Goal: Task Accomplishment & Management: Manage account settings

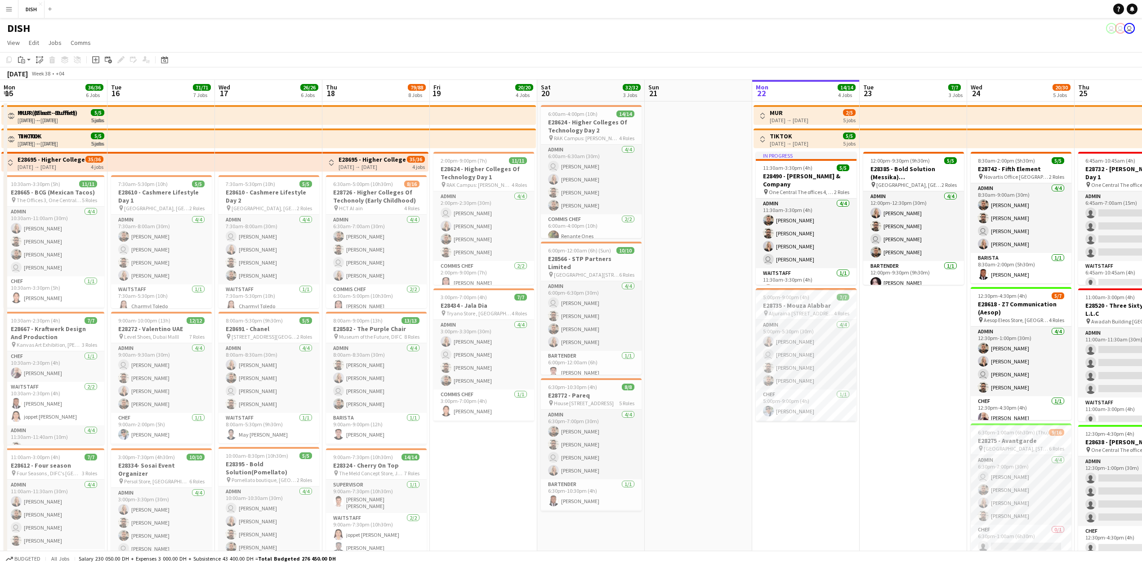
scroll to position [0, 393]
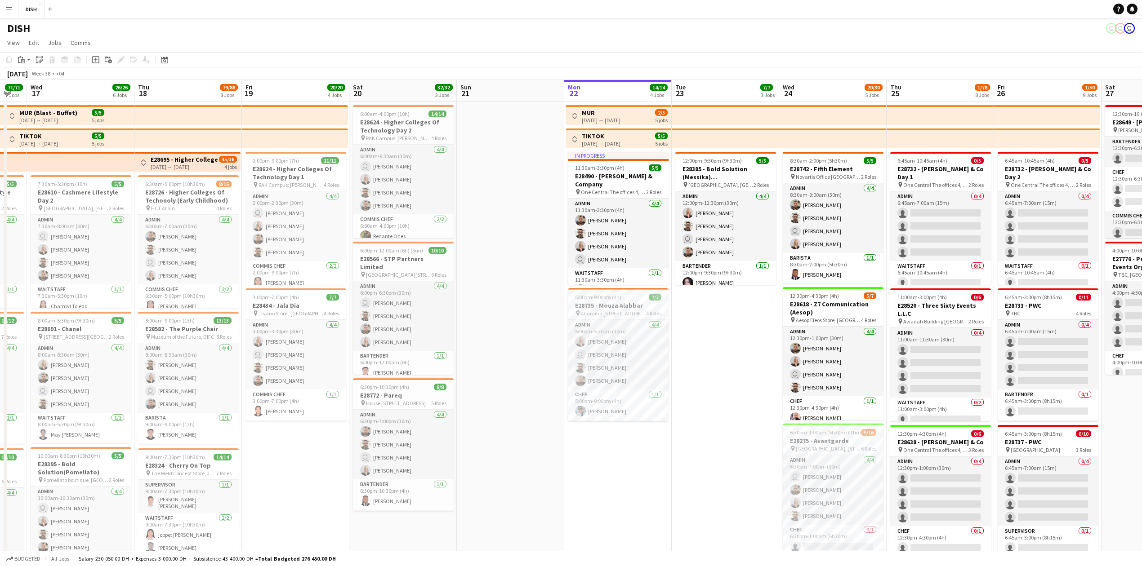
drag, startPoint x: 306, startPoint y: 363, endPoint x: 523, endPoint y: 353, distance: 217.3
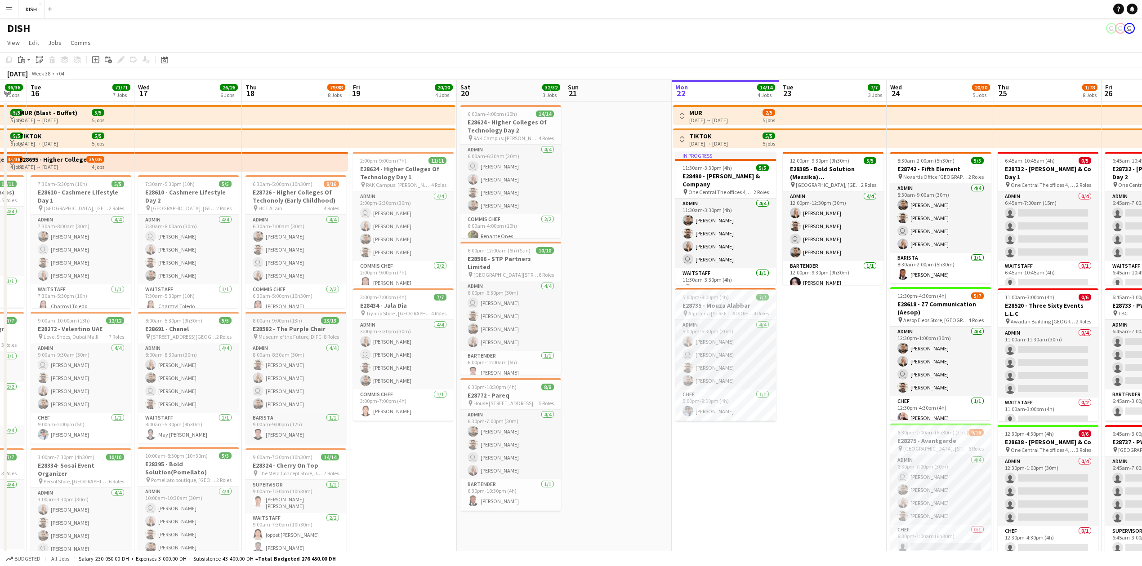
scroll to position [0, 283]
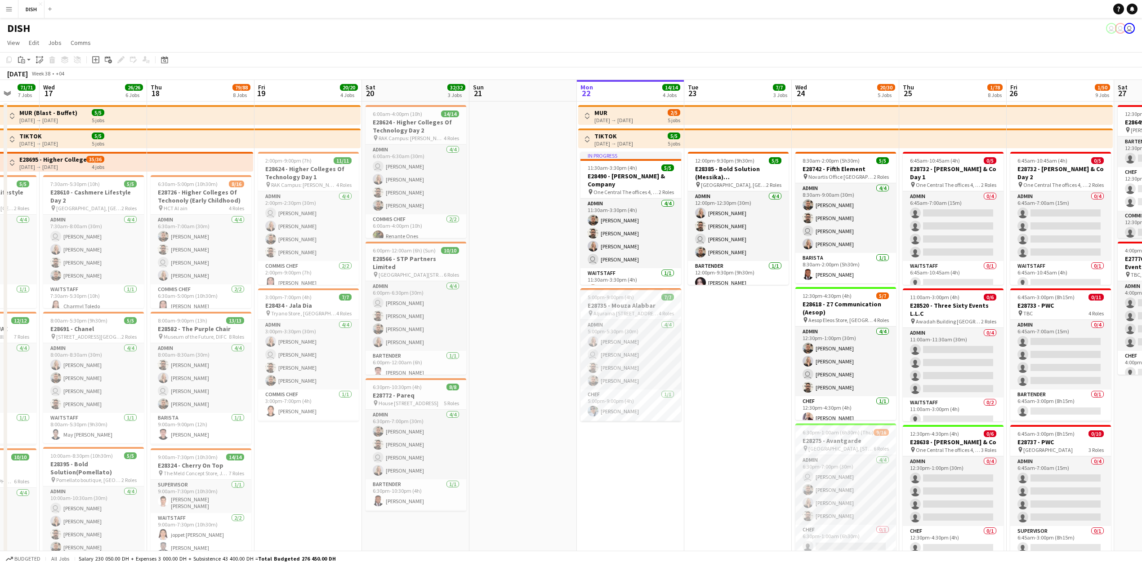
drag, startPoint x: 196, startPoint y: 94, endPoint x: 207, endPoint y: 96, distance: 11.6
click at [196, 93] on app-board-header-date "Thu 18 79/88 8 Jobs" at bounding box center [200, 91] width 107 height 22
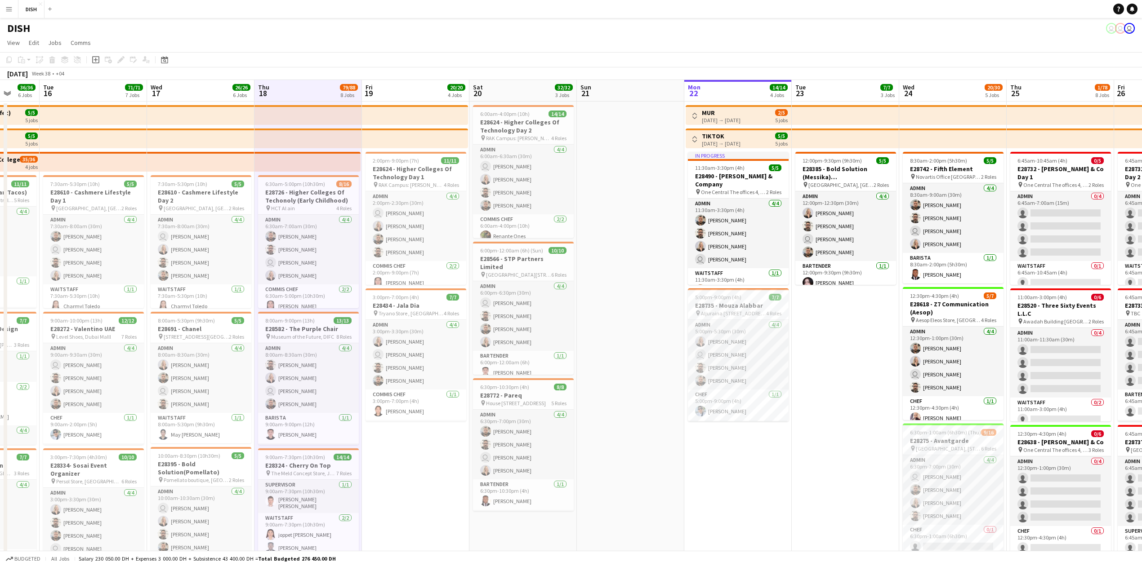
drag, startPoint x: 491, startPoint y: 299, endPoint x: 683, endPoint y: 281, distance: 192.8
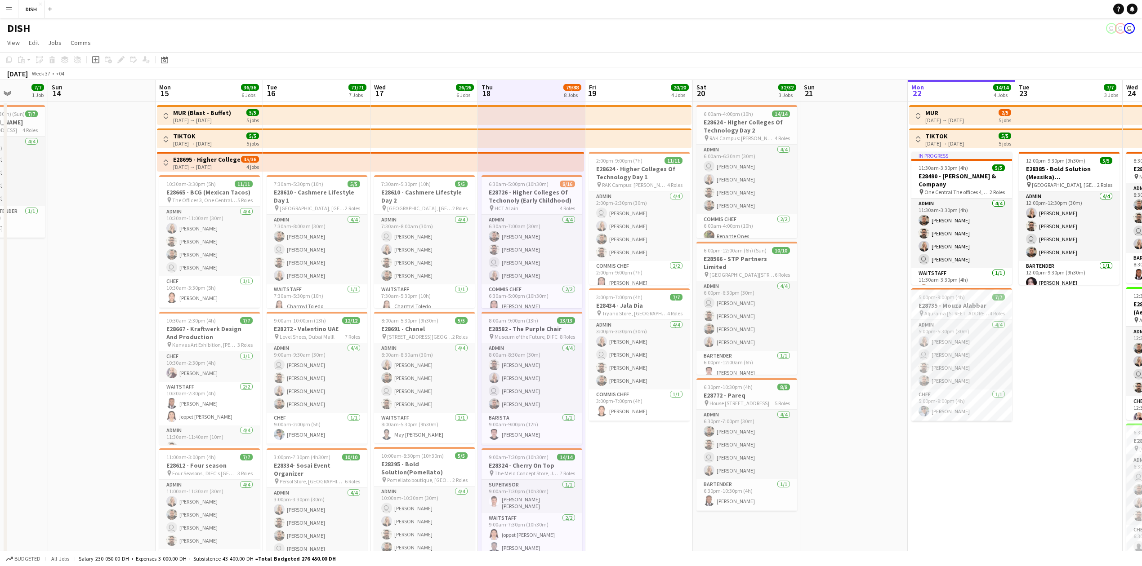
drag, startPoint x: 401, startPoint y: 484, endPoint x: 520, endPoint y: 444, distance: 124.8
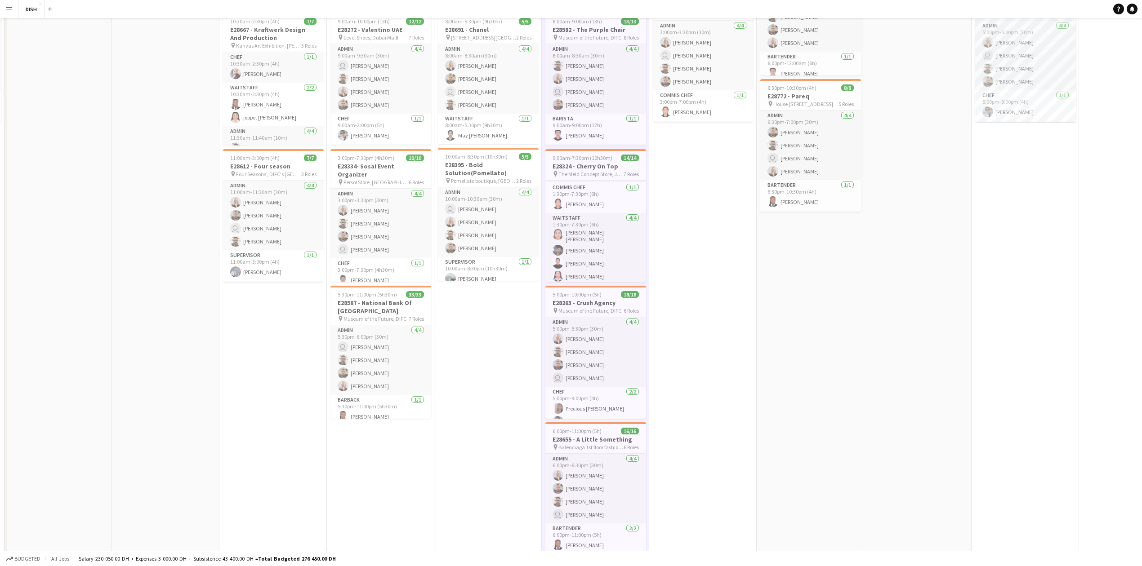
scroll to position [0, 0]
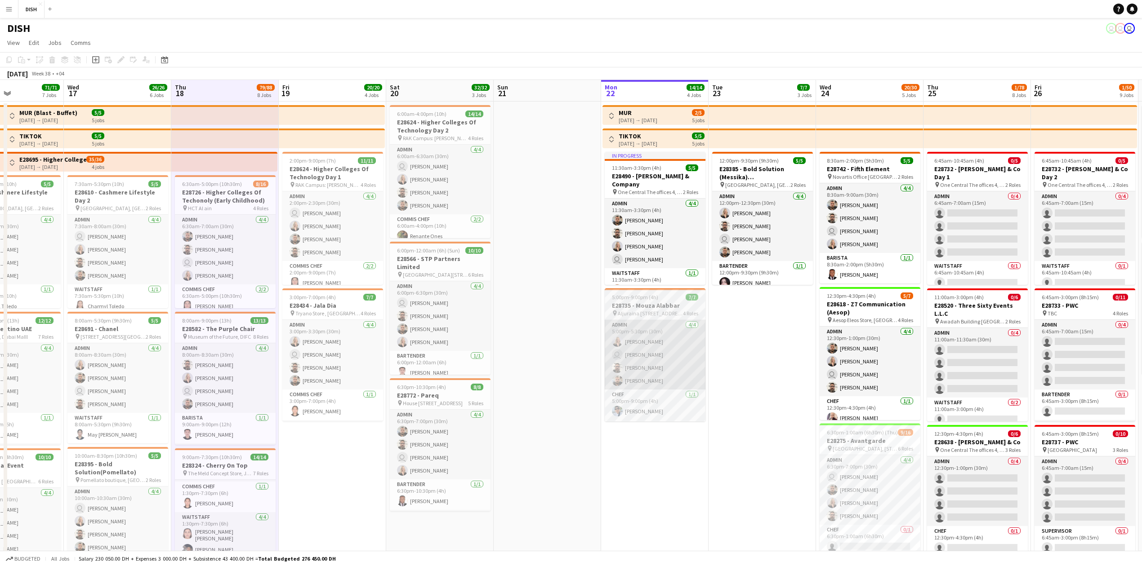
drag, startPoint x: 817, startPoint y: 296, endPoint x: 661, endPoint y: 331, distance: 160.4
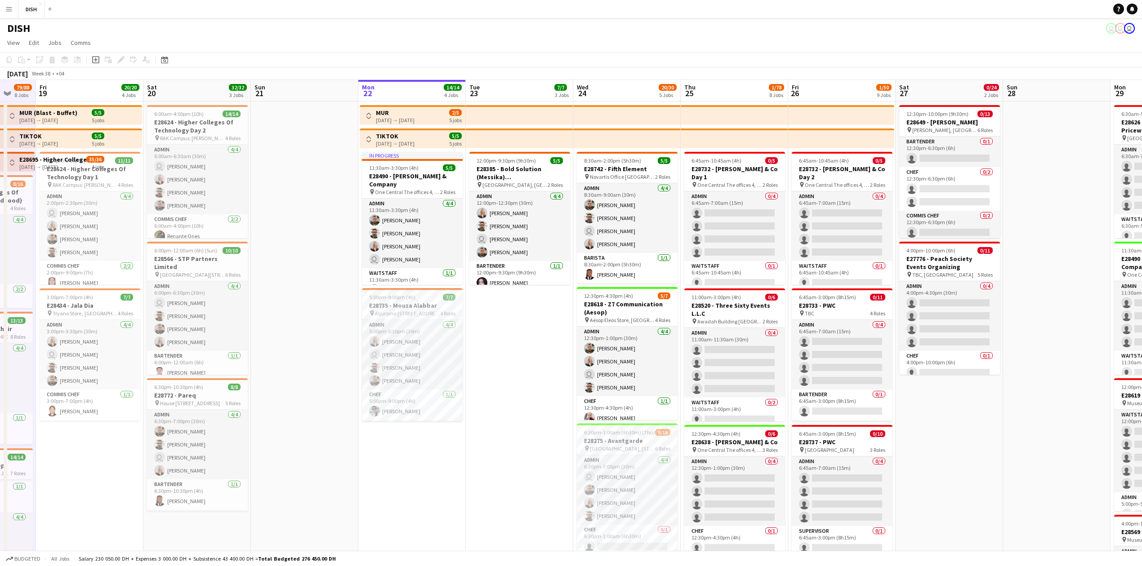
scroll to position [0, 301]
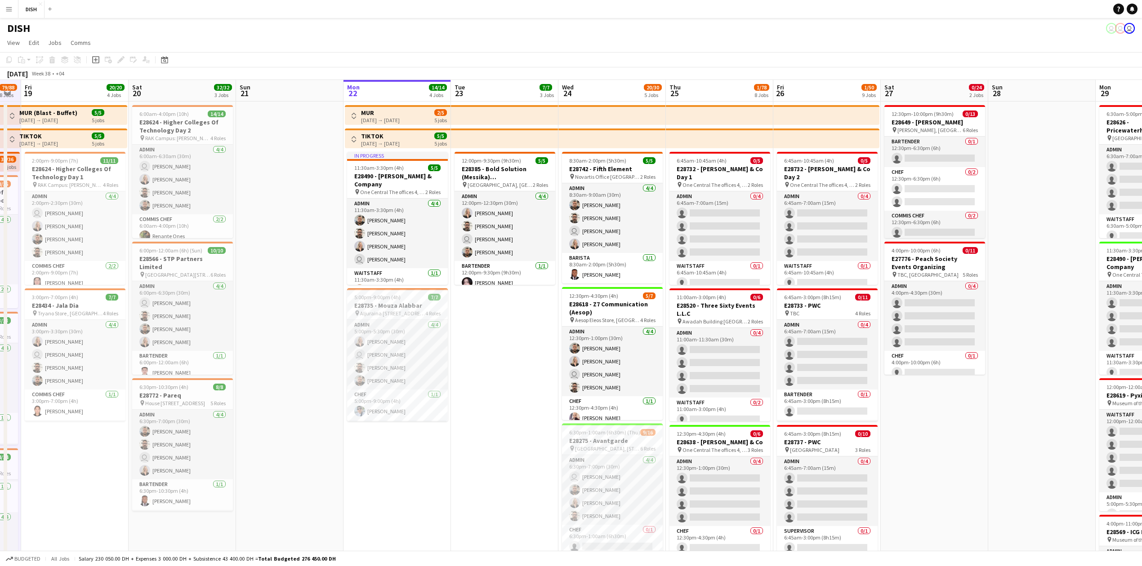
drag, startPoint x: 622, startPoint y: 355, endPoint x: 507, endPoint y: 350, distance: 115.2
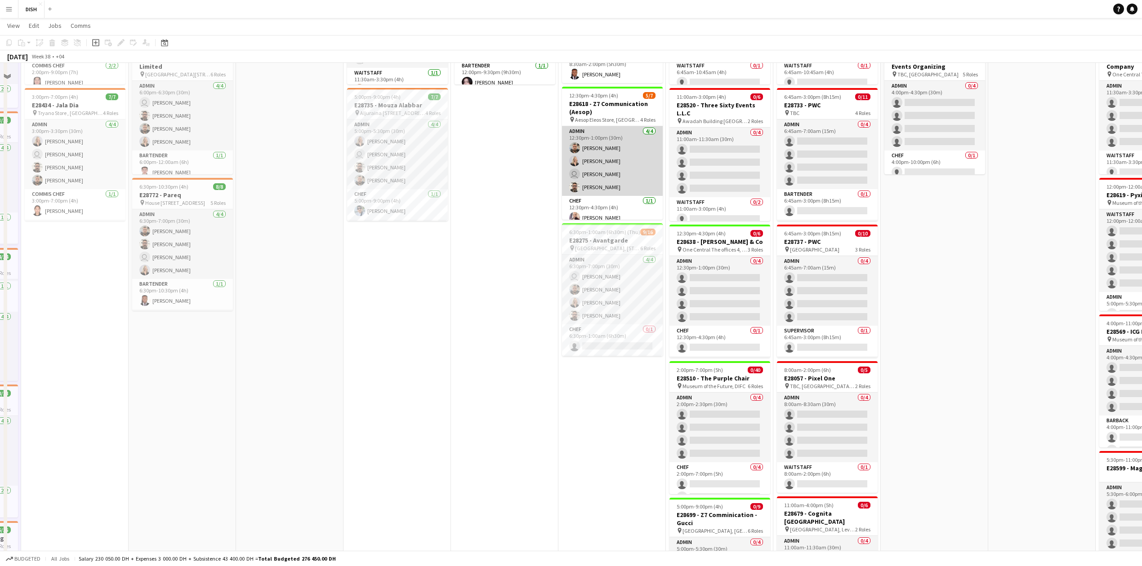
scroll to position [0, 0]
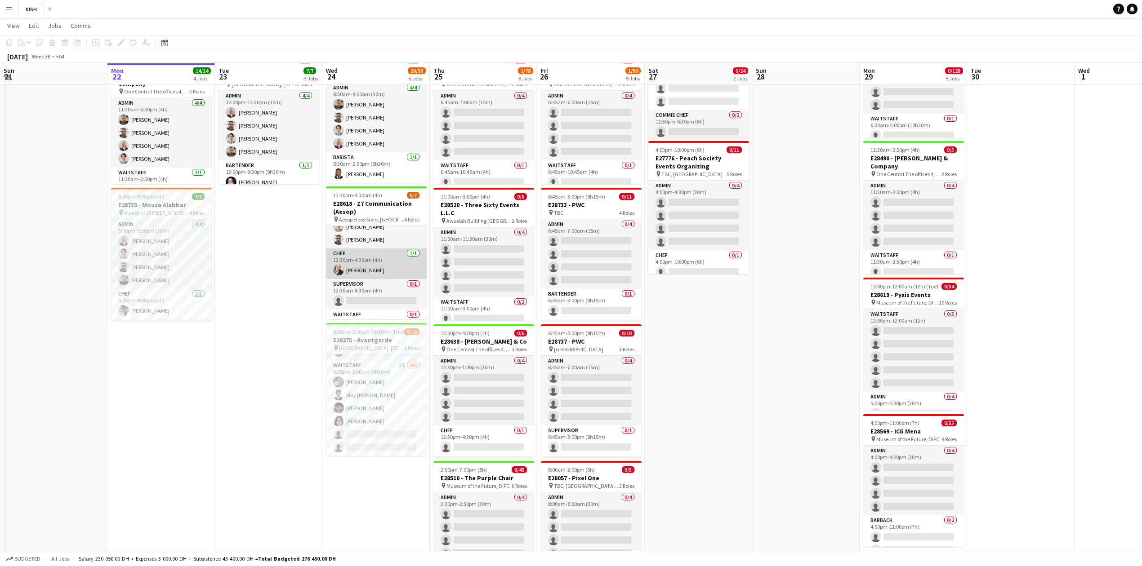
scroll to position [69, 0]
drag, startPoint x: 265, startPoint y: 319, endPoint x: 257, endPoint y: 324, distance: 9.4
click at [259, 322] on app-calendar-viewport "Fri 19 20/20 4 Jobs Sat 20 32/32 3 Jobs Sun 21 Mon 22 14/14 4 Jobs Tue 23 7/7 3…" at bounding box center [571, 519] width 1142 height 1168
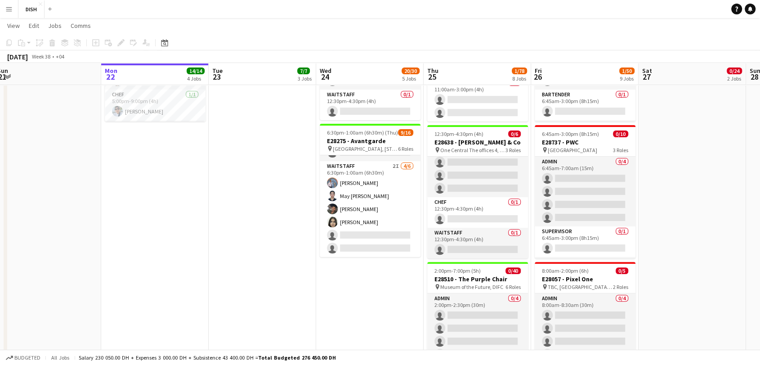
scroll to position [0, 0]
drag, startPoint x: 840, startPoint y: 1, endPoint x: 231, endPoint y: 251, distance: 659.0
click at [231, 251] on app-date-cell "12:00pm-9:30pm (9h30m) 5/5 E28385 - Bold Solution (Messika) [DEMOGRAPHIC_DATA] …" at bounding box center [262, 311] width 107 height 1020
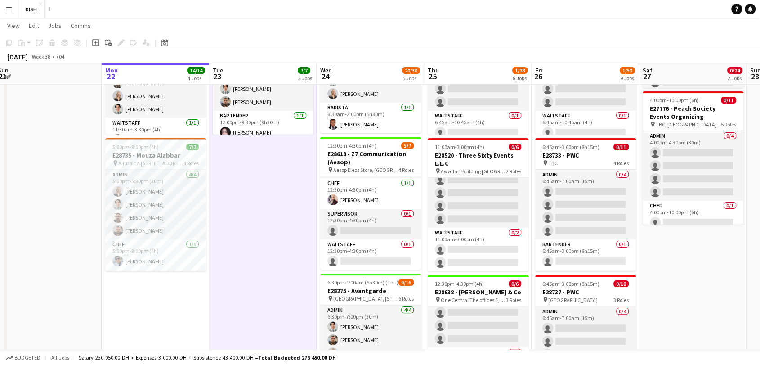
scroll to position [133, 0]
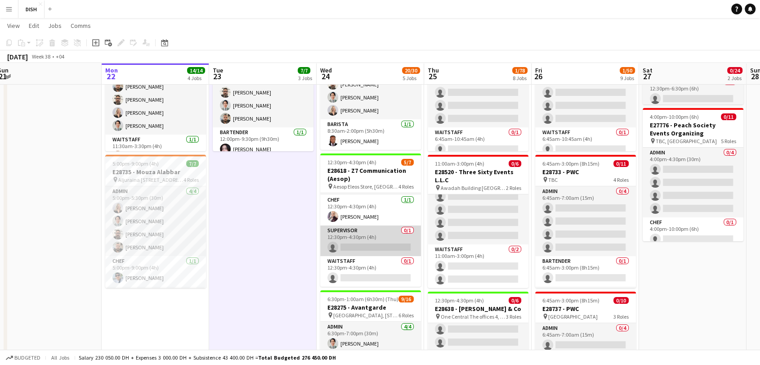
click at [351, 245] on app-card-role "Supervisor 0/1 12:30pm-4:30pm (4h) single-neutral-actions" at bounding box center [370, 240] width 101 height 31
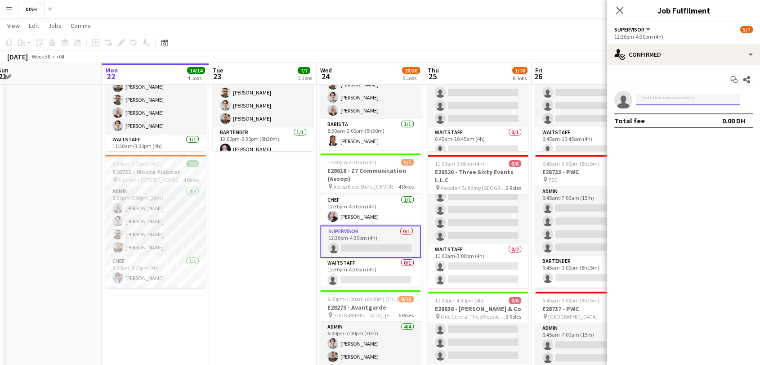
click at [667, 100] on input at bounding box center [688, 99] width 104 height 11
click at [654, 102] on input at bounding box center [688, 99] width 104 height 11
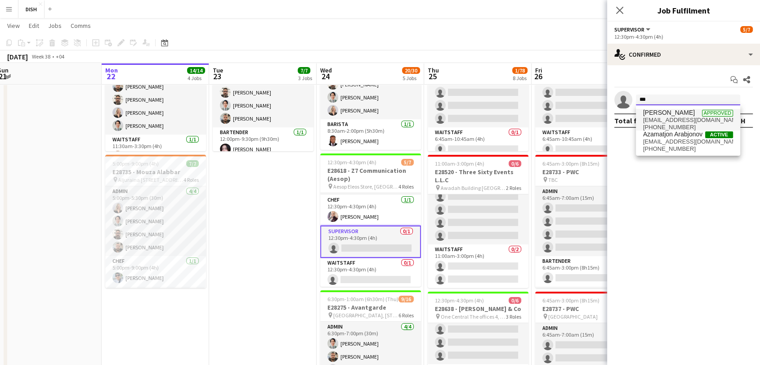
type input "***"
click at [668, 117] on span "[EMAIL_ADDRESS][DOMAIN_NAME]" at bounding box center [688, 119] width 90 height 7
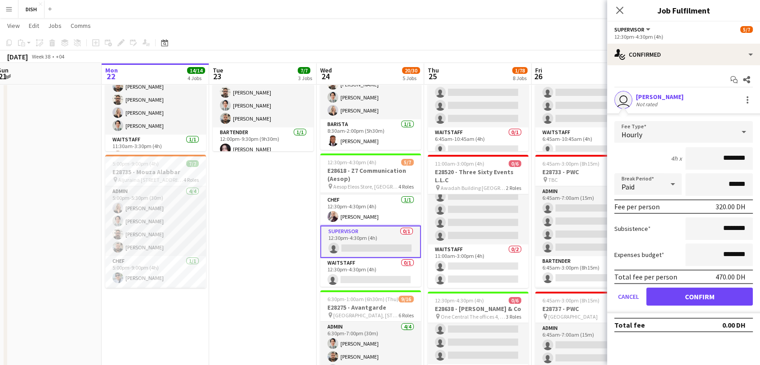
drag, startPoint x: 717, startPoint y: 156, endPoint x: 766, endPoint y: 160, distance: 50.0
type input "****"
drag, startPoint x: 748, startPoint y: 252, endPoint x: 738, endPoint y: 250, distance: 9.6
click at [748, 251] on input "********" at bounding box center [718, 254] width 67 height 22
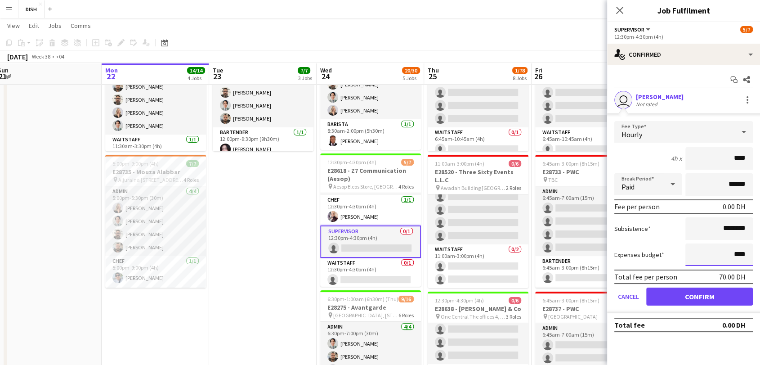
type input "****"
drag, startPoint x: 716, startPoint y: 294, endPoint x: 626, endPoint y: 289, distance: 90.0
click at [715, 294] on button "Confirm" at bounding box center [699, 296] width 107 height 18
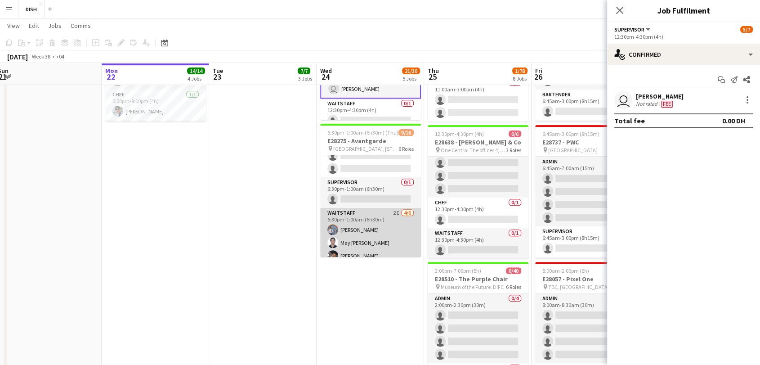
scroll to position [166, 0]
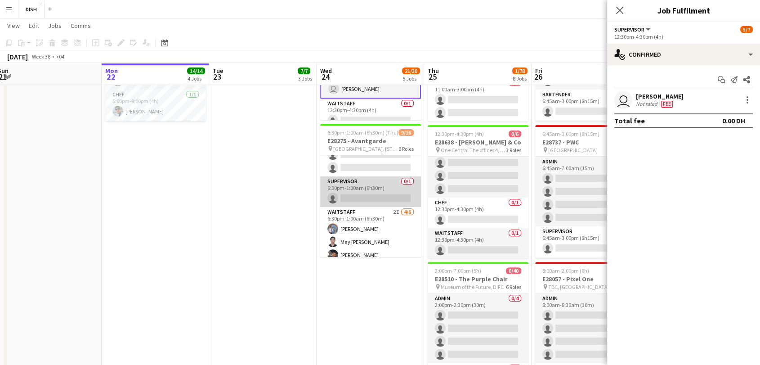
click at [370, 193] on app-card-role "Supervisor 0/1 6:30pm-1:00am (6h30m) single-neutral-actions" at bounding box center [370, 191] width 101 height 31
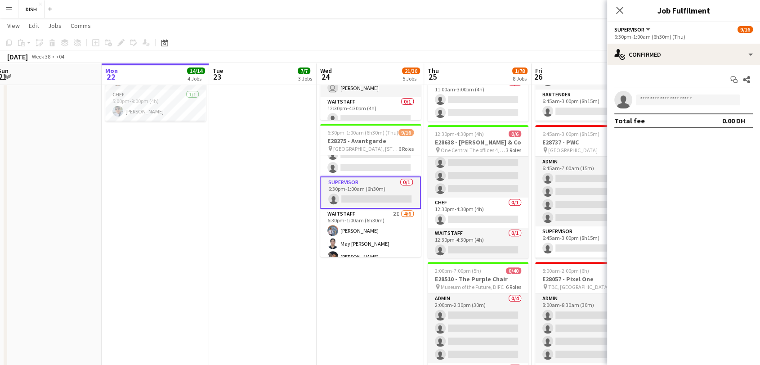
click at [681, 96] on app-invite-slot "single-neutral-actions" at bounding box center [683, 100] width 153 height 18
click at [680, 98] on input at bounding box center [688, 99] width 104 height 11
type input "****"
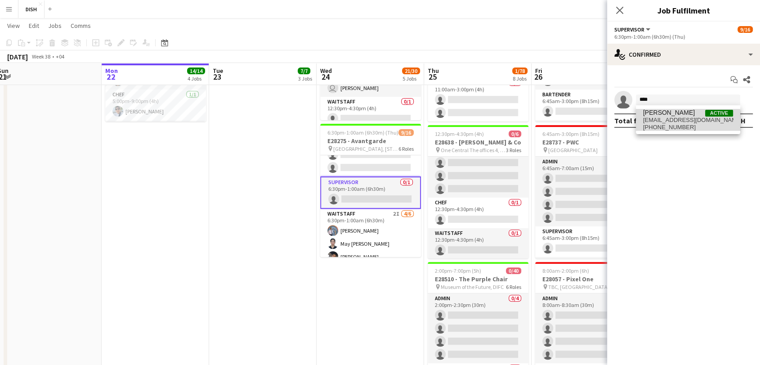
click at [687, 122] on span "[EMAIL_ADDRESS][DOMAIN_NAME]" at bounding box center [688, 119] width 90 height 7
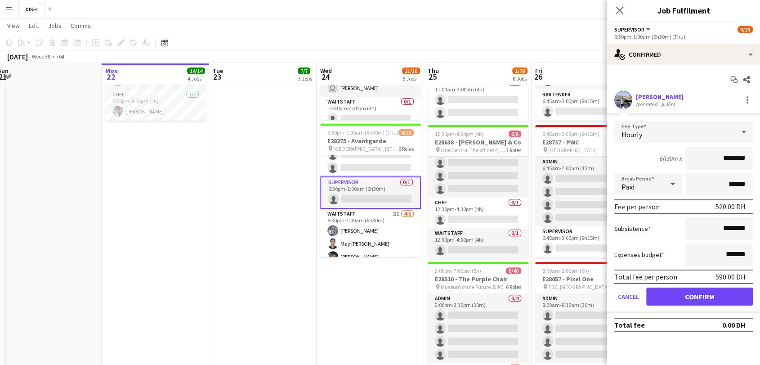
drag, startPoint x: 718, startPoint y: 158, endPoint x: 755, endPoint y: 157, distance: 36.9
click at [757, 159] on form "Fee Type Hourly 6h30m x ******** Break Period Paid ****** Fee per person 520.00…" at bounding box center [683, 217] width 153 height 192
type input "****"
drag, startPoint x: 716, startPoint y: 225, endPoint x: 743, endPoint y: 220, distance: 27.8
click at [750, 223] on input "********" at bounding box center [718, 228] width 67 height 22
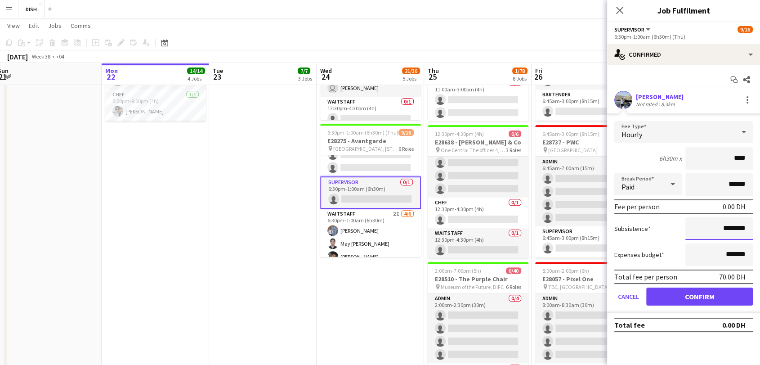
type input "****"
drag, startPoint x: 716, startPoint y: 296, endPoint x: 691, endPoint y: 280, distance: 29.5
click at [716, 294] on button "Confirm" at bounding box center [699, 296] width 107 height 18
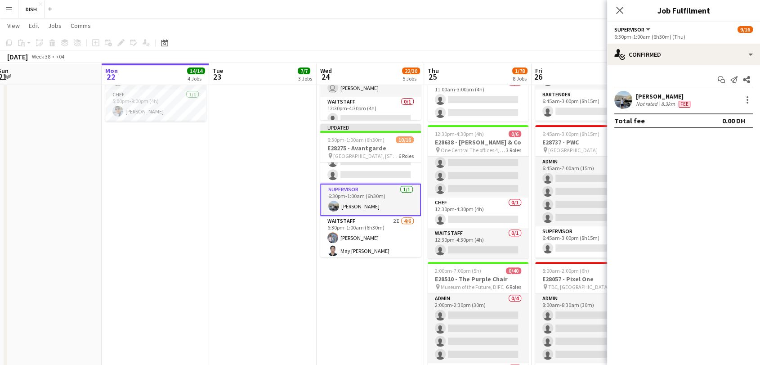
click at [370, 299] on app-date-cell "8:30am-2:00pm (5h30m) 5/5 E28742 - Fifth Element pin Novartis Office 03rd Floor…" at bounding box center [369, 311] width 107 height 1020
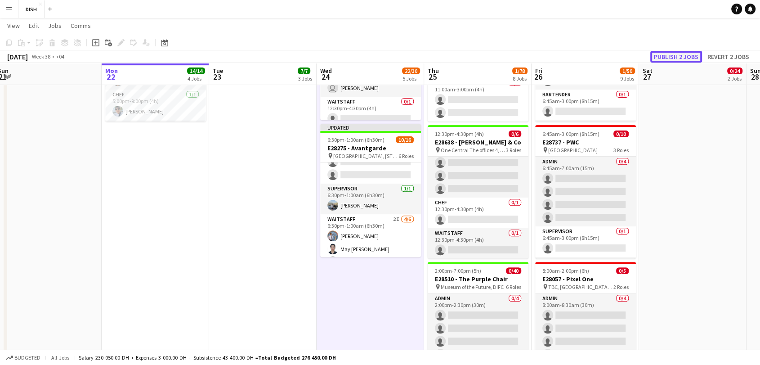
click at [676, 56] on button "Publish 2 jobs" at bounding box center [676, 57] width 52 height 12
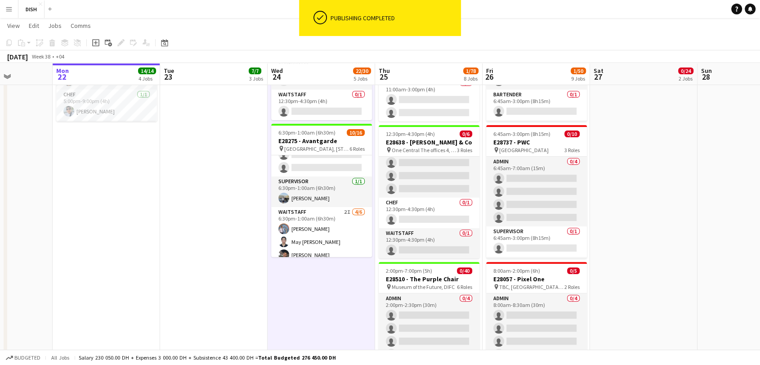
scroll to position [0, 285]
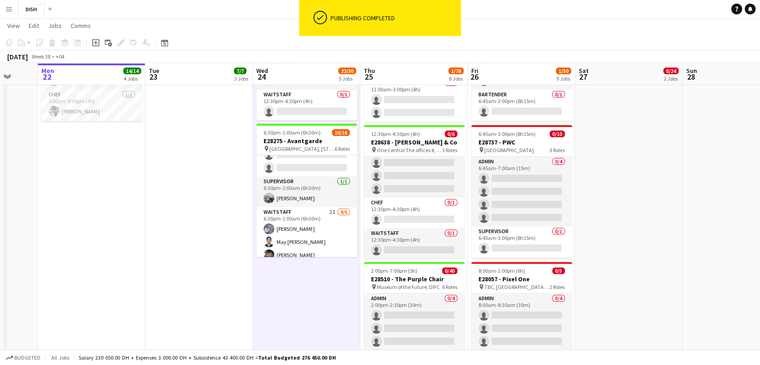
drag, startPoint x: 298, startPoint y: 287, endPoint x: 249, endPoint y: 285, distance: 49.9
click at [236, 292] on app-calendar-viewport "Fri 19 20/20 4 Jobs Sat 20 32/32 3 Jobs Sun 21 Mon 22 14/14 4 Jobs Tue 23 7/7 3…" at bounding box center [380, 320] width 760 height 1168
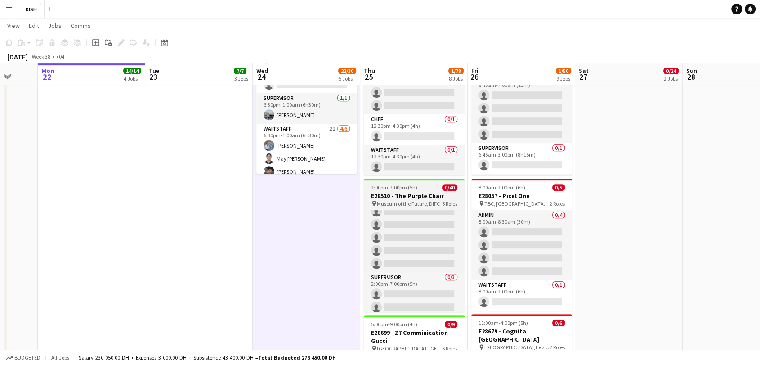
scroll to position [237, 0]
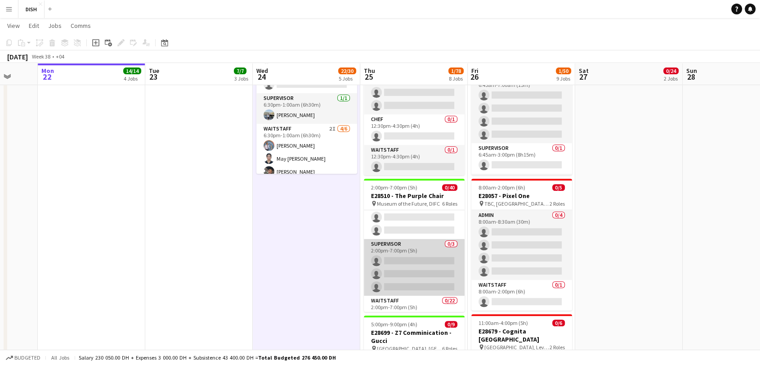
click at [420, 263] on app-card-role "Supervisor 0/3 2:00pm-7:00pm (5h) single-neutral-actions single-neutral-actions…" at bounding box center [414, 267] width 101 height 57
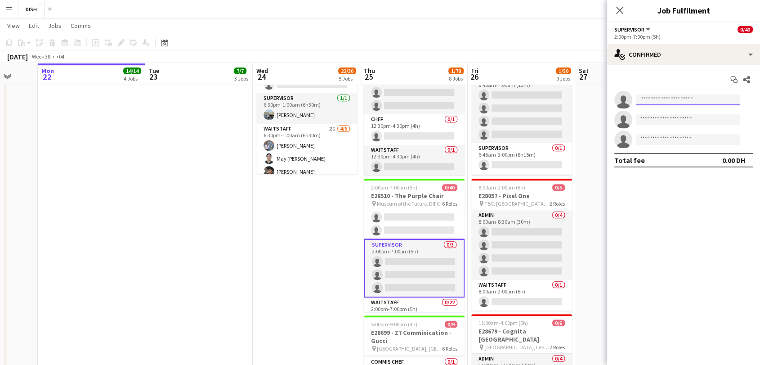
click at [666, 99] on input at bounding box center [688, 99] width 104 height 11
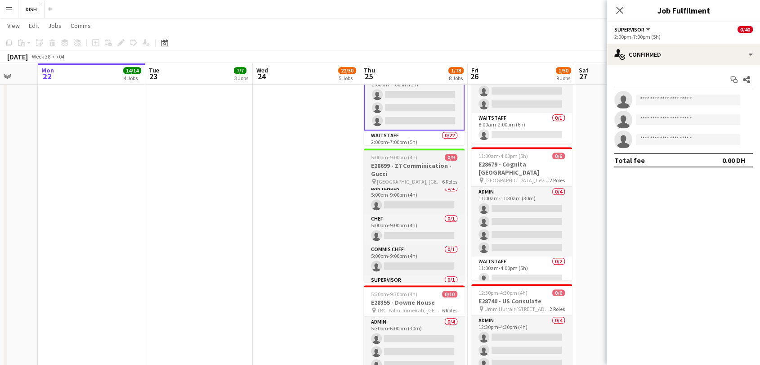
scroll to position [99, 0]
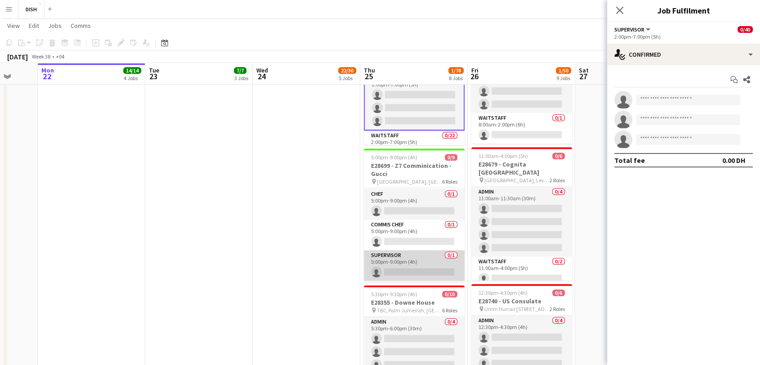
click at [444, 269] on app-card-role "Supervisor 0/1 5:00pm-9:00pm (4h) single-neutral-actions" at bounding box center [414, 265] width 101 height 31
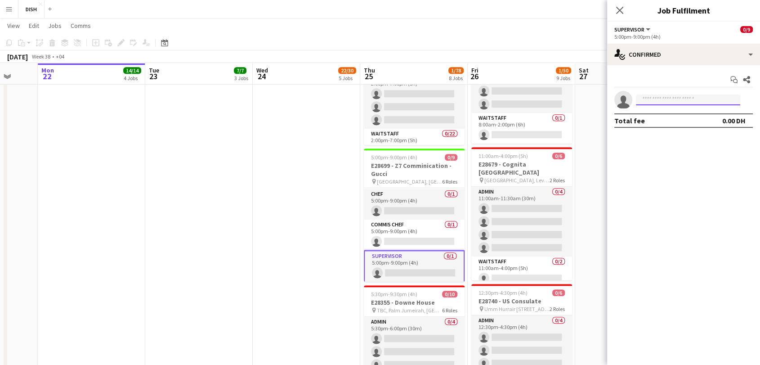
click at [657, 98] on input at bounding box center [688, 99] width 104 height 11
click at [700, 39] on div "5:00pm-9:00pm (4h)" at bounding box center [683, 36] width 138 height 7
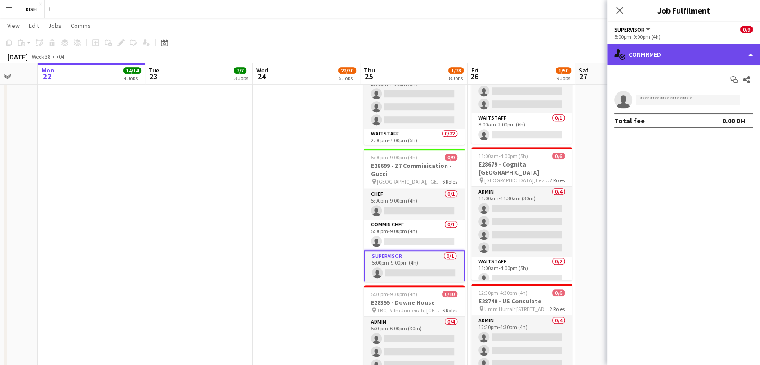
drag, startPoint x: 707, startPoint y: 49, endPoint x: 713, endPoint y: 52, distance: 6.5
click at [709, 49] on div "single-neutral-actions-check-2 Confirmed" at bounding box center [683, 55] width 153 height 22
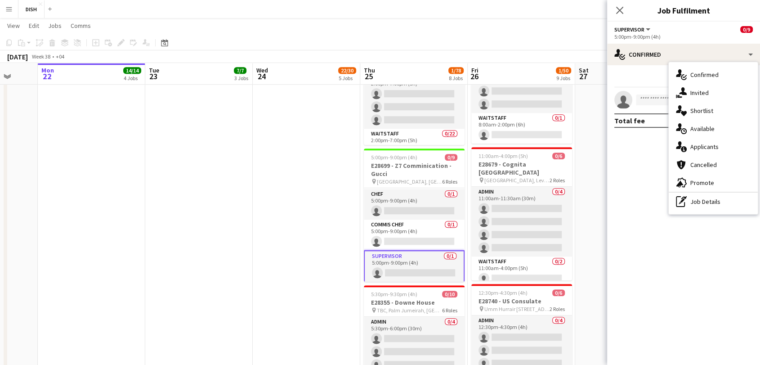
drag, startPoint x: 707, startPoint y: 93, endPoint x: 699, endPoint y: 94, distance: 7.3
click at [707, 90] on span "Invited" at bounding box center [699, 93] width 18 height 8
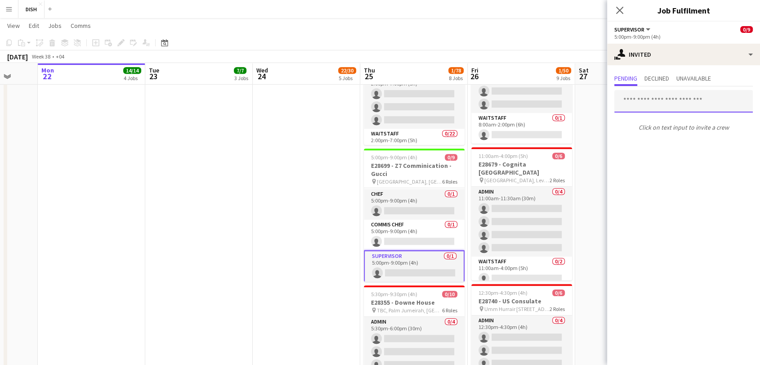
click at [650, 103] on input "text" at bounding box center [683, 101] width 138 height 22
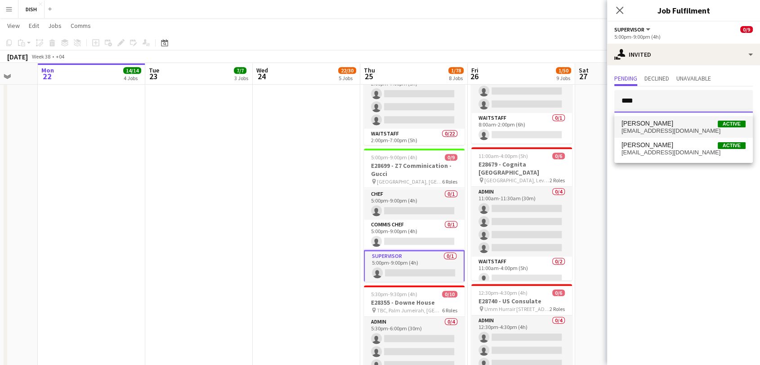
type input "****"
click at [664, 130] on span "[EMAIL_ADDRESS][DOMAIN_NAME]" at bounding box center [683, 130] width 124 height 7
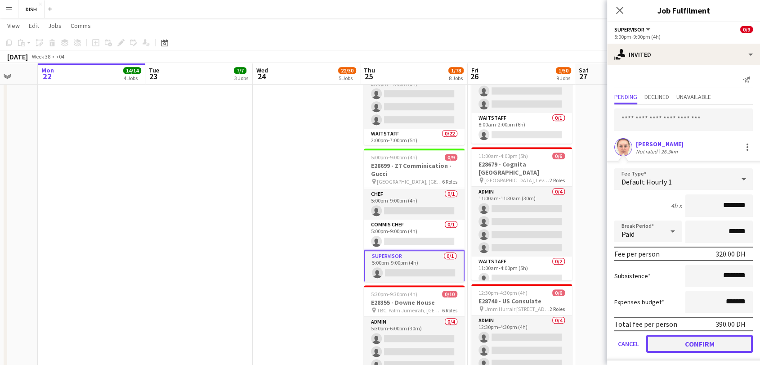
click at [708, 341] on button "Confirm" at bounding box center [699, 343] width 107 height 18
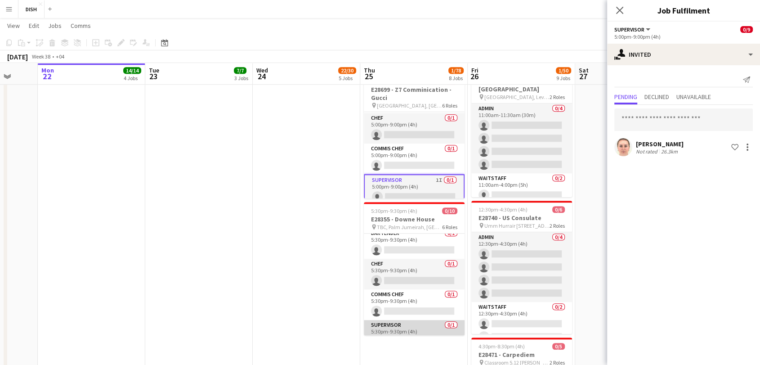
scroll to position [134, 0]
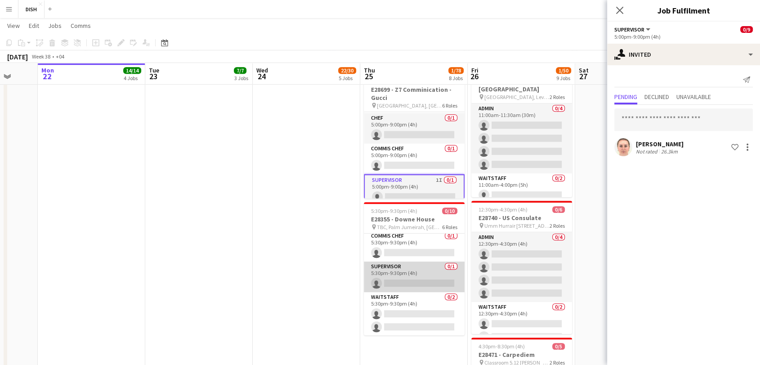
click at [418, 277] on app-card-role "Supervisor 0/1 5:30pm-9:30pm (4h) single-neutral-actions" at bounding box center [414, 276] width 101 height 31
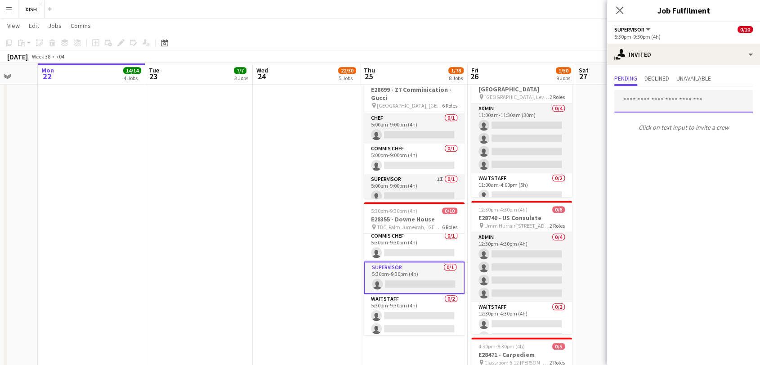
click at [670, 100] on input "text" at bounding box center [683, 101] width 138 height 22
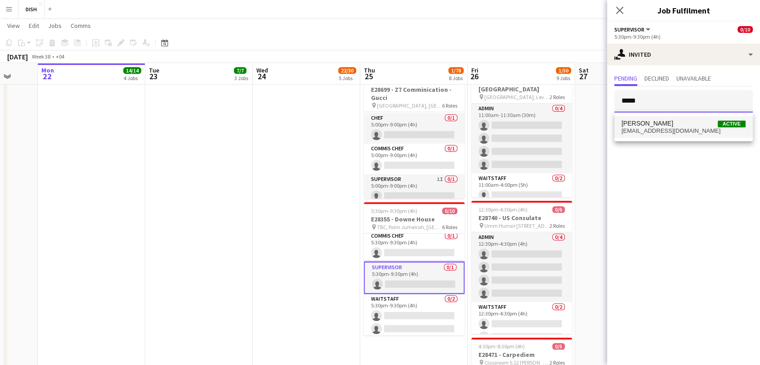
type input "*****"
click at [671, 136] on mat-option "[PERSON_NAME] Active [EMAIL_ADDRESS][DOMAIN_NAME]" at bounding box center [683, 127] width 138 height 22
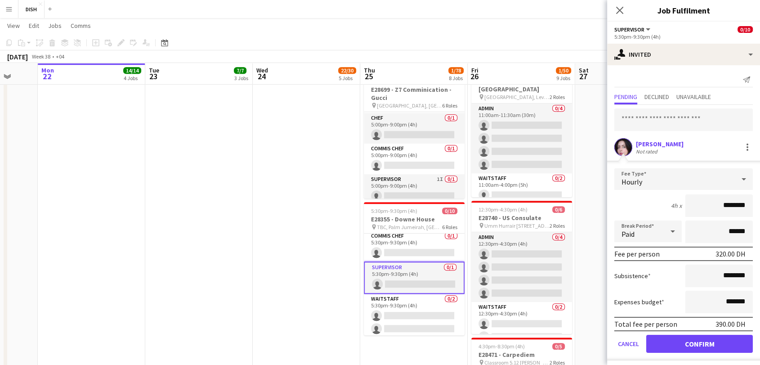
drag, startPoint x: 700, startPoint y: 205, endPoint x: 761, endPoint y: 196, distance: 61.9
type input "****"
drag, startPoint x: 696, startPoint y: 285, endPoint x: 766, endPoint y: 273, distance: 71.0
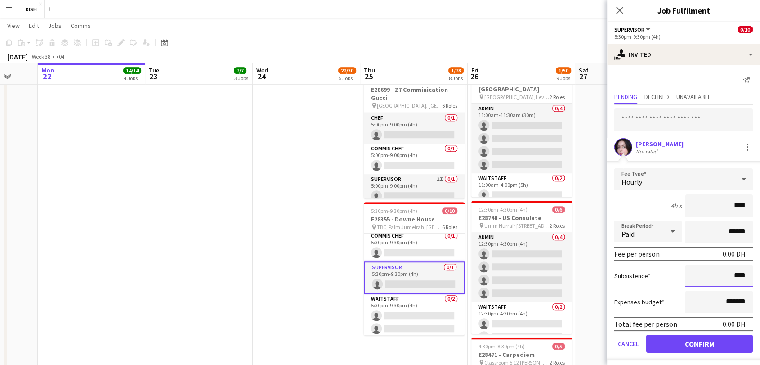
type input "****"
click at [713, 346] on button "Confirm" at bounding box center [699, 343] width 107 height 18
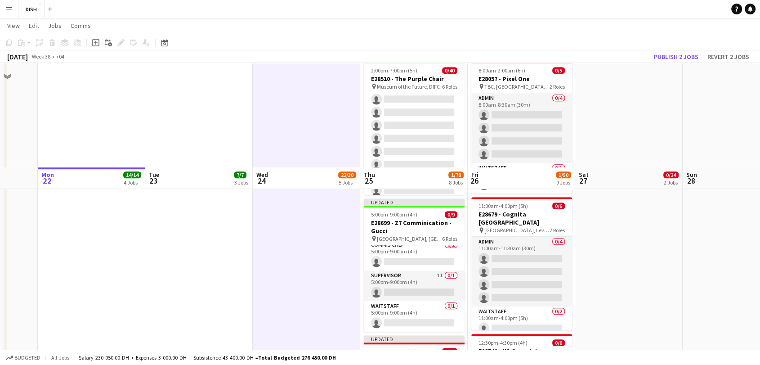
scroll to position [666, 0]
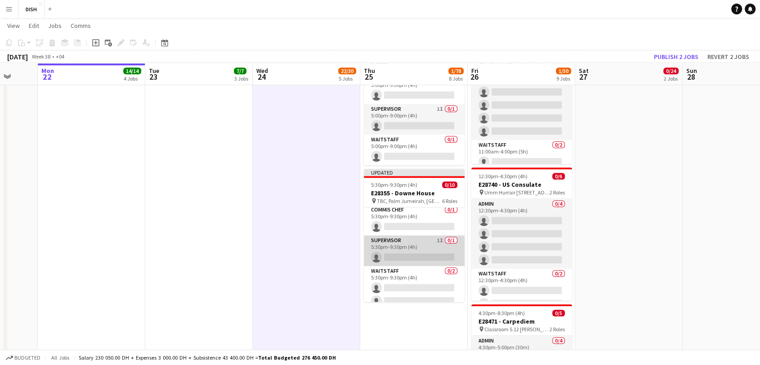
click at [421, 246] on app-card-role "Supervisor 1I 0/1 5:30pm-9:30pm (4h) single-neutral-actions" at bounding box center [414, 250] width 101 height 31
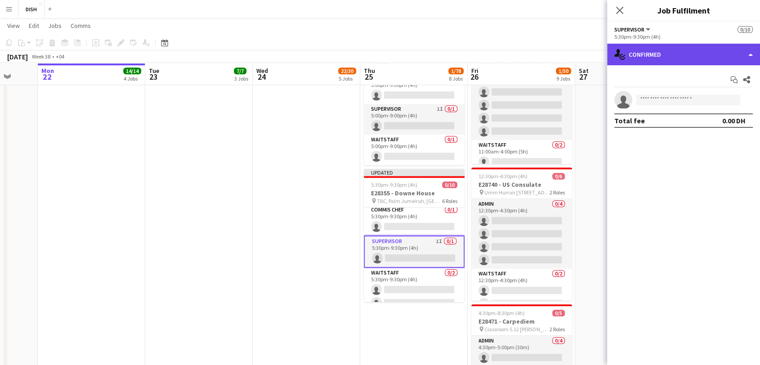
click at [724, 52] on div "single-neutral-actions-check-2 Confirmed" at bounding box center [683, 55] width 153 height 22
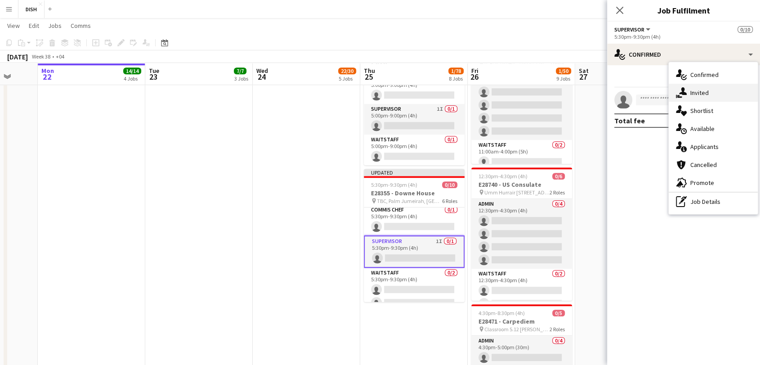
click at [727, 93] on div "single-neutral-actions-share-1 Invited" at bounding box center [712, 93] width 89 height 18
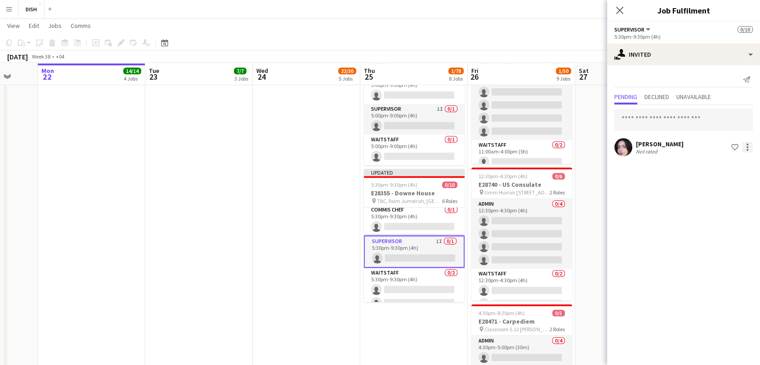
click at [748, 151] on div at bounding box center [747, 147] width 11 height 11
click at [726, 227] on span "Cancel invitation" at bounding box center [718, 228] width 53 height 8
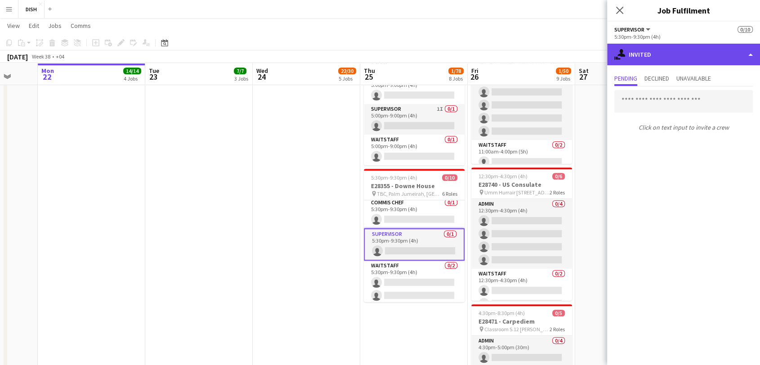
click at [704, 58] on div "single-neutral-actions-share-1 Invited" at bounding box center [683, 55] width 153 height 22
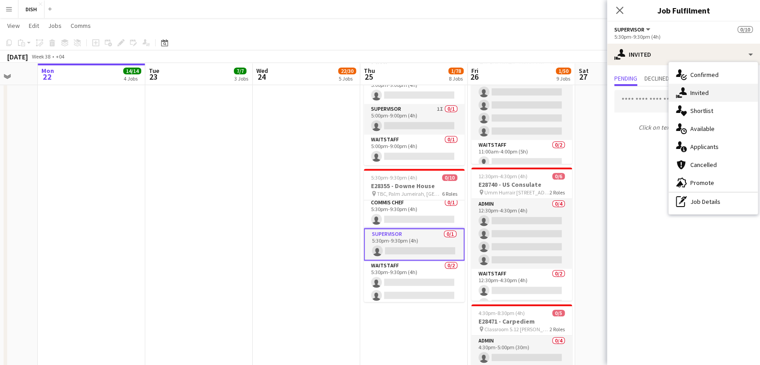
click at [690, 98] on div "single-neutral-actions-share-1 Invited" at bounding box center [712, 93] width 89 height 18
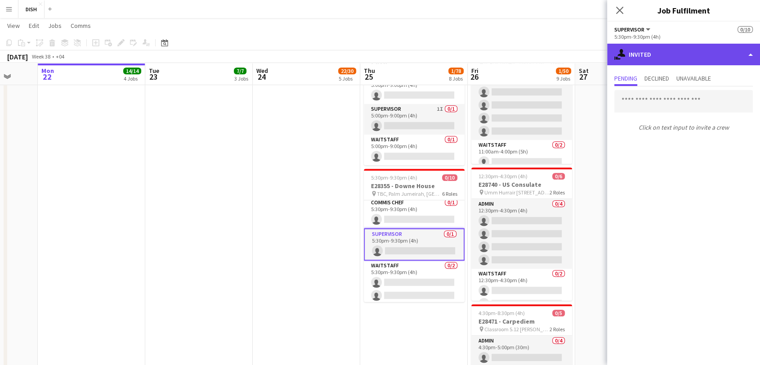
click at [672, 57] on div "single-neutral-actions-share-1 Invited" at bounding box center [683, 55] width 153 height 22
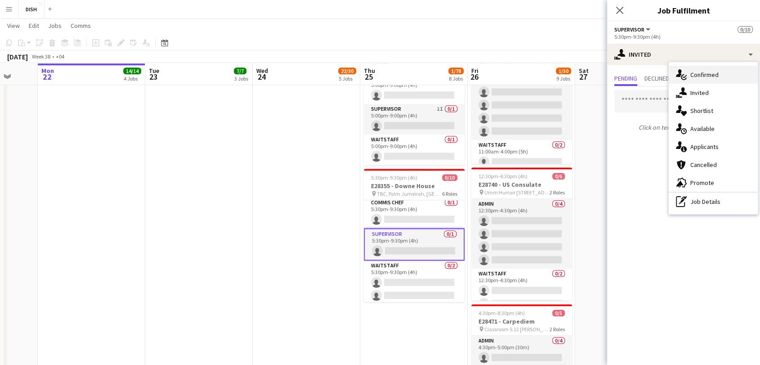
click at [684, 71] on icon "single-neutral-actions-check-2" at bounding box center [681, 74] width 11 height 11
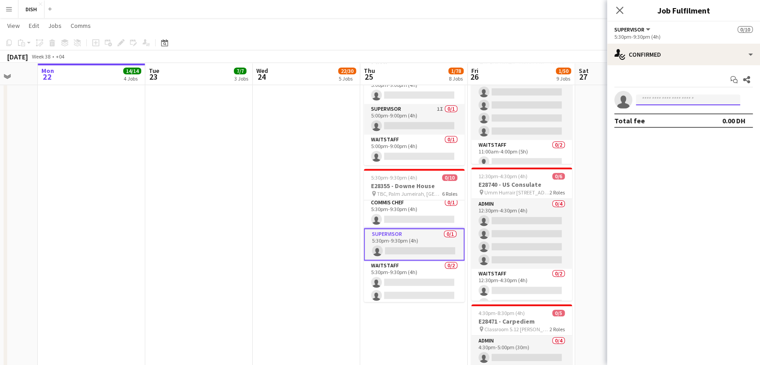
click at [665, 101] on input at bounding box center [688, 99] width 104 height 11
click at [617, 102] on app-invite-slot "single-neutral-actions *****" at bounding box center [683, 100] width 153 height 18
type input "***"
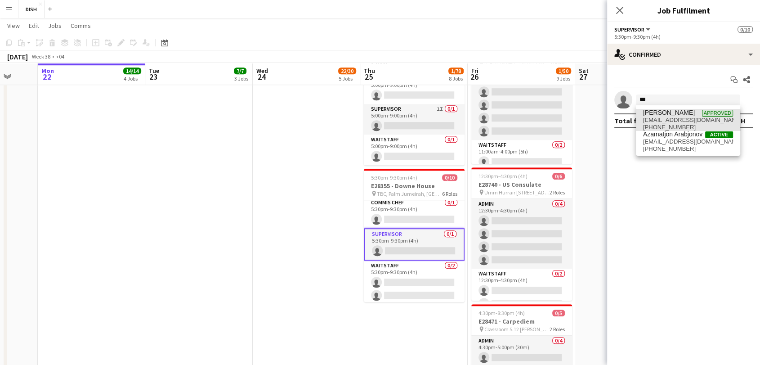
click at [672, 124] on span "[PHONE_NUMBER]" at bounding box center [688, 127] width 90 height 7
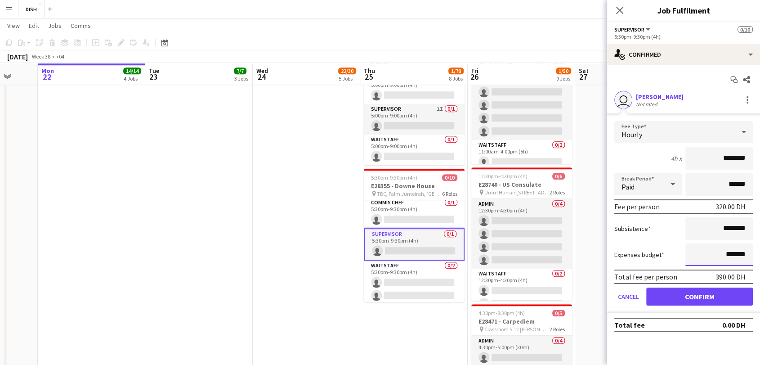
click at [714, 255] on input "*******" at bounding box center [718, 254] width 67 height 22
drag, startPoint x: 717, startPoint y: 224, endPoint x: 739, endPoint y: 222, distance: 22.1
click at [740, 225] on input "********" at bounding box center [718, 228] width 67 height 22
type input "****"
drag, startPoint x: 698, startPoint y: 160, endPoint x: 766, endPoint y: 160, distance: 68.3
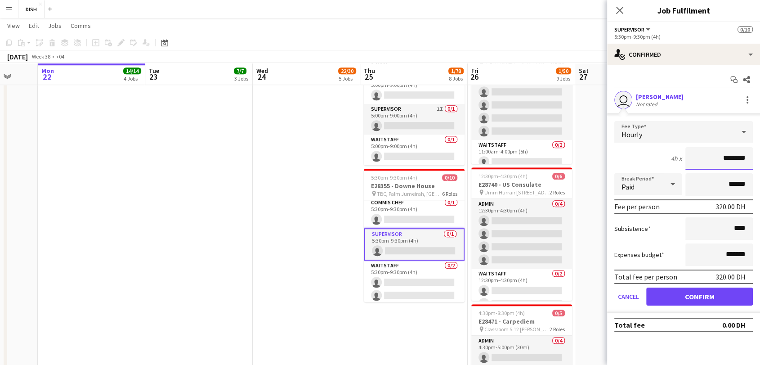
type input "****"
drag, startPoint x: 730, startPoint y: 300, endPoint x: 724, endPoint y: 294, distance: 7.6
click at [730, 299] on button "Confirm" at bounding box center [699, 296] width 107 height 18
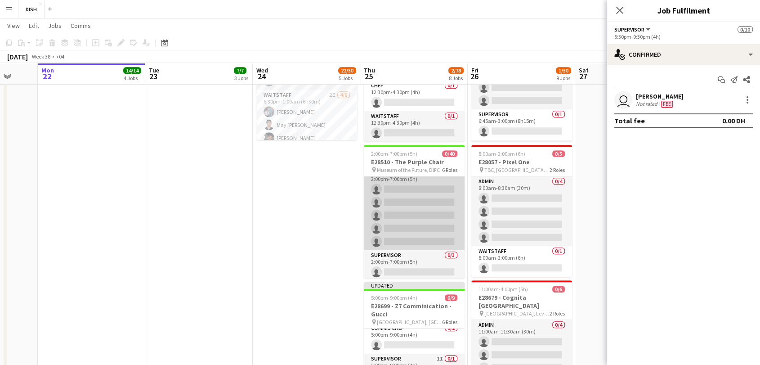
scroll to position [275, 0]
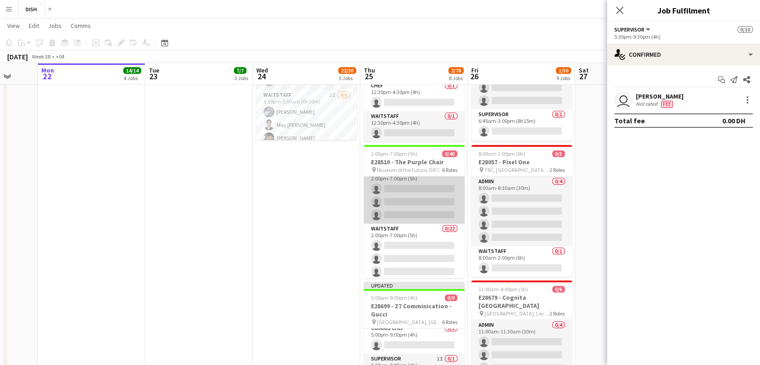
click at [424, 200] on app-card-role "Supervisor 0/3 2:00pm-7:00pm (5h) single-neutral-actions single-neutral-actions…" at bounding box center [414, 195] width 101 height 57
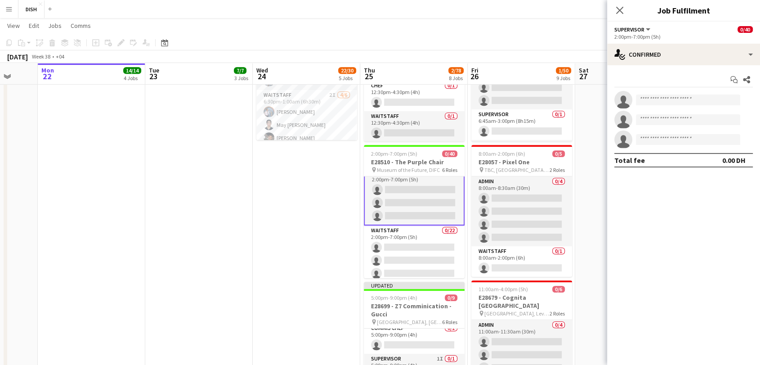
scroll to position [276, 0]
click at [669, 97] on app-invite-slot "single-neutral-actions" at bounding box center [683, 100] width 153 height 18
click at [670, 99] on input at bounding box center [688, 99] width 104 height 11
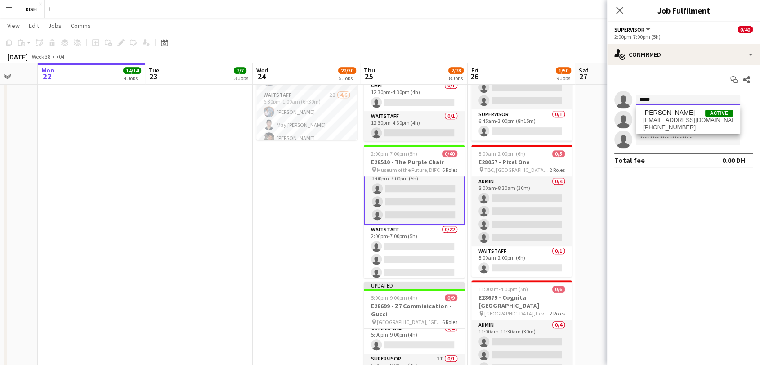
type input "*****"
click at [675, 112] on span "[PERSON_NAME]" at bounding box center [669, 113] width 52 height 8
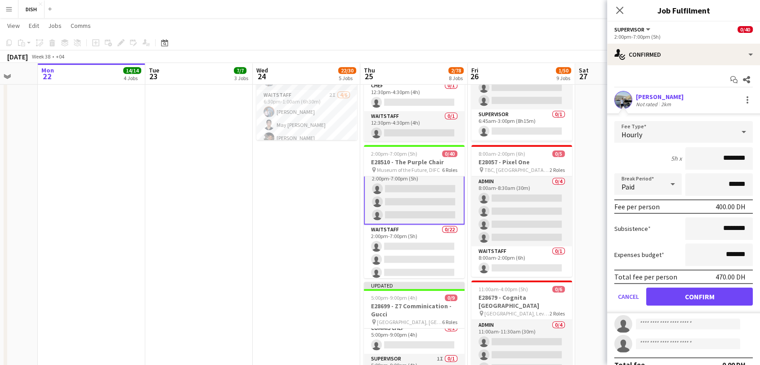
click at [740, 152] on input "********" at bounding box center [718, 158] width 67 height 22
type input "****"
drag, startPoint x: 748, startPoint y: 218, endPoint x: 748, endPoint y: 212, distance: 6.7
click at [752, 216] on mat-expansion-panel "check Confirmed Start chat Share [PERSON_NAME] Not rated 2km Fee Type Hourly 5h…" at bounding box center [683, 214] width 153 height 299
type input "****"
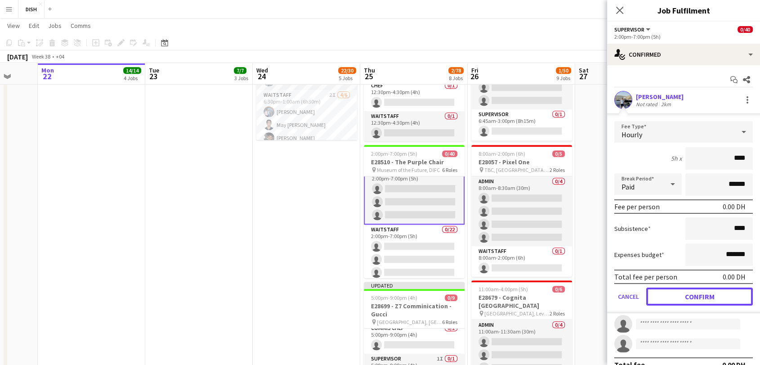
click at [704, 290] on button "Confirm" at bounding box center [699, 296] width 107 height 18
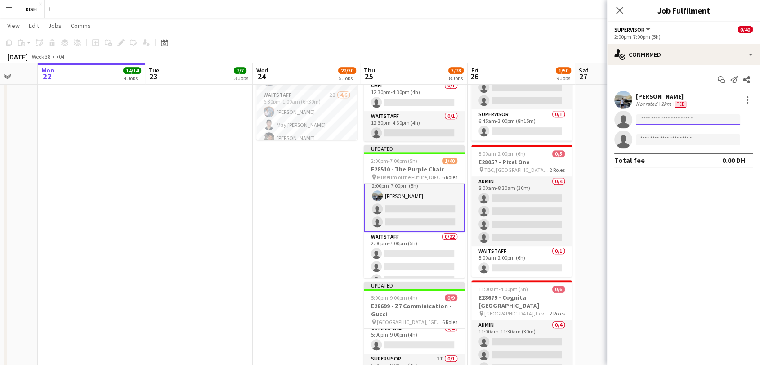
click at [660, 119] on input at bounding box center [688, 119] width 104 height 11
type input "*****"
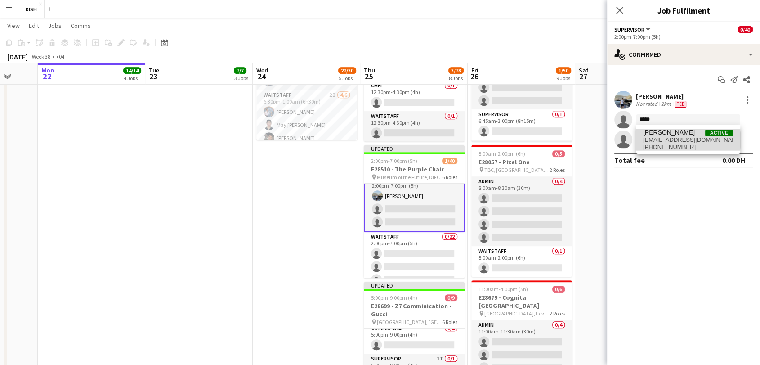
click at [678, 140] on span "[EMAIL_ADDRESS][DOMAIN_NAME]" at bounding box center [688, 139] width 90 height 7
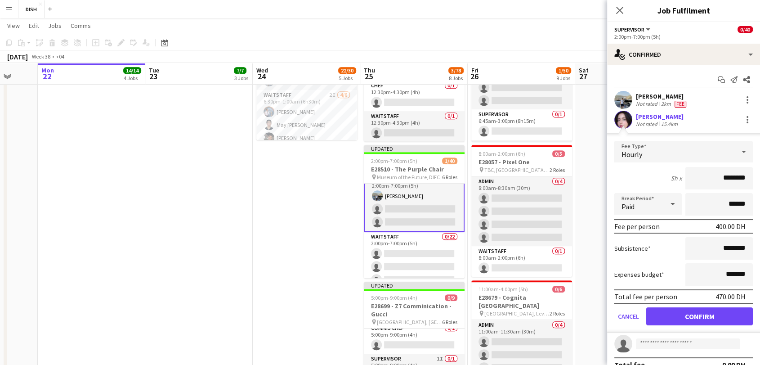
drag, startPoint x: 706, startPoint y: 171, endPoint x: 742, endPoint y: 181, distance: 36.7
click at [744, 176] on input "********" at bounding box center [718, 178] width 67 height 22
type input "****"
drag, startPoint x: 748, startPoint y: 243, endPoint x: 737, endPoint y: 232, distance: 15.6
click at [747, 239] on form "Fee Type Hourly 5h x **** Break Period Paid ****** Fee per person 0.00 DH Subsi…" at bounding box center [683, 237] width 153 height 192
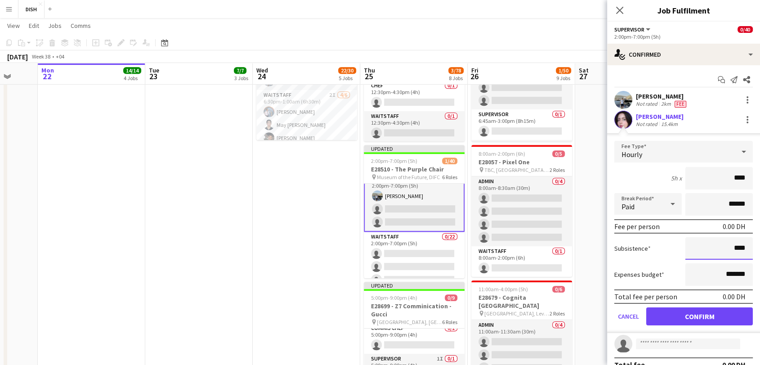
type input "****"
drag, startPoint x: 714, startPoint y: 309, endPoint x: 708, endPoint y: 307, distance: 6.4
click at [716, 309] on button "Confirm" at bounding box center [699, 316] width 107 height 18
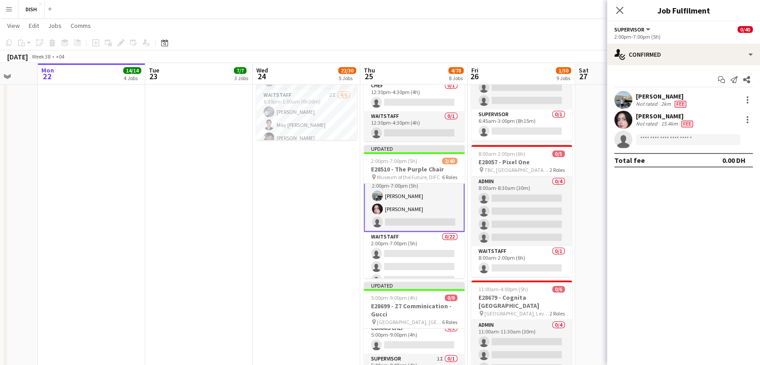
click at [295, 258] on app-date-cell "8:30am-2:00pm (5h30m) 5/5 E28742 - Fifth Element pin Novartis Office 03rd Floor…" at bounding box center [306, 194] width 107 height 1020
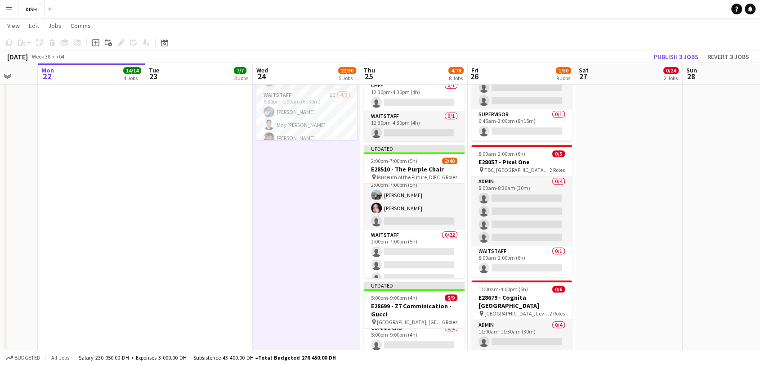
scroll to position [275, 0]
click at [688, 53] on button "Publish 3 jobs" at bounding box center [676, 57] width 52 height 12
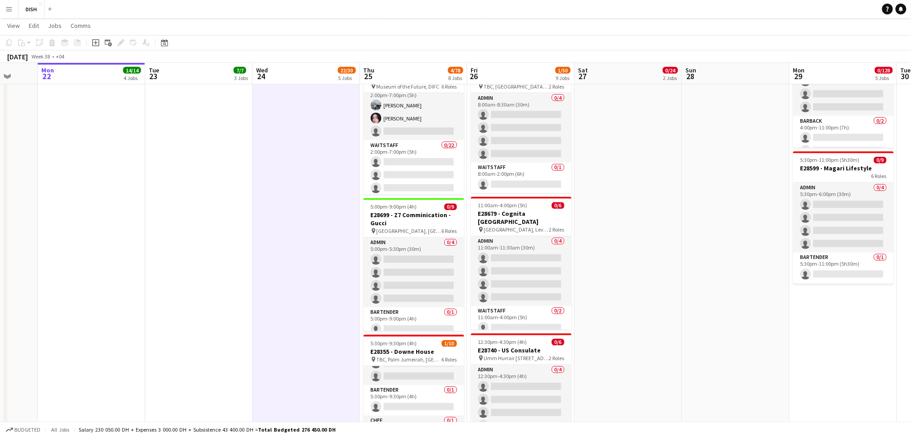
scroll to position [51, 0]
drag, startPoint x: 717, startPoint y: 1, endPoint x: 250, endPoint y: 258, distance: 532.6
click at [251, 258] on app-date-cell "12:00pm-9:30pm (9h30m) 5/5 E28385 - Bold Solution (Messika) [DEMOGRAPHIC_DATA] …" at bounding box center [198, 111] width 107 height 1020
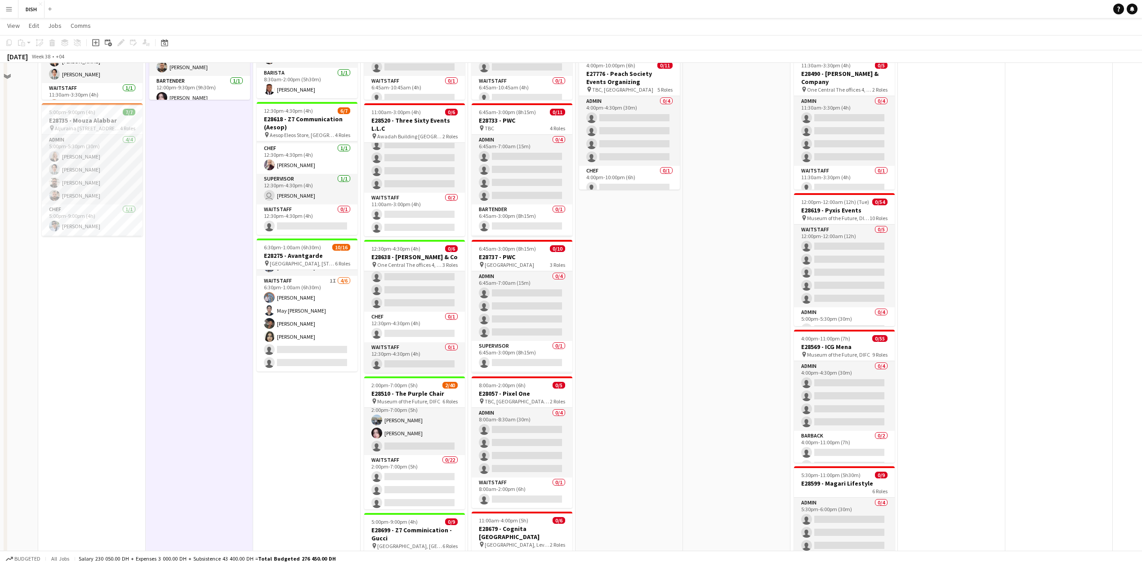
scroll to position [300, 0]
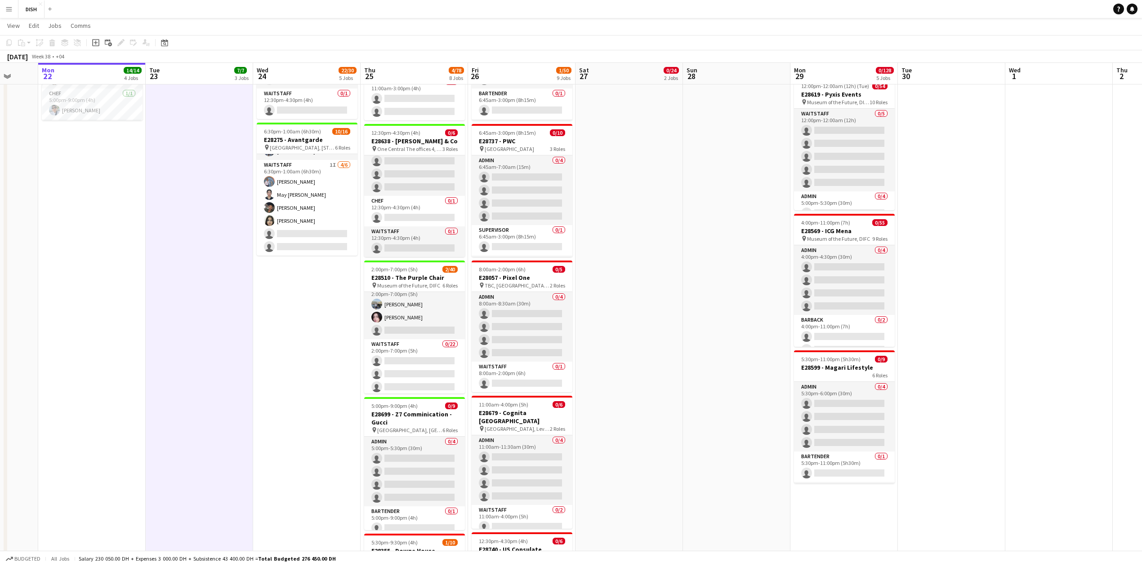
click at [313, 421] on app-date-cell "8:30am-2:00pm (5h30m) 5/5 E28742 - Fifth Element pin Novartis Office 03rd Floor…" at bounding box center [306, 310] width 107 height 1020
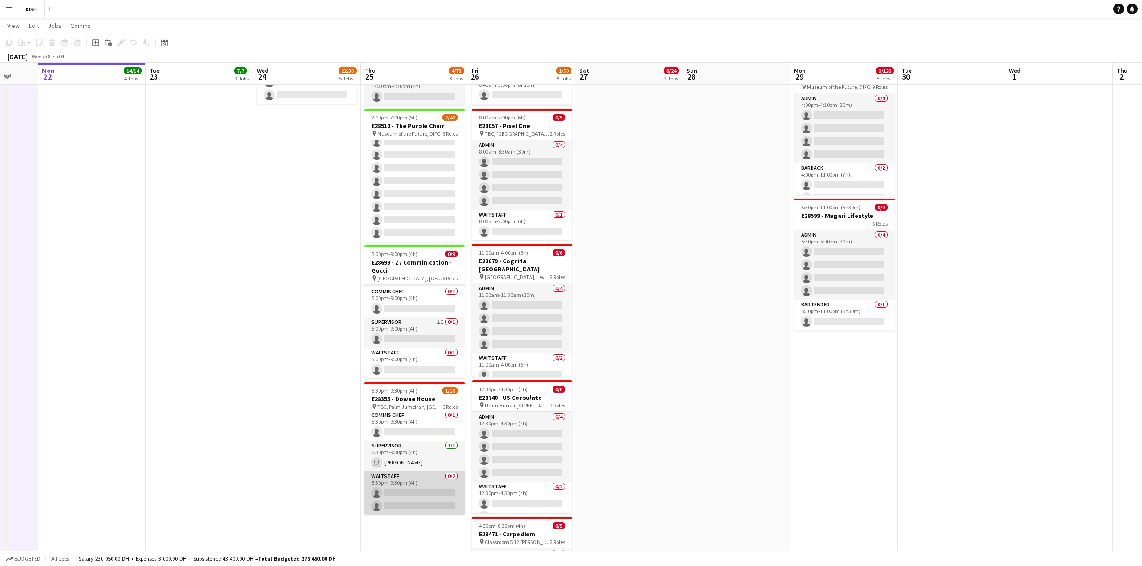
scroll to position [0, 281]
click at [400, 500] on app-card-role "Waitstaff 0/2 5:30pm-9:30pm (4h) single-neutral-actions single-neutral-actions" at bounding box center [417, 494] width 101 height 44
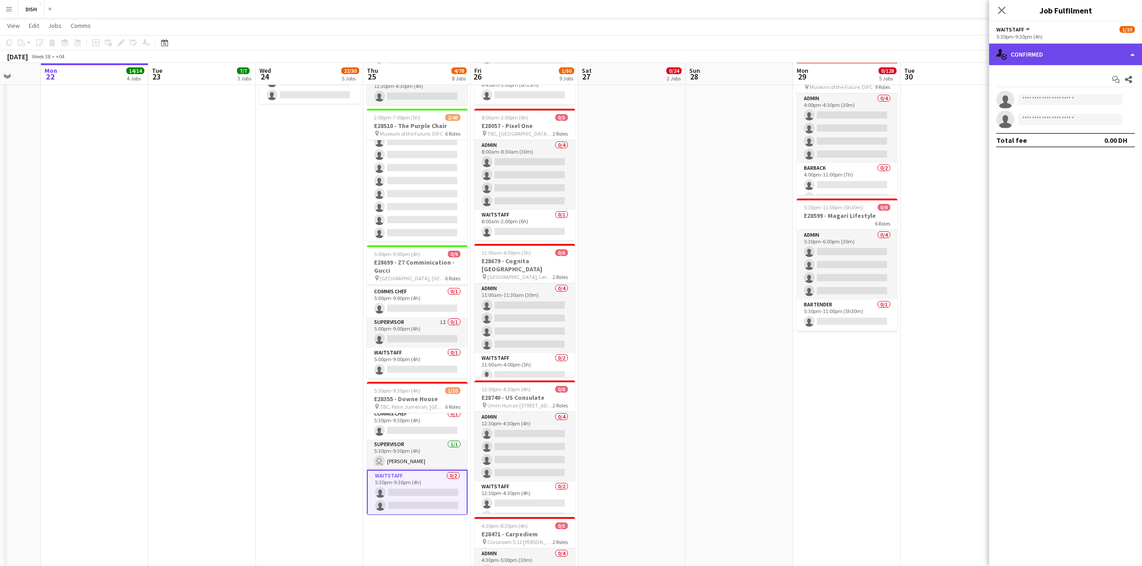
click at [1083, 47] on div "single-neutral-actions-check-2 Confirmed" at bounding box center [1065, 55] width 153 height 22
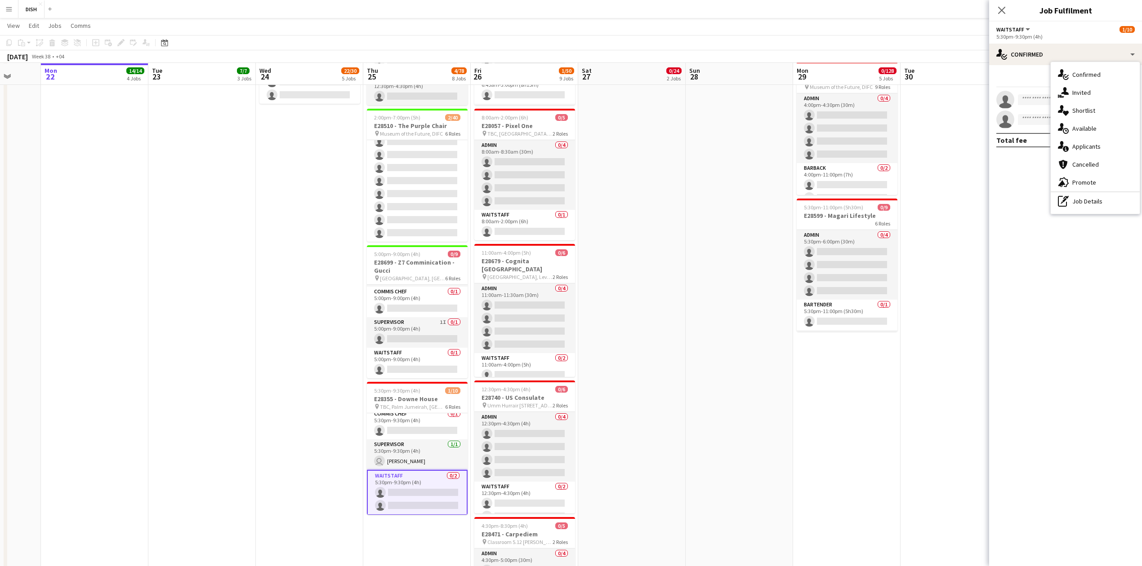
click at [1026, 209] on mat-expansion-panel "check Confirmed Start chat Share single-neutral-actions single-neutral-actions …" at bounding box center [1065, 315] width 153 height 501
click at [1072, 94] on input at bounding box center [1070, 99] width 104 height 11
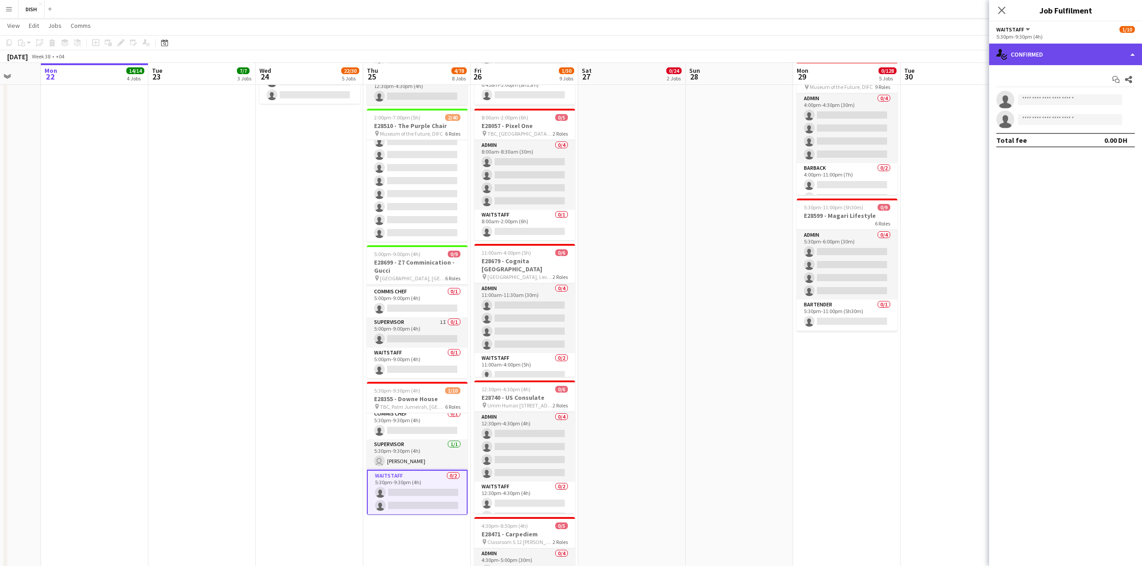
click at [1062, 48] on div "single-neutral-actions-check-2 Confirmed" at bounding box center [1065, 55] width 153 height 22
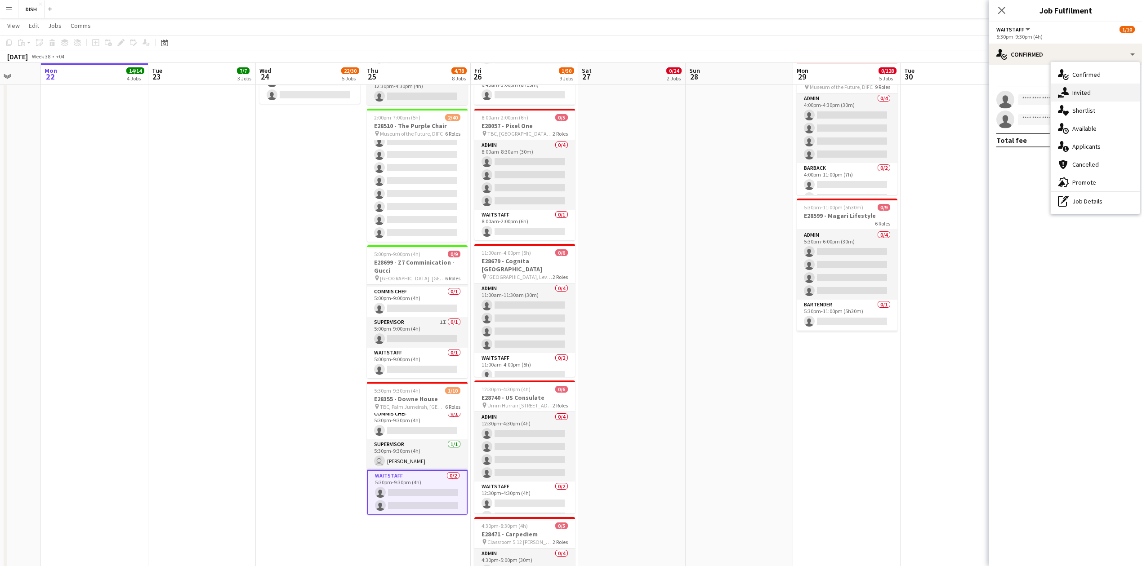
click at [1081, 95] on span "Invited" at bounding box center [1081, 93] width 18 height 8
click at [1047, 105] on input "text" at bounding box center [1065, 101] width 138 height 22
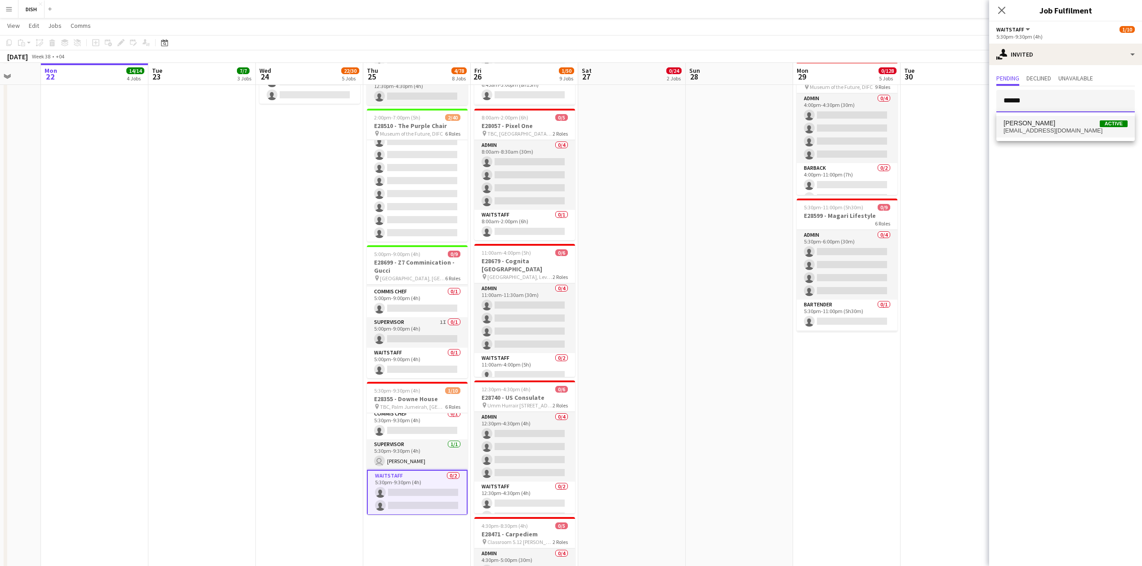
type input "******"
drag, startPoint x: 1051, startPoint y: 129, endPoint x: 1064, endPoint y: 134, distance: 14.2
click at [1056, 129] on span "[EMAIL_ADDRESS][DOMAIN_NAME]" at bounding box center [1065, 130] width 124 height 7
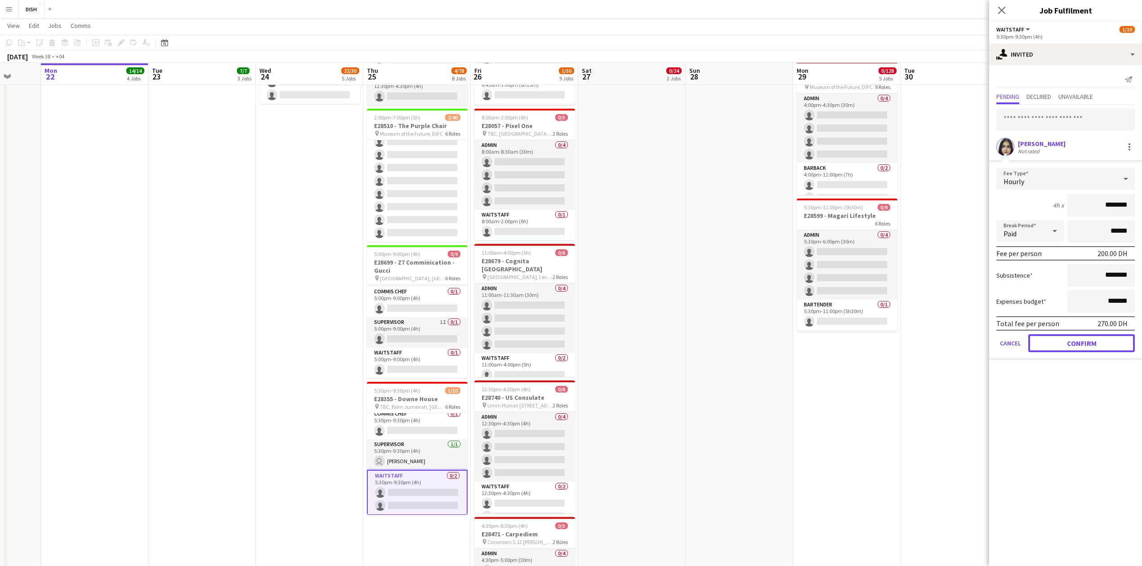
drag, startPoint x: 1092, startPoint y: 339, endPoint x: 1096, endPoint y: 333, distance: 6.9
click at [1092, 339] on button "Confirm" at bounding box center [1081, 343] width 107 height 18
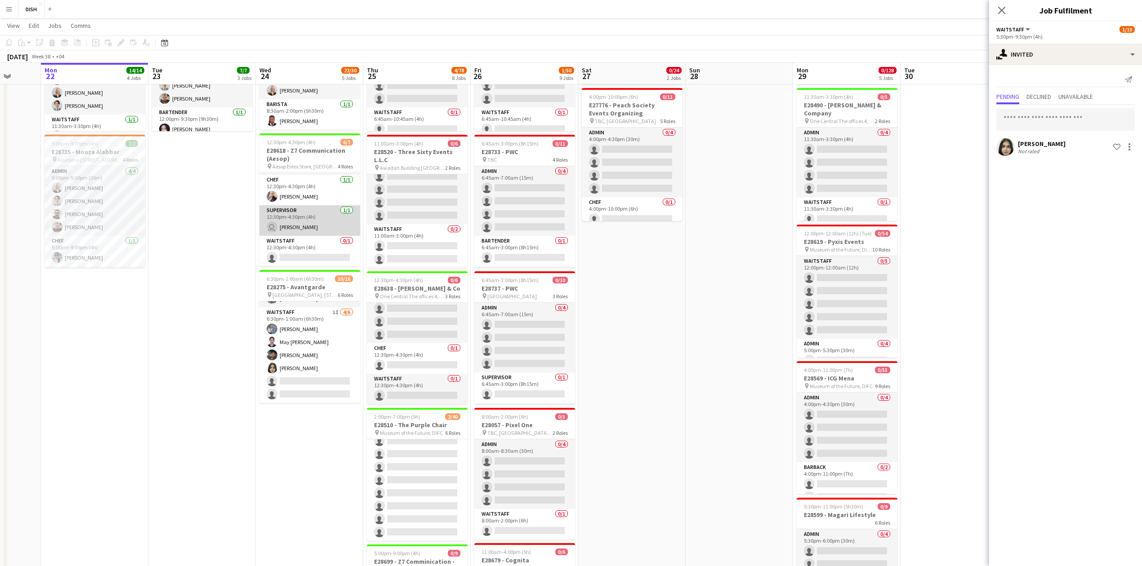
scroll to position [69, 0]
click at [321, 247] on app-card-role "Waitstaff 0/1 12:30pm-4:30pm (4h) single-neutral-actions" at bounding box center [309, 251] width 101 height 31
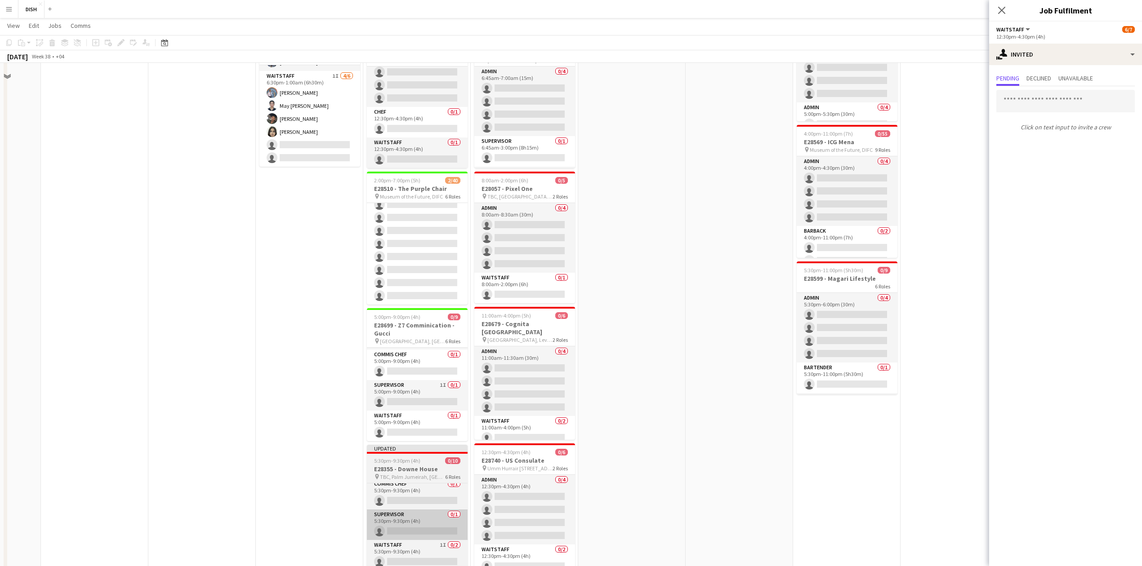
scroll to position [452, 0]
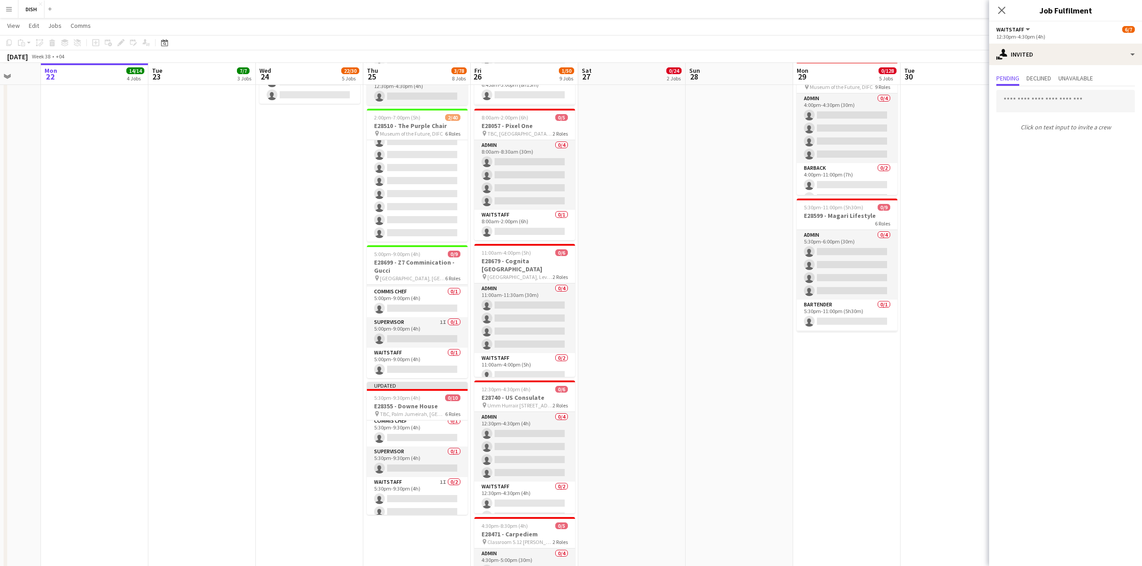
click at [695, 423] on app-date-cell at bounding box center [739, 158] width 107 height 1020
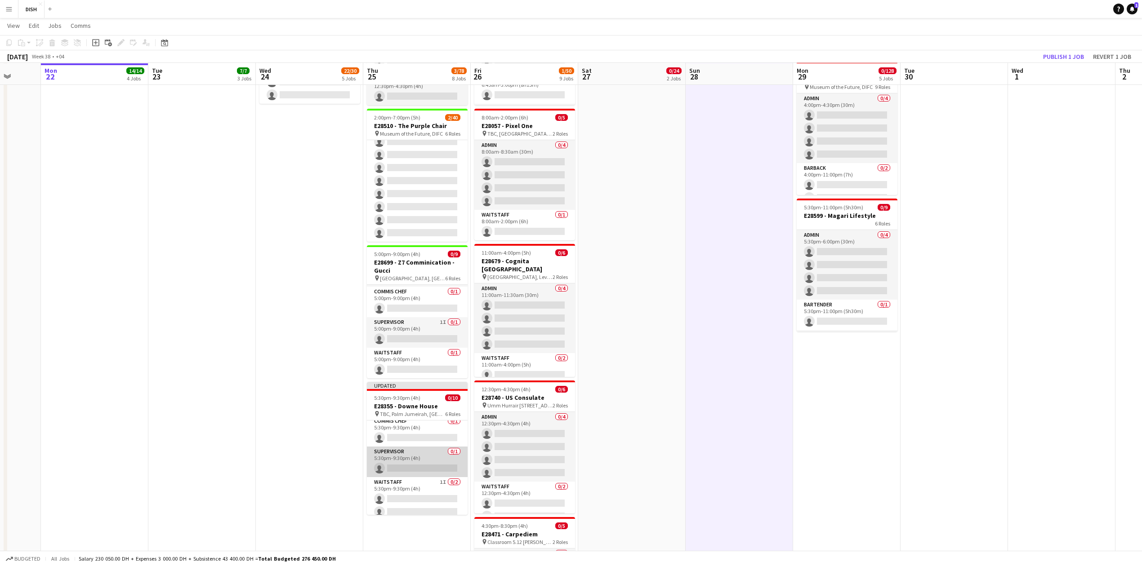
click at [394, 464] on app-card-role "Supervisor 0/1 5:30pm-9:30pm (4h) single-neutral-actions" at bounding box center [417, 462] width 101 height 31
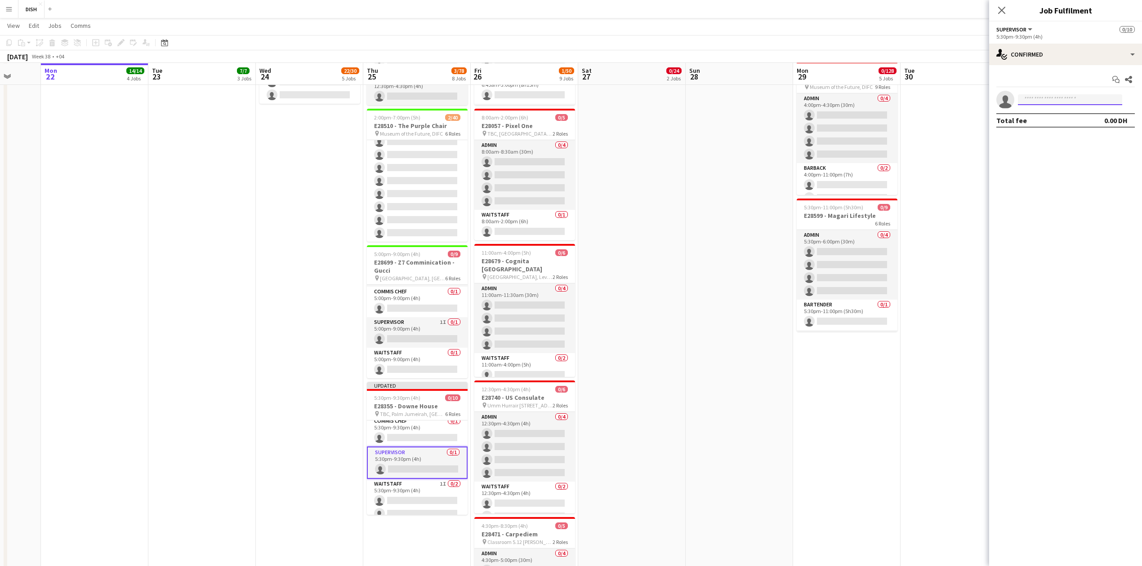
click at [1027, 102] on input at bounding box center [1070, 99] width 104 height 11
type input "***"
click at [1072, 148] on span "[PHONE_NUMBER]" at bounding box center [1070, 148] width 90 height 7
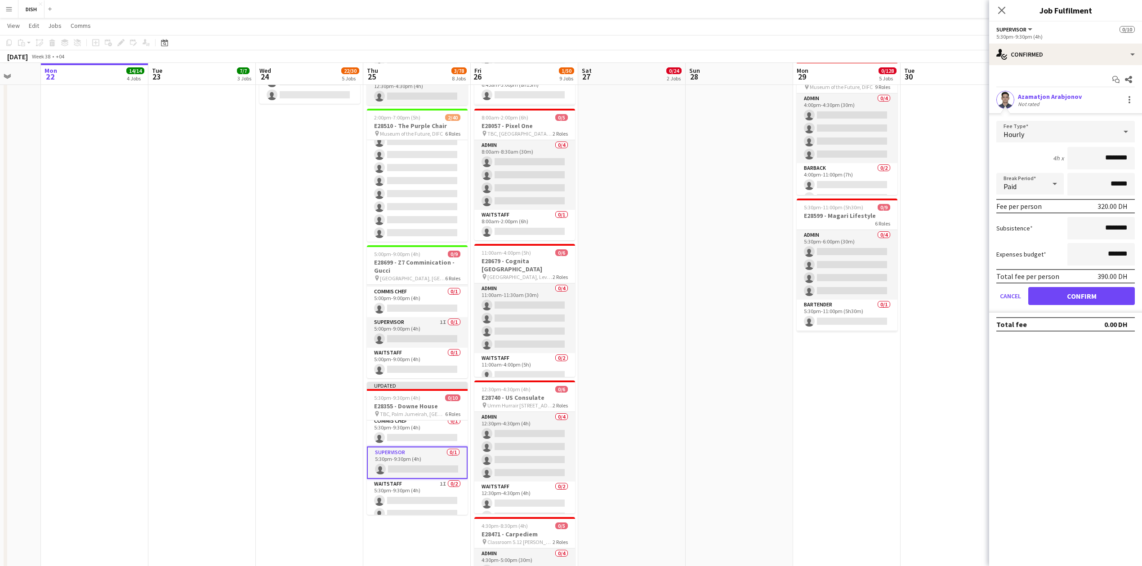
drag, startPoint x: 1087, startPoint y: 151, endPoint x: 1139, endPoint y: 145, distance: 53.0
click at [1131, 150] on input "********" at bounding box center [1100, 158] width 67 height 22
type input "****"
drag, startPoint x: 1100, startPoint y: 225, endPoint x: 1128, endPoint y: 222, distance: 27.7
click at [1128, 222] on input "********" at bounding box center [1100, 228] width 67 height 22
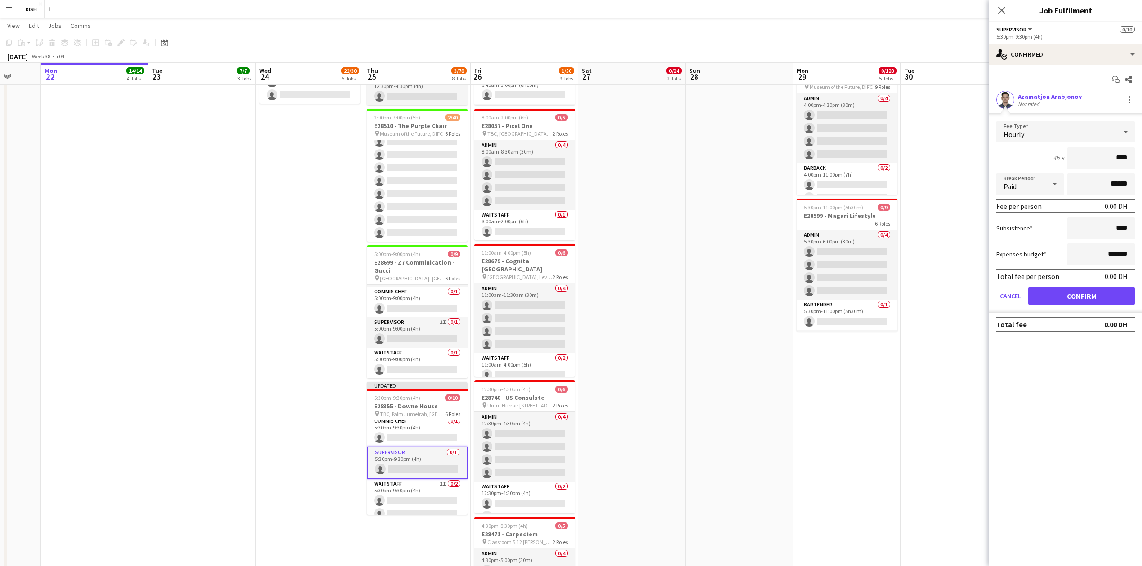
type input "****"
drag, startPoint x: 1091, startPoint y: 297, endPoint x: 878, endPoint y: 340, distance: 217.3
click at [1091, 298] on button "Confirm" at bounding box center [1081, 296] width 107 height 18
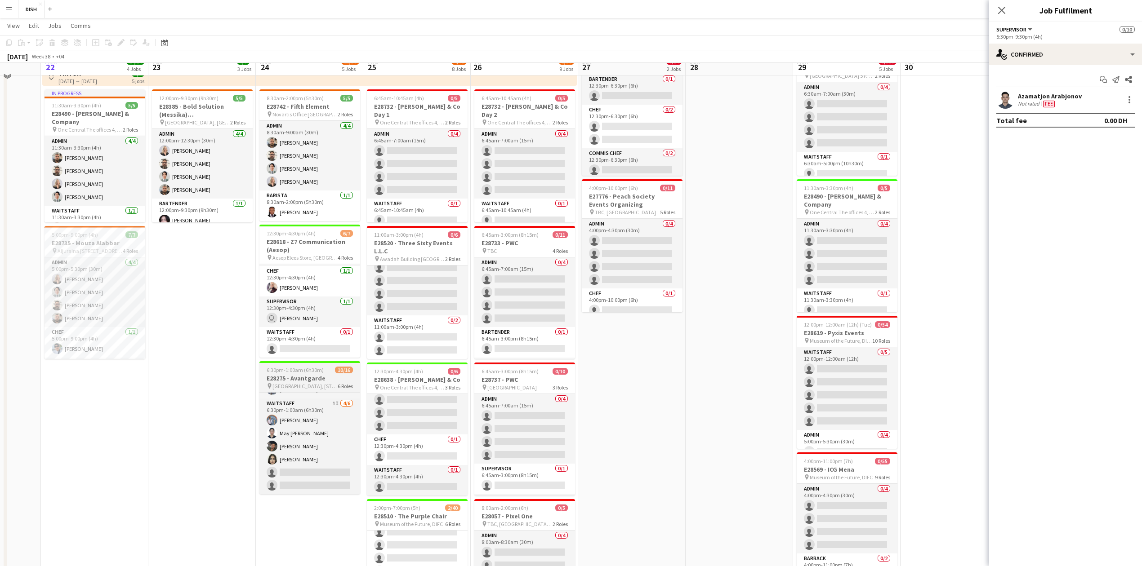
scroll to position [53, 0]
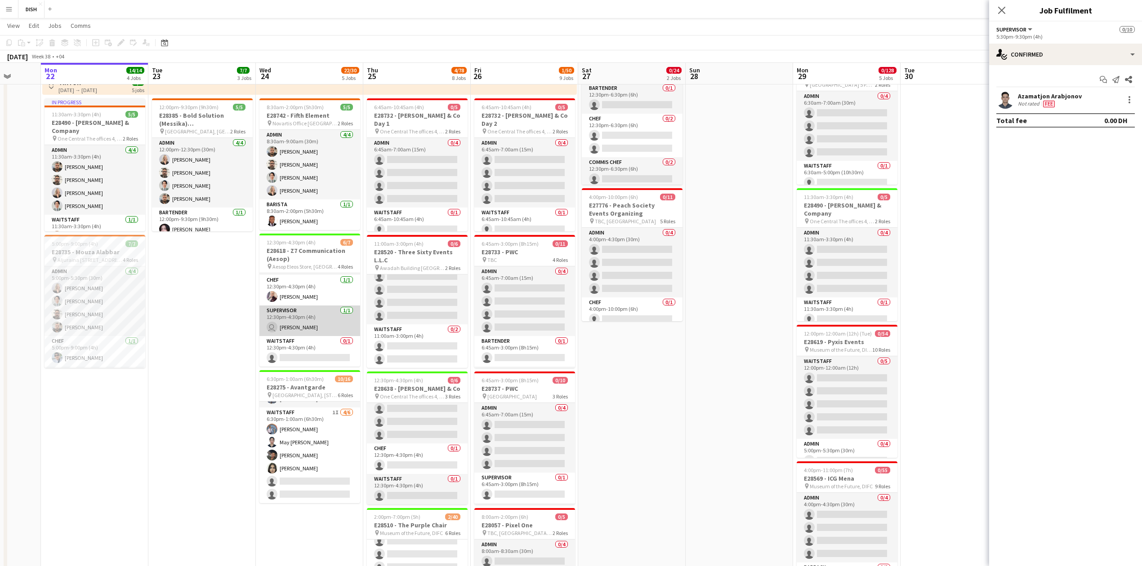
click at [311, 322] on app-card-role "Supervisor [DATE] 12:30pm-4:30pm (4h) user [PERSON_NAME]" at bounding box center [309, 321] width 101 height 31
click at [1127, 95] on div at bounding box center [1129, 99] width 11 height 11
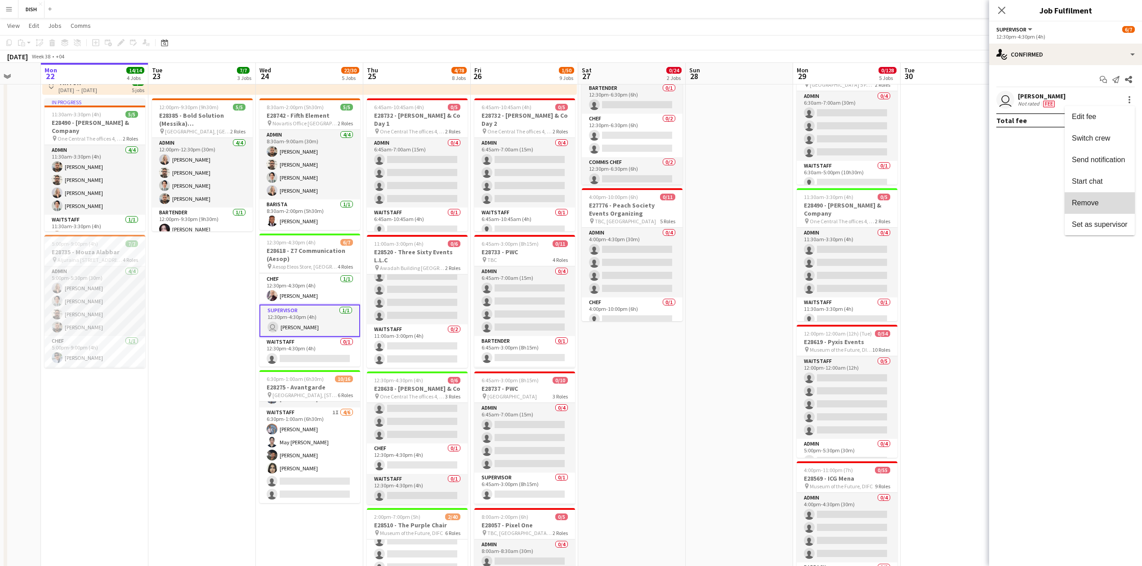
click at [1102, 209] on button "Remove" at bounding box center [1099, 203] width 70 height 22
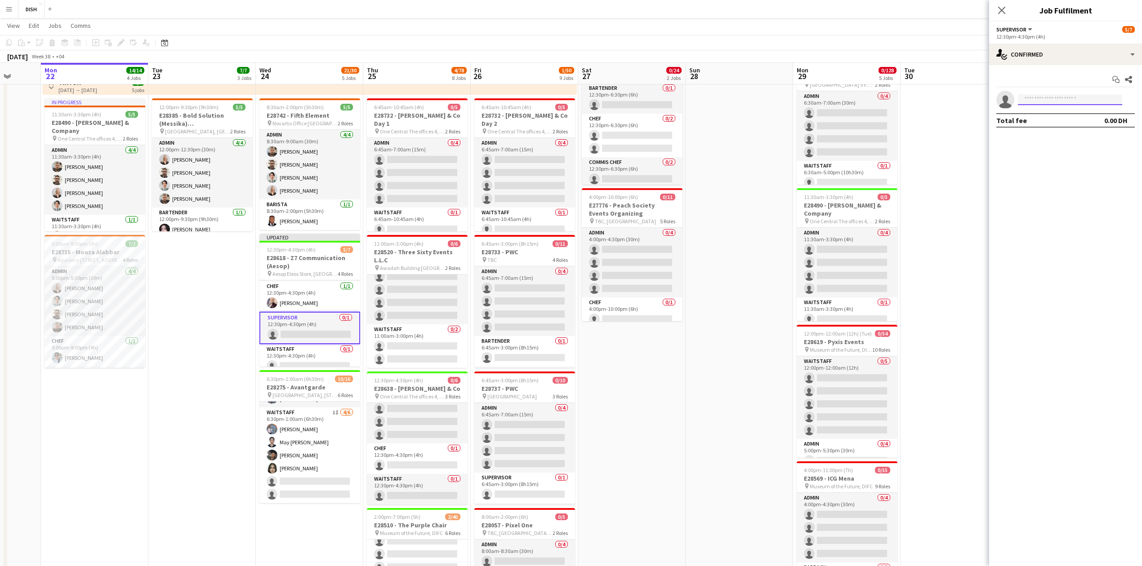
click at [1057, 98] on input at bounding box center [1070, 99] width 104 height 11
type input "*"
type input "***"
click at [1066, 137] on span "Azamatjon Arabjonov" at bounding box center [1054, 135] width 59 height 8
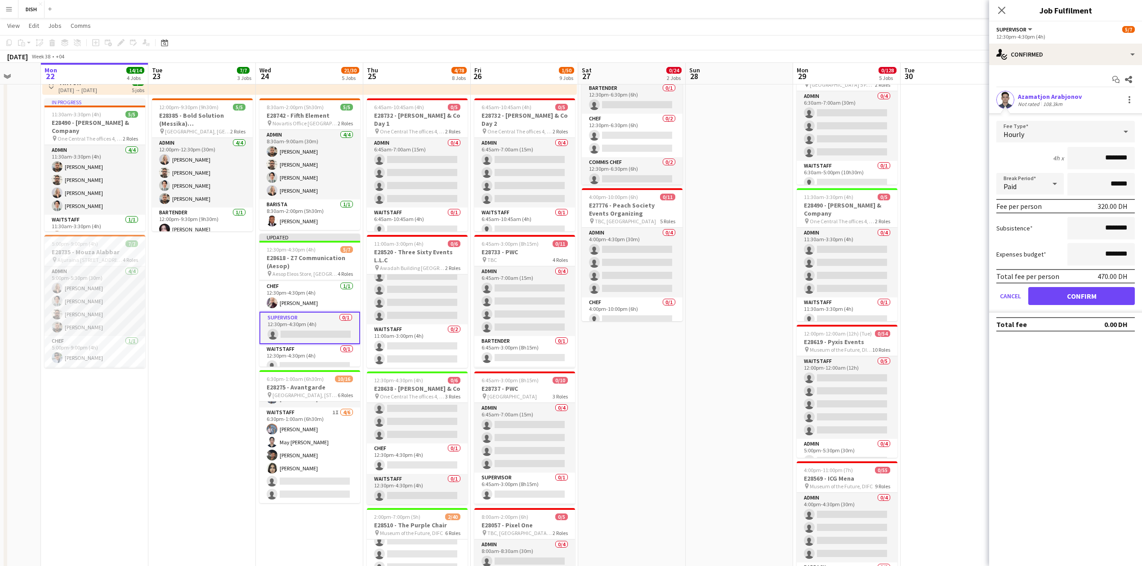
drag, startPoint x: 1089, startPoint y: 162, endPoint x: 1211, endPoint y: 151, distance: 122.8
click at [1142, 151] on html "Menu Boards Boards Boards All jobs Status Workforce Workforce My Workforce Recr…" at bounding box center [571, 556] width 1142 height 1219
type input "****"
drag, startPoint x: 1126, startPoint y: 255, endPoint x: 1148, endPoint y: 254, distance: 22.5
click at [1142, 254] on html "Menu Boards Boards Boards All jobs Status Workforce Workforce My Workforce Recr…" at bounding box center [571, 556] width 1142 height 1219
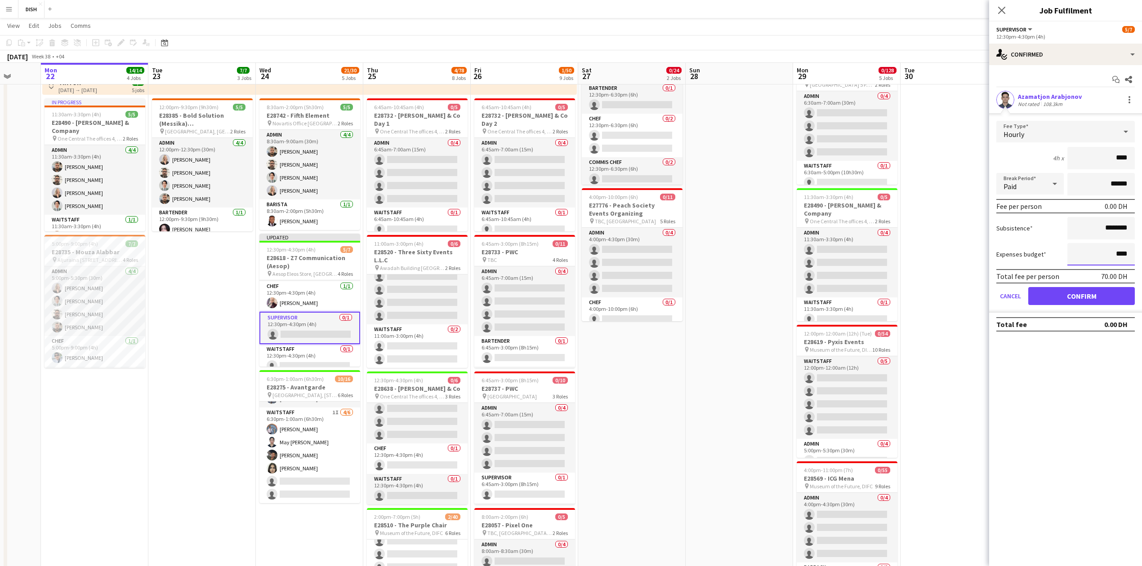
type input "****"
drag, startPoint x: 1087, startPoint y: 220, endPoint x: 1146, endPoint y: 230, distance: 60.6
click at [1142, 227] on html "Menu Boards Boards Boards All jobs Status Workforce Workforce My Workforce Recr…" at bounding box center [571, 556] width 1142 height 1219
type input "****"
drag, startPoint x: 1086, startPoint y: 297, endPoint x: 1044, endPoint y: 294, distance: 42.4
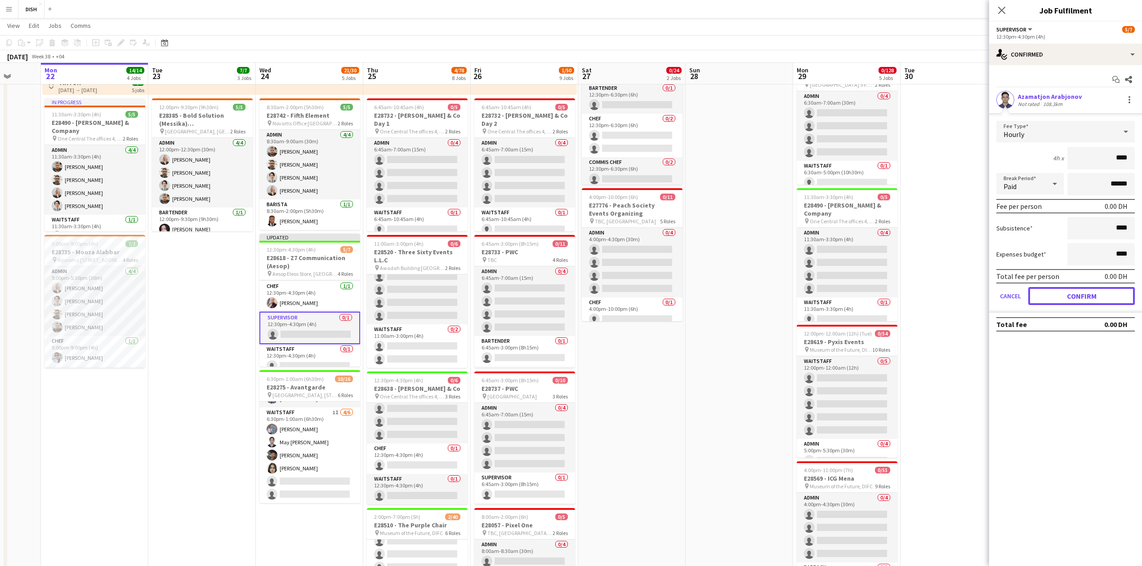
click at [1088, 294] on button "Confirm" at bounding box center [1081, 296] width 107 height 18
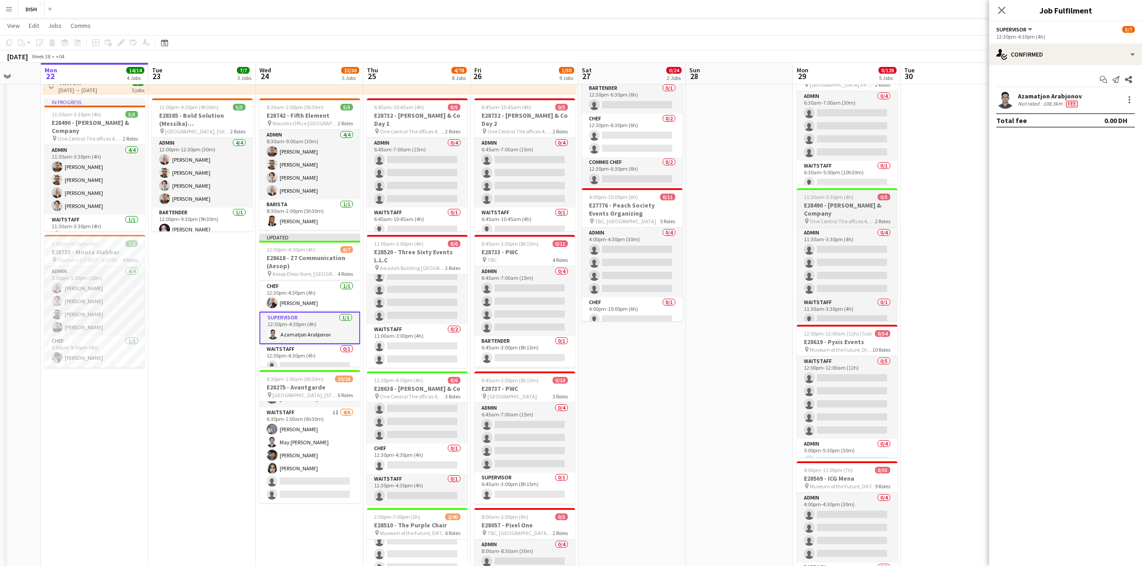
drag, startPoint x: 772, startPoint y: 279, endPoint x: 826, endPoint y: 217, distance: 82.5
click at [772, 277] on app-date-cell at bounding box center [739, 558] width 107 height 1020
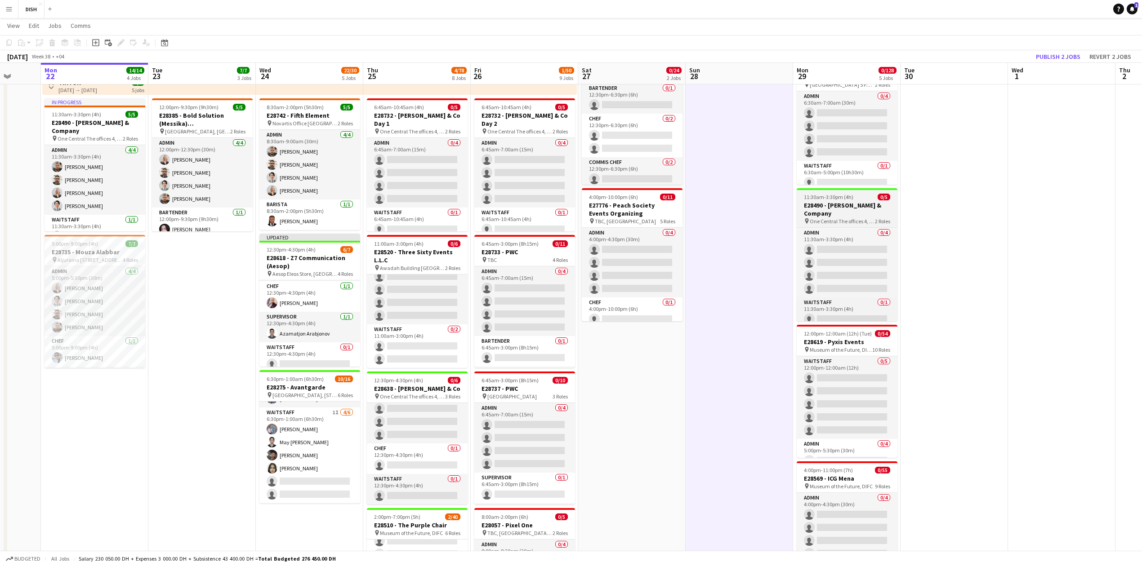
scroll to position [0, 282]
click at [1052, 56] on button "Publish 2 jobs" at bounding box center [1058, 57] width 52 height 12
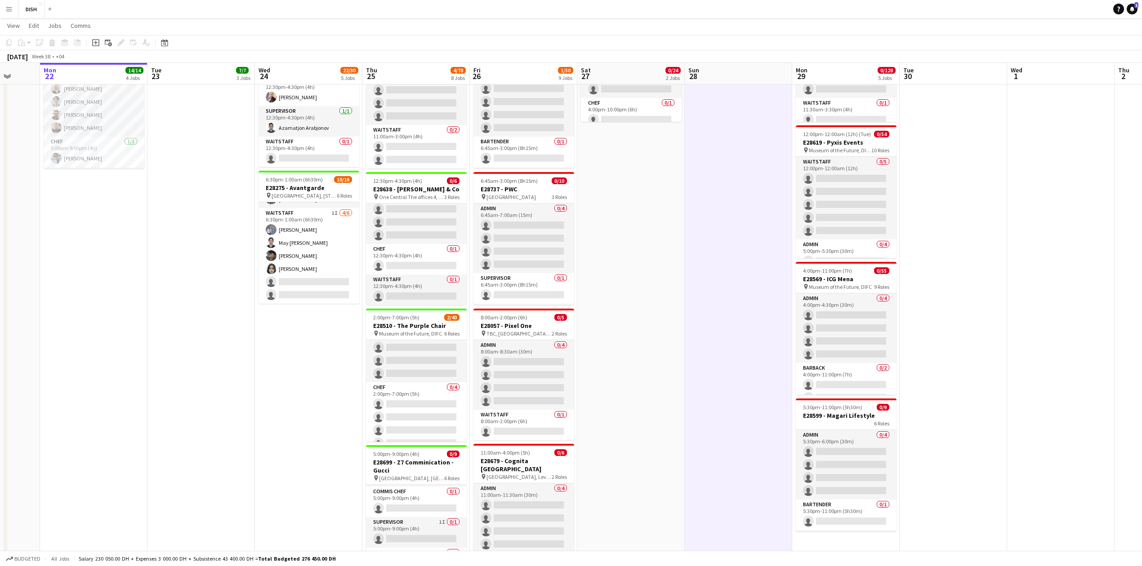
scroll to position [127, 0]
click at [396, 410] on app-card-role "Commis Chef 0/5 2:00pm-7:00pm (5h) single-neutral-actions single-neutral-action…" at bounding box center [416, 437] width 101 height 83
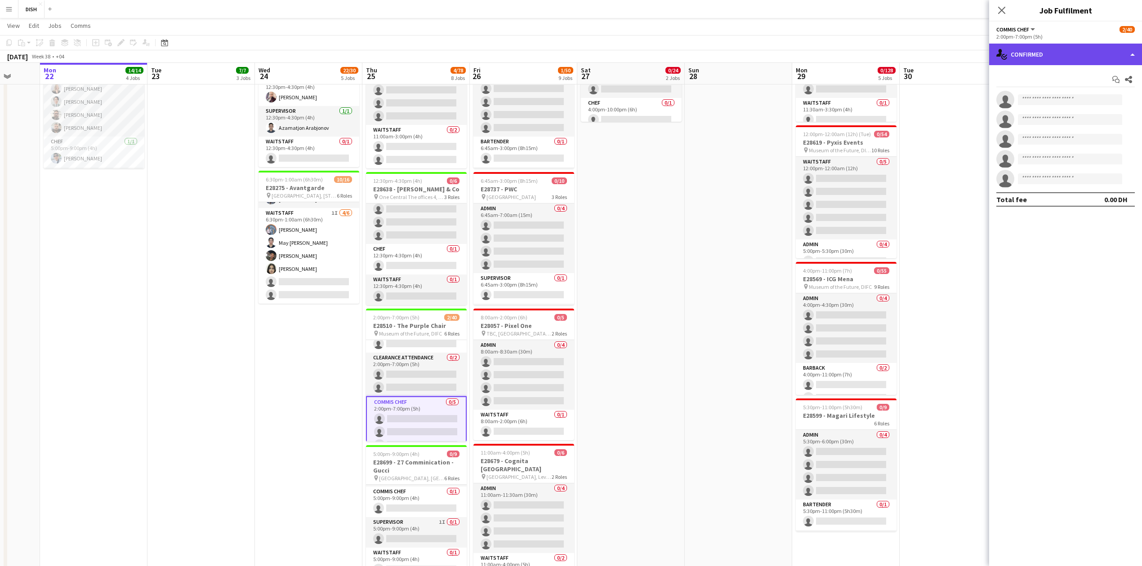
click at [1104, 50] on div "single-neutral-actions-check-2 Confirmed" at bounding box center [1065, 55] width 153 height 22
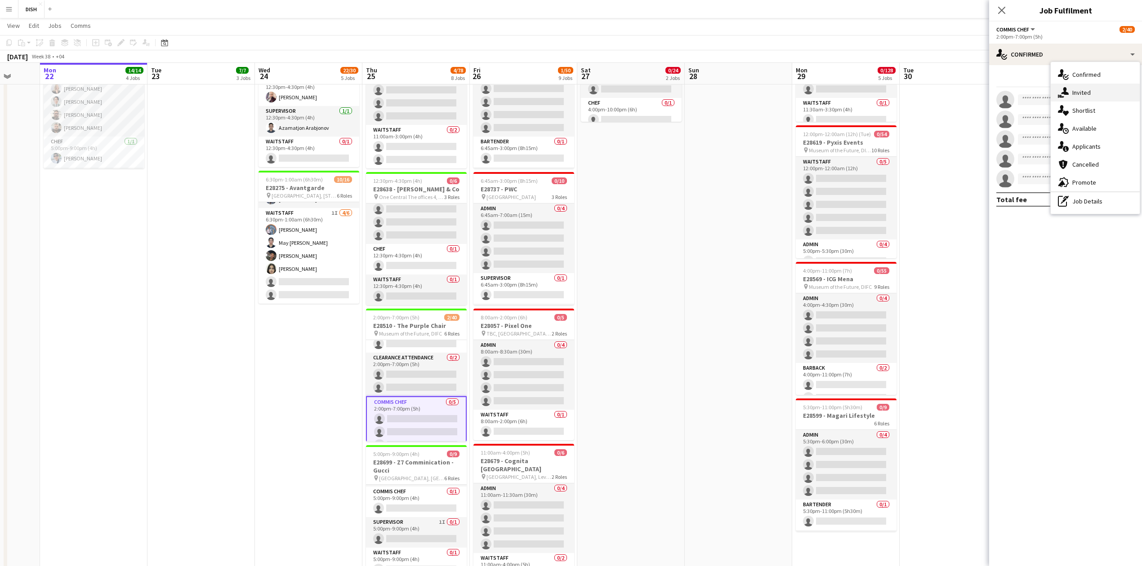
click at [1108, 85] on div "single-neutral-actions-share-1 Invited" at bounding box center [1095, 93] width 89 height 18
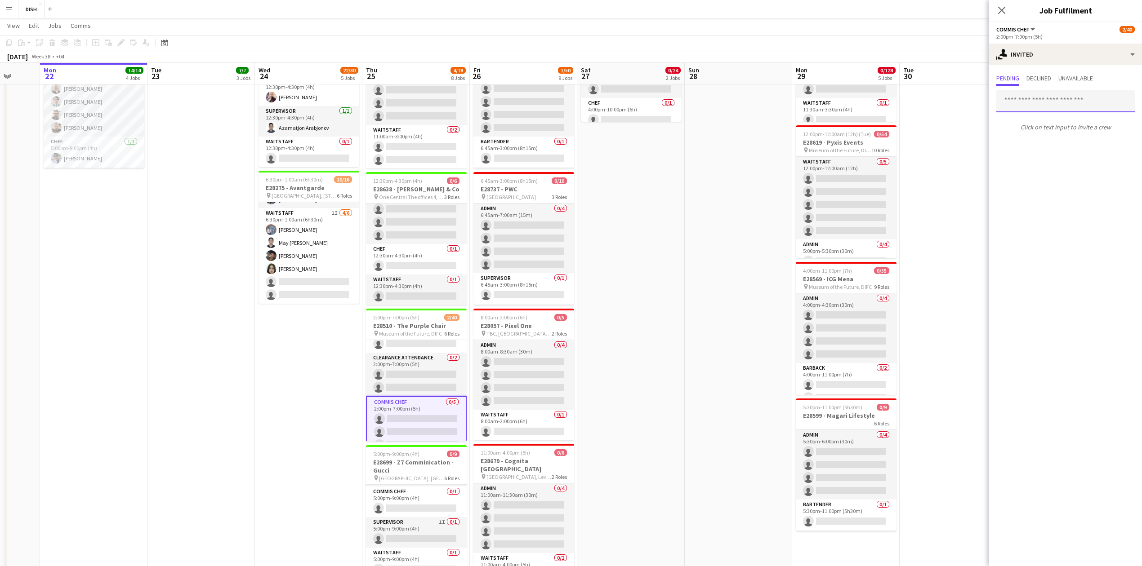
drag, startPoint x: 1042, startPoint y: 99, endPoint x: 1045, endPoint y: 90, distance: 10.0
click at [1045, 96] on input "text" at bounding box center [1065, 101] width 138 height 22
type input "****"
click at [1034, 120] on span "[PERSON_NAME]" at bounding box center [1029, 124] width 52 height 8
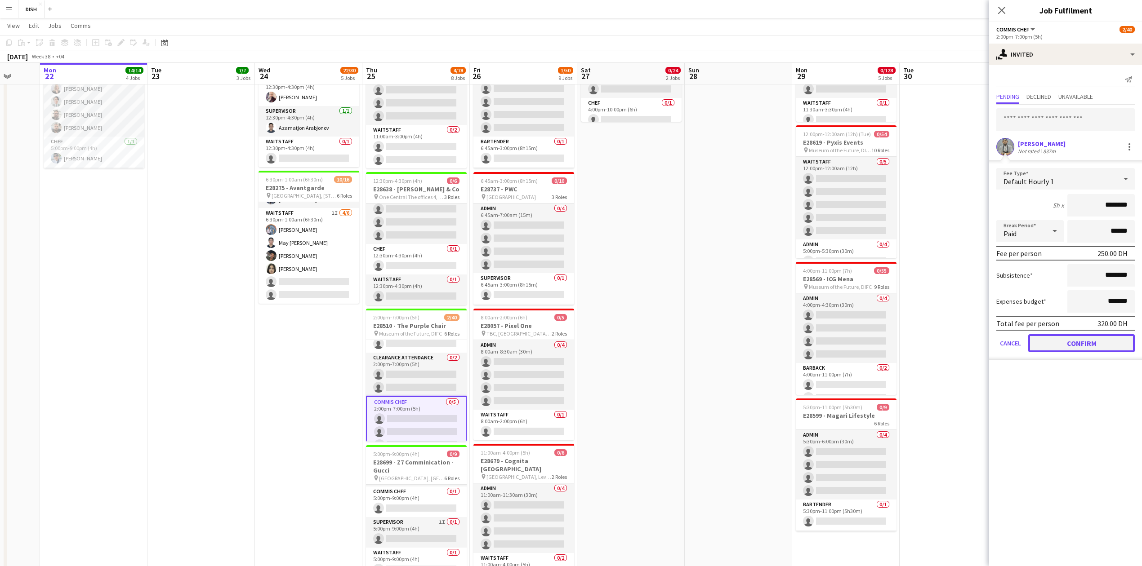
click at [1087, 334] on button "Confirm" at bounding box center [1081, 343] width 107 height 18
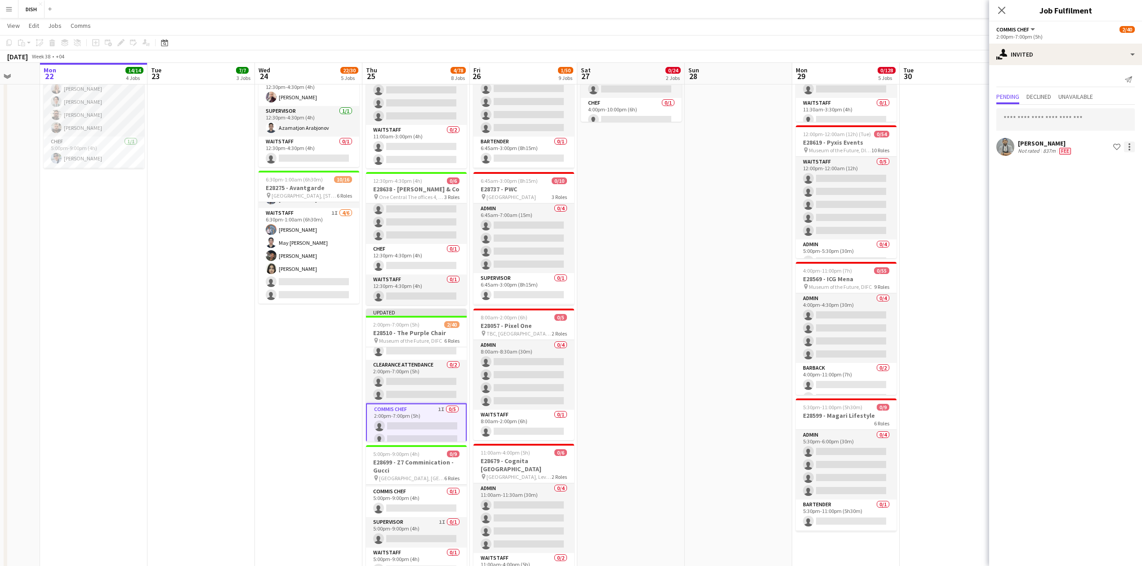
click at [1133, 148] on div at bounding box center [1129, 147] width 11 height 11
drag, startPoint x: 1109, startPoint y: 164, endPoint x: 1106, endPoint y: 205, distance: 41.4
click at [1108, 166] on span "Edit fee" at bounding box center [1100, 164] width 53 height 8
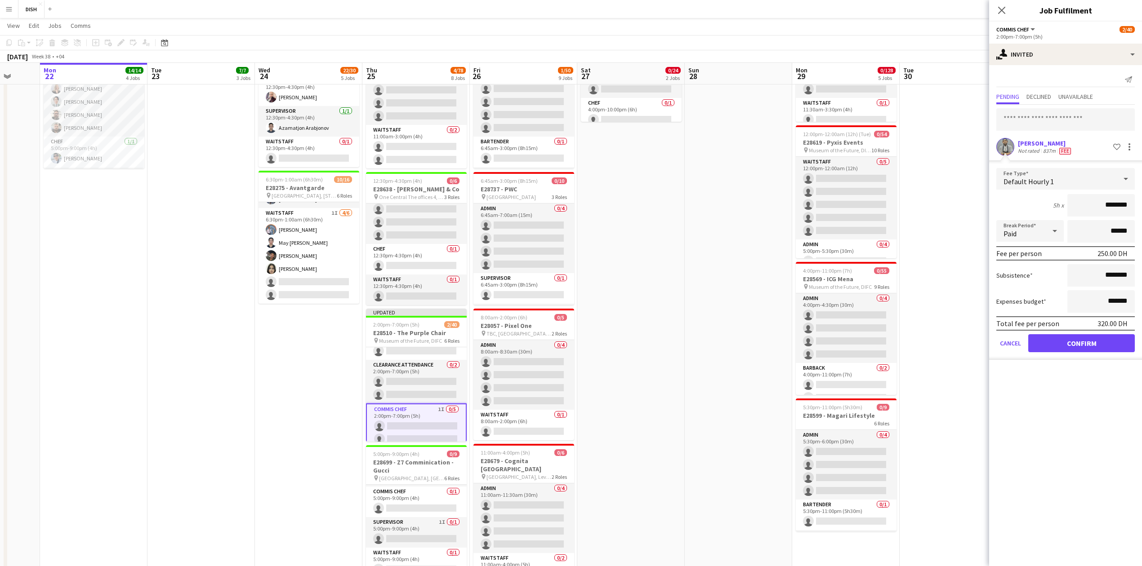
drag, startPoint x: 1099, startPoint y: 199, endPoint x: 1127, endPoint y: 200, distance: 28.3
click at [1124, 203] on input "********" at bounding box center [1100, 205] width 67 height 22
type input "*****"
click at [1076, 347] on button "Confirm" at bounding box center [1081, 343] width 107 height 18
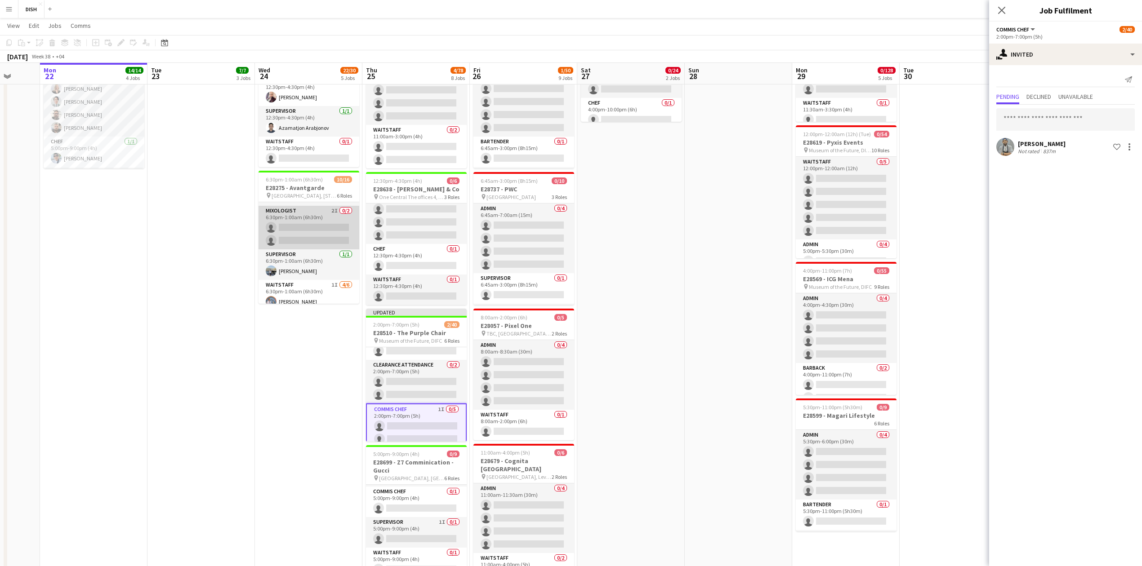
scroll to position [114, 0]
click at [306, 205] on app-card-role "Commis Chef [DATE] 6:30pm-1:00am (6h30m) [PERSON_NAME] single-neutral-actions" at bounding box center [308, 211] width 101 height 44
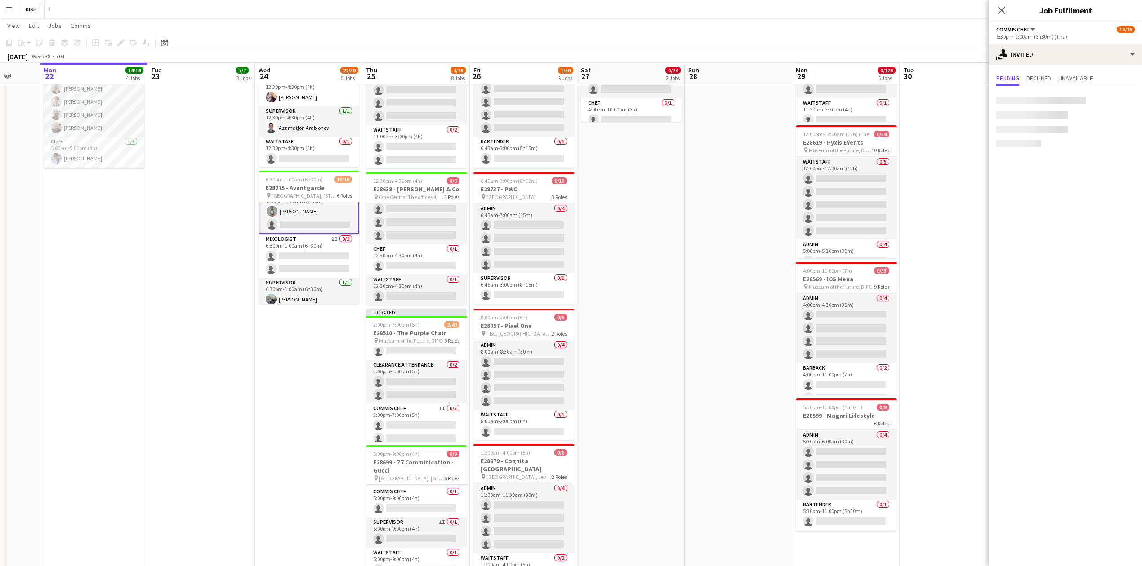
scroll to position [114, 0]
click at [1092, 56] on div "single-neutral-actions-share-1 Invited" at bounding box center [1065, 55] width 153 height 22
click at [1088, 73] on span "Confirmed" at bounding box center [1086, 75] width 28 height 8
click at [1130, 98] on div at bounding box center [1129, 99] width 11 height 11
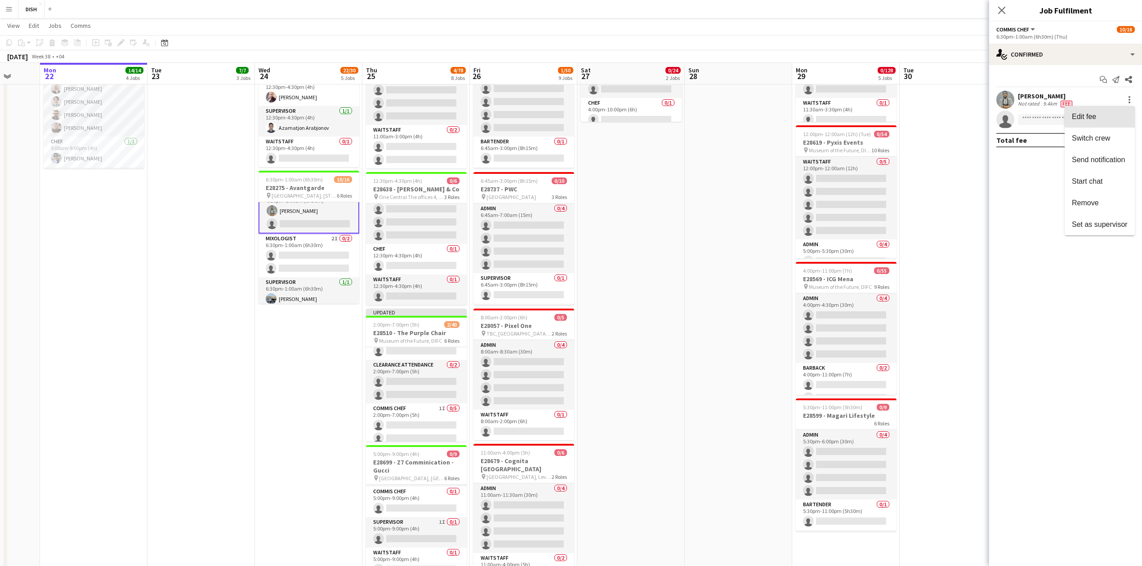
click at [1094, 116] on span "Edit fee" at bounding box center [1084, 116] width 24 height 8
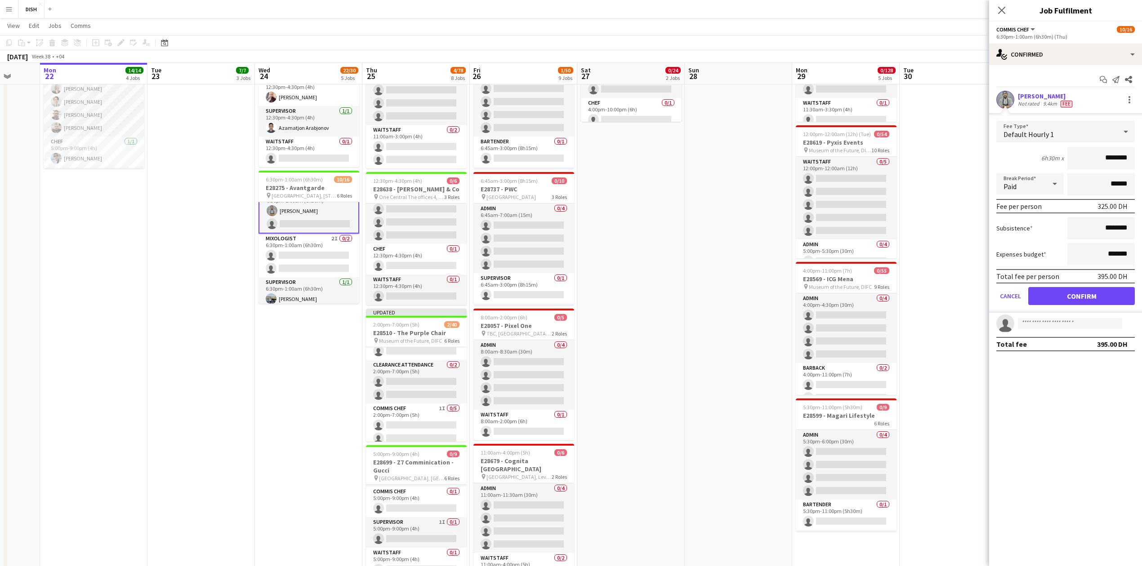
drag, startPoint x: 1097, startPoint y: 153, endPoint x: 1138, endPoint y: 155, distance: 40.9
click at [1137, 154] on form "Fee Type Default Hourly 1 6h30m x ******** Break Period Paid ****** Fee per per…" at bounding box center [1065, 217] width 153 height 192
click at [1076, 125] on app-edit-fee "Fee Type Default Hourly 1 6h30m x ***** Break Period Paid ****** Fee per person…" at bounding box center [1065, 213] width 153 height 200
click at [1083, 128] on div "Default Hourly 1" at bounding box center [1056, 132] width 120 height 22
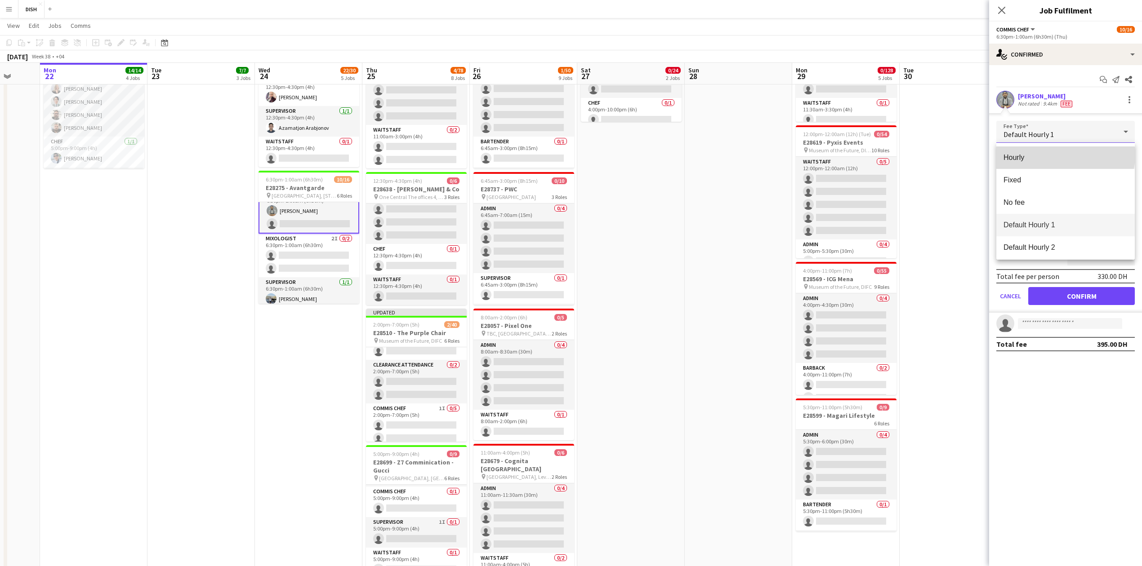
drag, startPoint x: 1065, startPoint y: 156, endPoint x: 1092, endPoint y: 223, distance: 73.2
click at [1065, 157] on span "Hourly" at bounding box center [1065, 157] width 124 height 9
type input "********"
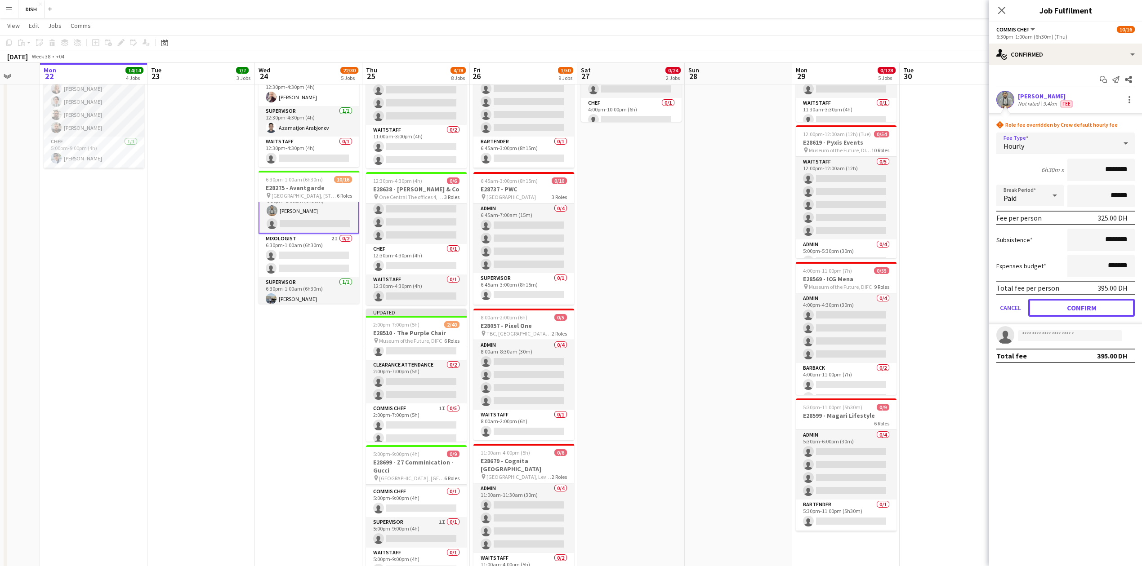
drag, startPoint x: 1100, startPoint y: 310, endPoint x: 1097, endPoint y: 316, distance: 5.8
click at [1100, 310] on button "Confirm" at bounding box center [1081, 308] width 107 height 18
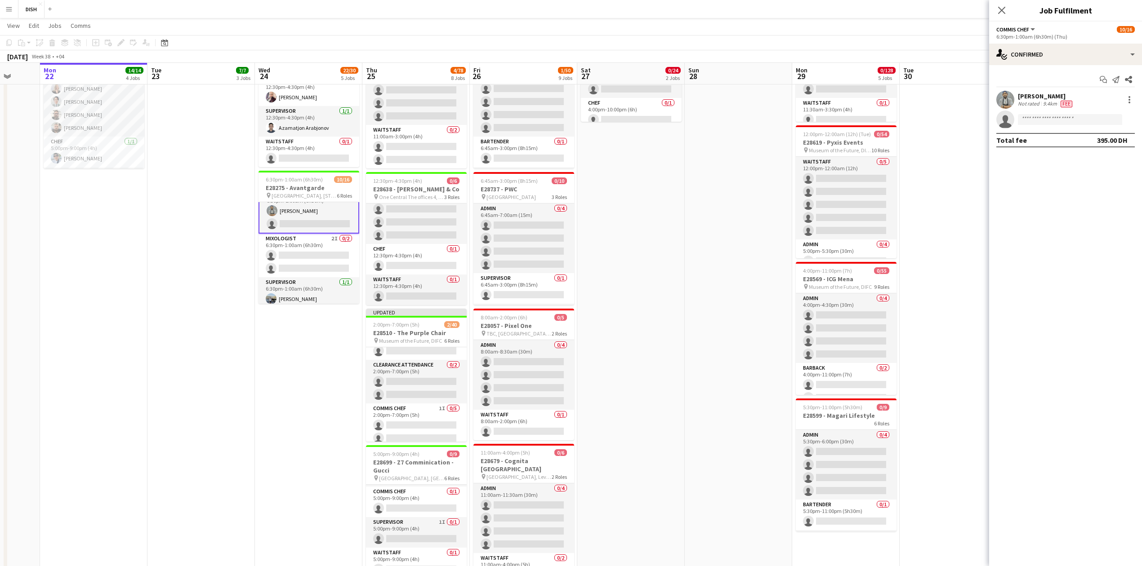
drag, startPoint x: 753, startPoint y: 306, endPoint x: 736, endPoint y: 312, distance: 18.1
click at [753, 306] on app-date-cell at bounding box center [738, 359] width 107 height 1020
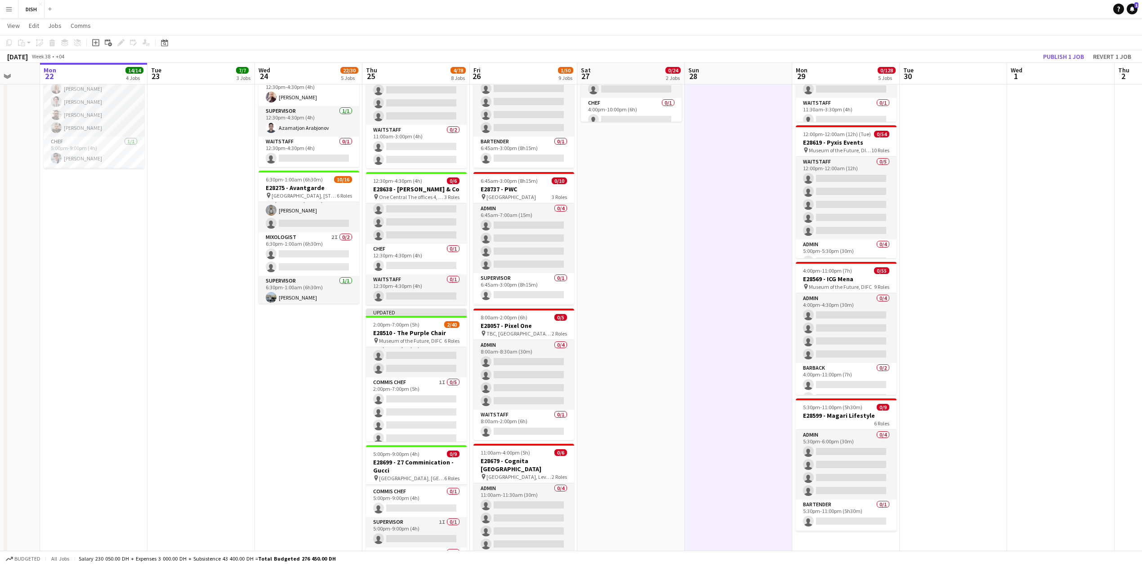
scroll to position [127, 0]
click at [420, 410] on app-card-role "Commis Chef 1I 0/5 2:00pm-7:00pm (5h) single-neutral-actions single-neutral-act…" at bounding box center [416, 445] width 101 height 83
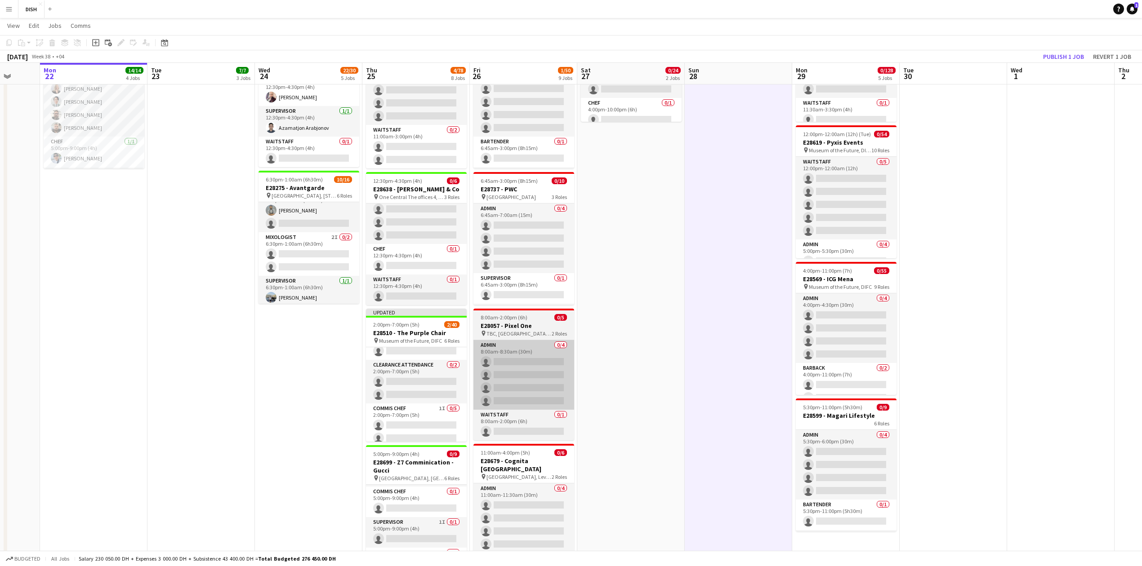
scroll to position [0, 281]
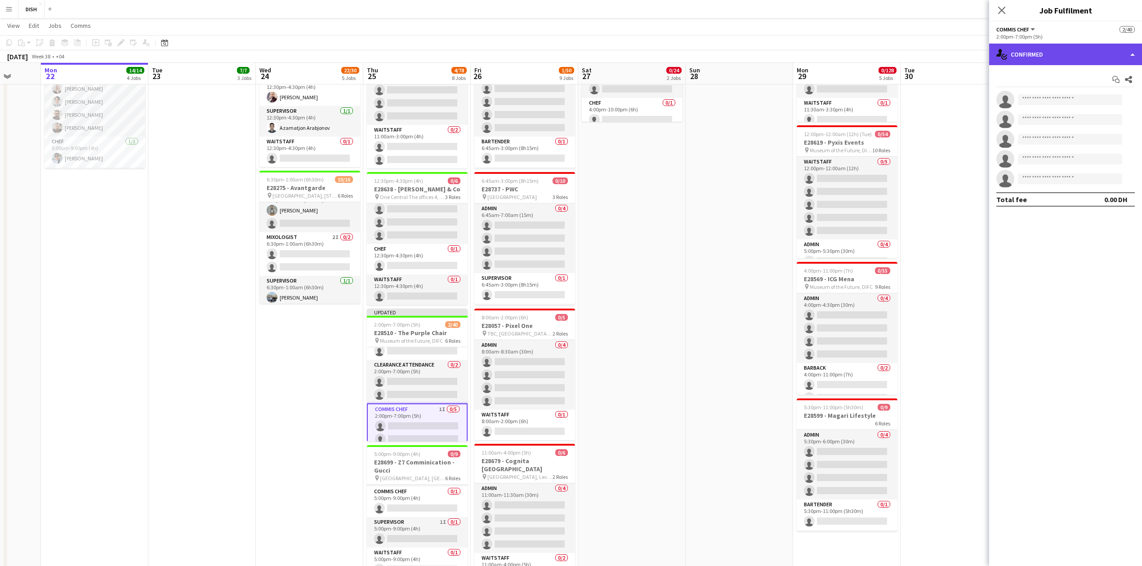
click at [1099, 51] on div "single-neutral-actions-check-2 Confirmed" at bounding box center [1065, 55] width 153 height 22
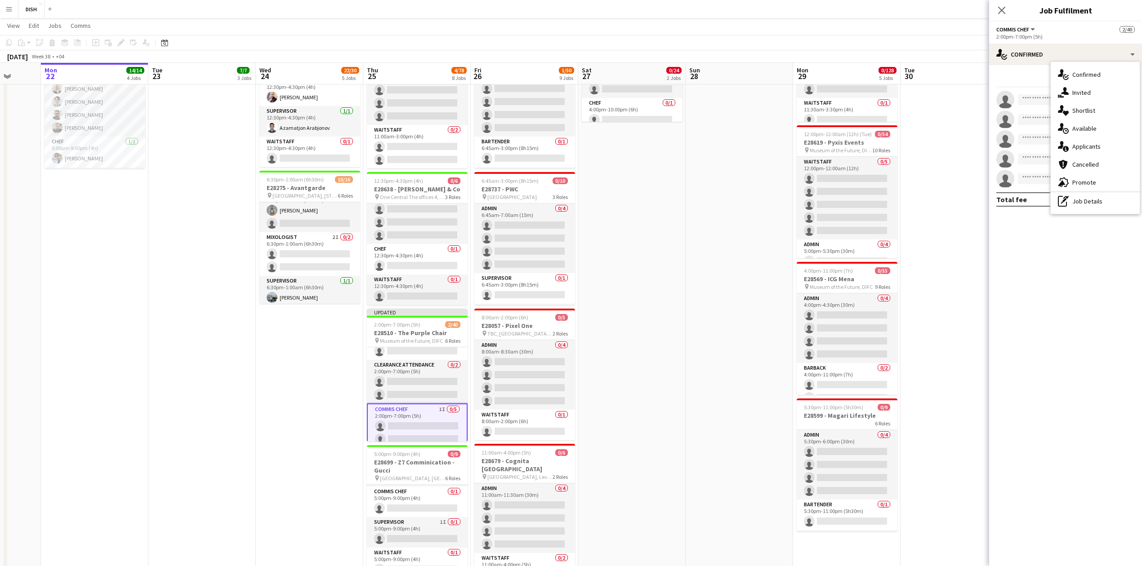
click at [1090, 84] on div "single-neutral-actions-check-2 Confirmed single-neutral-actions-share-1 Invited…" at bounding box center [1095, 138] width 89 height 152
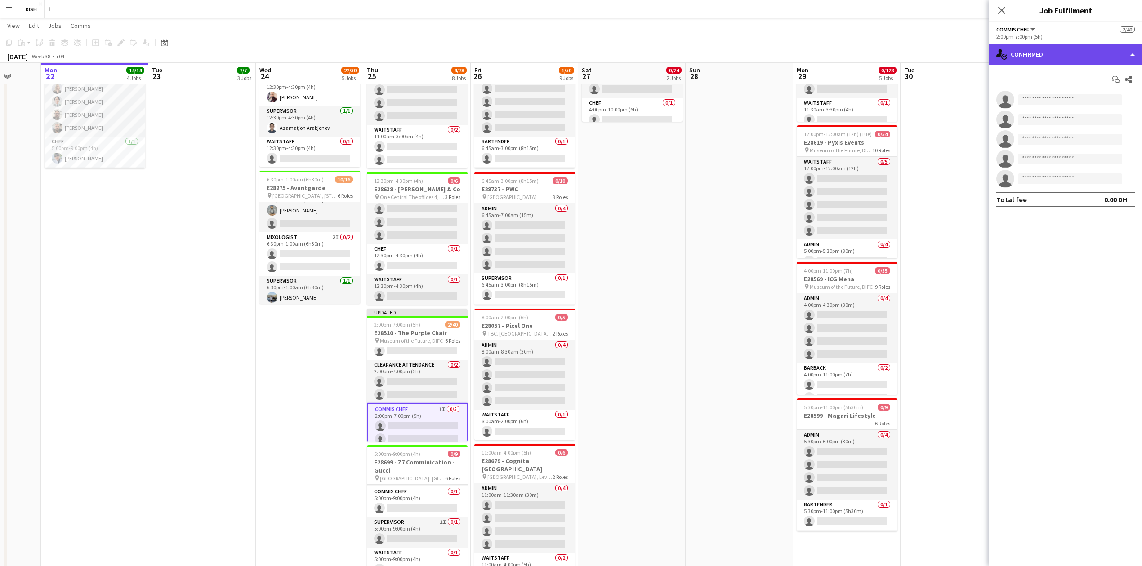
click at [1084, 47] on div "single-neutral-actions-check-2 Confirmed" at bounding box center [1065, 55] width 153 height 22
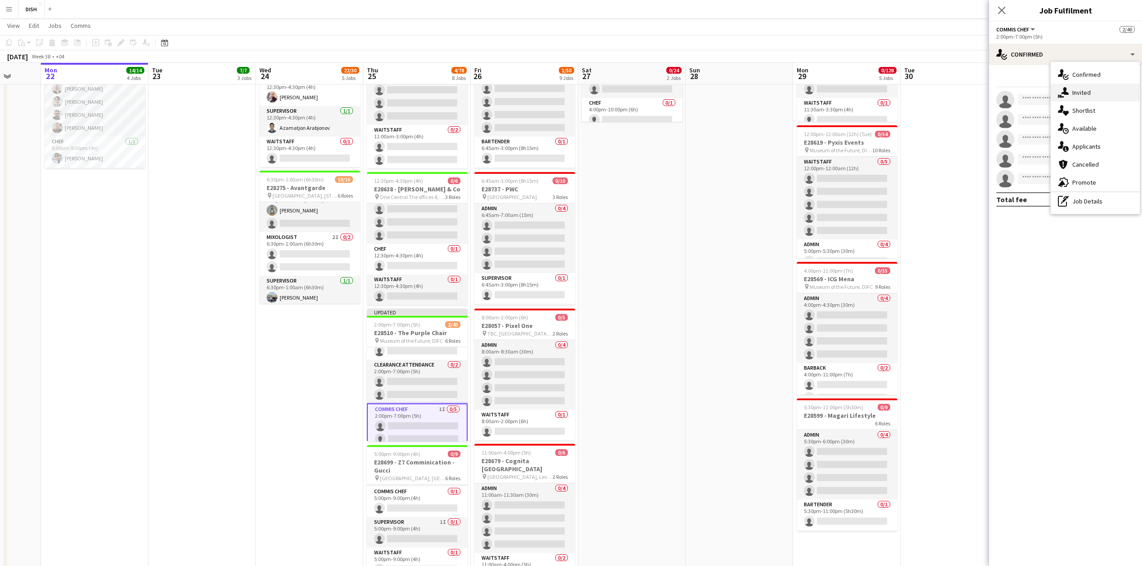
click at [1087, 85] on div "single-neutral-actions-share-1 Invited" at bounding box center [1095, 93] width 89 height 18
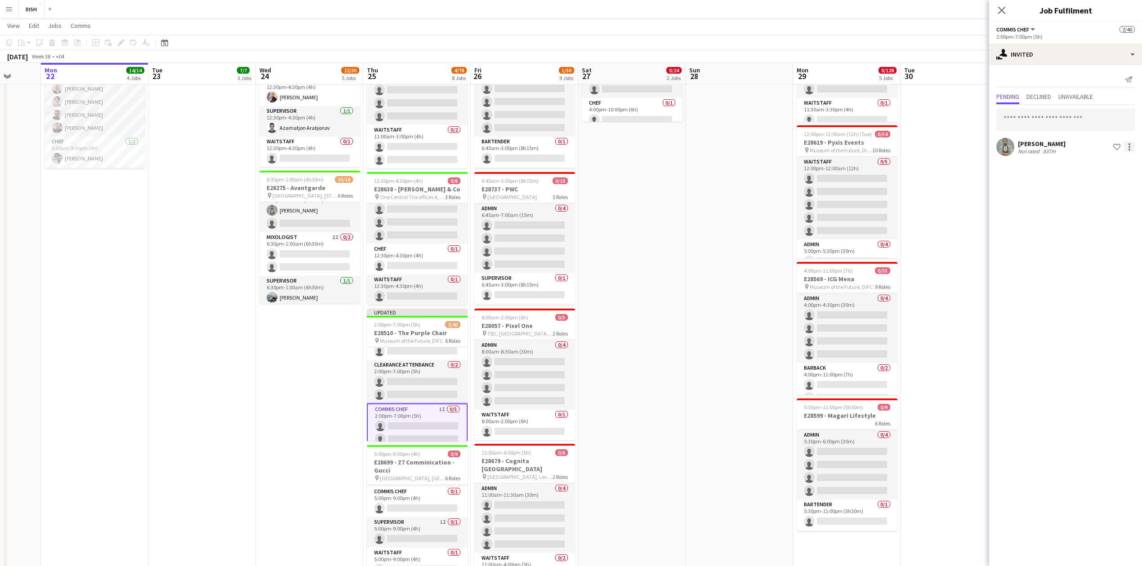
click at [1128, 146] on div at bounding box center [1129, 147] width 11 height 11
click at [1104, 170] on button "Edit fee" at bounding box center [1100, 164] width 67 height 22
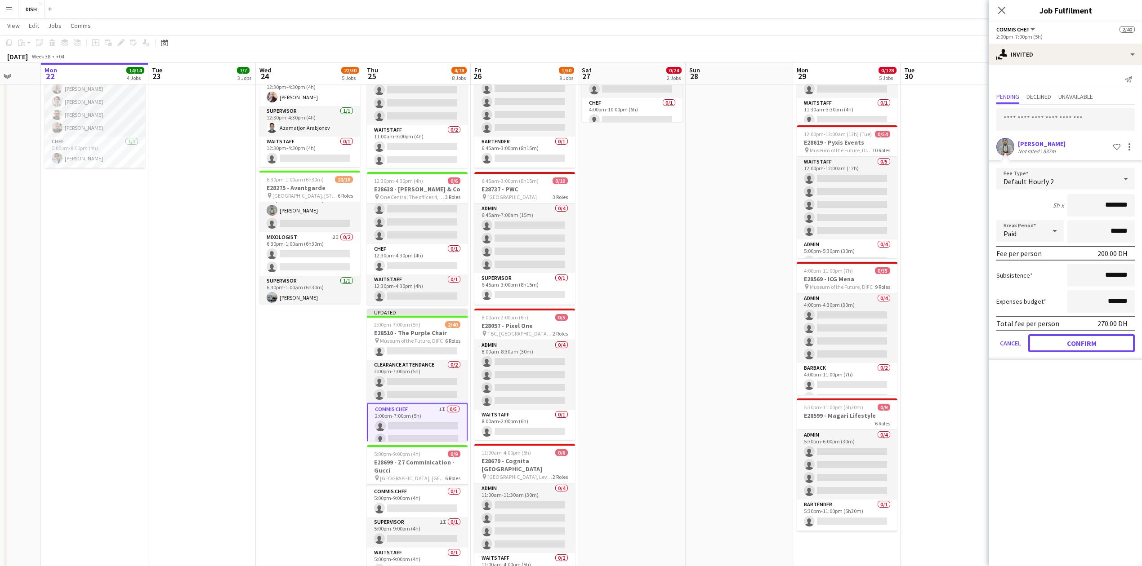
drag, startPoint x: 1081, startPoint y: 347, endPoint x: 1075, endPoint y: 348, distance: 5.4
click at [1081, 347] on button "Confirm" at bounding box center [1081, 343] width 107 height 18
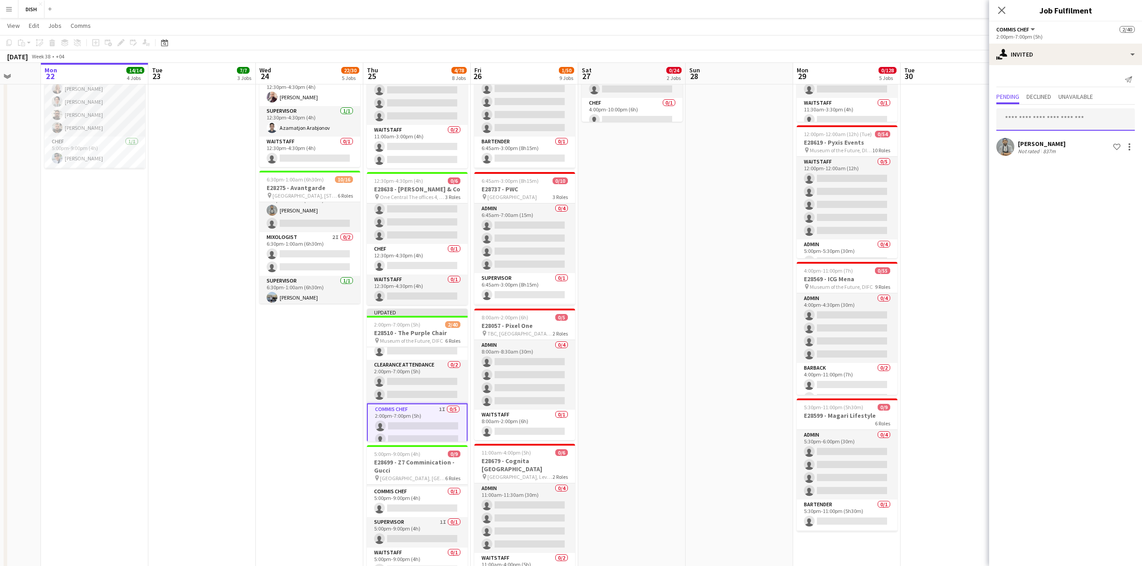
drag, startPoint x: 1052, startPoint y: 113, endPoint x: 1053, endPoint y: 108, distance: 5.0
click at [1053, 109] on input "text" at bounding box center [1065, 119] width 138 height 22
type input "****"
click at [1029, 148] on span "[EMAIL_ADDRESS][DOMAIN_NAME]" at bounding box center [1065, 149] width 124 height 7
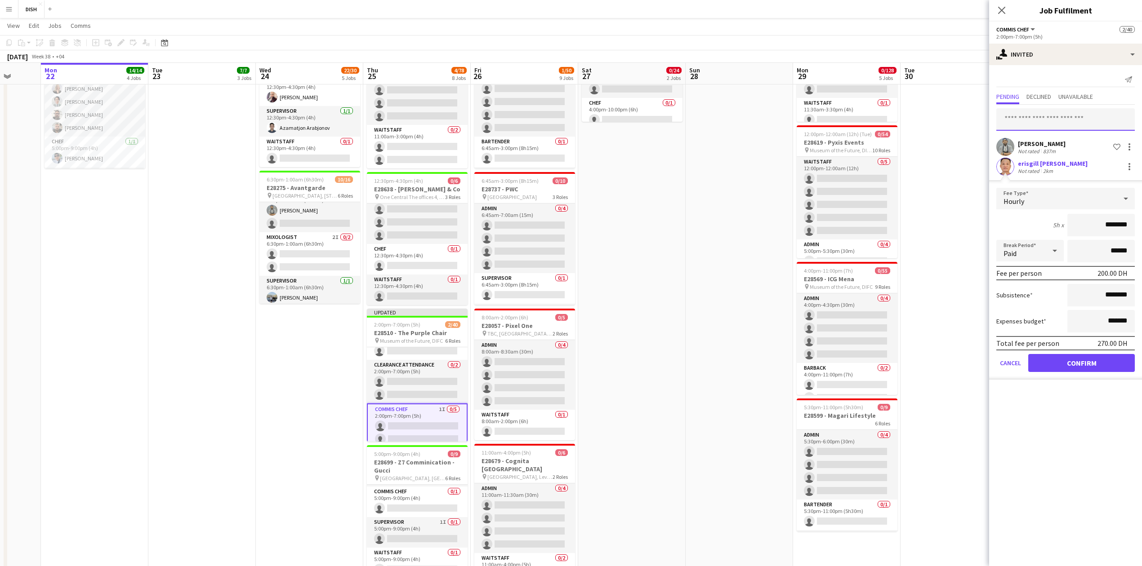
click at [1028, 116] on input "text" at bounding box center [1065, 119] width 138 height 22
type input "*****"
click at [1047, 148] on span "[EMAIL_ADDRESS][DOMAIN_NAME]" at bounding box center [1065, 149] width 124 height 7
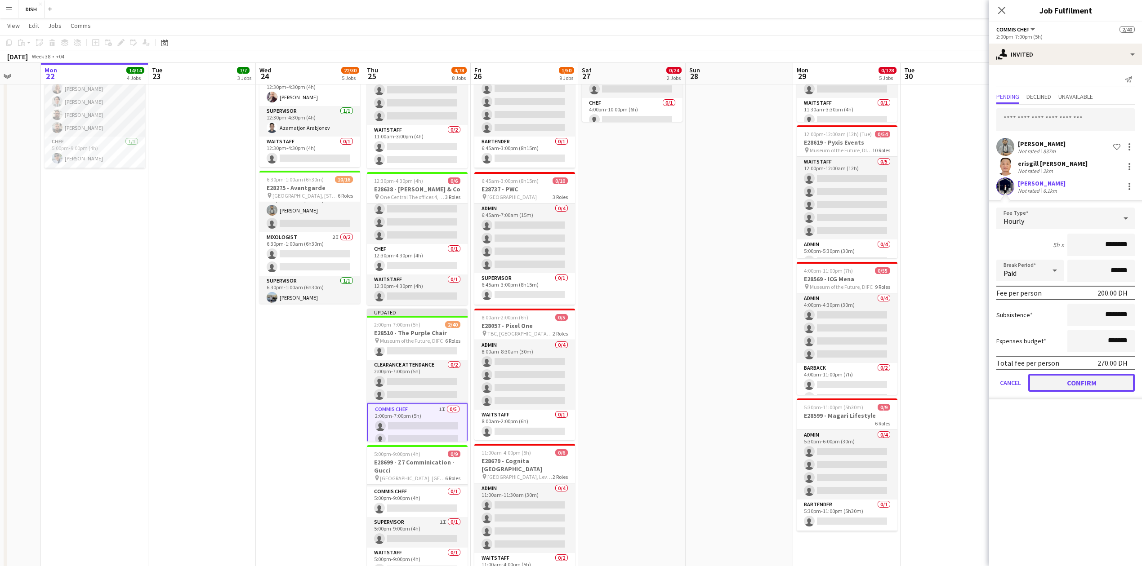
click at [1083, 374] on button "Confirm" at bounding box center [1081, 383] width 107 height 18
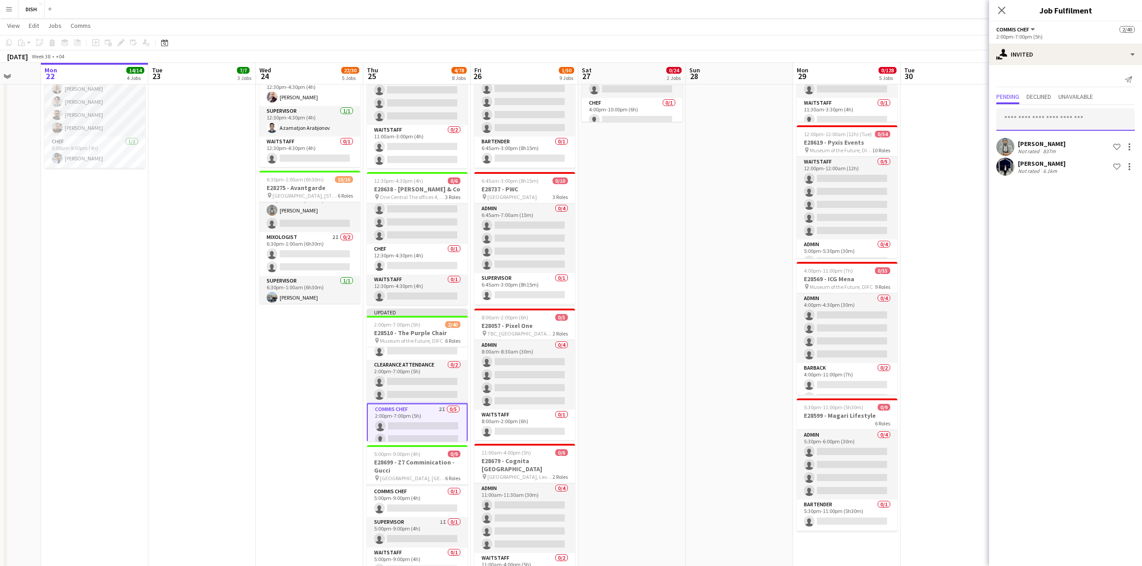
click at [1027, 115] on input "text" at bounding box center [1065, 119] width 138 height 22
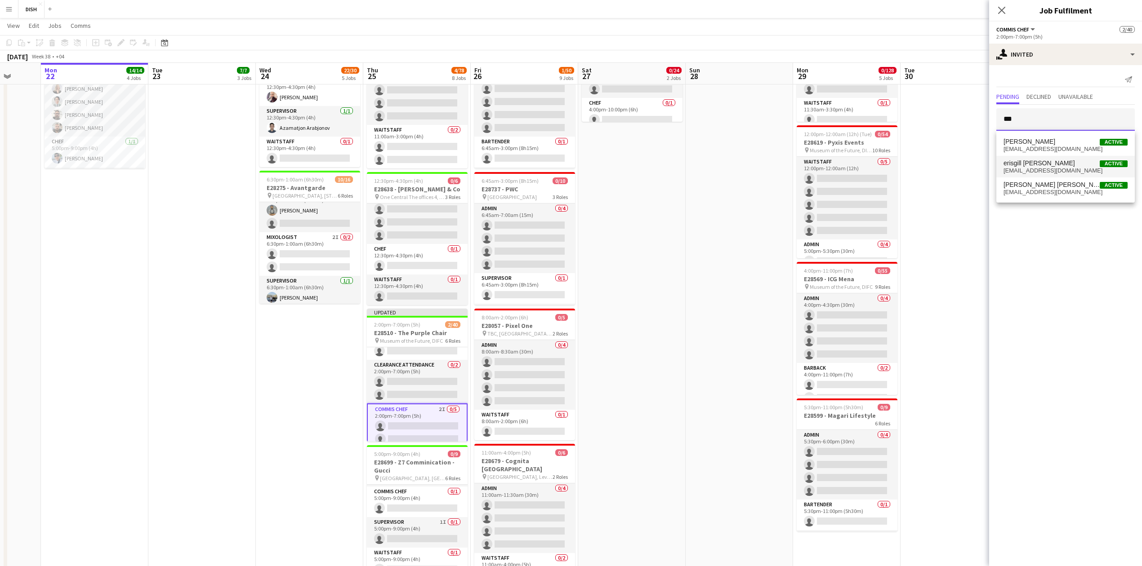
type input "***"
click at [1021, 166] on span "erisgill [PERSON_NAME]" at bounding box center [1038, 164] width 71 height 8
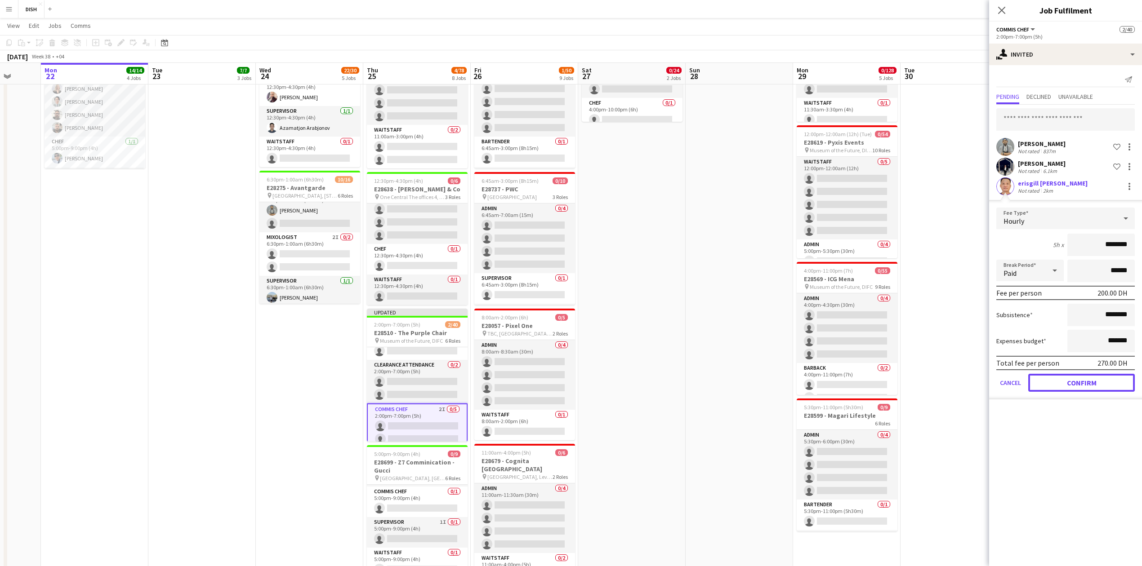
click at [1054, 379] on button "Confirm" at bounding box center [1081, 383] width 107 height 18
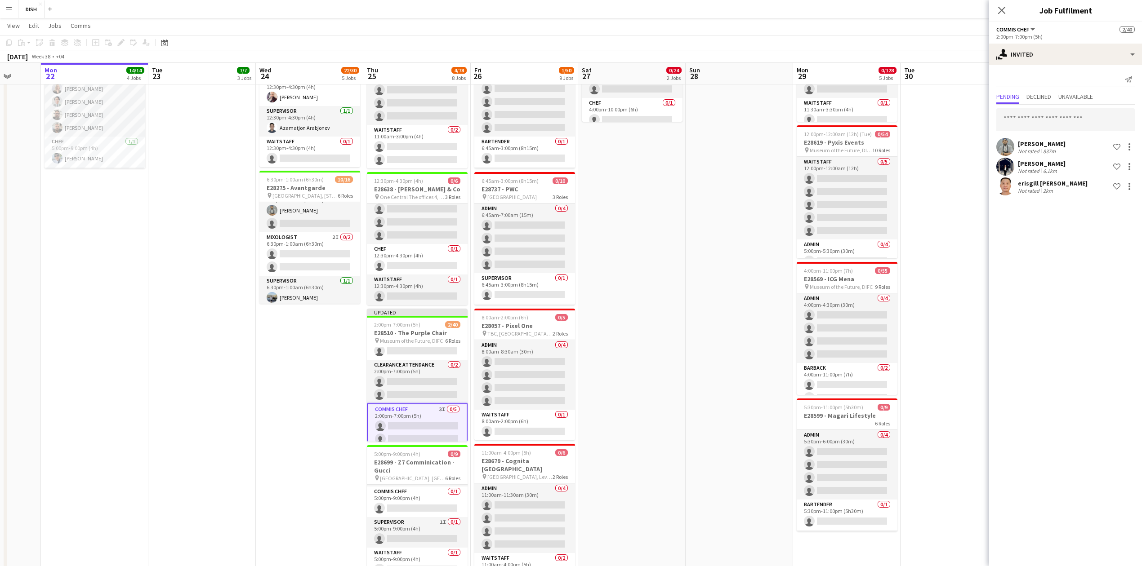
click at [720, 355] on app-date-cell at bounding box center [739, 359] width 107 height 1020
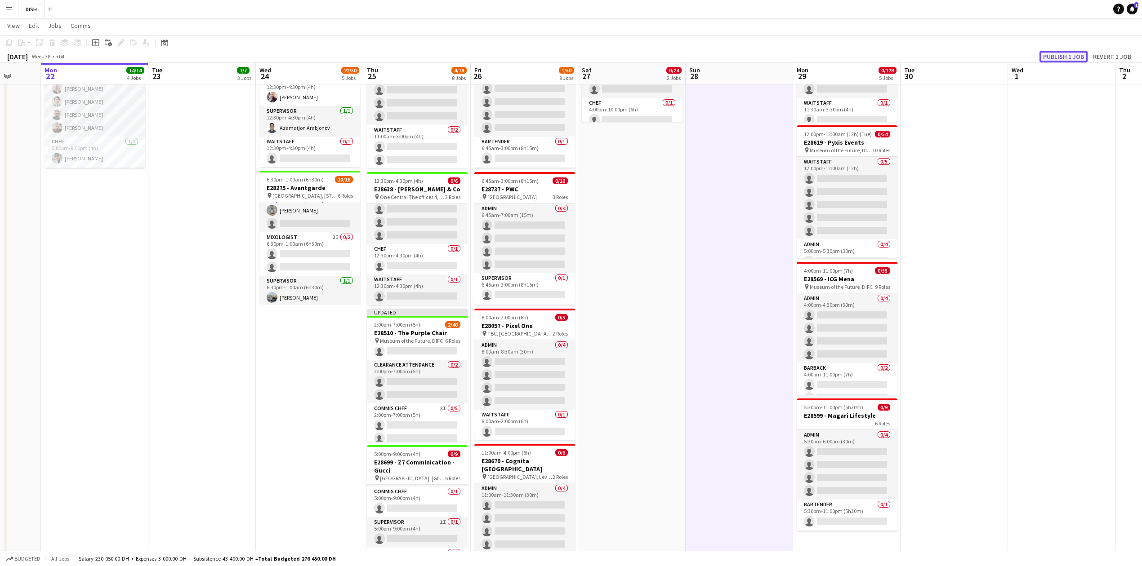
click at [1065, 54] on button "Publish 1 job" at bounding box center [1063, 57] width 48 height 12
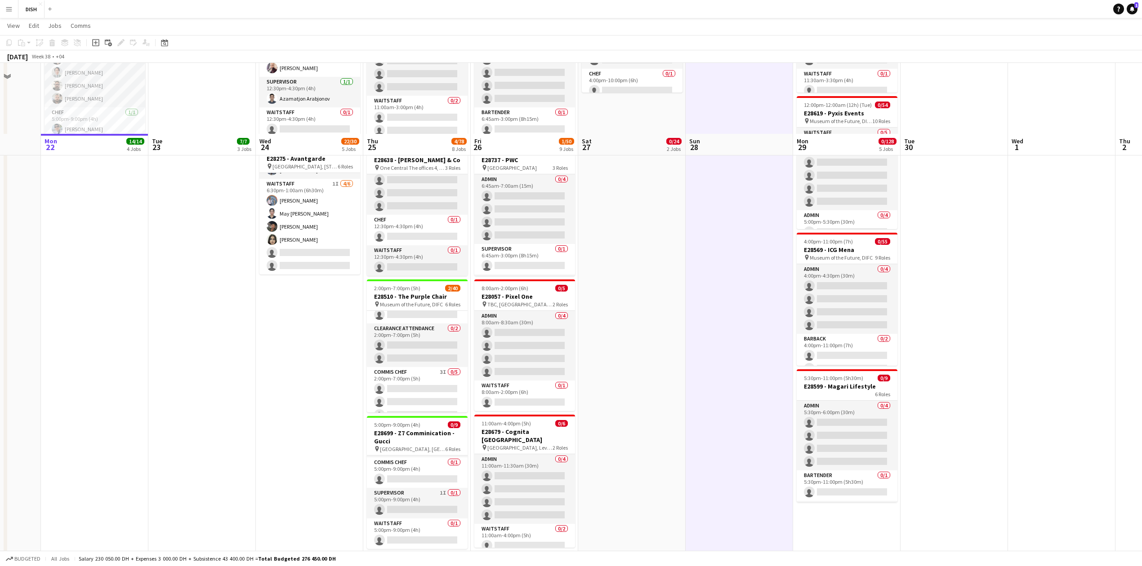
scroll to position [252, 0]
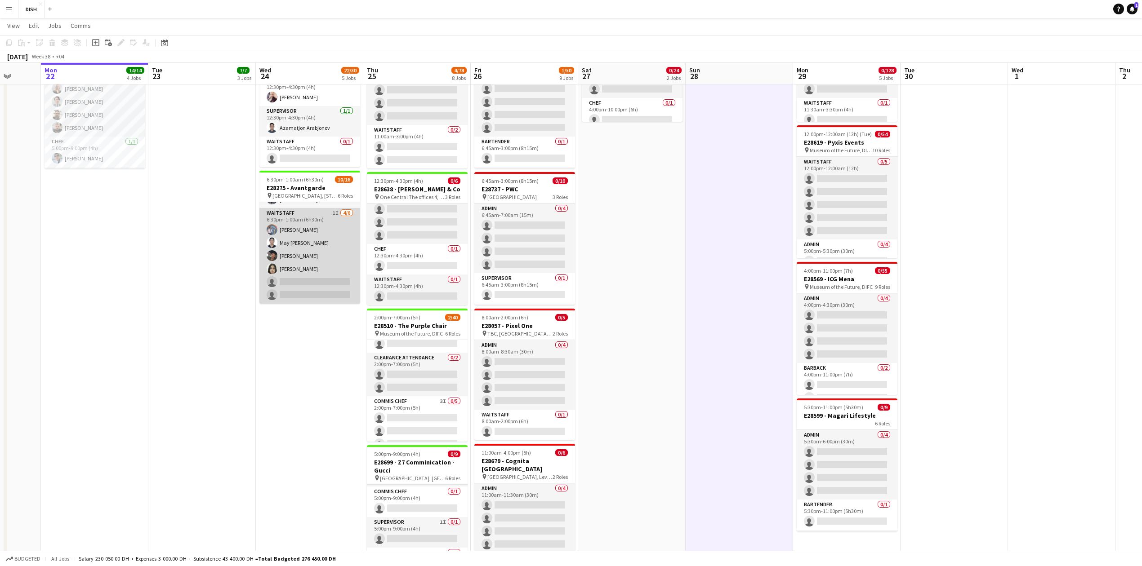
click at [308, 254] on app-card-role "Waitstaff 1I [DATE] 6:30pm-1:00am (6h30m) [PERSON_NAME] May [PERSON_NAME] Sidi …" at bounding box center [309, 256] width 101 height 96
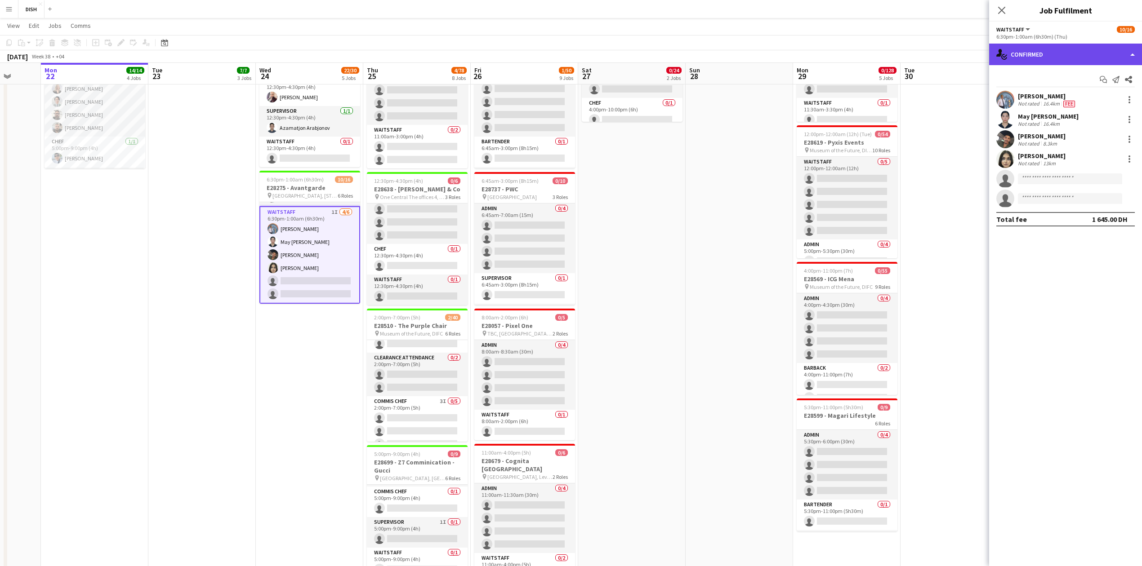
click at [1099, 54] on div "single-neutral-actions-check-2 Confirmed" at bounding box center [1065, 55] width 153 height 22
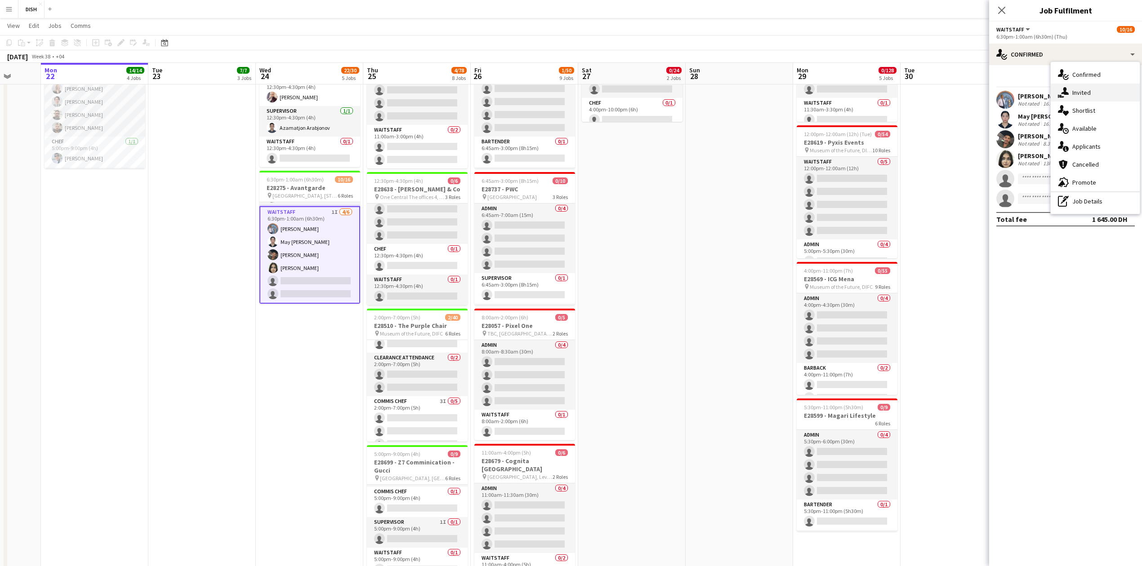
click at [1100, 85] on div "single-neutral-actions-share-1 Invited" at bounding box center [1095, 93] width 89 height 18
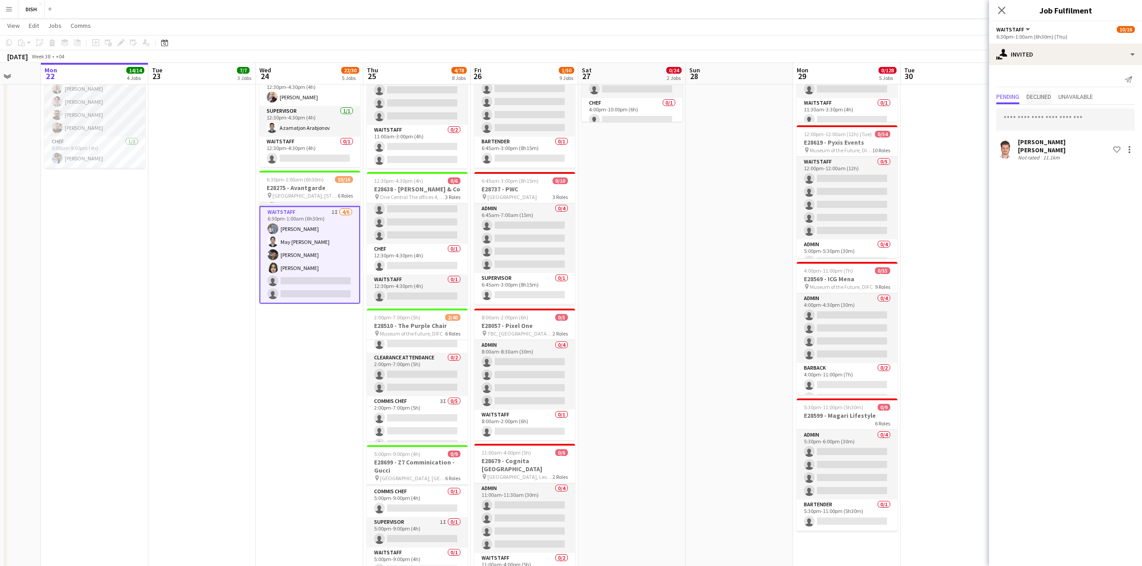
click at [1035, 94] on span "Declined" at bounding box center [1038, 97] width 25 height 6
click at [1015, 94] on span "Pending" at bounding box center [1007, 97] width 23 height 6
click at [1100, 116] on input "text" at bounding box center [1065, 119] width 138 height 22
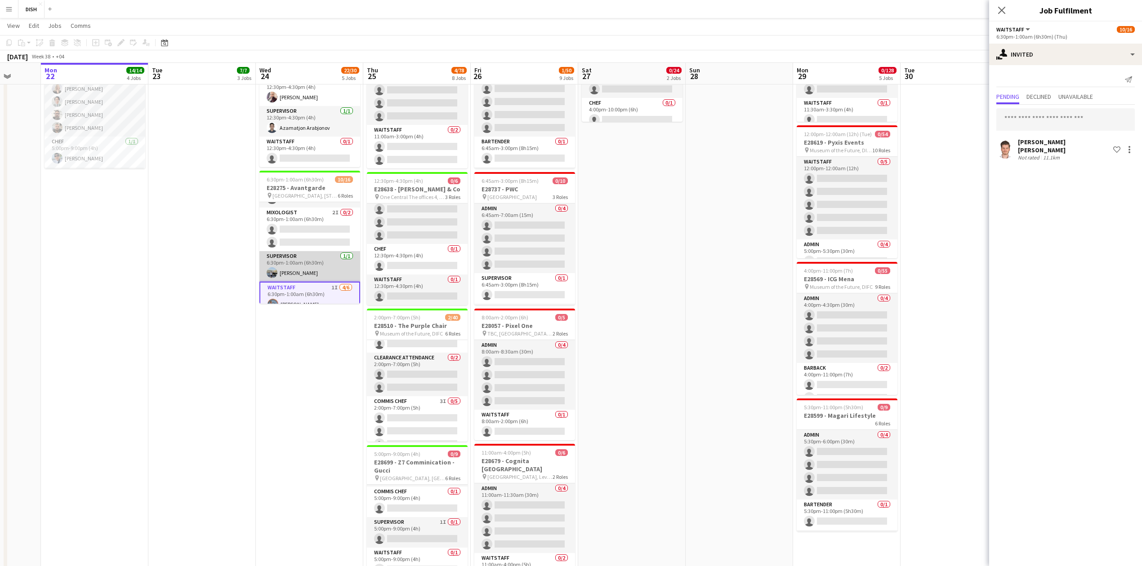
scroll to position [114, 0]
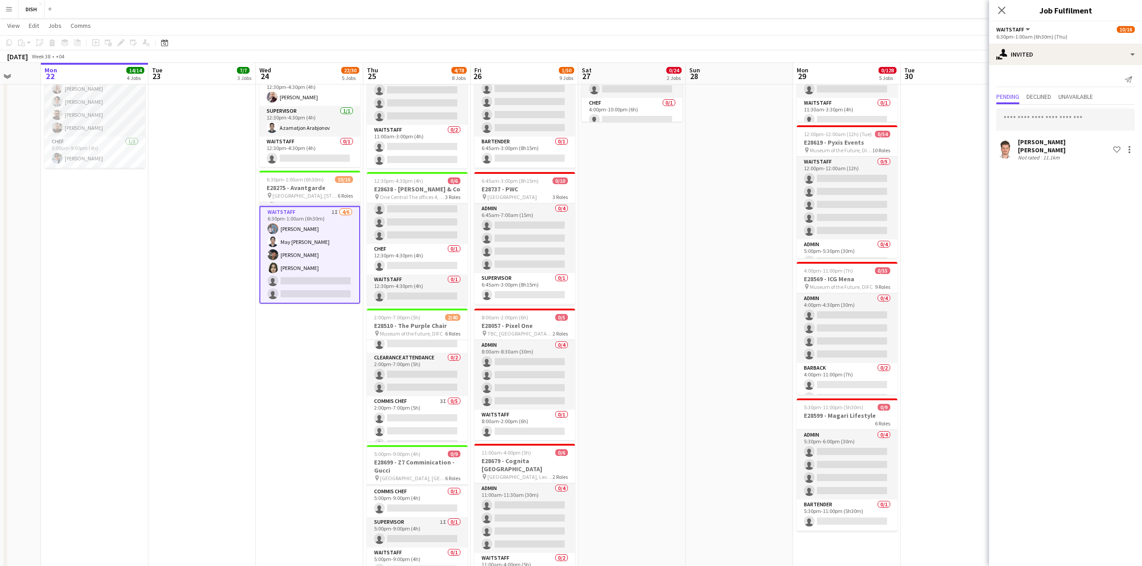
click at [303, 281] on app-card-role "Waitstaff 1I [DATE] 6:30pm-1:00am (6h30m) [PERSON_NAME] May [PERSON_NAME] Sidi …" at bounding box center [309, 255] width 101 height 98
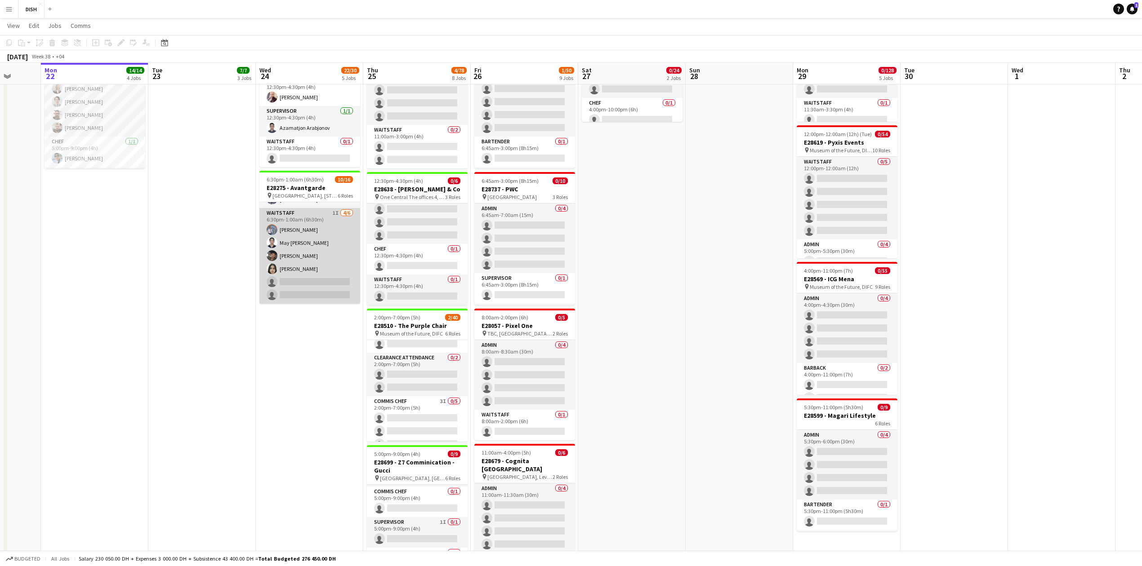
click at [303, 281] on app-card-role "Waitstaff 1I [DATE] 6:30pm-1:00am (6h30m) [PERSON_NAME] May [PERSON_NAME] Sidi …" at bounding box center [309, 256] width 101 height 96
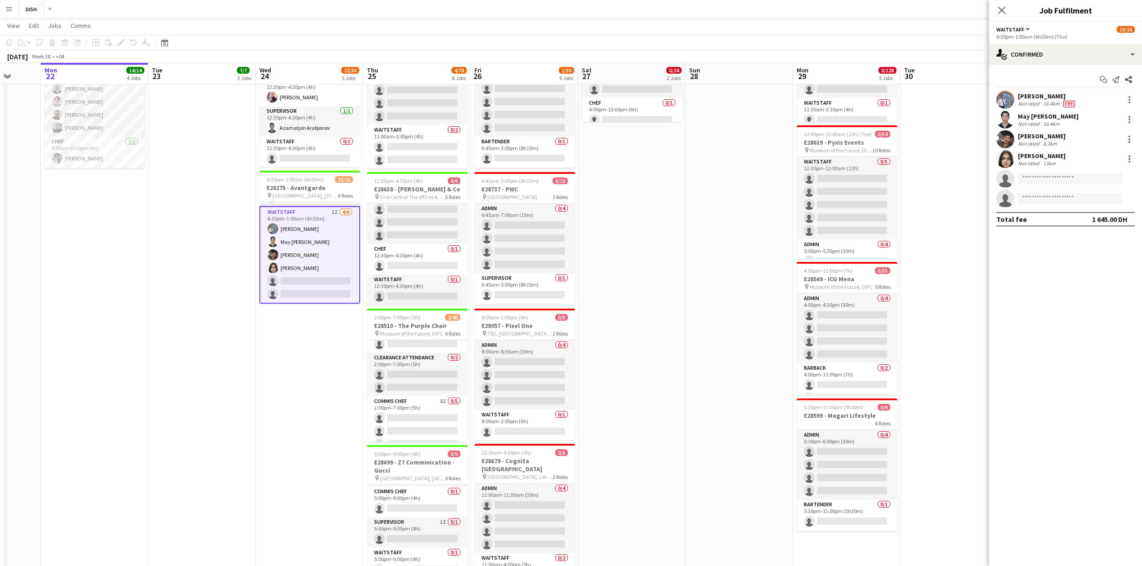
scroll to position [215, 0]
click at [1138, 54] on div "single-neutral-actions-check-2 Confirmed" at bounding box center [1065, 55] width 153 height 22
drag, startPoint x: 1112, startPoint y: 126, endPoint x: 1113, endPoint y: 121, distance: 5.1
click at [1112, 123] on div "single-neutral-actions-upload Available" at bounding box center [1095, 129] width 89 height 18
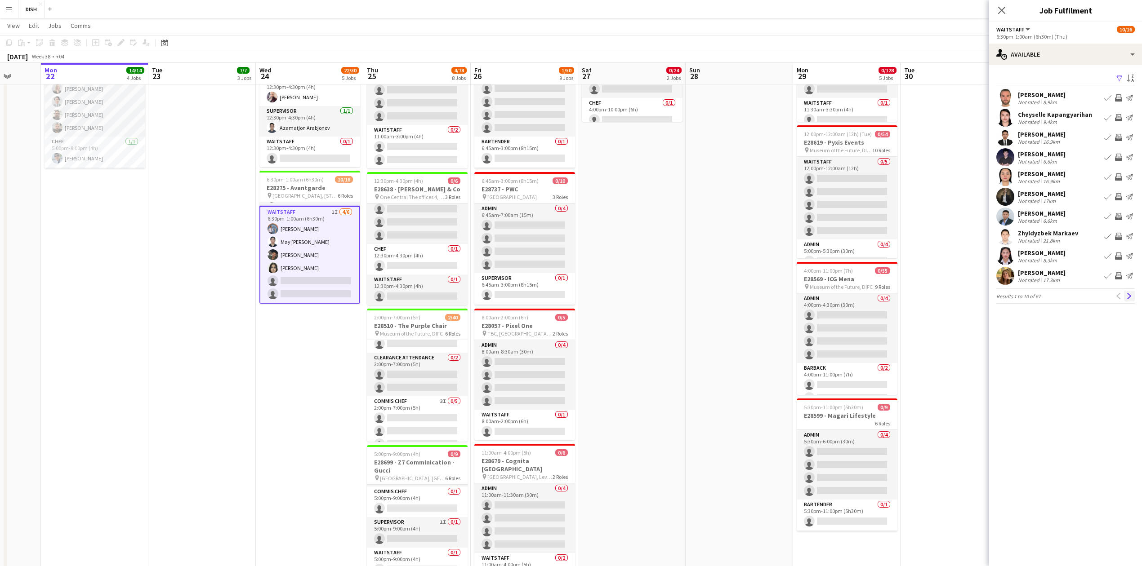
click at [1131, 298] on app-icon "Next" at bounding box center [1129, 296] width 6 height 6
click at [325, 269] on app-card-role "Waitstaff 1I [DATE] 6:30pm-1:00am (6h30m) [PERSON_NAME] May [PERSON_NAME] Sidi …" at bounding box center [310, 255] width 101 height 98
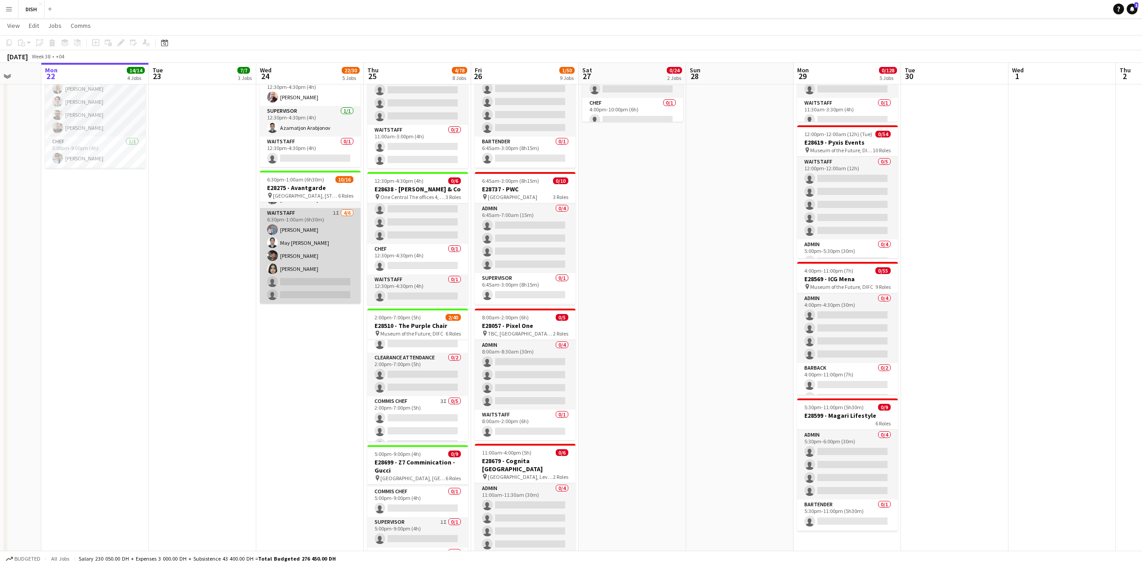
click at [294, 258] on app-card-role "Waitstaff 1I [DATE] 6:30pm-1:00am (6h30m) [PERSON_NAME] May [PERSON_NAME] Sidi …" at bounding box center [310, 256] width 101 height 96
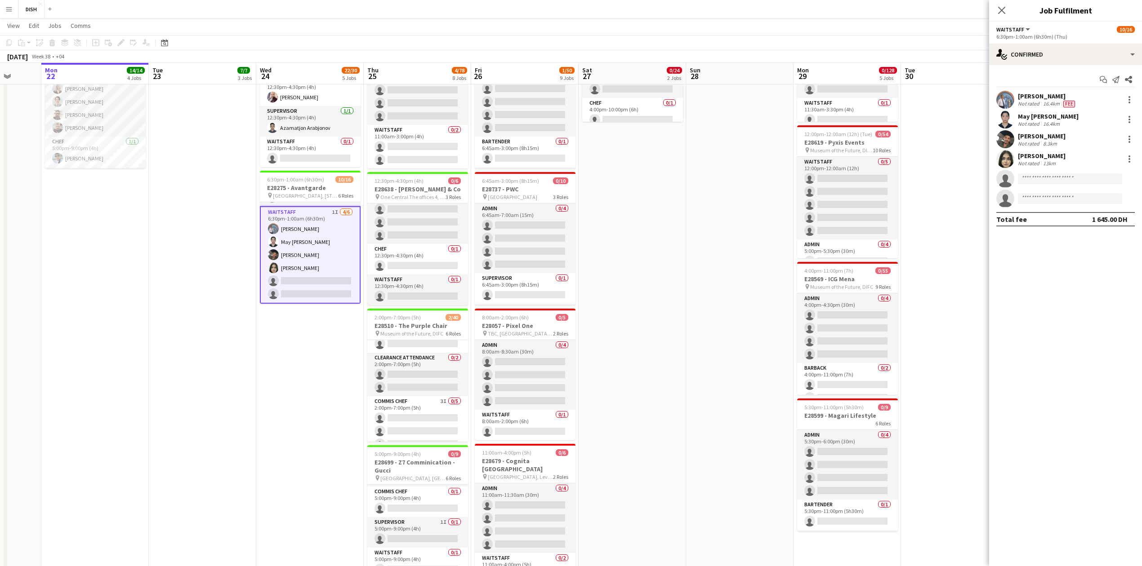
scroll to position [215, 0]
click at [1091, 47] on div "single-neutral-actions-check-2 Confirmed" at bounding box center [1065, 55] width 153 height 22
click at [1103, 92] on div "single-neutral-actions-share-1 Invited" at bounding box center [1095, 93] width 89 height 18
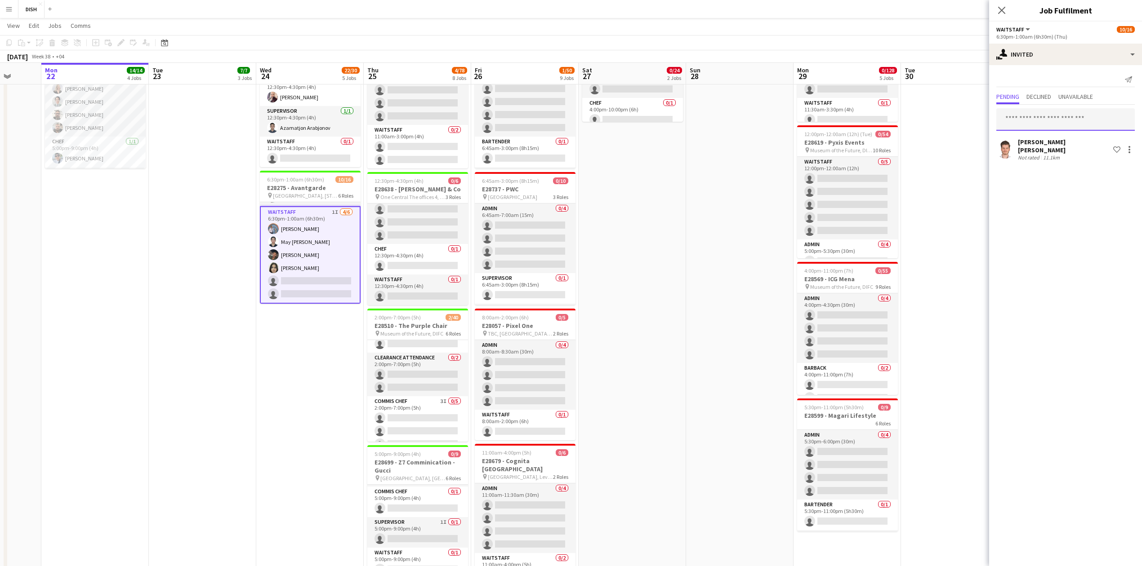
click at [1067, 114] on input "text" at bounding box center [1065, 119] width 138 height 22
type input "*****"
drag, startPoint x: 1081, startPoint y: 138, endPoint x: 1080, endPoint y: 143, distance: 5.6
click at [1082, 138] on span "[PERSON_NAME] Active" at bounding box center [1065, 142] width 124 height 8
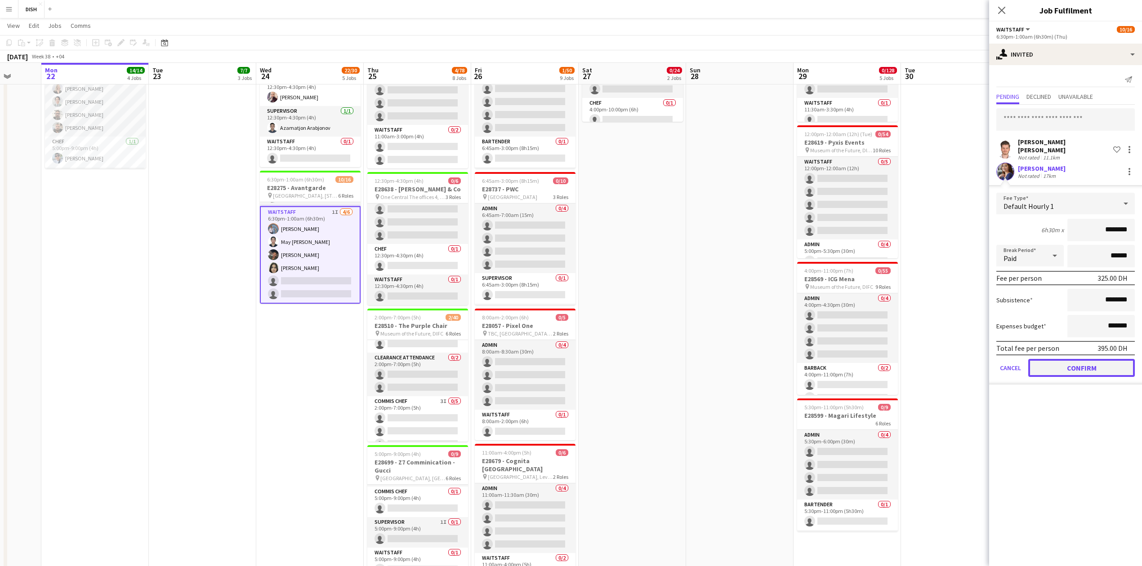
click at [1082, 363] on button "Confirm" at bounding box center [1081, 368] width 107 height 18
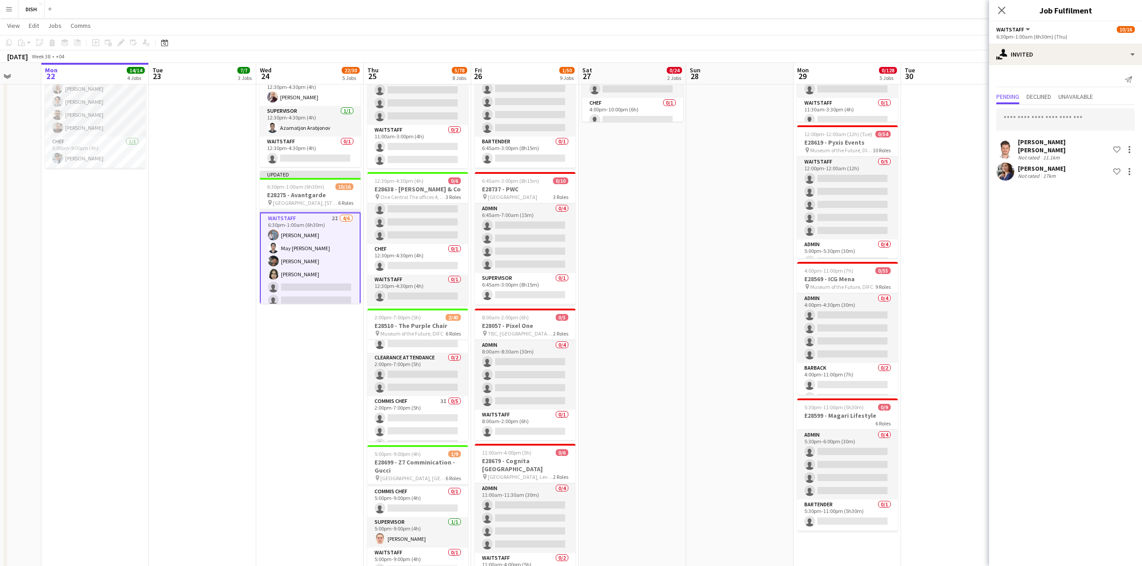
drag, startPoint x: 725, startPoint y: 302, endPoint x: 765, endPoint y: 267, distance: 53.2
click at [725, 300] on app-date-cell at bounding box center [739, 359] width 107 height 1020
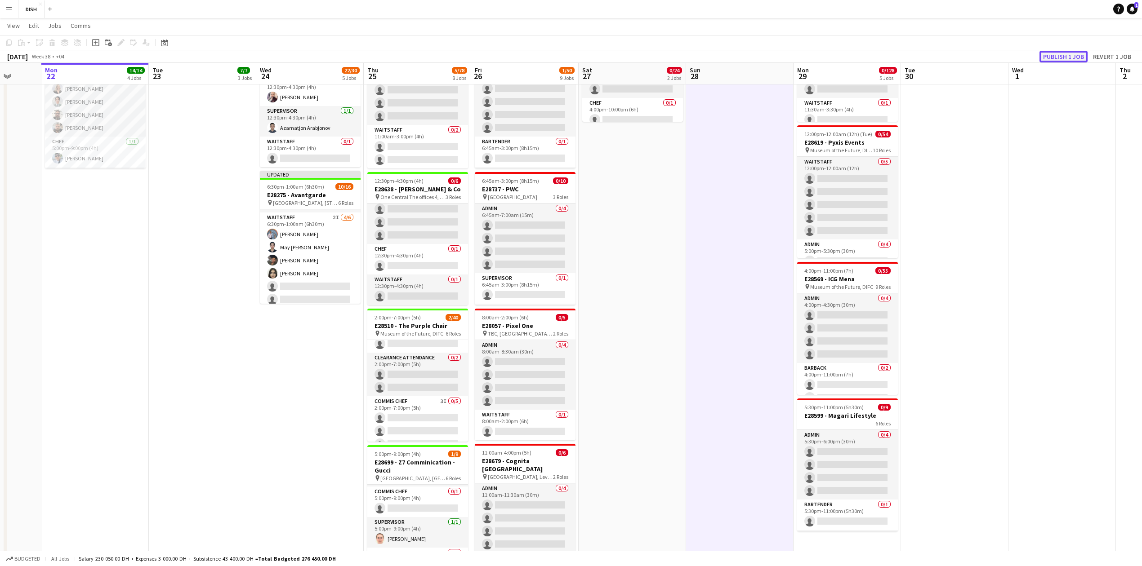
click at [1074, 56] on button "Publish 1 job" at bounding box center [1063, 57] width 48 height 12
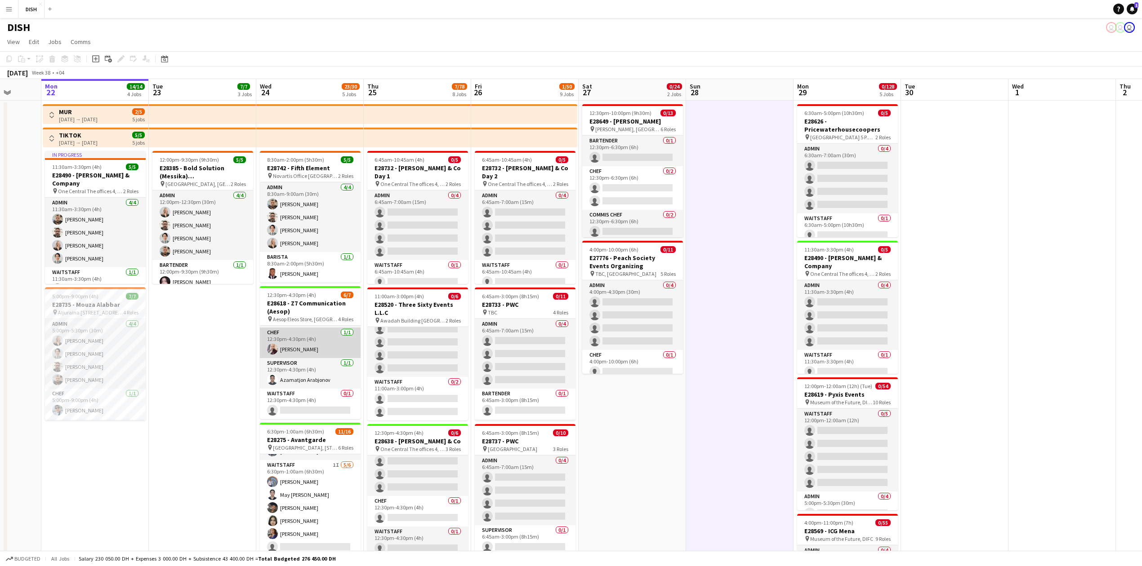
scroll to position [0, 0]
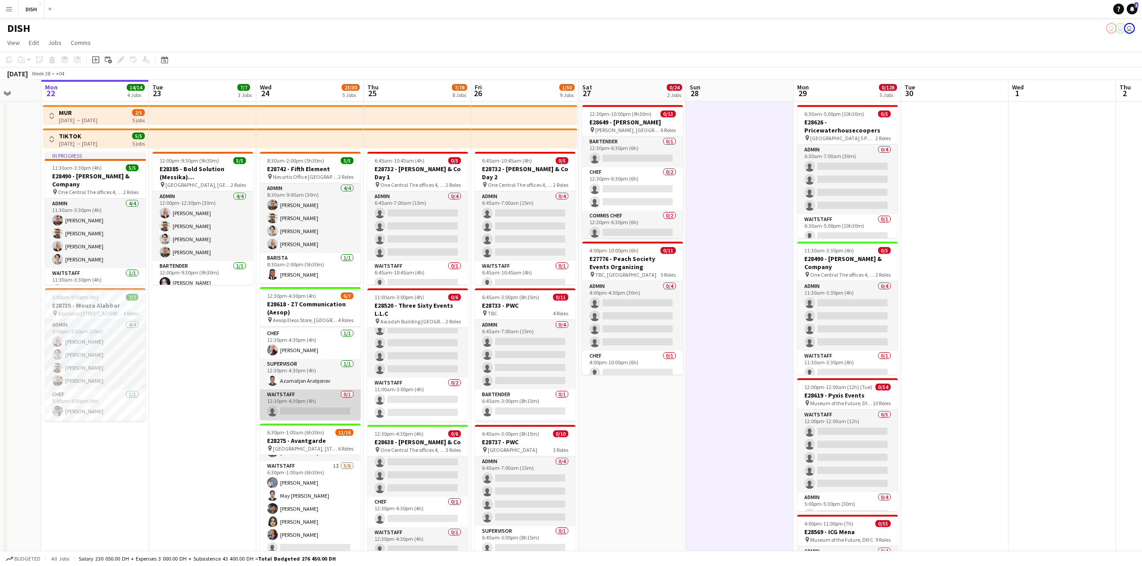
click at [297, 395] on app-card-role "Waitstaff 0/1 12:30pm-4:30pm (4h) single-neutral-actions" at bounding box center [310, 405] width 101 height 31
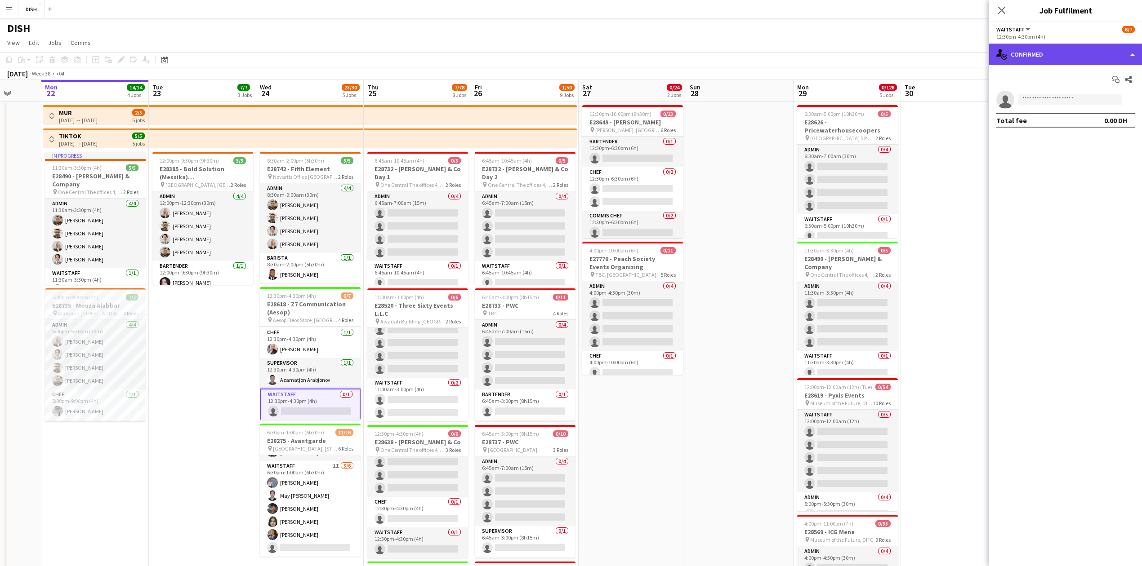
click at [1136, 53] on div "single-neutral-actions-check-2 Confirmed" at bounding box center [1065, 55] width 153 height 22
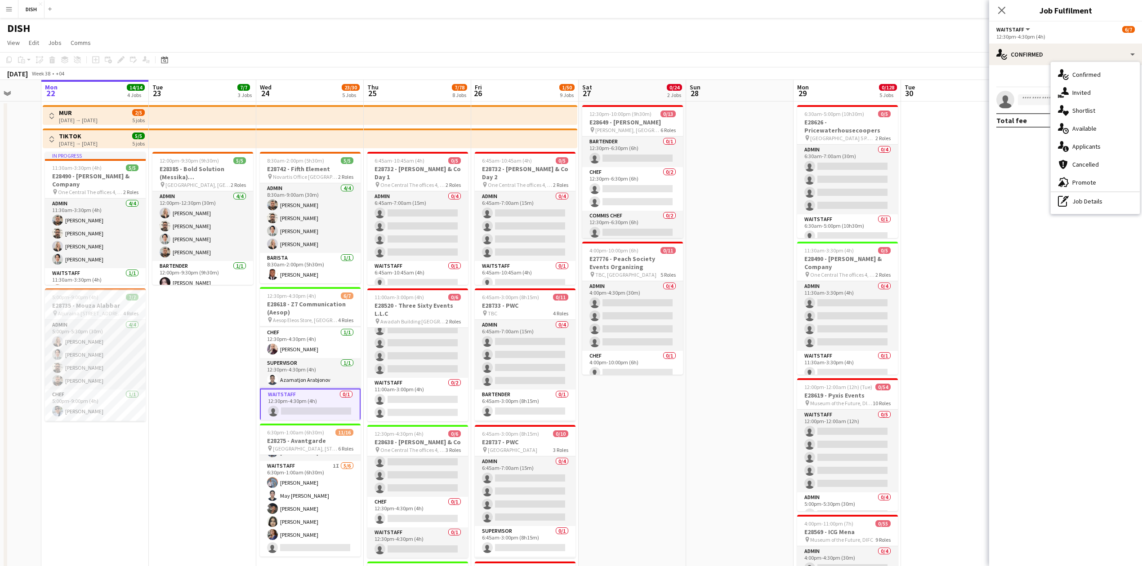
drag, startPoint x: 1094, startPoint y: 92, endPoint x: 1085, endPoint y: 93, distance: 9.0
click at [1093, 92] on div "single-neutral-actions-share-1 Invited" at bounding box center [1095, 93] width 89 height 18
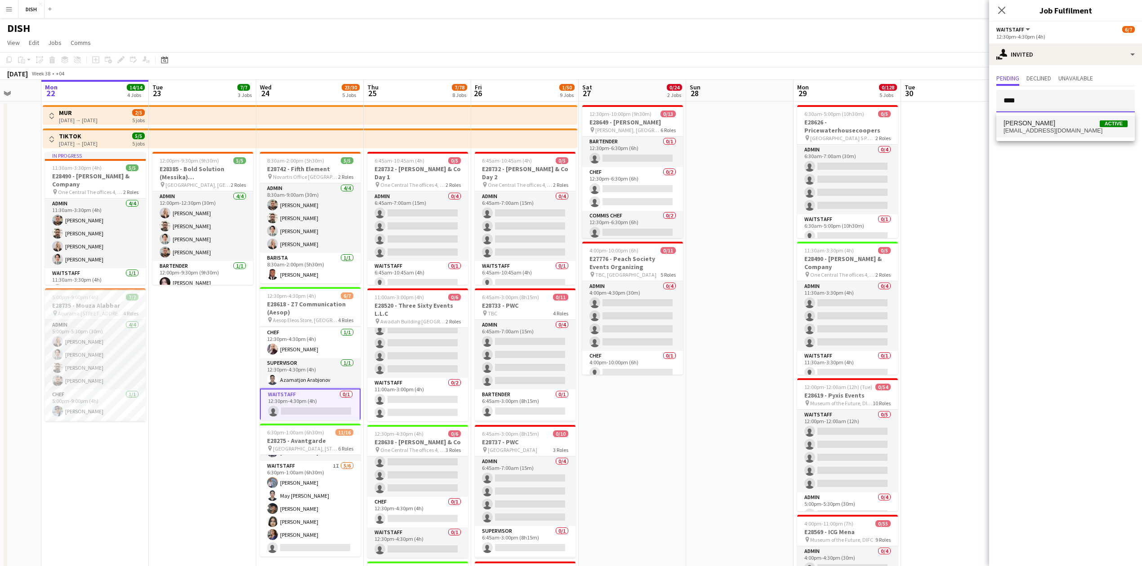
type input "****"
drag, startPoint x: 1027, startPoint y: 120, endPoint x: 1030, endPoint y: 130, distance: 10.0
click at [1029, 126] on span "[PERSON_NAME]" at bounding box center [1029, 124] width 52 height 8
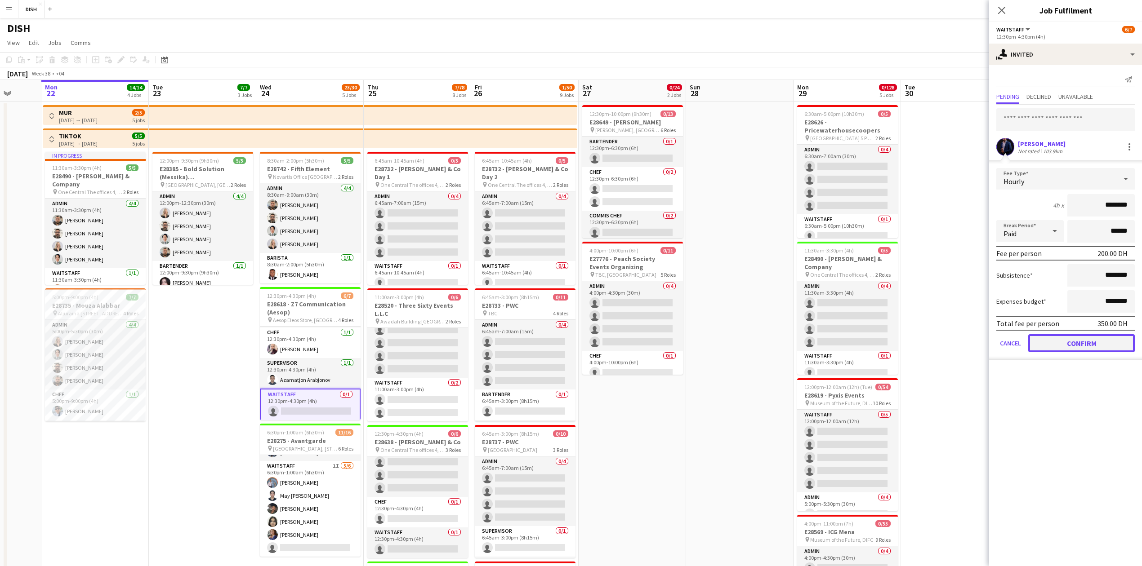
drag, startPoint x: 1097, startPoint y: 341, endPoint x: 1013, endPoint y: 338, distance: 84.6
click at [1096, 341] on button "Confirm" at bounding box center [1081, 343] width 107 height 18
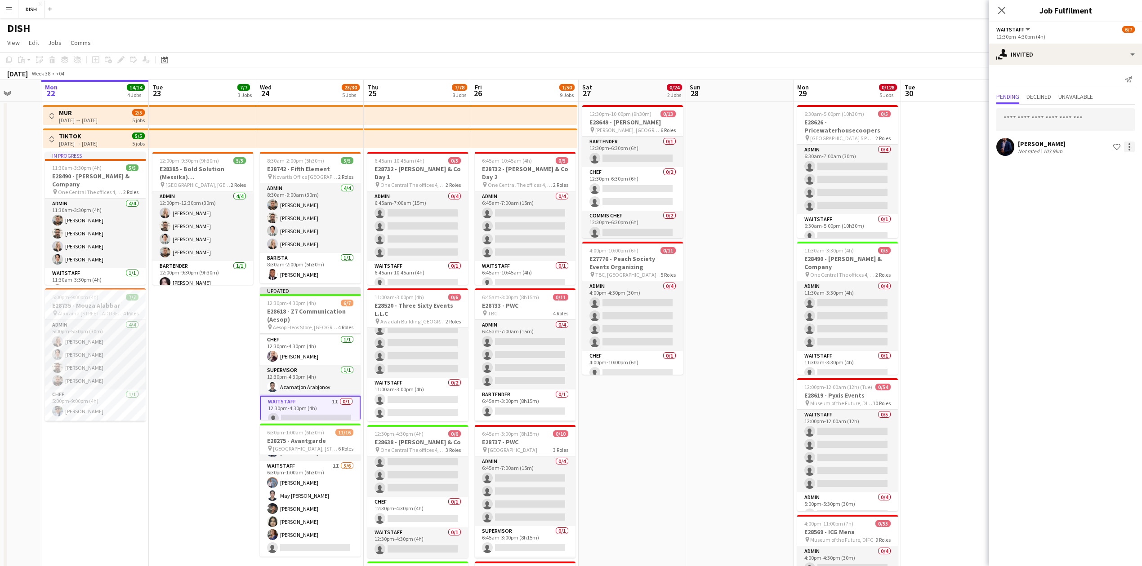
click at [1131, 148] on div at bounding box center [1129, 147] width 11 height 11
click at [1109, 225] on span "Cancel invitation" at bounding box center [1100, 228] width 53 height 8
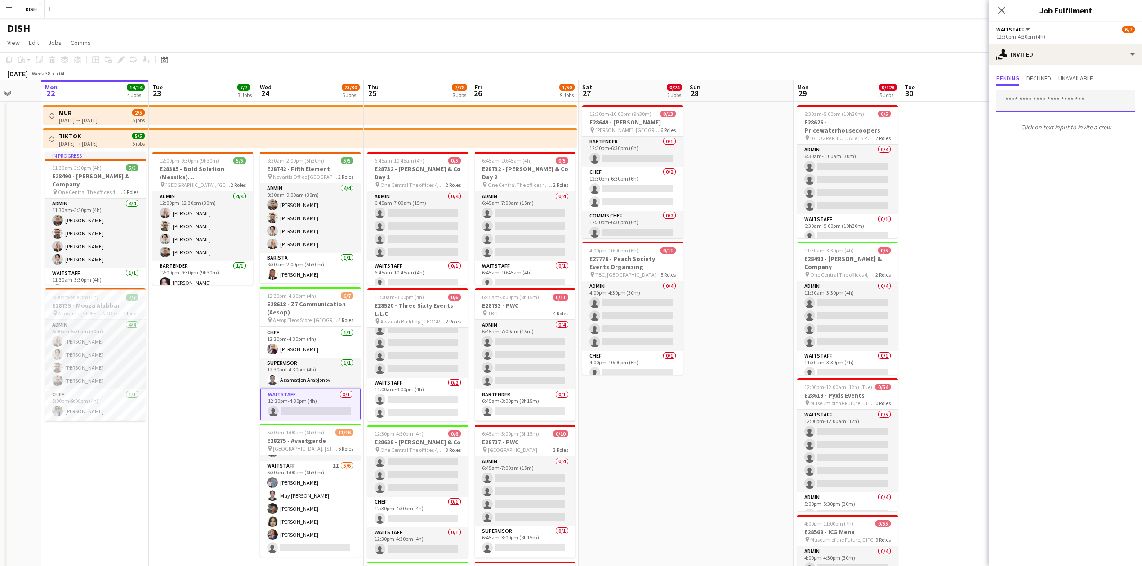
click at [1049, 105] on input "text" at bounding box center [1065, 101] width 138 height 22
type input "****"
click at [1088, 125] on span "[PERSON_NAME] Active" at bounding box center [1065, 124] width 124 height 8
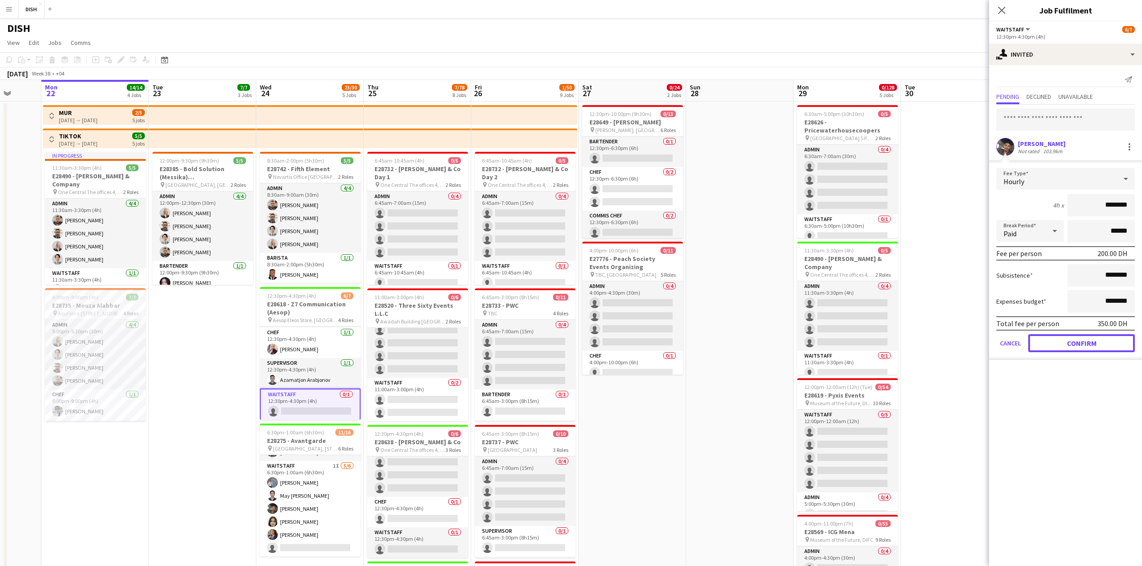
drag, startPoint x: 1086, startPoint y: 335, endPoint x: 1027, endPoint y: 334, distance: 59.3
click at [1087, 335] on button "Confirm" at bounding box center [1081, 343] width 107 height 18
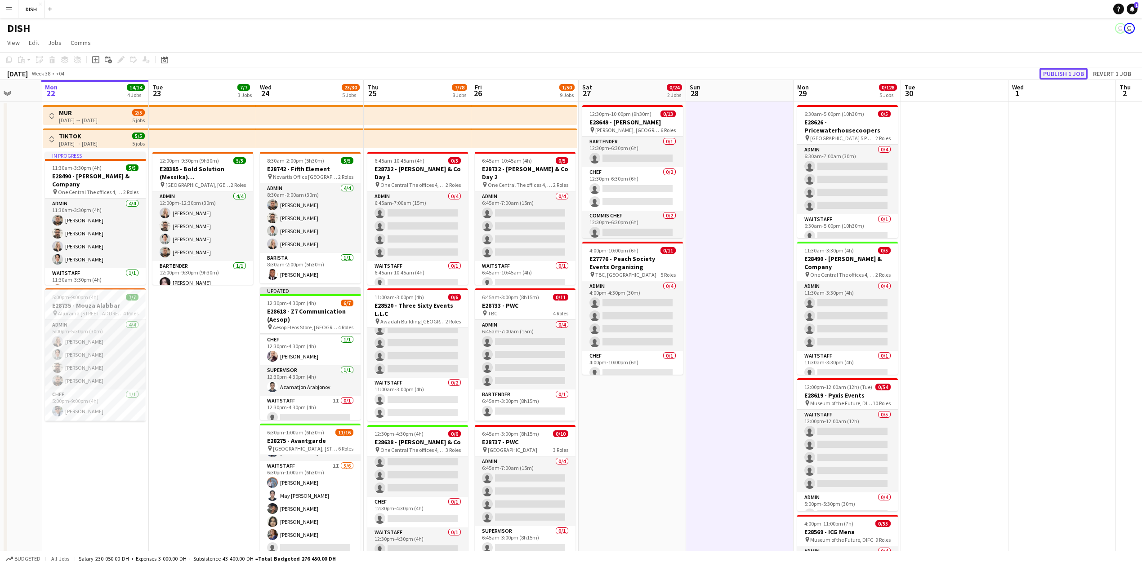
click at [1061, 75] on button "Publish 1 job" at bounding box center [1063, 74] width 48 height 12
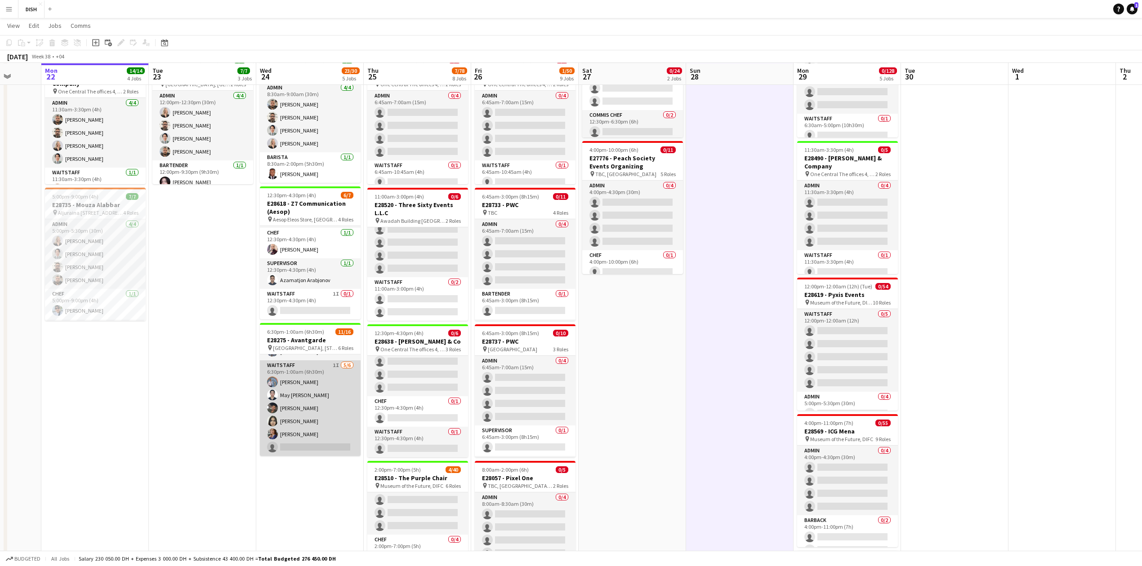
click at [303, 431] on app-card-role "Waitstaff 1I [DATE] 6:30pm-1:00am (6h30m) [PERSON_NAME] May [PERSON_NAME] Sidi …" at bounding box center [310, 409] width 101 height 96
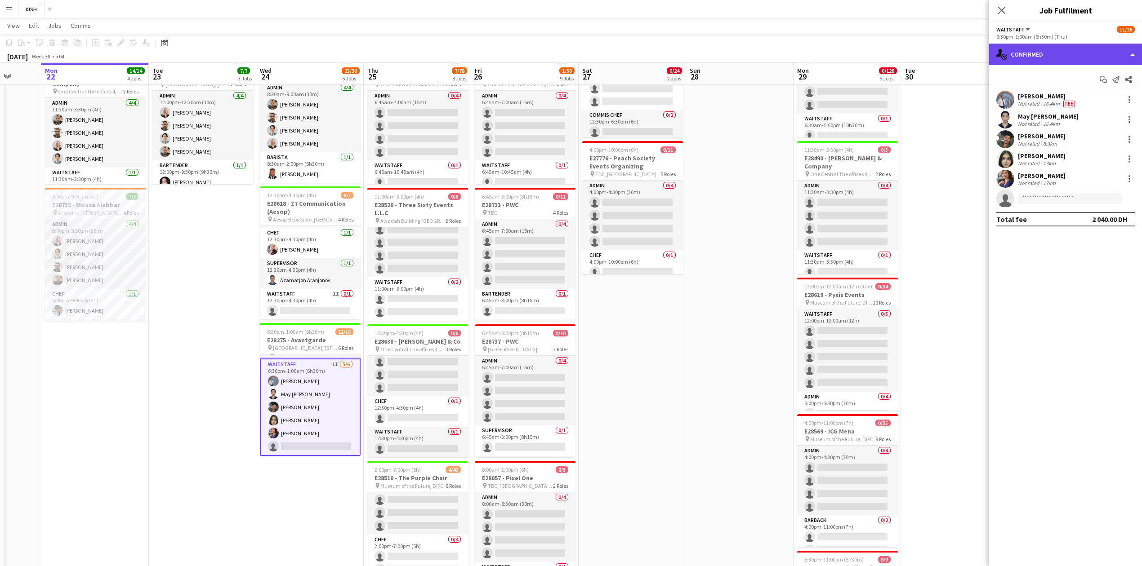
click at [1118, 48] on div "single-neutral-actions-check-2 Confirmed" at bounding box center [1065, 55] width 153 height 22
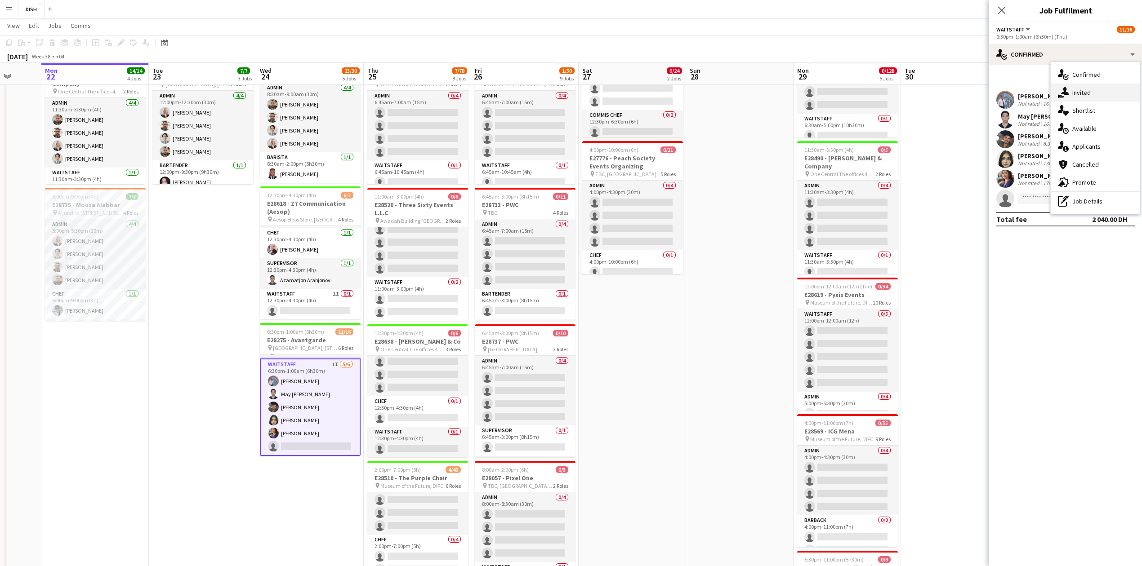
click at [1112, 92] on div "single-neutral-actions-share-1 Invited" at bounding box center [1095, 93] width 89 height 18
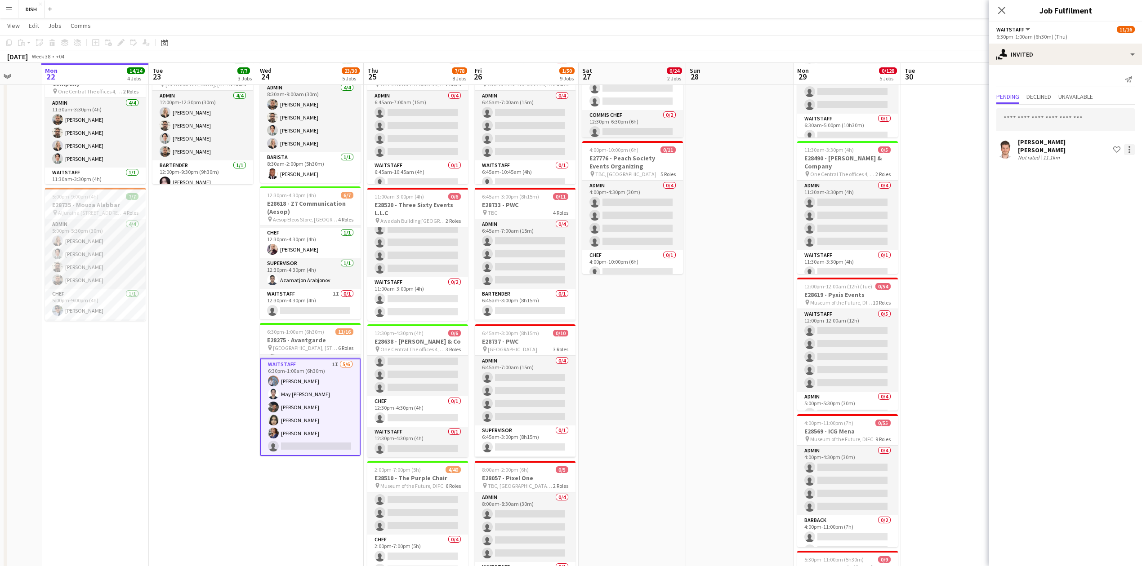
click at [1132, 145] on div at bounding box center [1129, 149] width 11 height 11
click at [1104, 227] on span "Cancel invitation" at bounding box center [1100, 228] width 53 height 8
click at [1072, 100] on input "text" at bounding box center [1065, 101] width 138 height 22
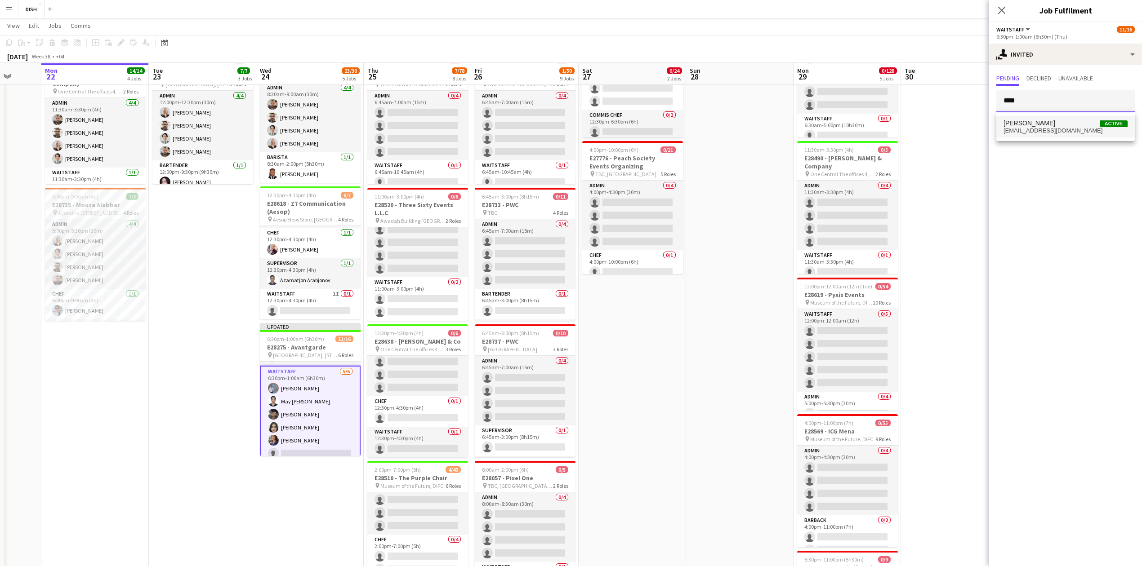
type input "****"
click at [1051, 130] on span "[EMAIL_ADDRESS][DOMAIN_NAME]" at bounding box center [1065, 130] width 124 height 7
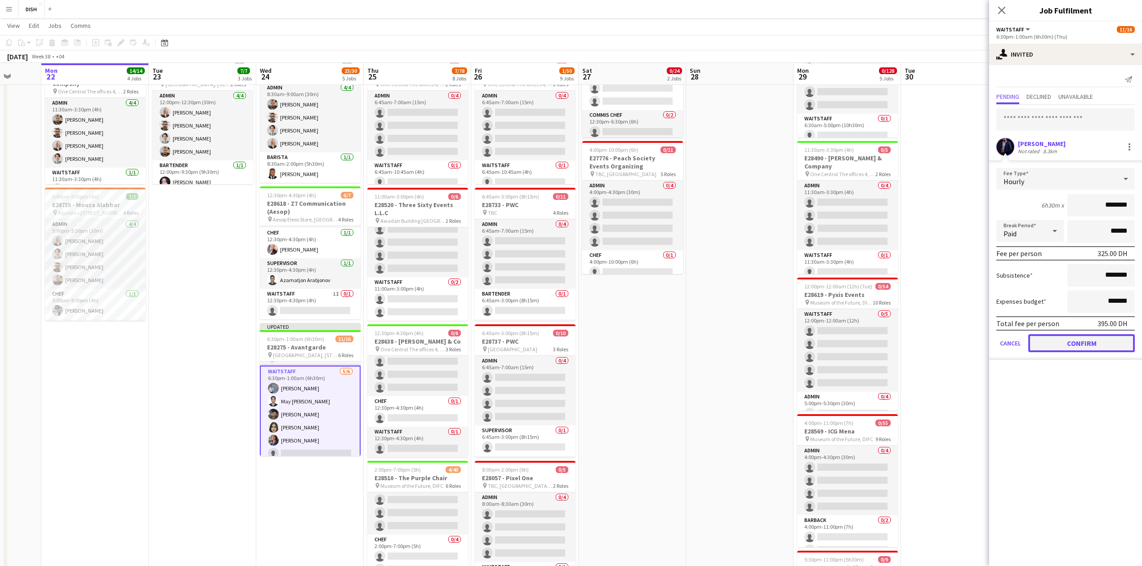
click at [1086, 336] on button "Confirm" at bounding box center [1081, 343] width 107 height 18
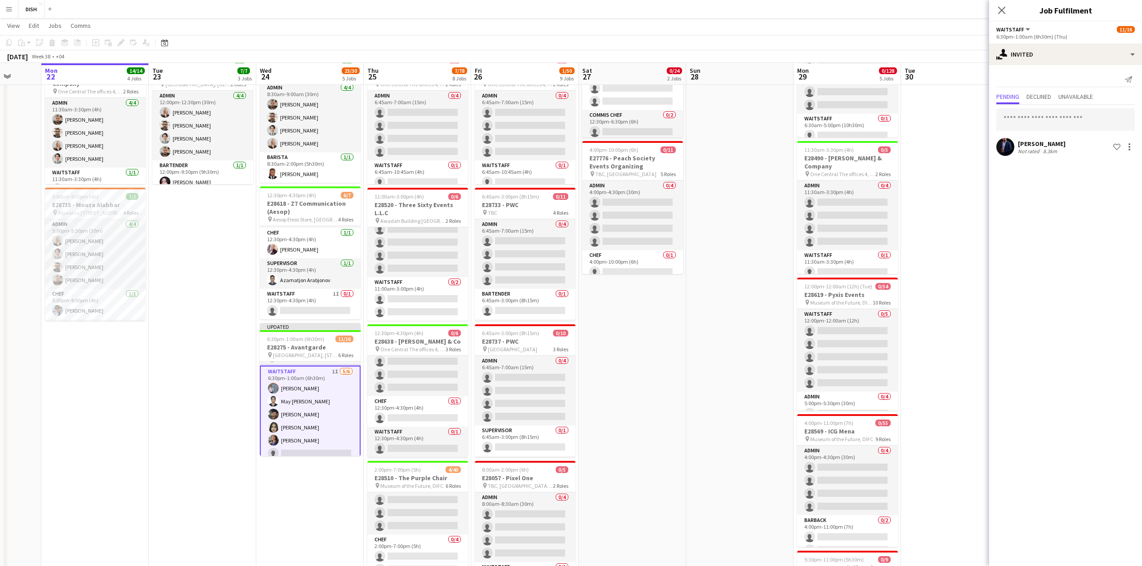
click at [724, 302] on app-date-cell at bounding box center [739, 511] width 107 height 1020
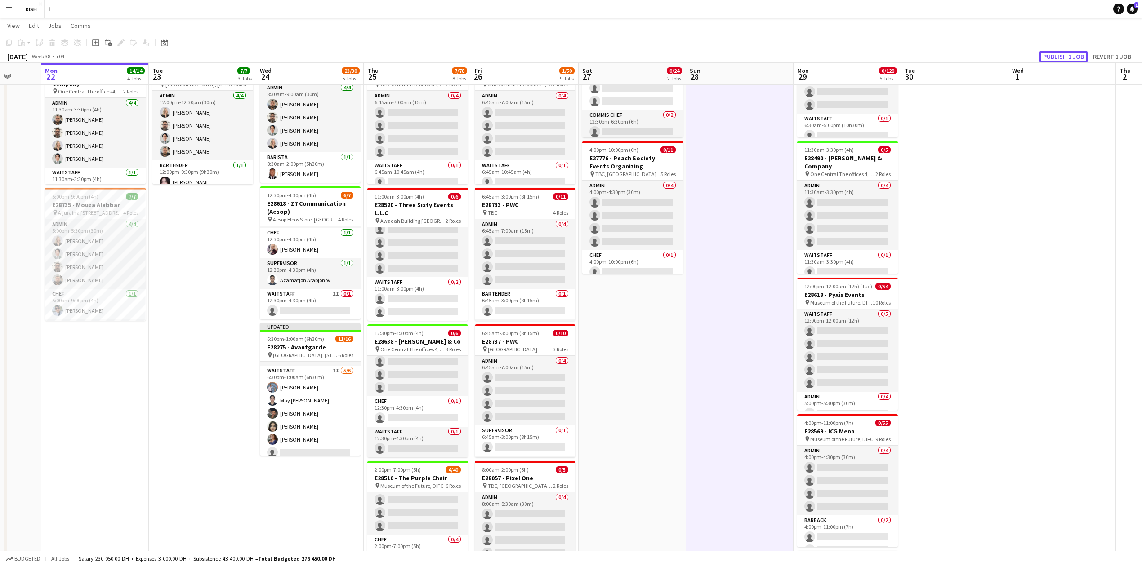
click at [1061, 58] on button "Publish 1 job" at bounding box center [1063, 57] width 48 height 12
click at [293, 307] on app-card-role "Waitstaff 1I 0/1 12:30pm-4:30pm (4h) single-neutral-actions" at bounding box center [310, 304] width 101 height 31
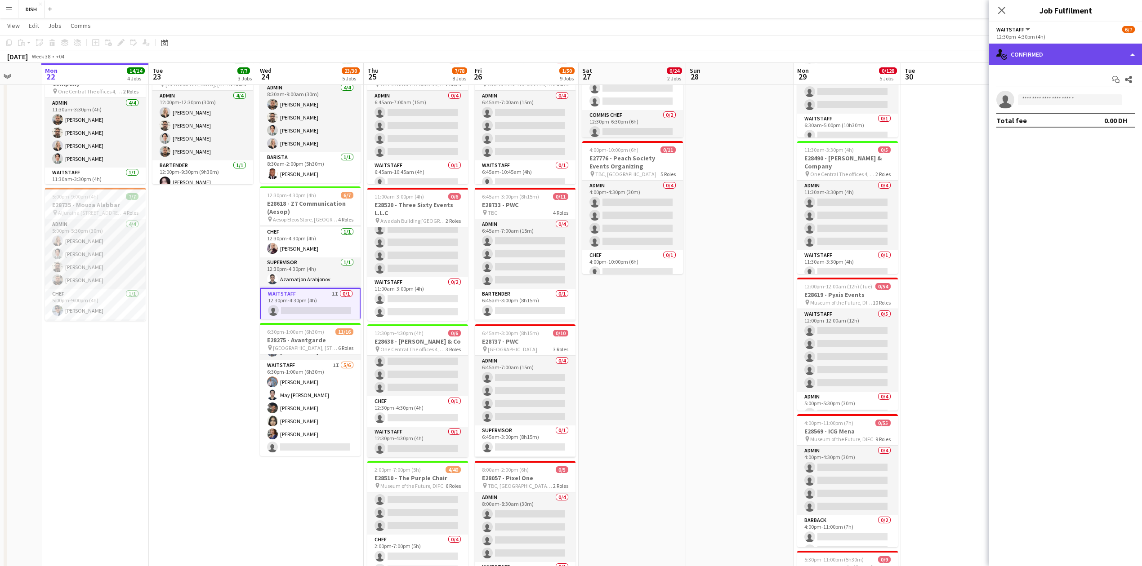
click at [1130, 56] on div "single-neutral-actions-check-2 Confirmed" at bounding box center [1065, 55] width 153 height 22
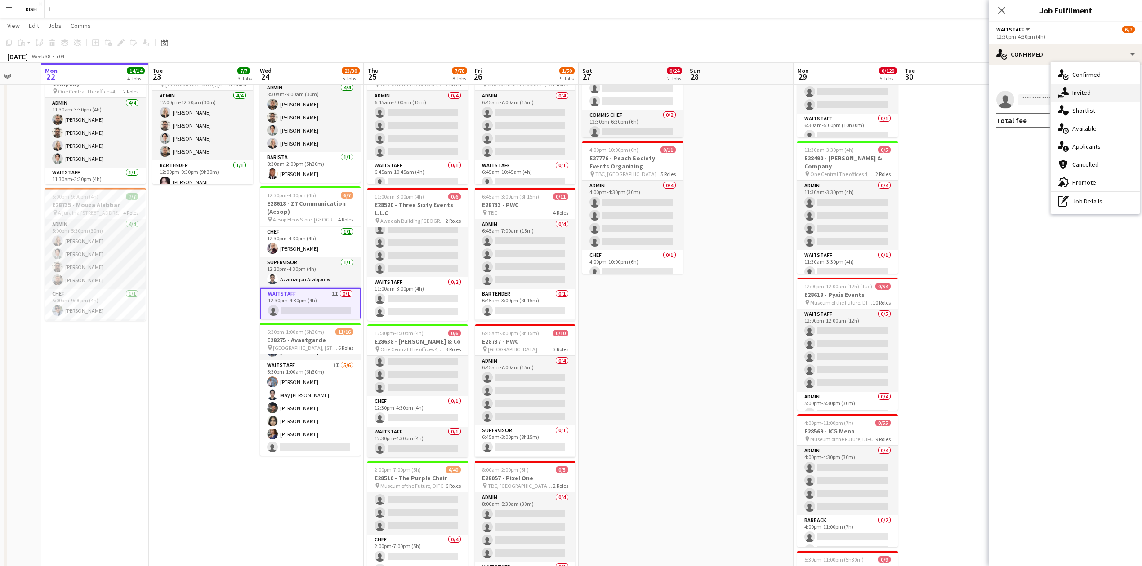
click at [1109, 91] on div "single-neutral-actions-share-1 Invited" at bounding box center [1095, 93] width 89 height 18
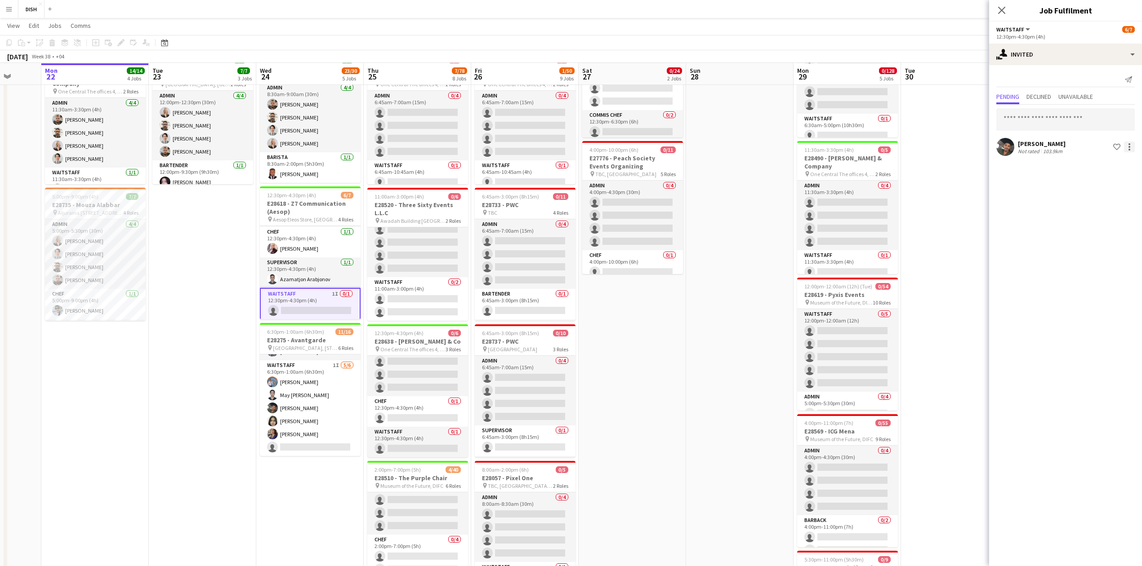
click at [1130, 149] on div at bounding box center [1129, 147] width 11 height 11
click at [1098, 224] on span "Cancel invitation" at bounding box center [1100, 228] width 53 height 8
click at [1063, 106] on input "text" at bounding box center [1065, 101] width 138 height 22
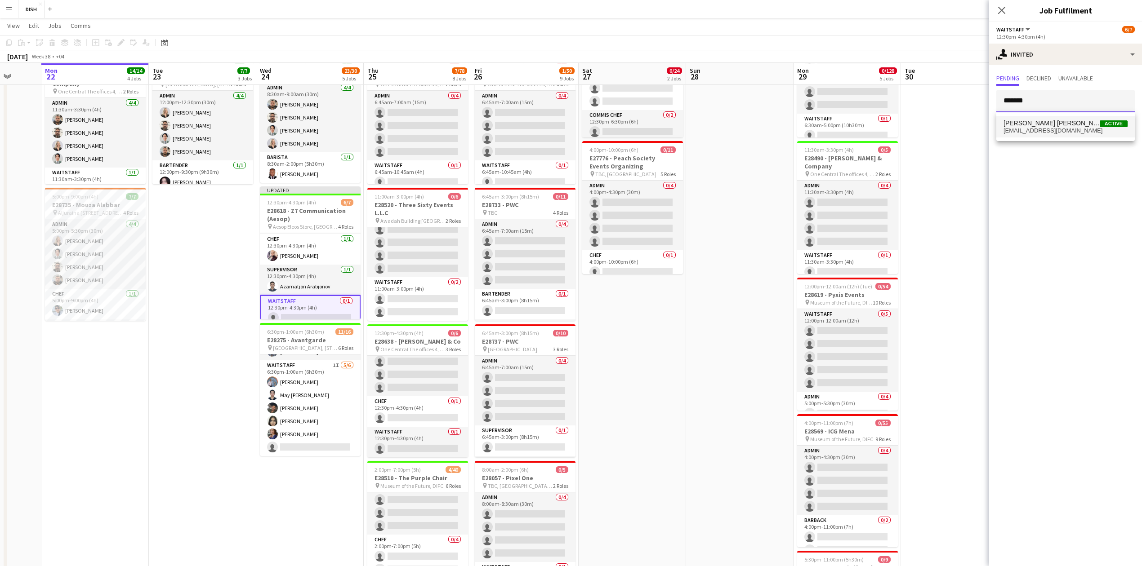
type input "*******"
click at [1075, 130] on span "[EMAIL_ADDRESS][DOMAIN_NAME]" at bounding box center [1065, 130] width 124 height 7
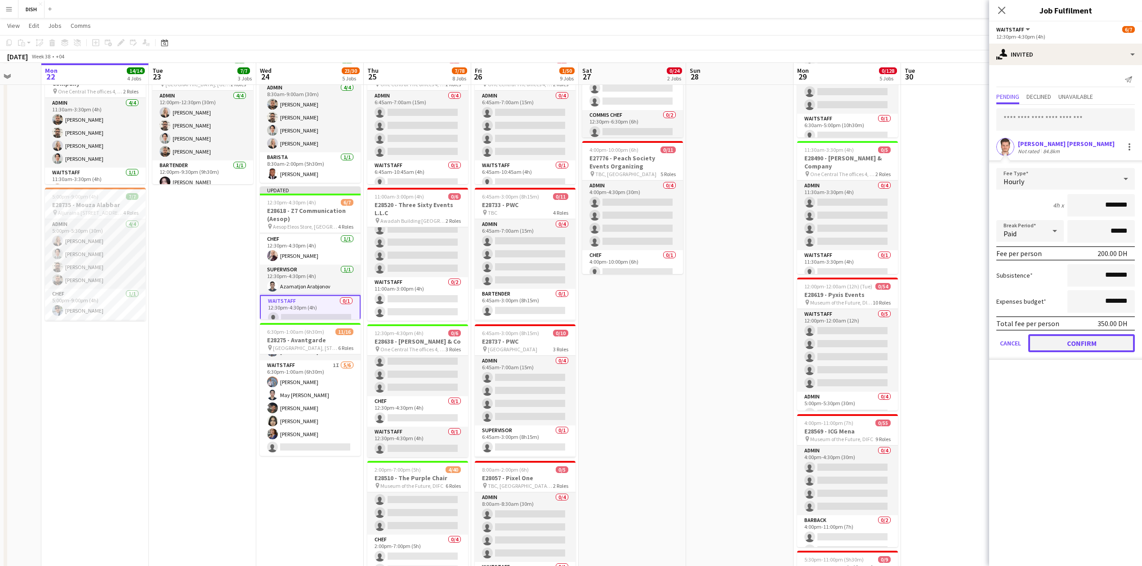
click at [1105, 344] on button "Confirm" at bounding box center [1081, 343] width 107 height 18
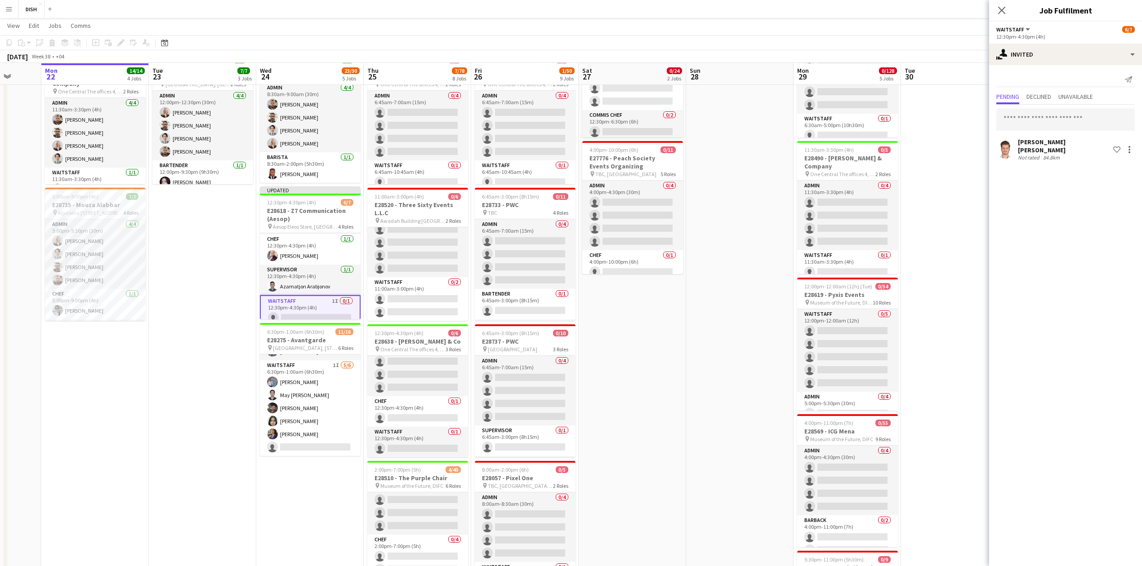
drag, startPoint x: 962, startPoint y: 363, endPoint x: 963, endPoint y: 347, distance: 16.2
click at [962, 364] on app-date-cell at bounding box center [954, 511] width 107 height 1020
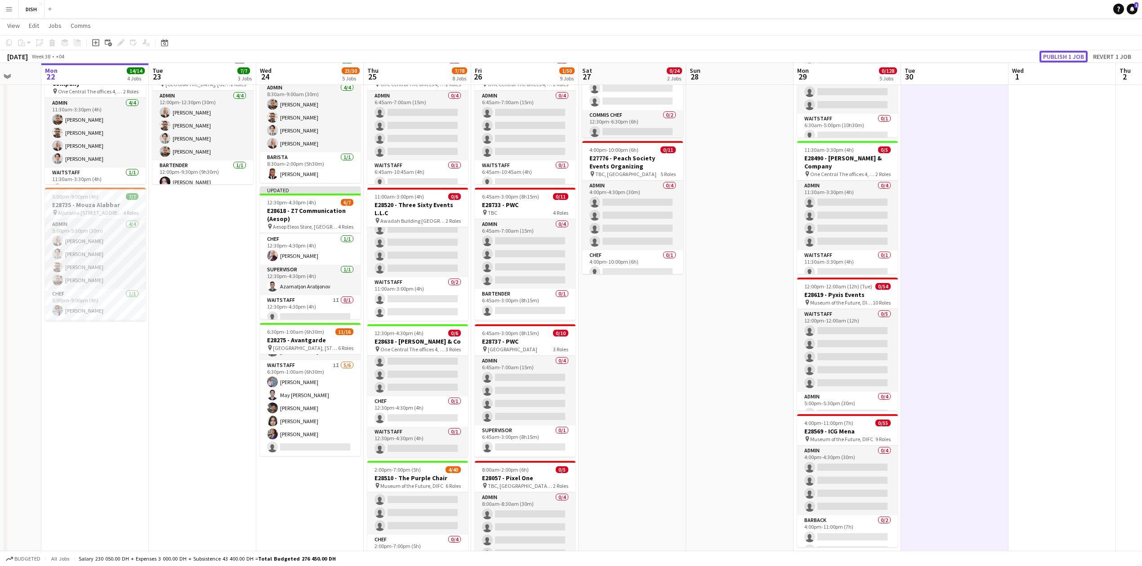
click at [1069, 56] on button "Publish 1 job" at bounding box center [1063, 57] width 48 height 12
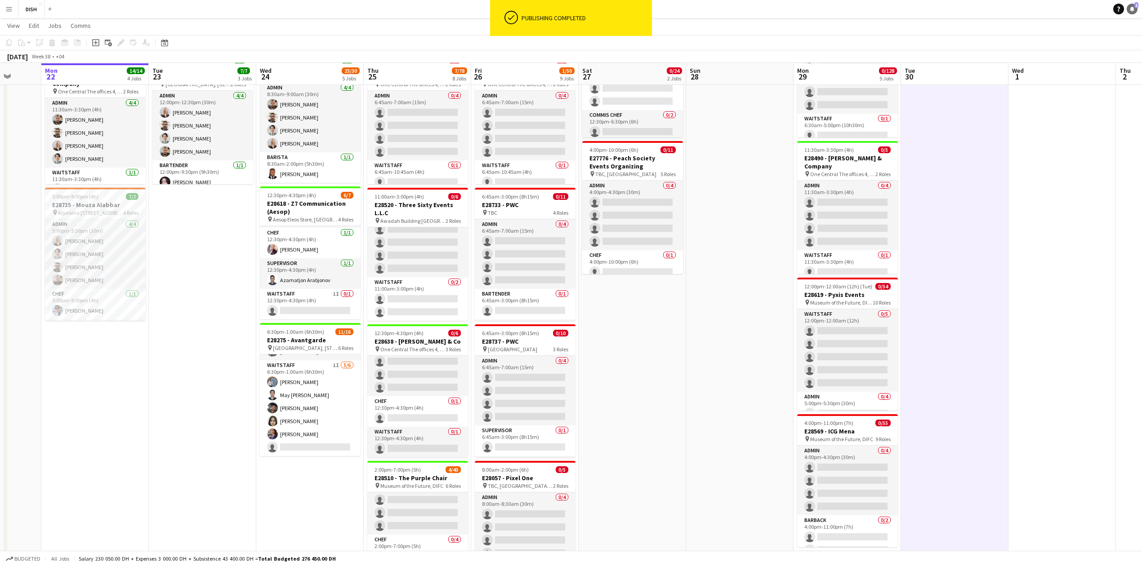
click at [1136, 9] on link "Notifications 1" at bounding box center [1132, 9] width 11 height 11
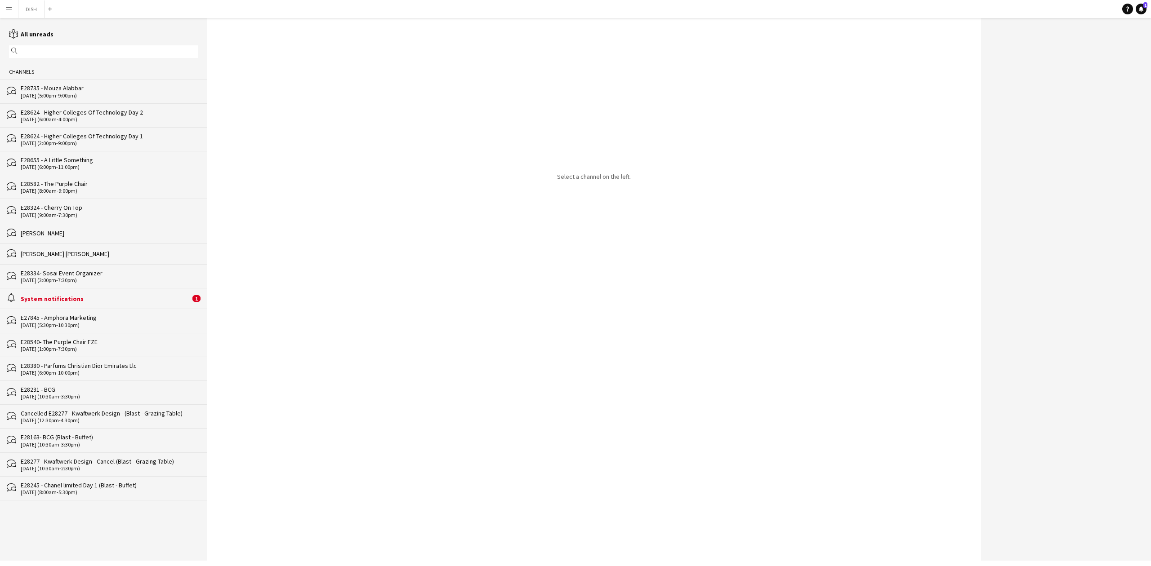
click at [161, 309] on div "alarm System notifications 1" at bounding box center [103, 298] width 207 height 21
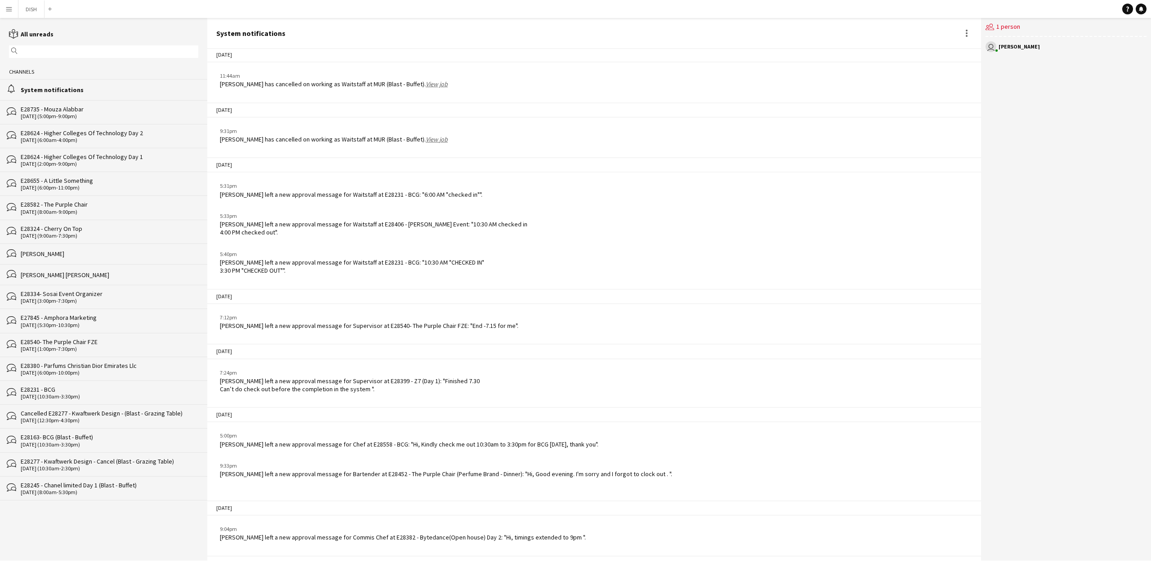
scroll to position [253, 0]
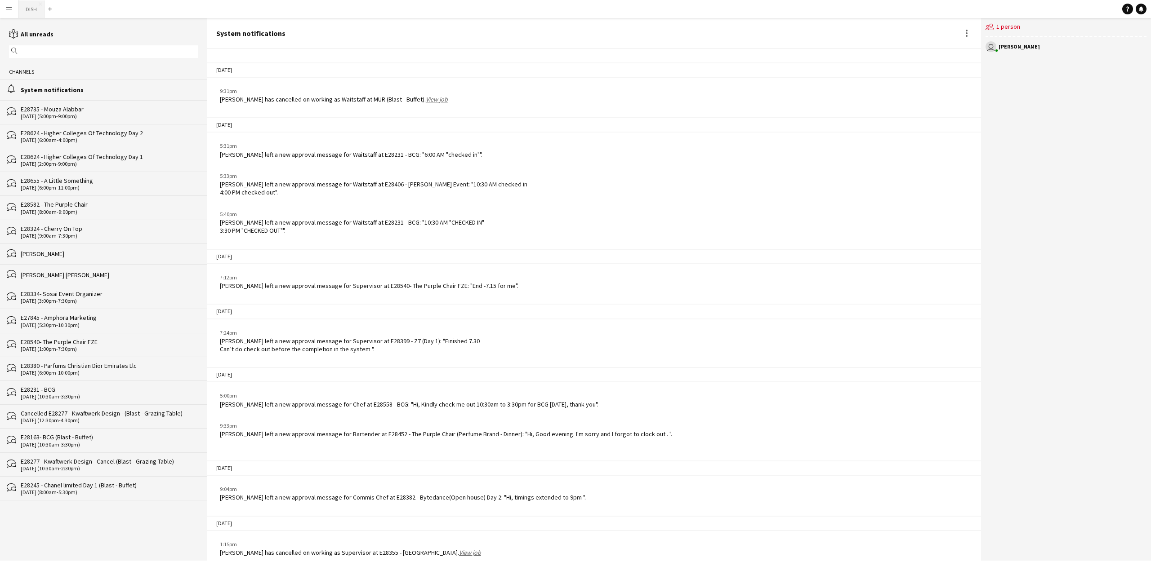
click at [38, 9] on button "DISH Close" at bounding box center [31, 9] width 26 height 18
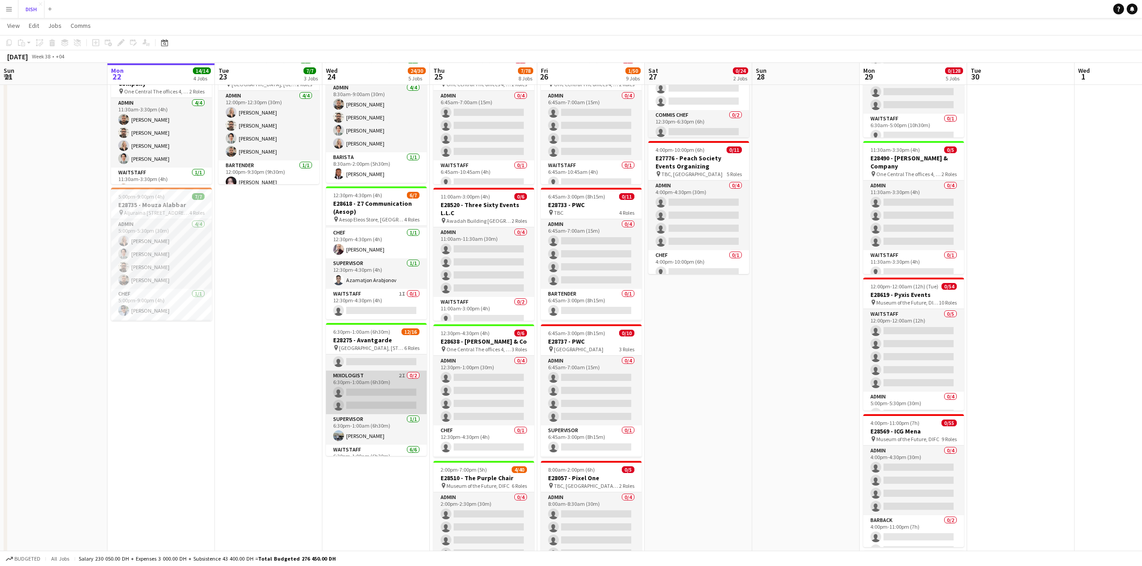
scroll to position [114, 0]
click at [288, 413] on app-date-cell "12:00pm-9:30pm (9h30m) 5/5 E28385 - Bold Solution (Messika) [DEMOGRAPHIC_DATA] …" at bounding box center [268, 511] width 107 height 1020
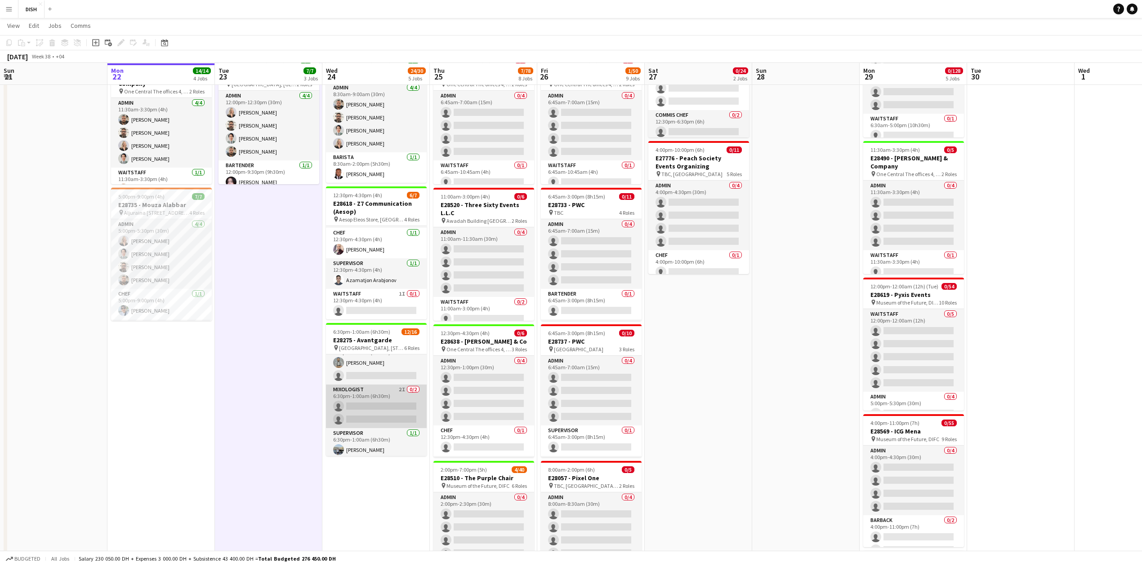
click at [395, 395] on app-card-role "Mixologist 2I 0/2 6:30pm-1:00am (6h30m) single-neutral-actions single-neutral-a…" at bounding box center [376, 407] width 101 height 44
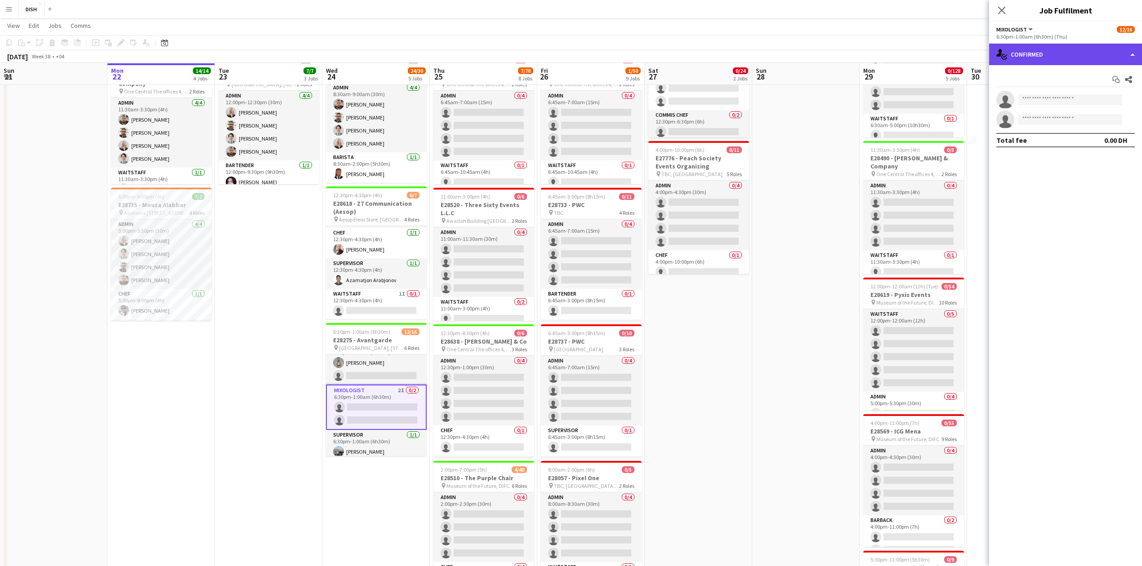
click at [1110, 59] on div "single-neutral-actions-check-2 Confirmed" at bounding box center [1065, 55] width 153 height 22
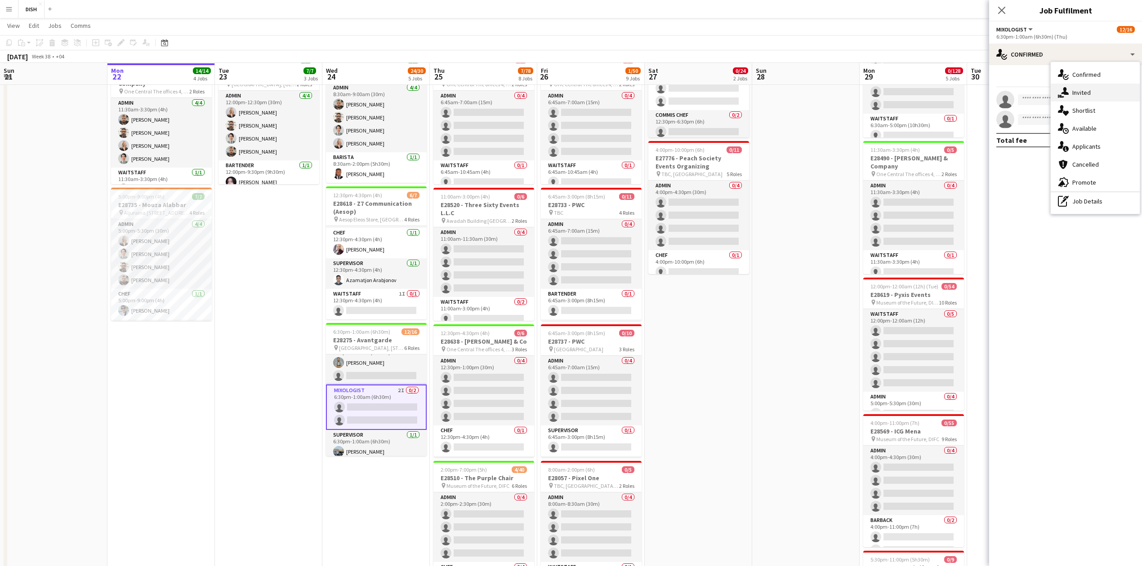
click at [1097, 88] on div "single-neutral-actions-share-1 Invited" at bounding box center [1095, 93] width 89 height 18
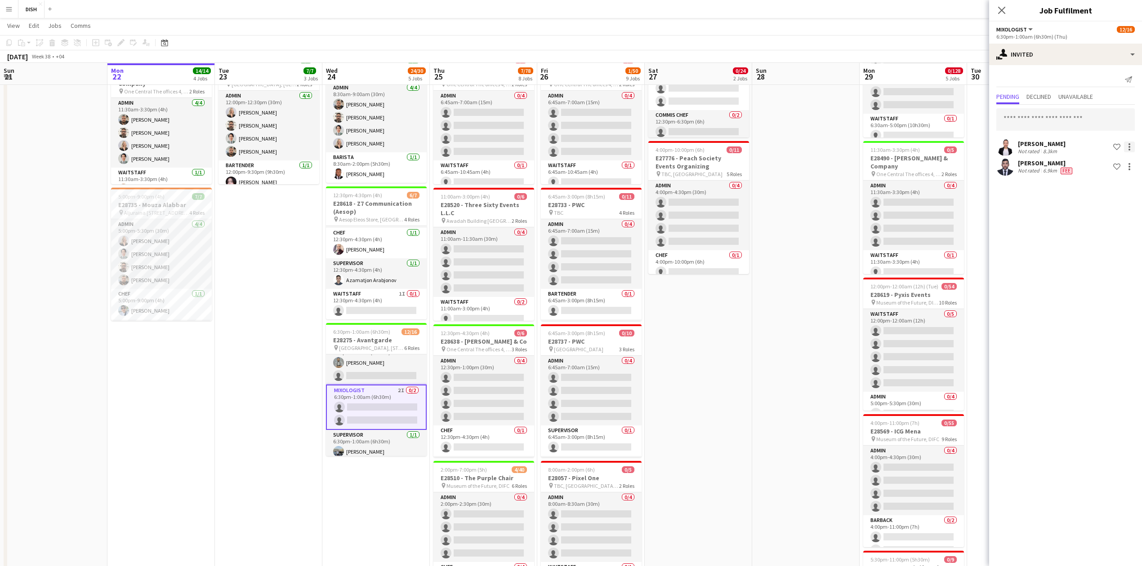
click at [1131, 142] on div at bounding box center [1129, 147] width 11 height 11
click at [1086, 166] on span "Edit fee" at bounding box center [1086, 164] width 24 height 8
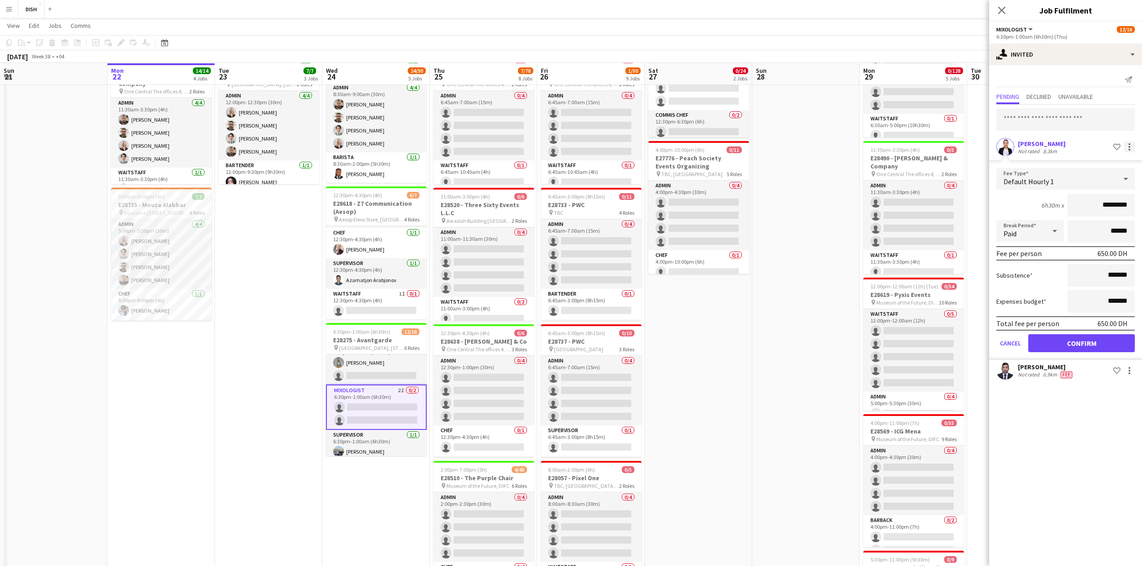
click at [1128, 148] on div at bounding box center [1129, 147] width 11 height 11
click at [1115, 183] on span "Send notification" at bounding box center [1100, 185] width 53 height 8
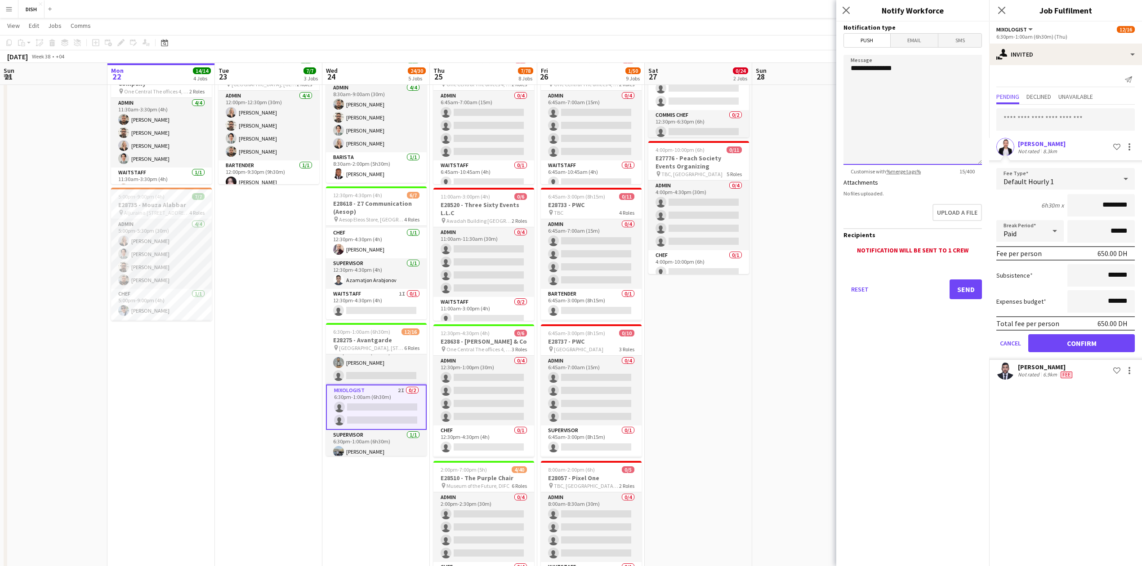
click at [886, 80] on textarea "**********" at bounding box center [912, 110] width 138 height 110
drag, startPoint x: 903, startPoint y: 65, endPoint x: 792, endPoint y: 60, distance: 111.1
click at [797, 62] on body "Menu Boards Boards Boards All jobs Status Workforce Workforce My Workforce Recr…" at bounding box center [571, 509] width 1142 height 1219
type textarea "**********"
click at [959, 288] on button "Send" at bounding box center [965, 290] width 32 height 20
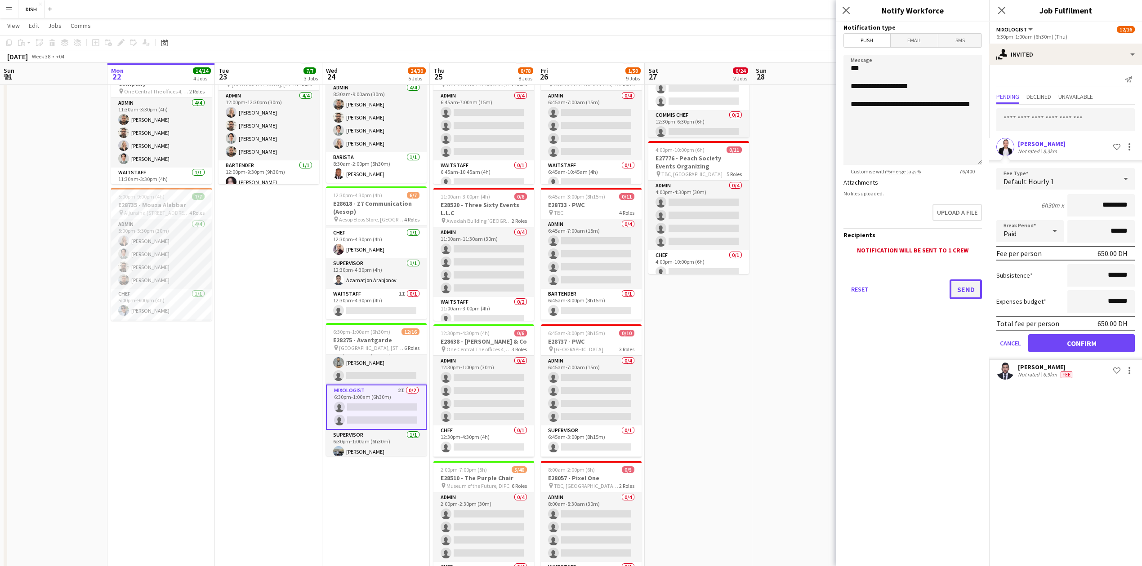
scroll to position [0, 0]
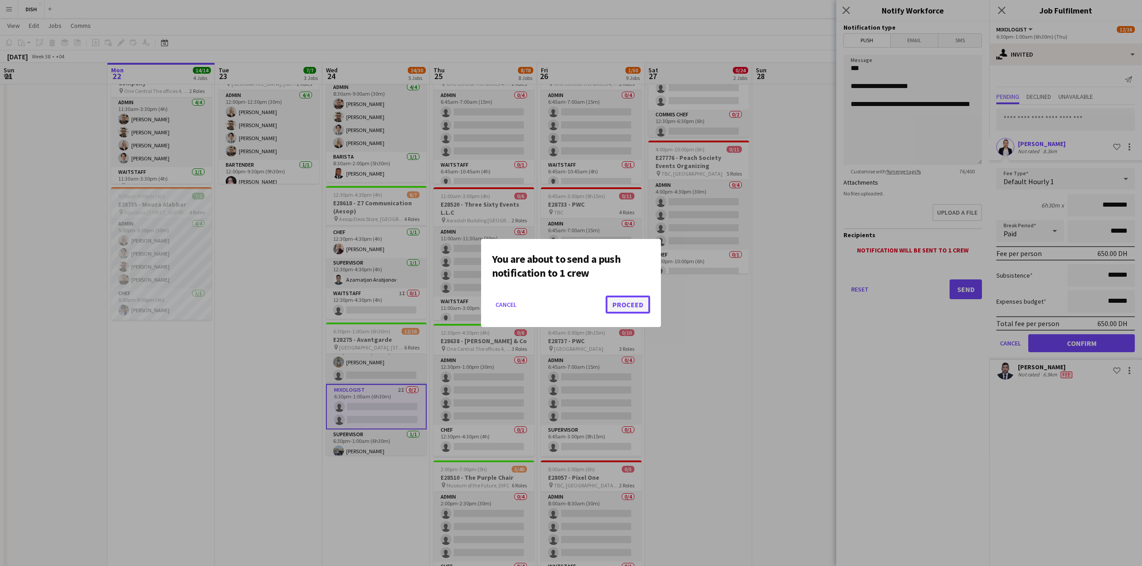
click at [633, 301] on button "Proceed" at bounding box center [628, 305] width 45 height 18
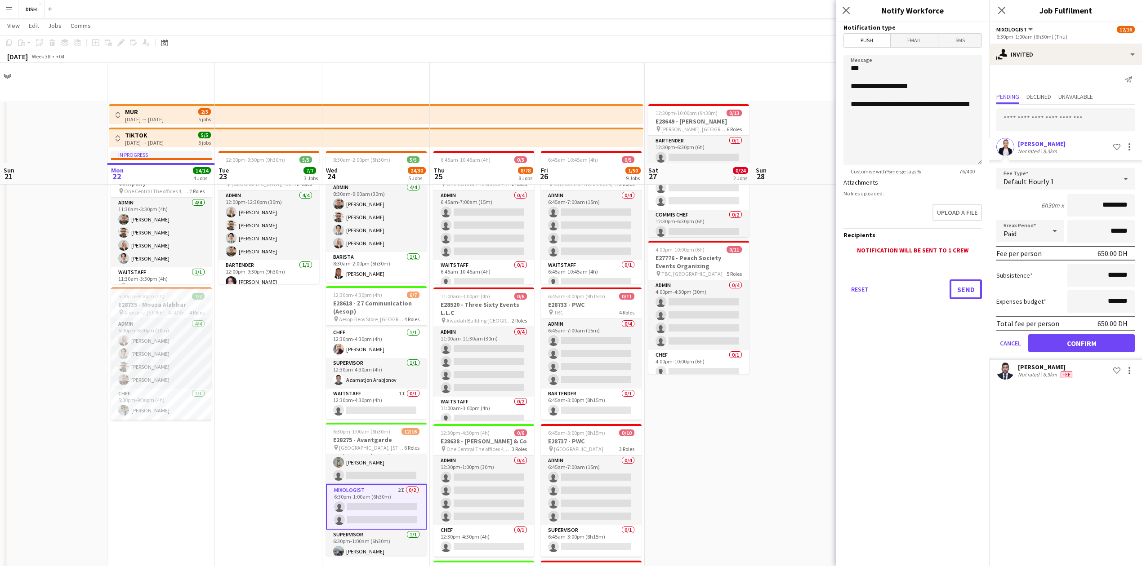
scroll to position [100, 0]
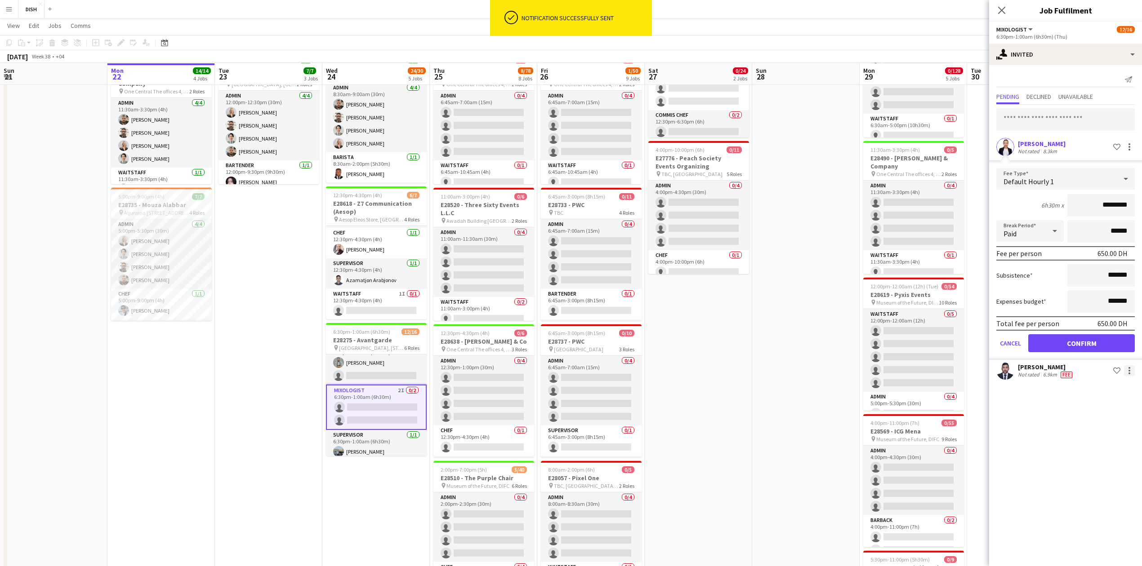
click at [1130, 367] on div at bounding box center [1129, 368] width 2 height 2
click at [1115, 408] on span "Send notification" at bounding box center [1100, 408] width 53 height 8
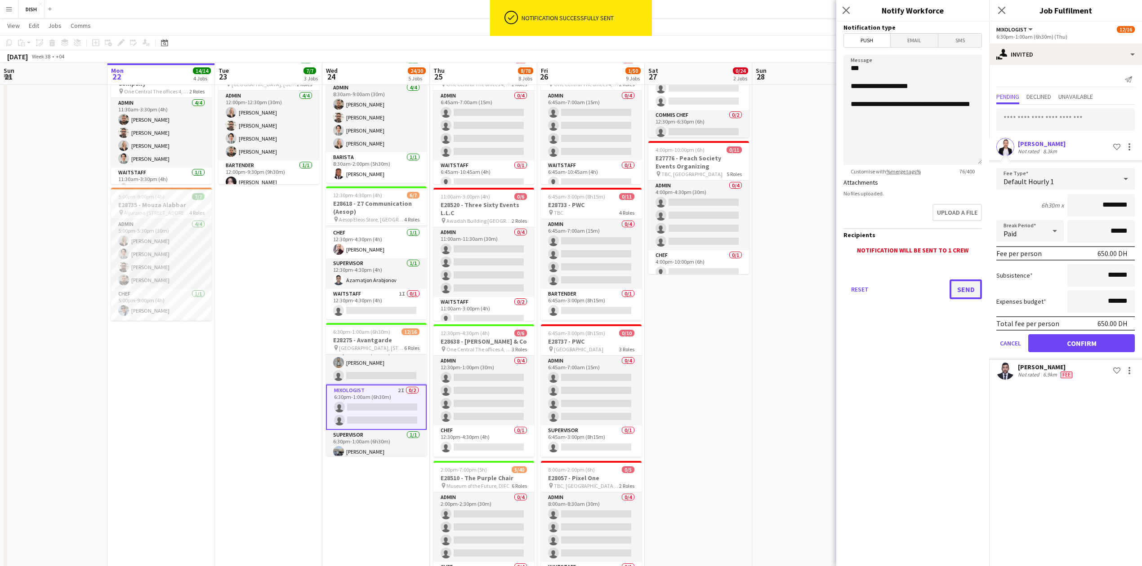
click at [963, 292] on button "Send" at bounding box center [965, 290] width 32 height 20
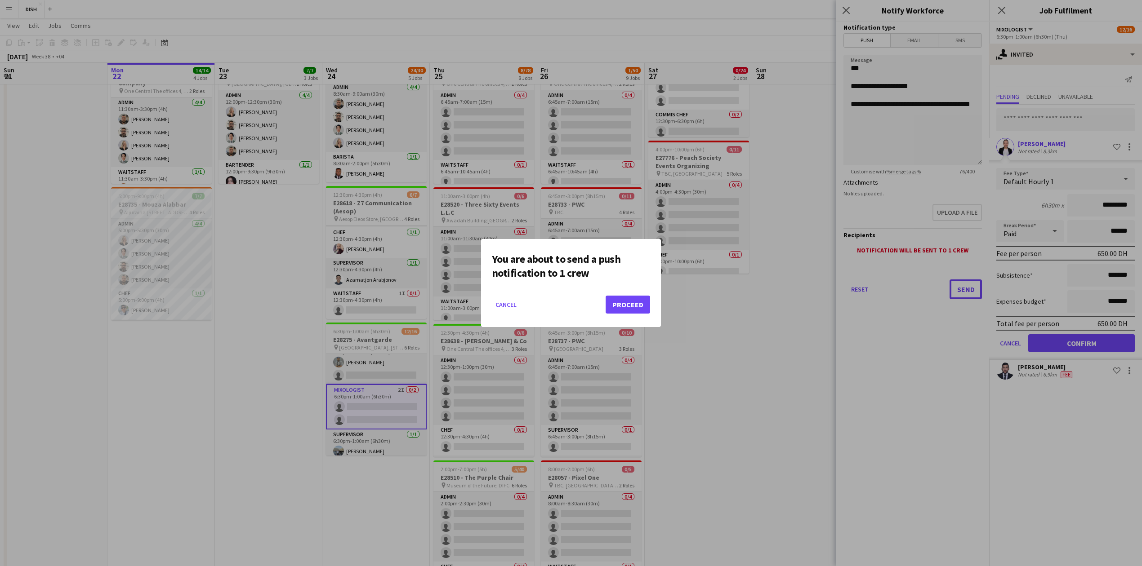
scroll to position [0, 0]
click at [908, 120] on div at bounding box center [571, 283] width 1142 height 566
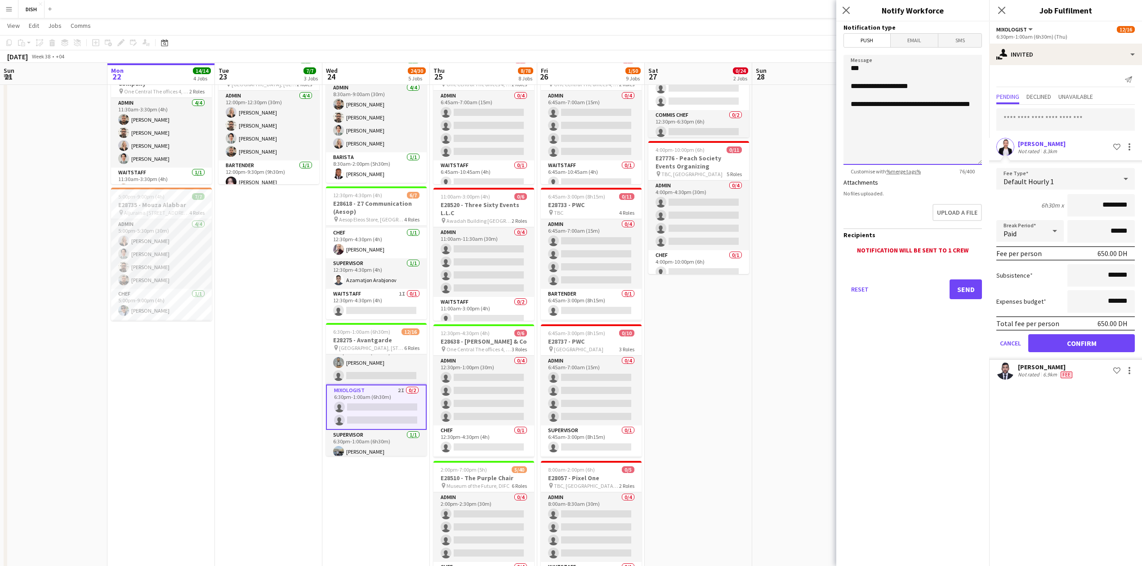
click at [895, 115] on textarea "**********" at bounding box center [912, 110] width 138 height 110
type textarea "**********"
click at [1069, 342] on button "Confirm" at bounding box center [1081, 343] width 107 height 18
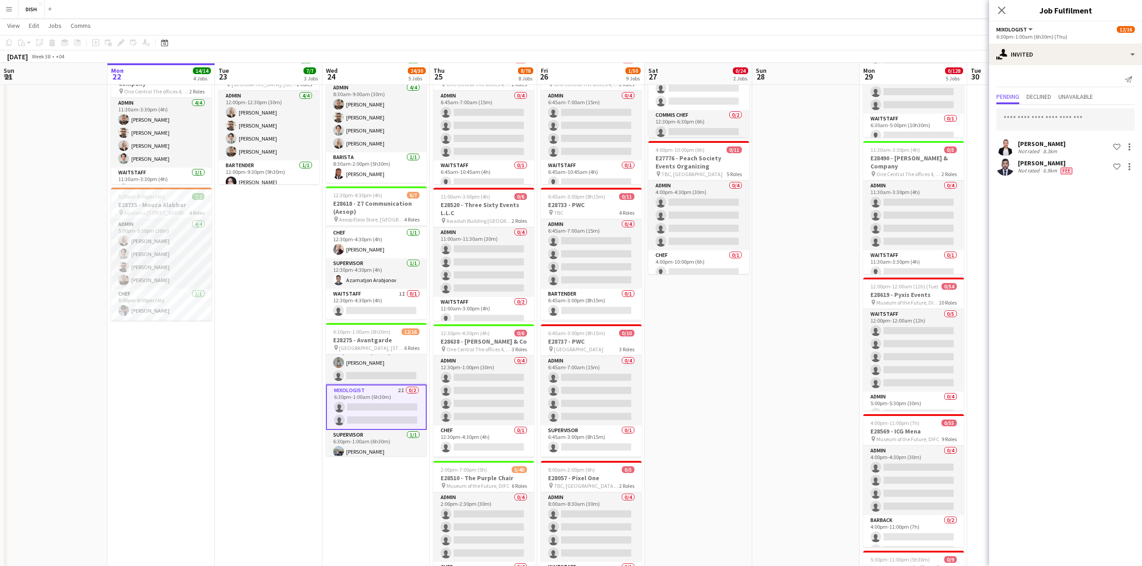
click at [758, 392] on app-date-cell at bounding box center [805, 511] width 107 height 1020
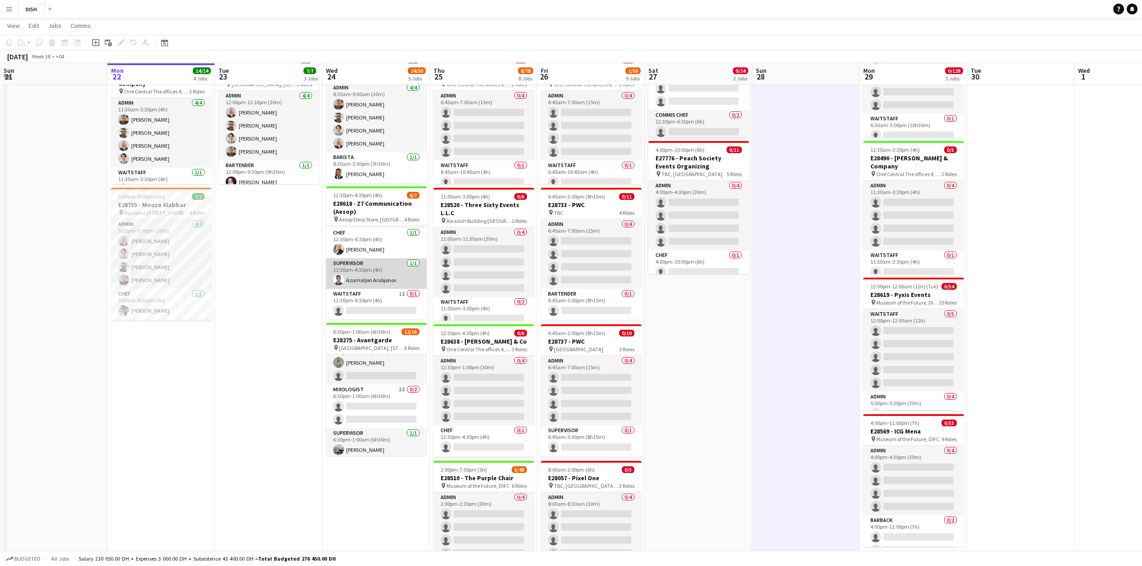
click at [403, 271] on app-card-role "Supervisor [DATE] 12:30pm-4:30pm (4h) [PERSON_NAME]" at bounding box center [376, 273] width 101 height 31
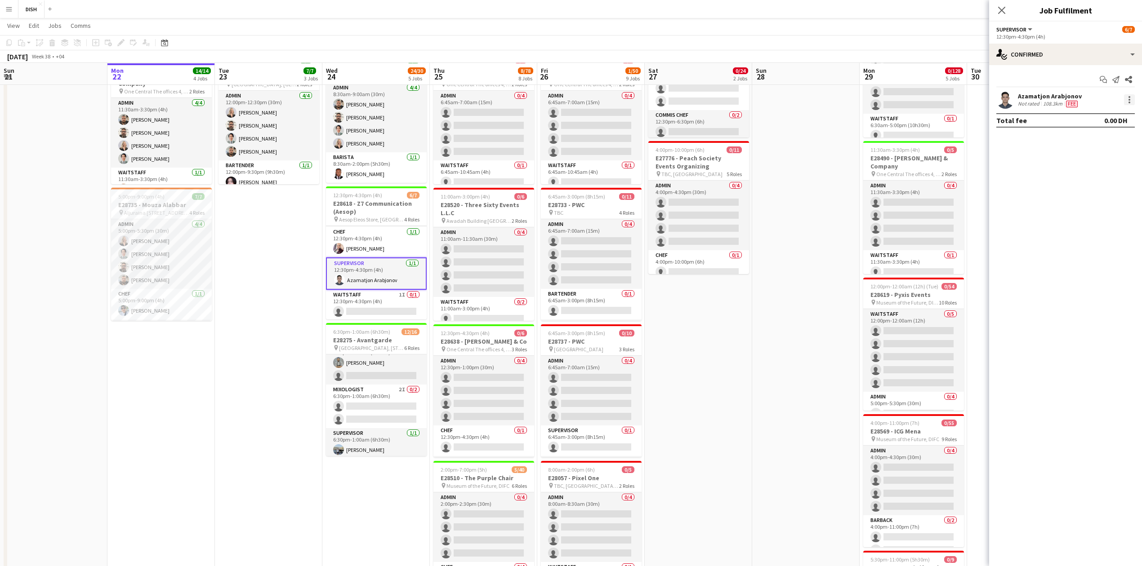
click at [1127, 105] on div "Azamatjon Arabjonov Not rated 108.3km Fee" at bounding box center [1065, 100] width 153 height 18
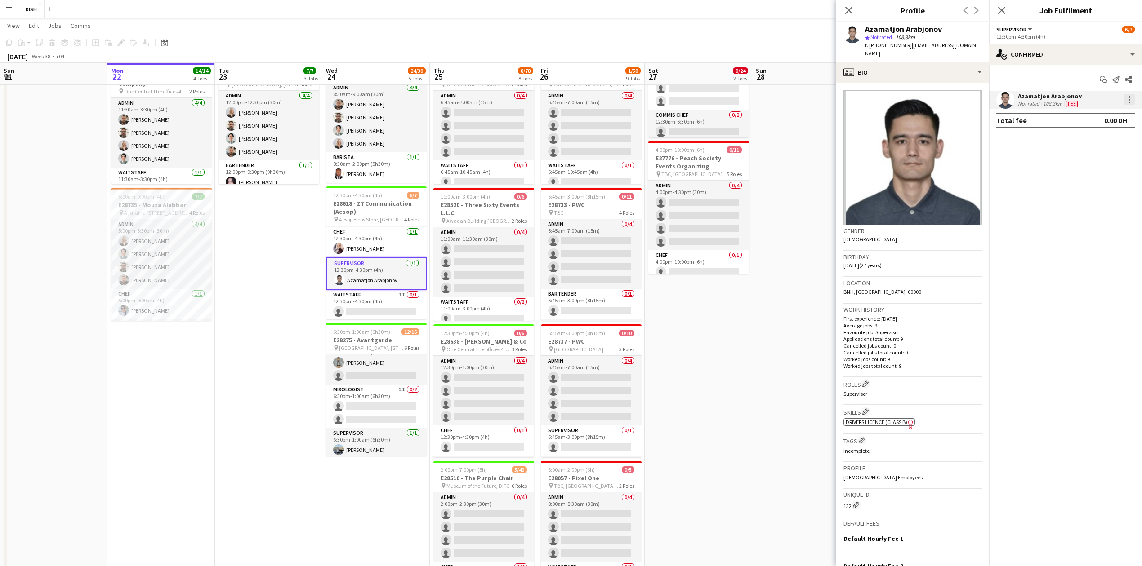
click at [1126, 98] on div at bounding box center [1129, 99] width 11 height 11
click at [1104, 204] on span "Remove" at bounding box center [1100, 203] width 56 height 8
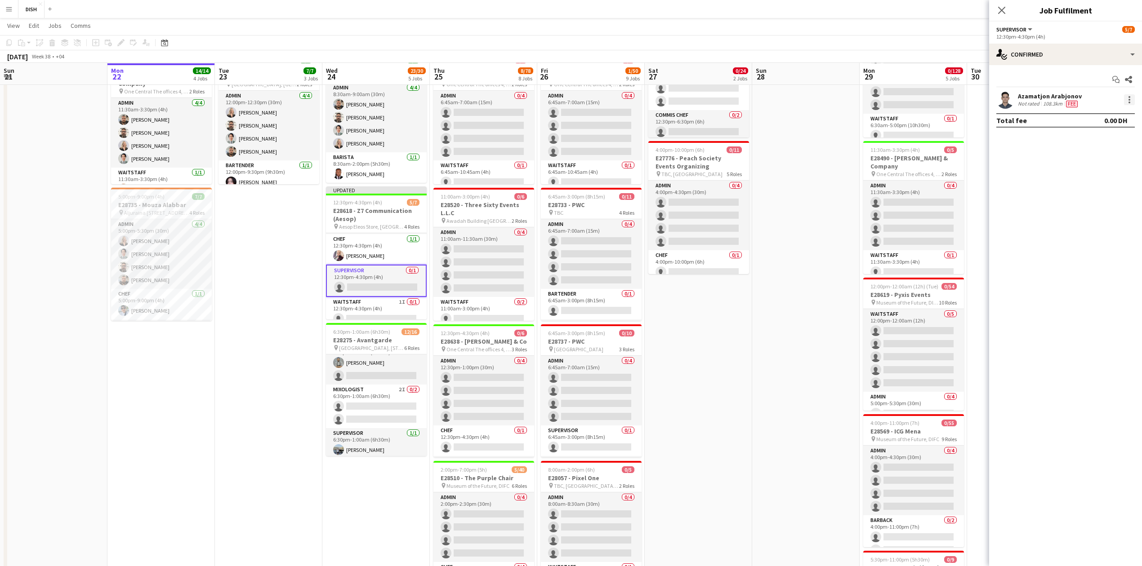
click at [1127, 99] on div at bounding box center [1129, 99] width 11 height 11
click at [1094, 200] on span "Remove" at bounding box center [1085, 203] width 27 height 8
click at [1040, 96] on input at bounding box center [1070, 99] width 104 height 11
type input "*"
type input "*****"
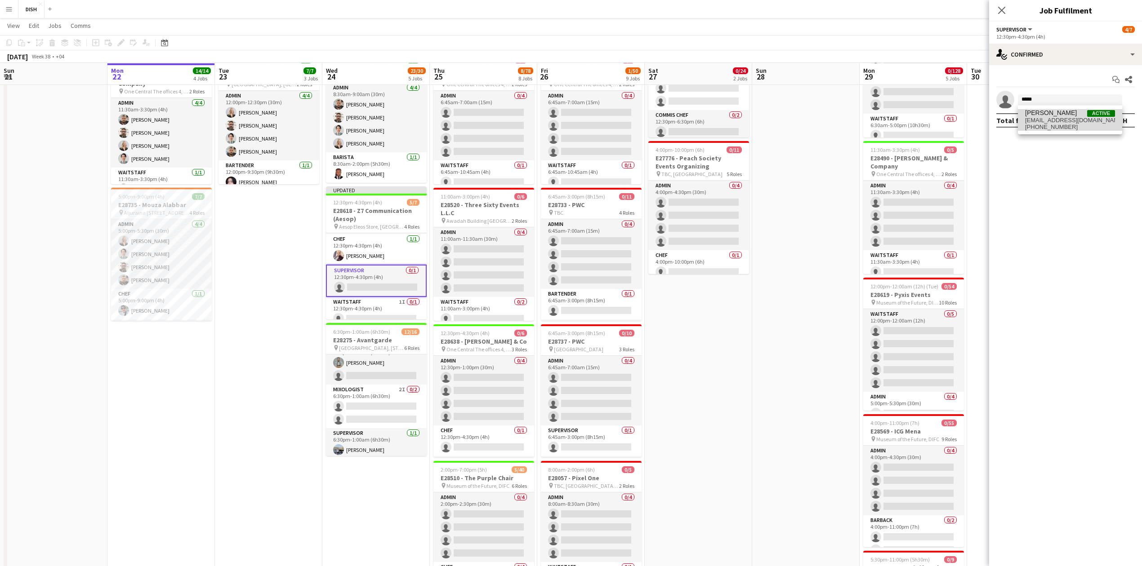
click at [1043, 114] on span "[PERSON_NAME]" at bounding box center [1051, 113] width 52 height 8
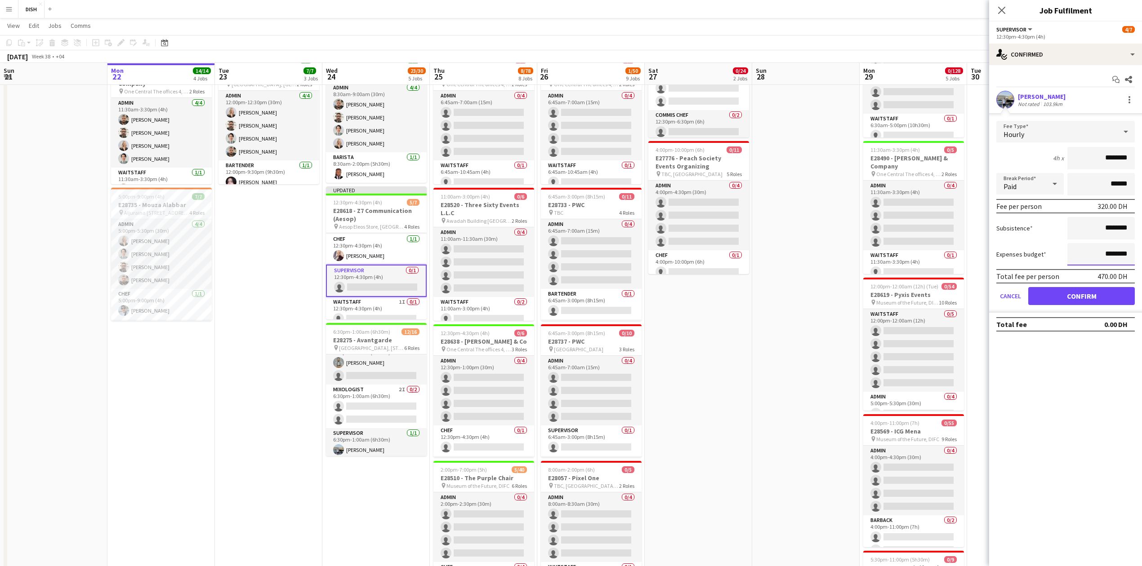
drag, startPoint x: 1096, startPoint y: 250, endPoint x: 1147, endPoint y: 256, distance: 52.0
click at [1142, 256] on html "Menu Boards Boards Boards All jobs Status Workforce Workforce My Workforce Recr…" at bounding box center [571, 509] width 1142 height 1219
type input "****"
drag, startPoint x: 1157, startPoint y: 221, endPoint x: 1148, endPoint y: 216, distance: 9.9
click at [1142, 220] on html "Menu Boards Boards Boards All jobs Status Workforce Workforce My Workforce Recr…" at bounding box center [571, 509] width 1142 height 1219
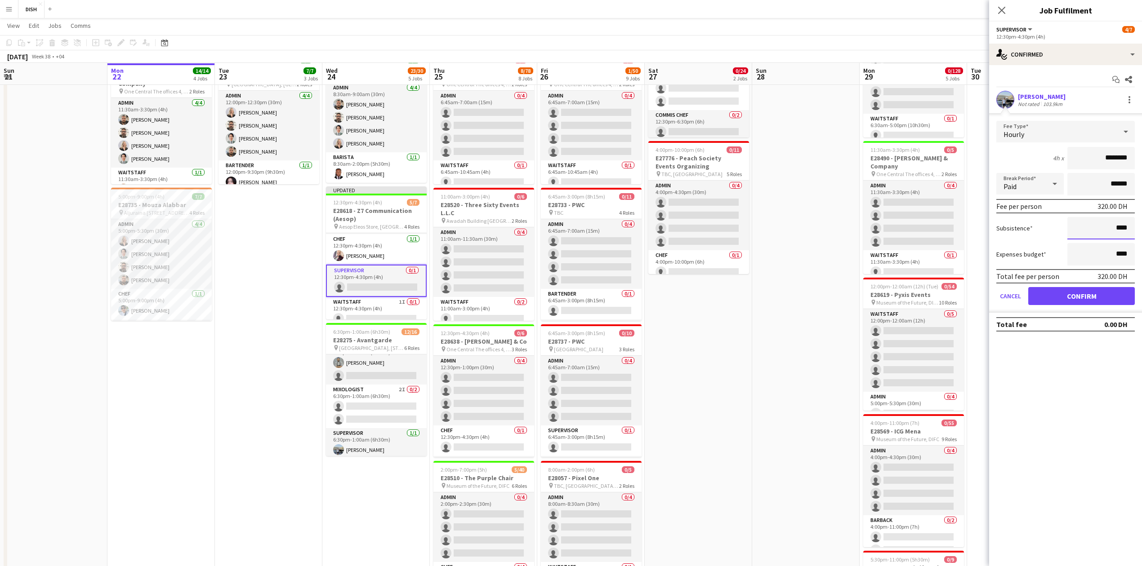
type input "****"
drag, startPoint x: 1094, startPoint y: 162, endPoint x: 1170, endPoint y: 156, distance: 75.8
click at [1142, 156] on html "Menu Boards Boards Boards All jobs Status Workforce Workforce My Workforce Recr…" at bounding box center [571, 509] width 1142 height 1219
type input "****"
click at [1078, 298] on button "Confirm" at bounding box center [1081, 296] width 107 height 18
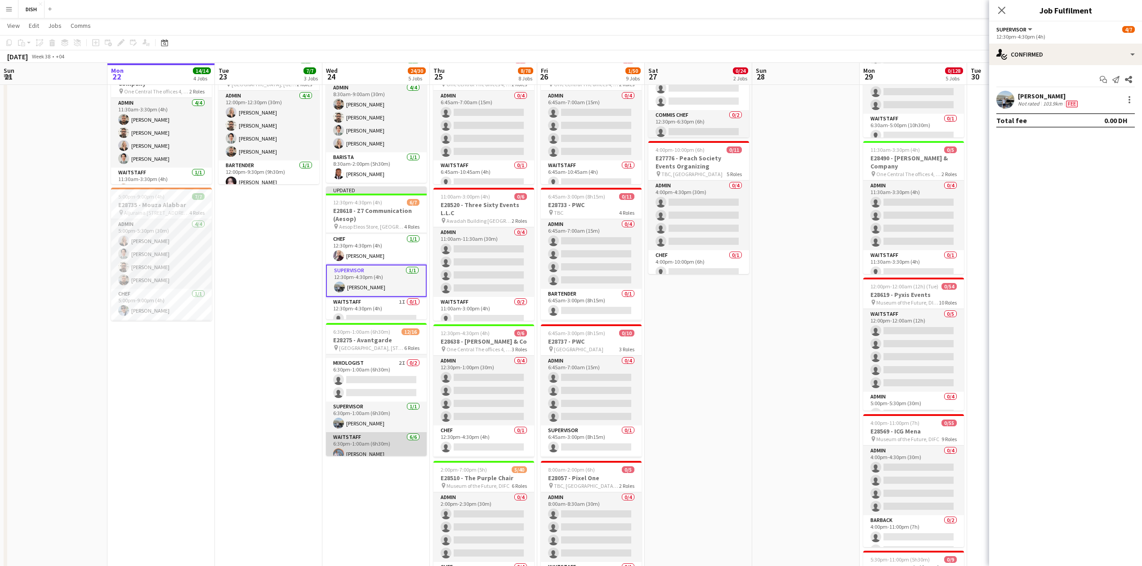
scroll to position [114, 0]
drag, startPoint x: 370, startPoint y: 446, endPoint x: 1008, endPoint y: 148, distance: 703.9
click at [370, 445] on app-card-role "Supervisor [DATE] 6:30pm-1:00am (6h30m) [PERSON_NAME]" at bounding box center [376, 443] width 101 height 31
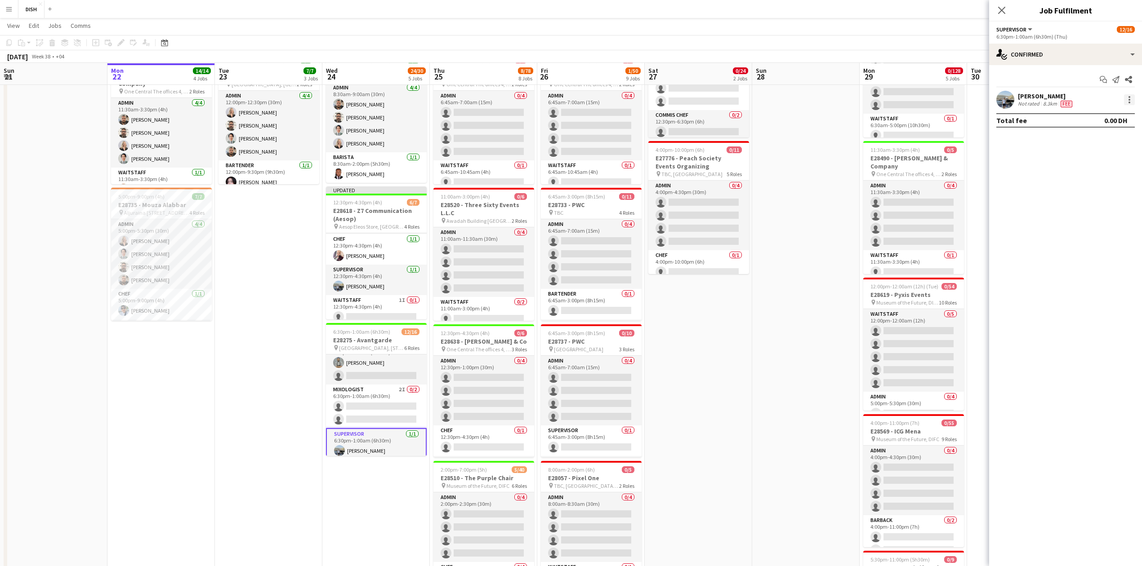
click at [1130, 97] on div at bounding box center [1129, 97] width 2 height 2
click at [1087, 116] on span "Edit fee" at bounding box center [1084, 116] width 24 height 8
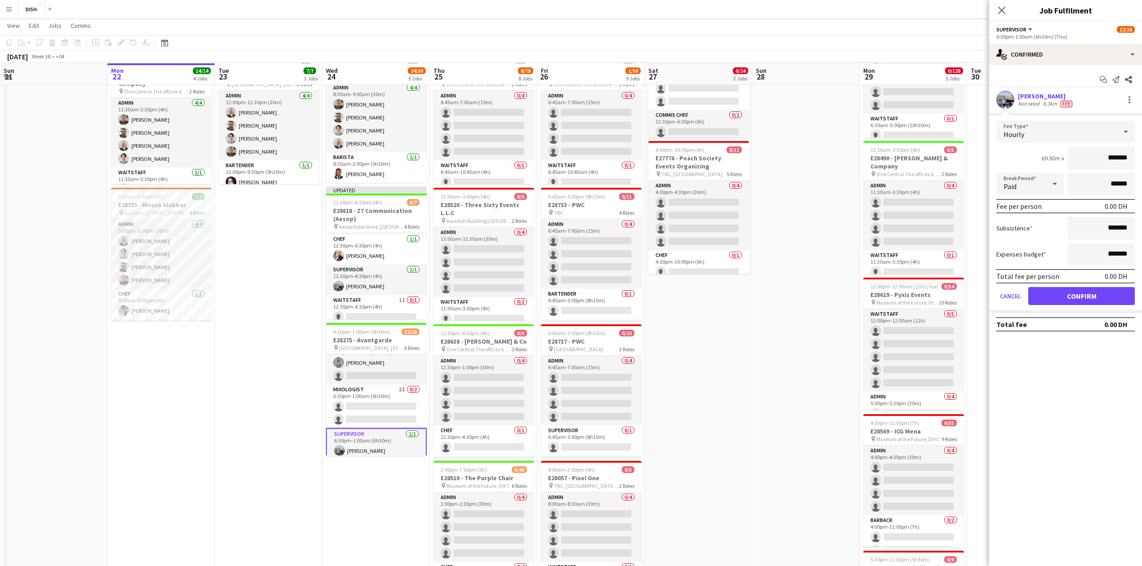
click at [1123, 101] on div at bounding box center [1128, 99] width 13 height 11
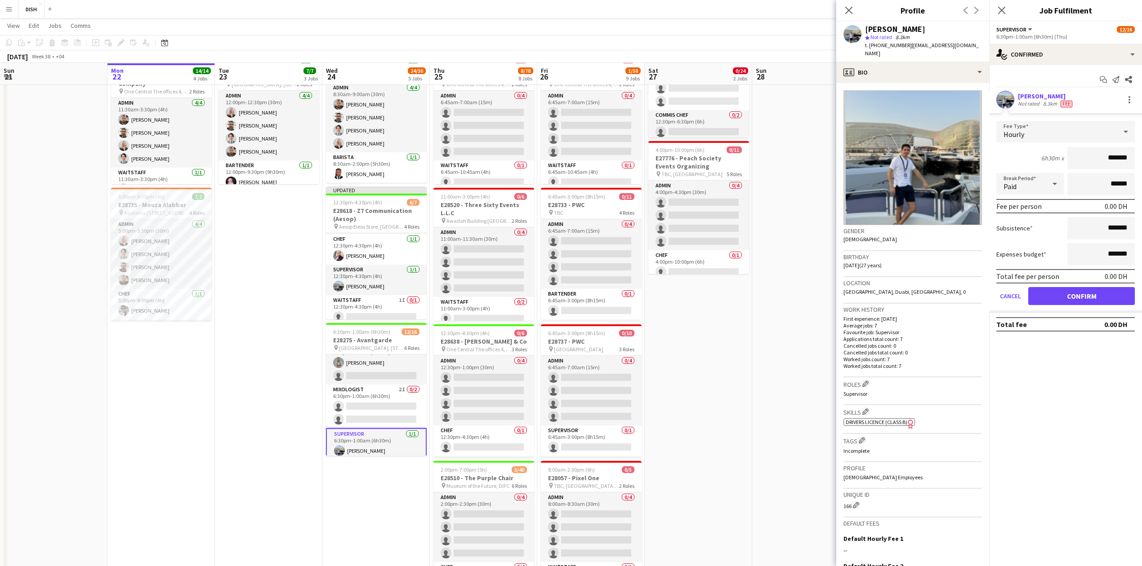
click at [1127, 107] on div "[PERSON_NAME] Youcef Not rated 8.3km Fee" at bounding box center [1065, 100] width 153 height 18
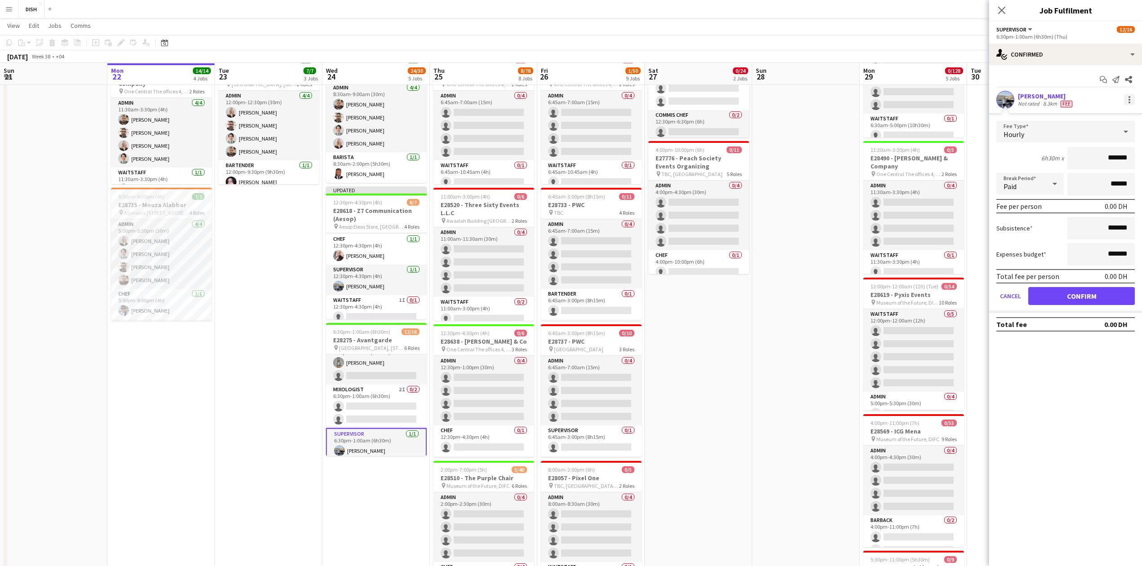
click at [1130, 102] on div at bounding box center [1129, 103] width 2 height 2
drag, startPoint x: 1110, startPoint y: 196, endPoint x: 1106, endPoint y: 179, distance: 17.9
click at [1109, 196] on button "Remove" at bounding box center [1099, 203] width 70 height 22
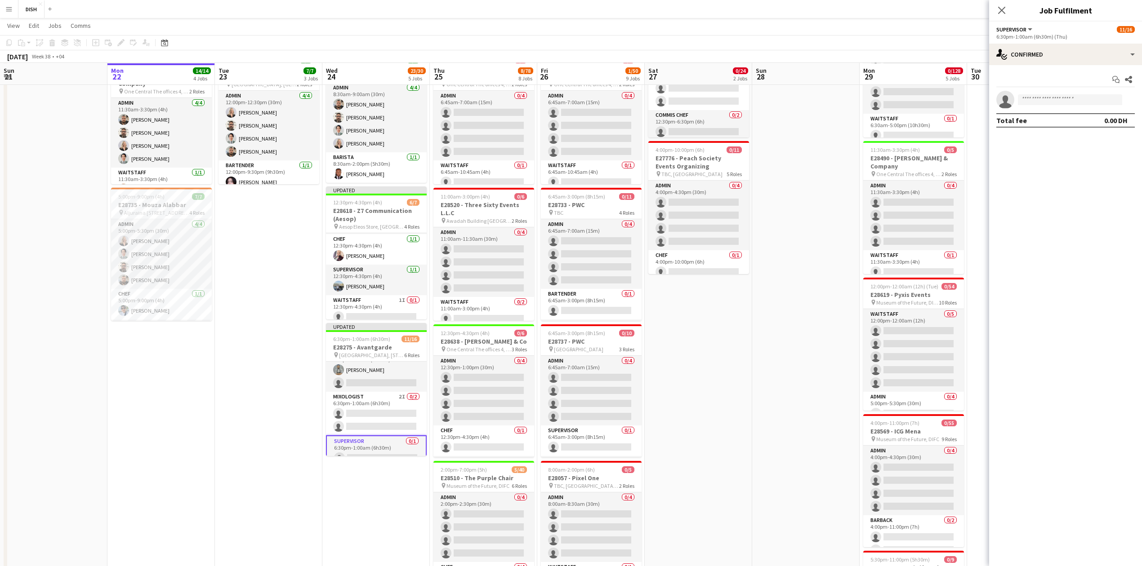
click at [1076, 106] on app-invite-slot "single-neutral-actions" at bounding box center [1065, 100] width 153 height 18
click at [1068, 94] on app-invite-slot "single-neutral-actions" at bounding box center [1065, 100] width 153 height 18
click at [1070, 101] on input at bounding box center [1070, 99] width 104 height 11
type input "*****"
click at [1082, 128] on span "[PHONE_NUMBER]" at bounding box center [1070, 127] width 90 height 7
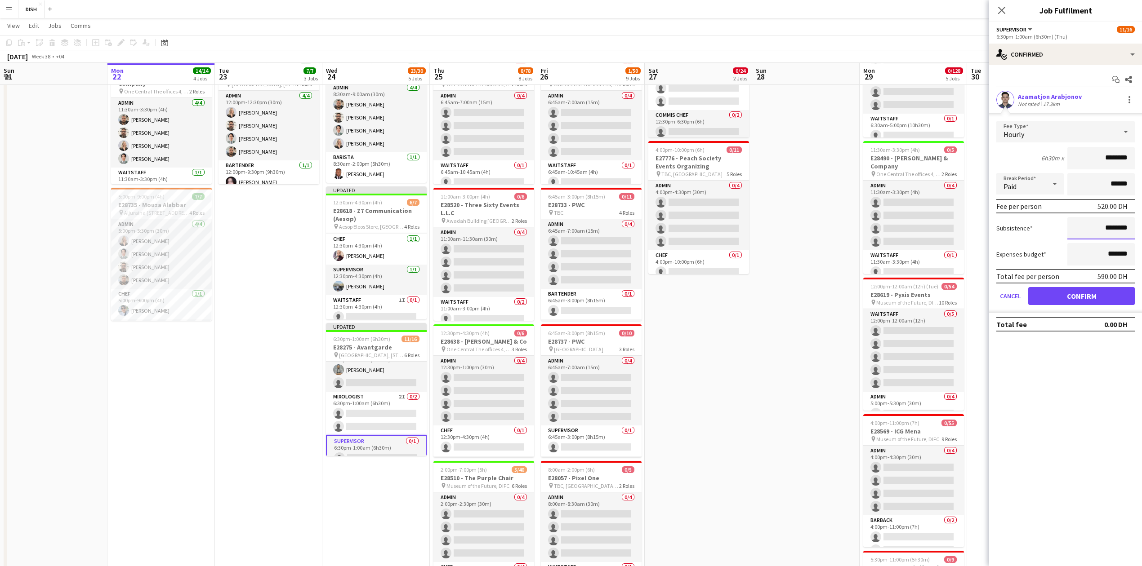
drag, startPoint x: 1108, startPoint y: 225, endPoint x: 1133, endPoint y: 229, distance: 25.0
click at [1128, 231] on input "********" at bounding box center [1100, 228] width 67 height 22
type input "****"
drag, startPoint x: 1099, startPoint y: 162, endPoint x: 1207, endPoint y: 184, distance: 110.0
click at [1142, 184] on html "Menu Boards Boards Boards All jobs Status Workforce Workforce My Workforce Recr…" at bounding box center [571, 509] width 1142 height 1219
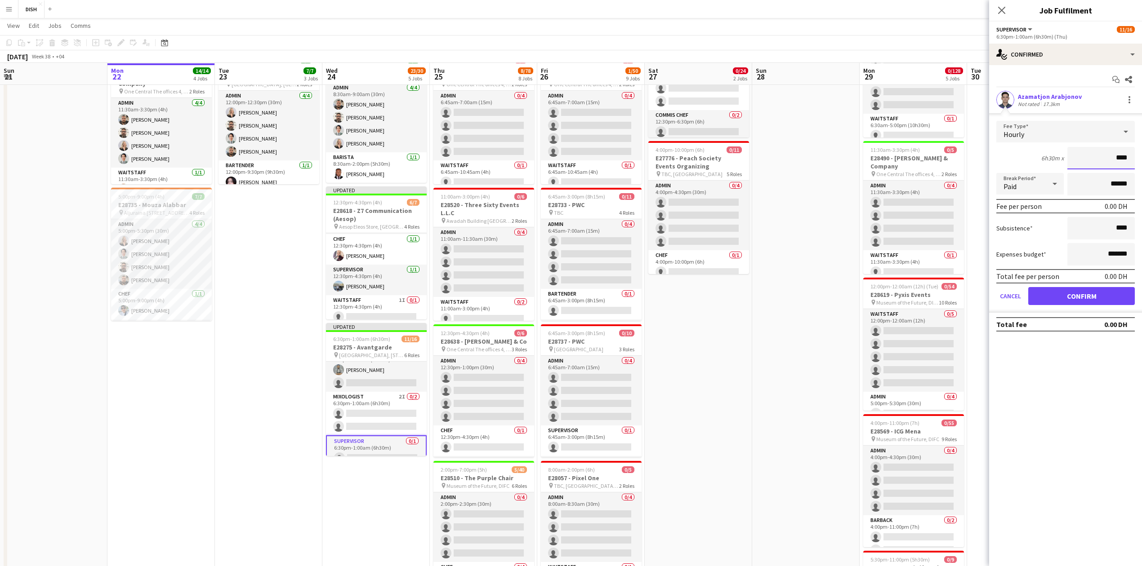
type input "****"
click at [1076, 294] on button "Confirm" at bounding box center [1081, 296] width 107 height 18
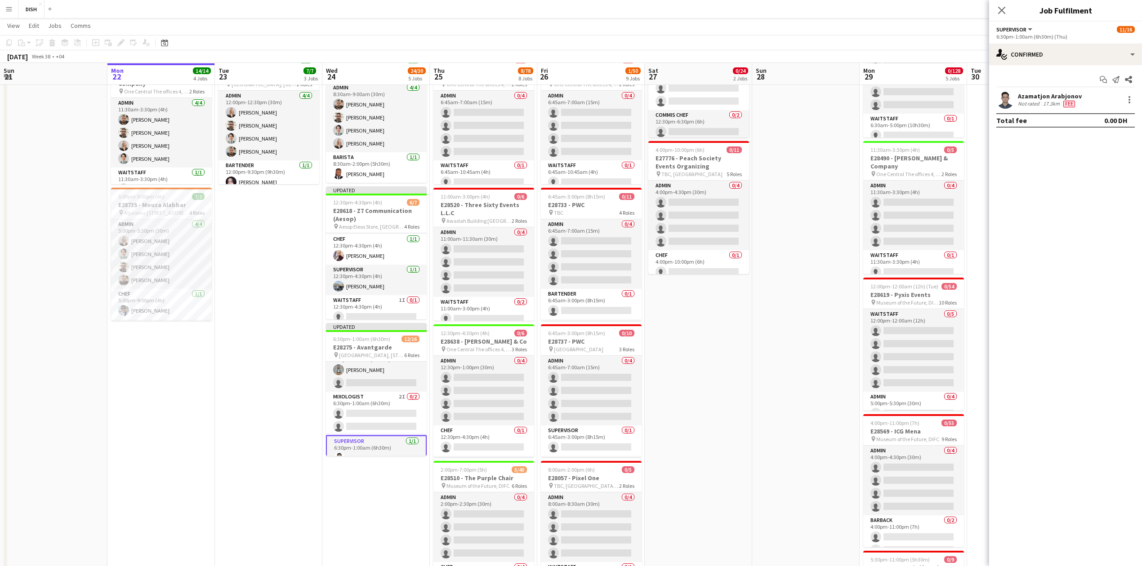
scroll to position [0, 213]
click at [812, 364] on app-date-cell at bounding box center [807, 511] width 107 height 1020
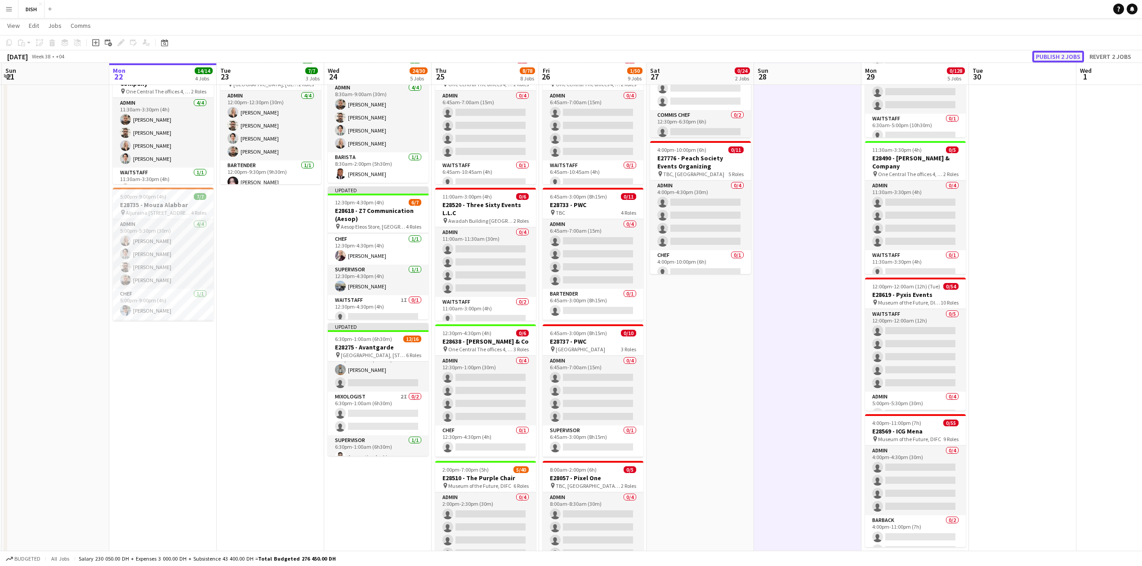
click at [1070, 54] on button "Publish 2 jobs" at bounding box center [1058, 57] width 52 height 12
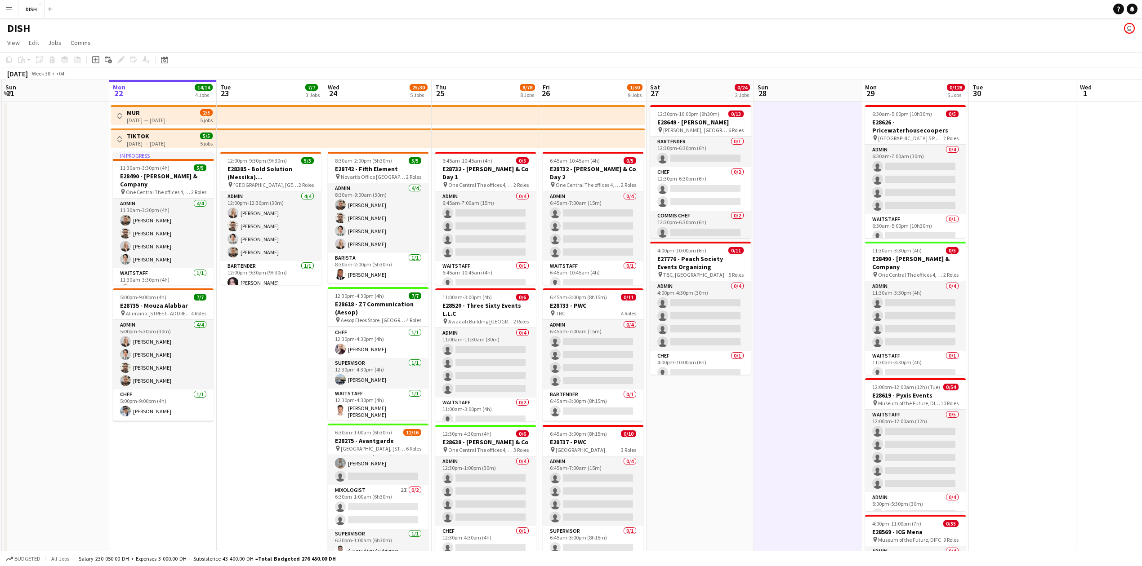
scroll to position [0, 193]
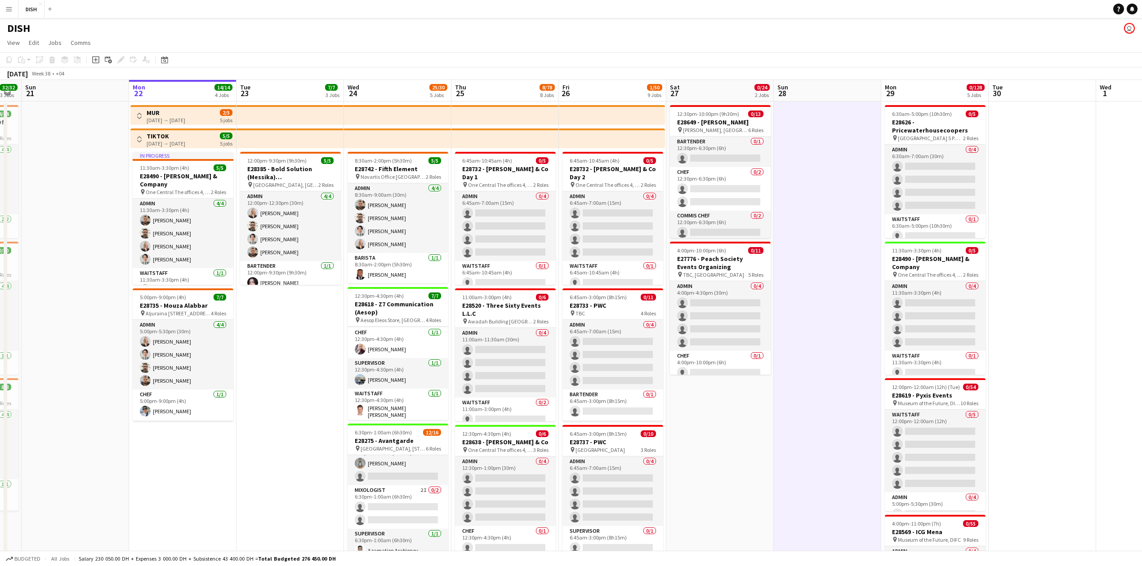
drag, startPoint x: 499, startPoint y: 489, endPoint x: 846, endPoint y: 284, distance: 403.1
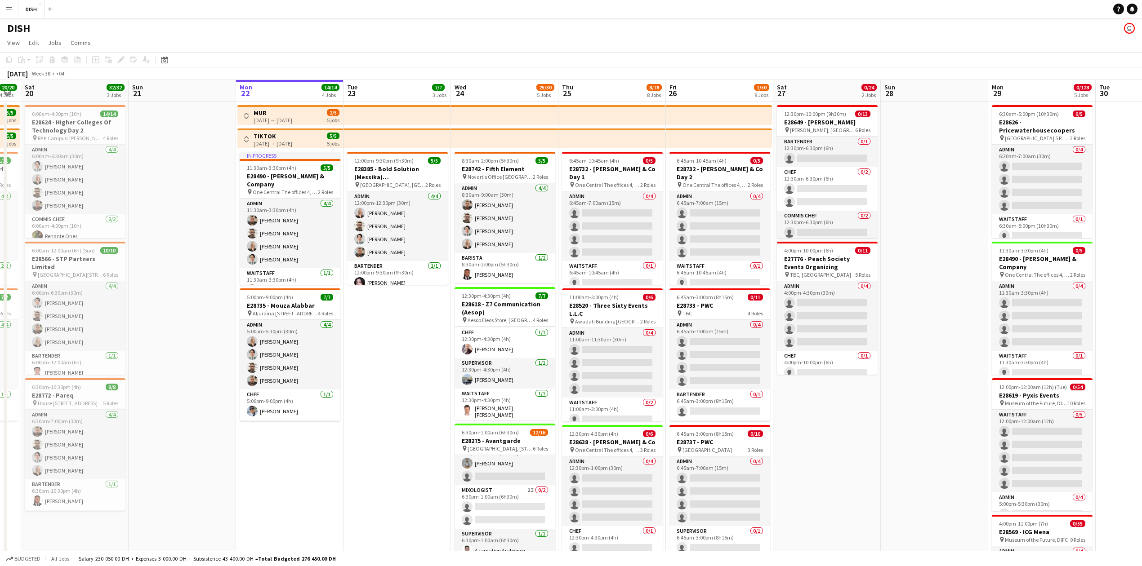
drag, startPoint x: 330, startPoint y: 466, endPoint x: 408, endPoint y: 439, distance: 83.0
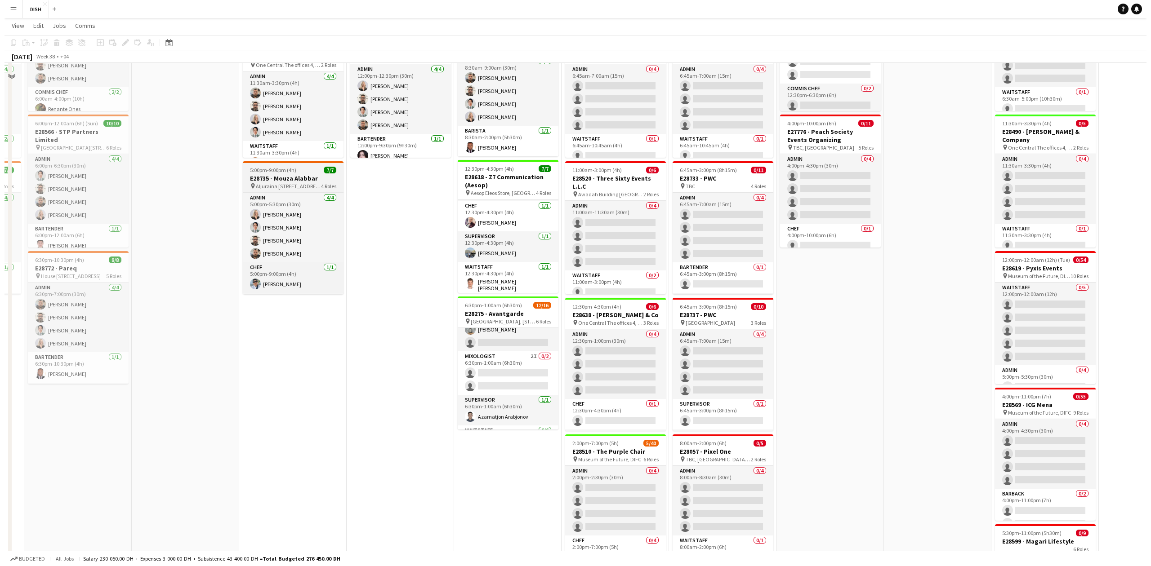
scroll to position [0, 0]
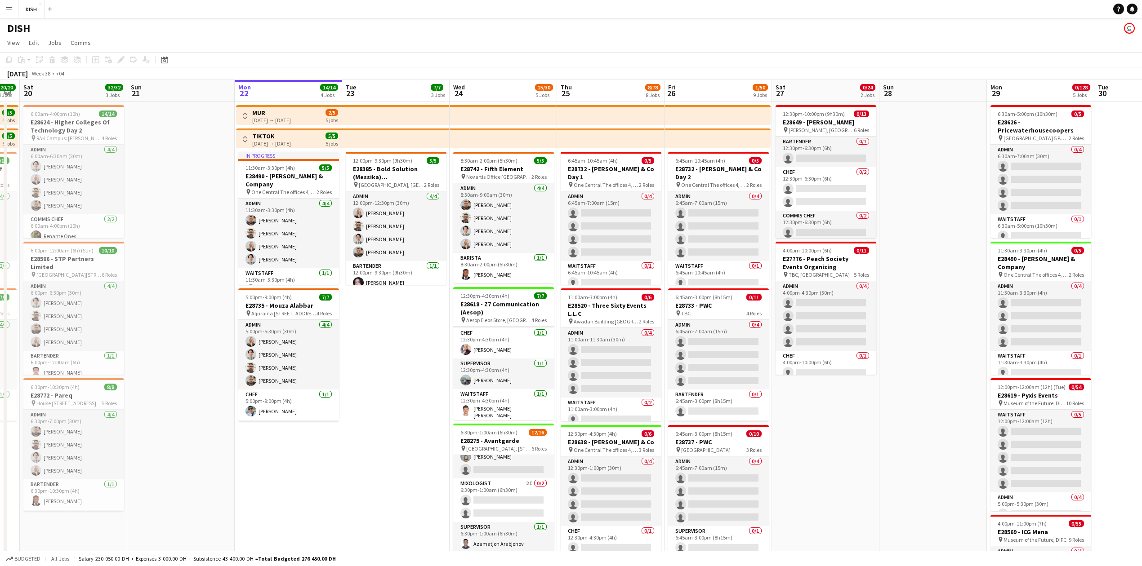
click at [4, 8] on button "Menu" at bounding box center [9, 9] width 18 height 18
click at [23, 21] on div "Boards Boards Boards All jobs Status Workforce Workforce My Workforce Recruitin…" at bounding box center [45, 57] width 90 height 79
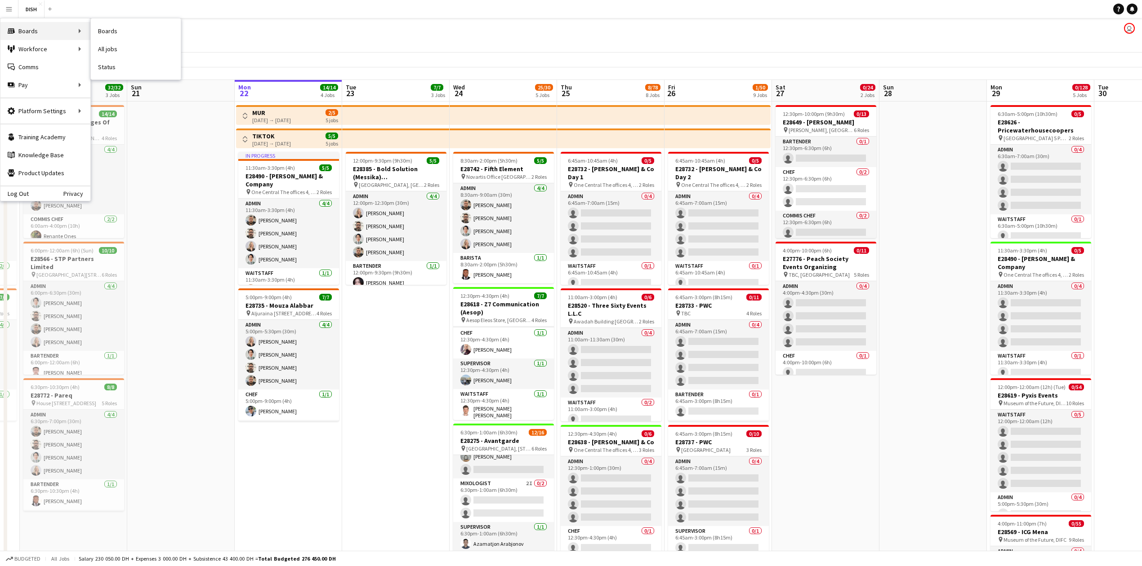
click at [32, 26] on div "Boards Boards" at bounding box center [45, 31] width 90 height 18
click at [150, 30] on link "Boards" at bounding box center [136, 31] width 90 height 18
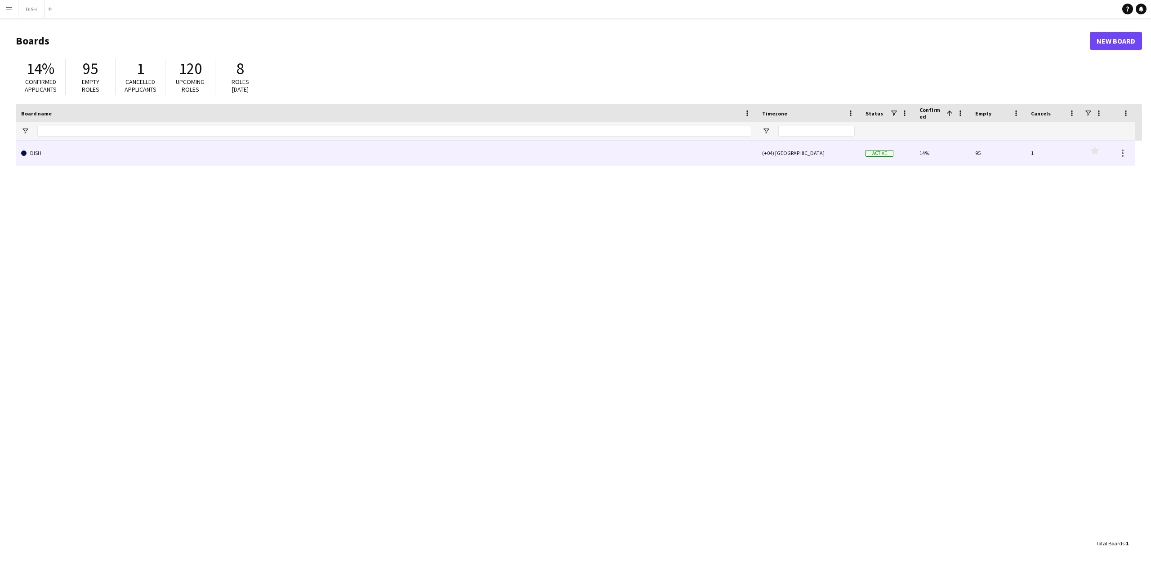
click at [49, 150] on link "DISH" at bounding box center [386, 153] width 730 height 25
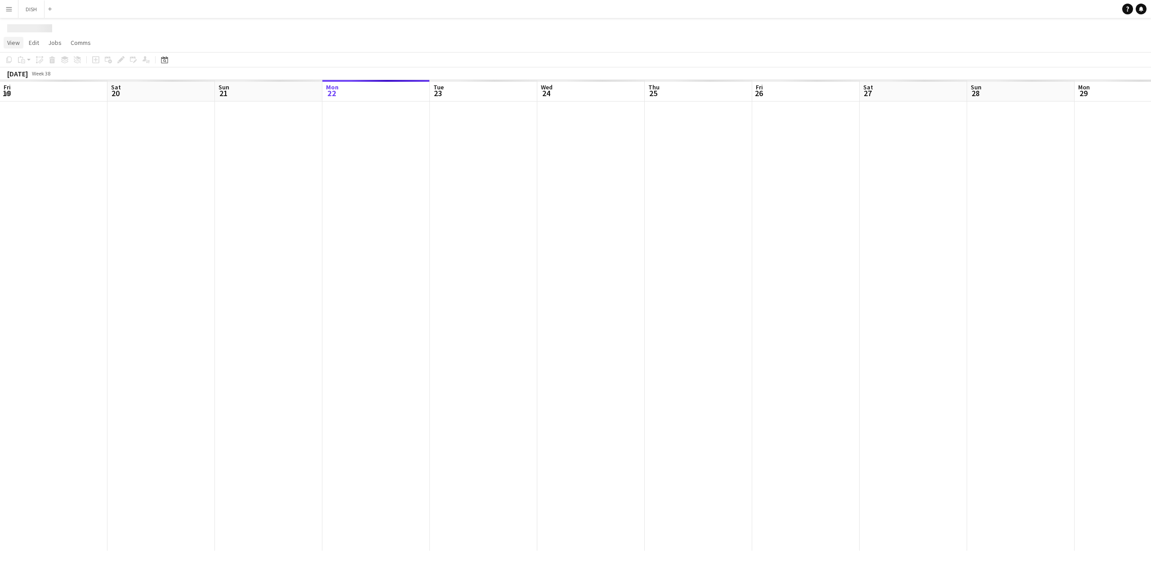
scroll to position [0, 215]
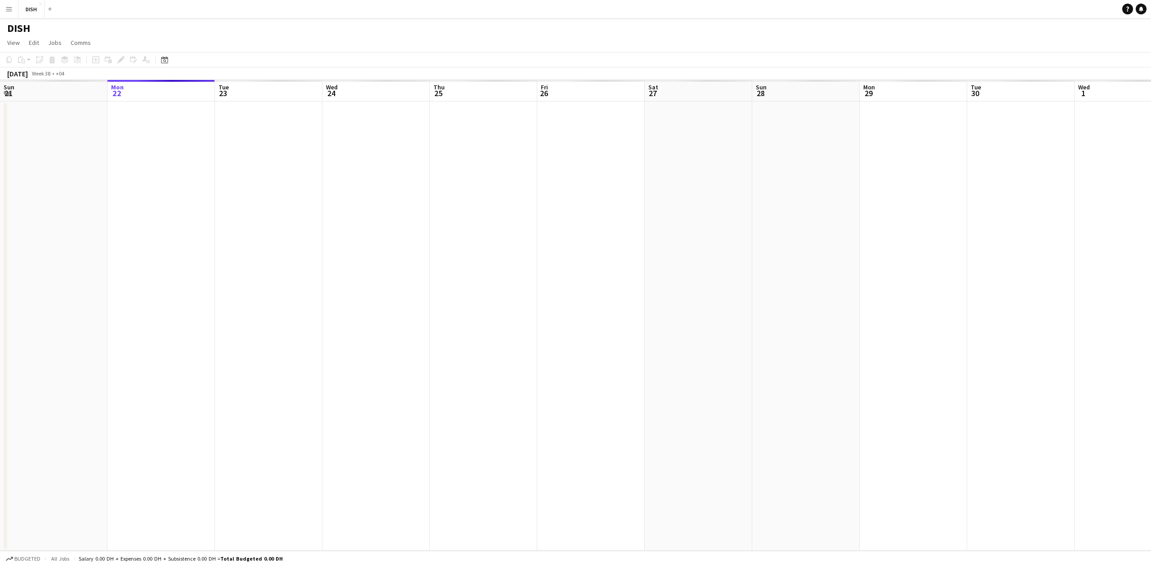
click at [3, 9] on button "Menu" at bounding box center [9, 9] width 18 height 18
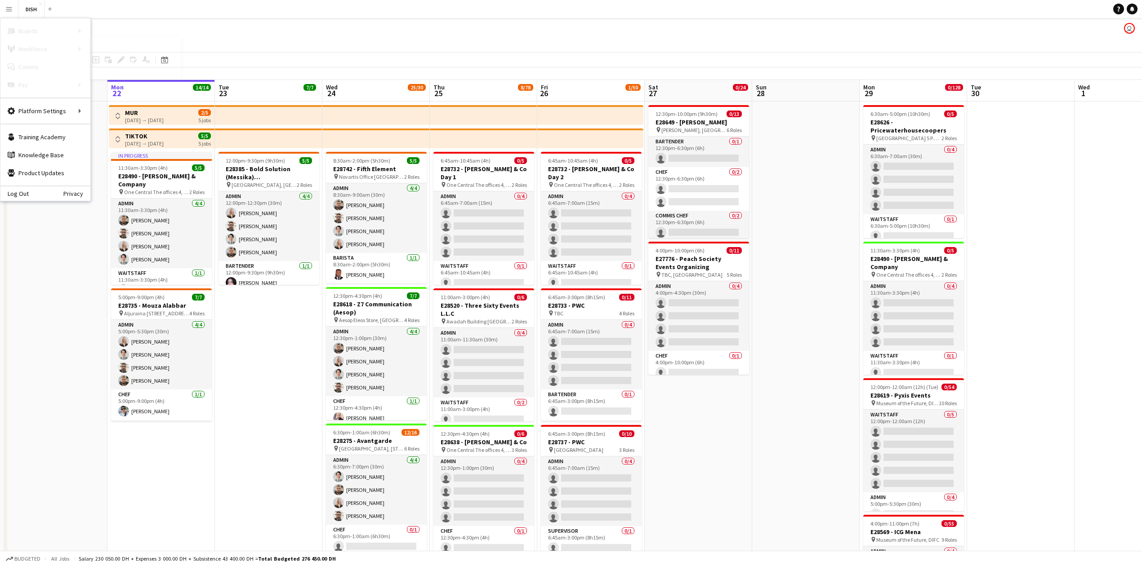
click at [138, 51] on link "My Workforce" at bounding box center [136, 49] width 90 height 18
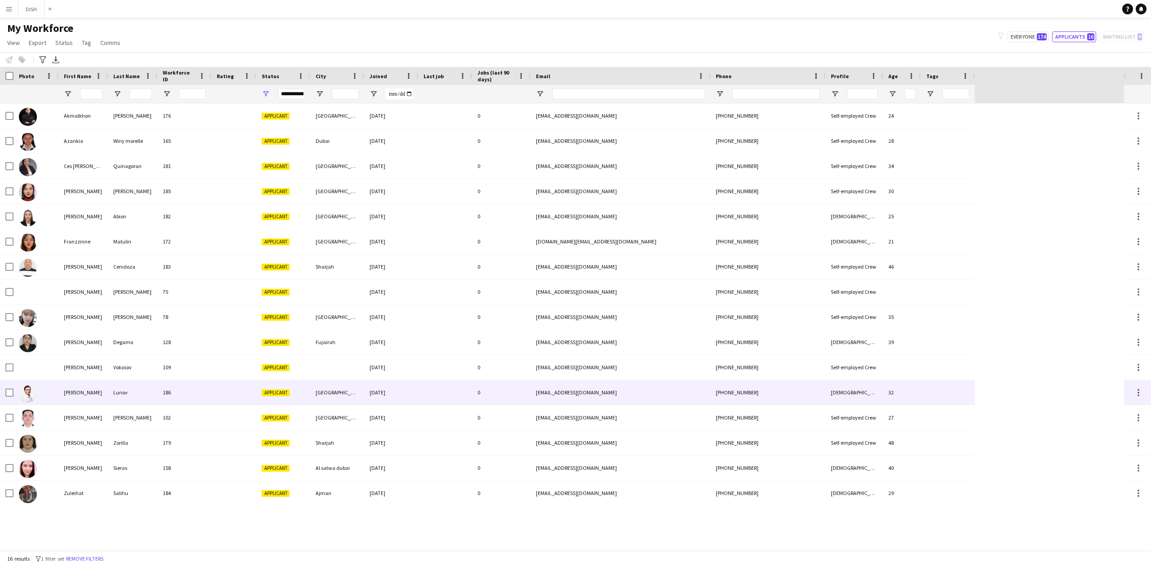
click at [66, 393] on div "[PERSON_NAME]" at bounding box center [82, 392] width 49 height 25
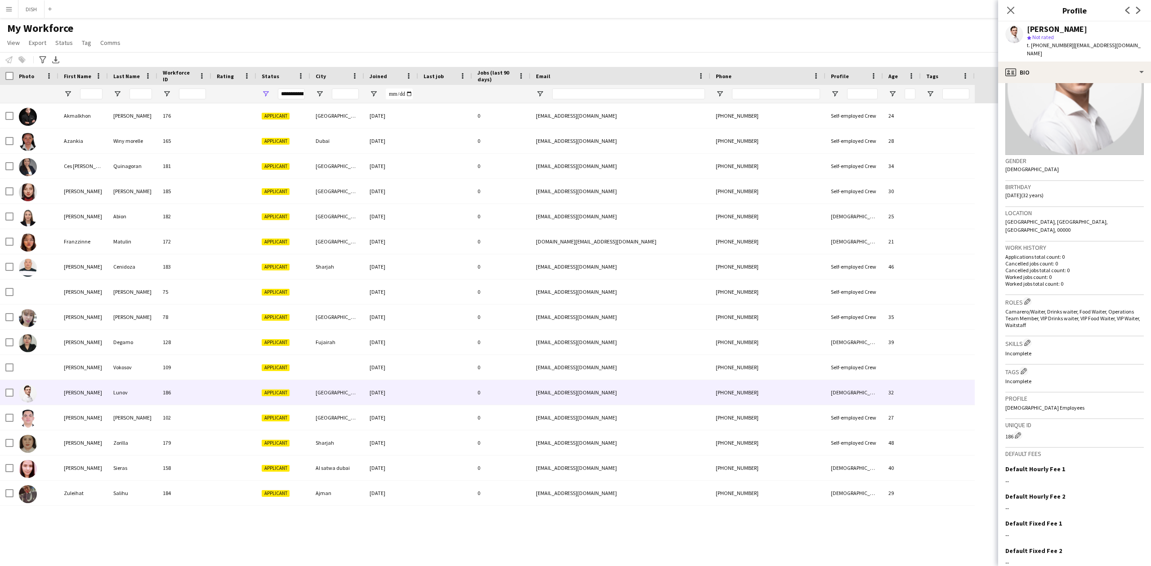
scroll to position [92, 0]
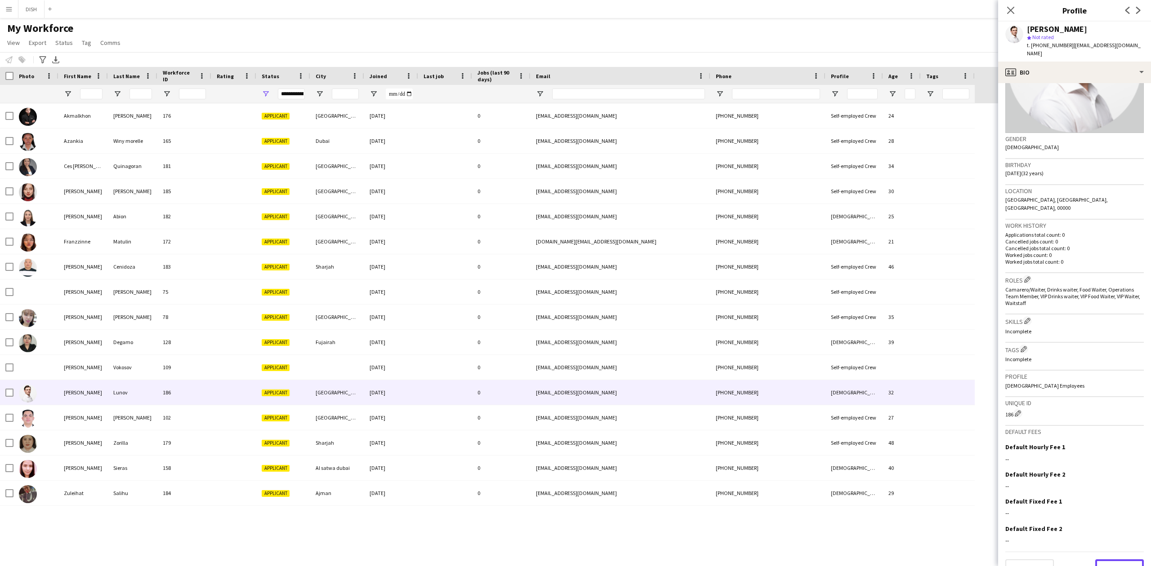
drag, startPoint x: 1122, startPoint y: 542, endPoint x: 1121, endPoint y: 536, distance: 5.7
click at [1121, 552] on div "Previous Next" at bounding box center [1074, 565] width 138 height 26
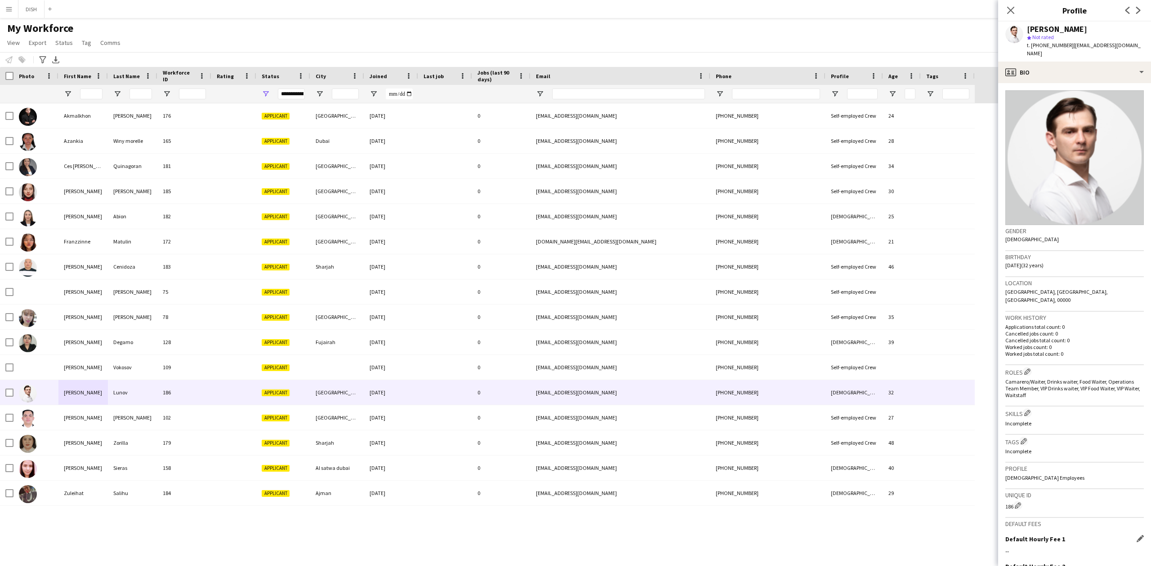
scroll to position [93, 0]
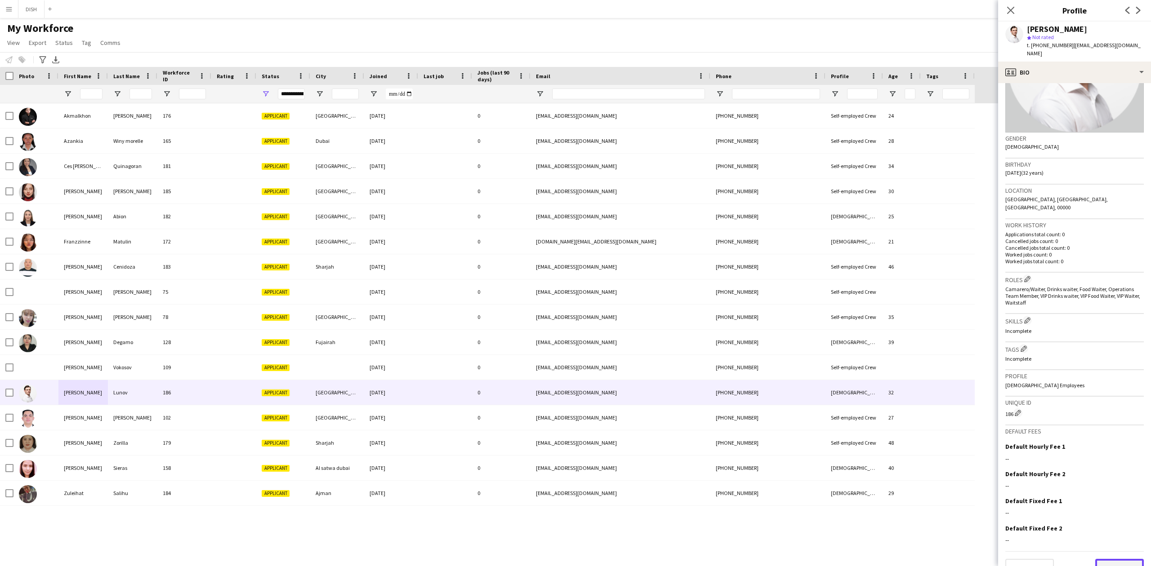
click at [1101, 559] on button "Next" at bounding box center [1119, 568] width 49 height 18
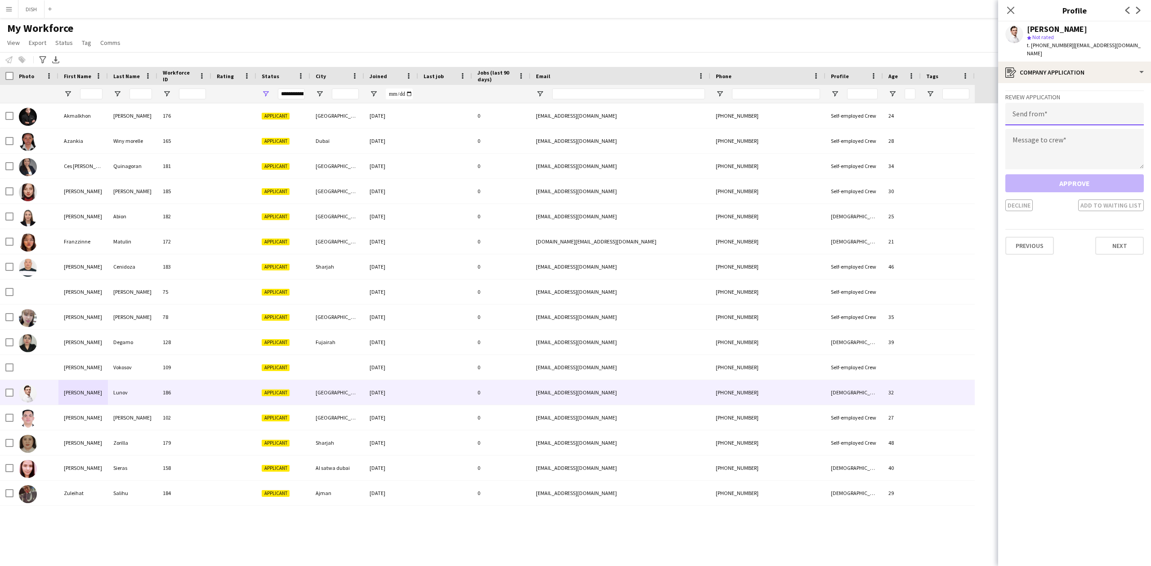
click at [1048, 108] on input "email" at bounding box center [1074, 114] width 138 height 22
type input "**********"
click at [1034, 129] on textarea at bounding box center [1074, 149] width 138 height 40
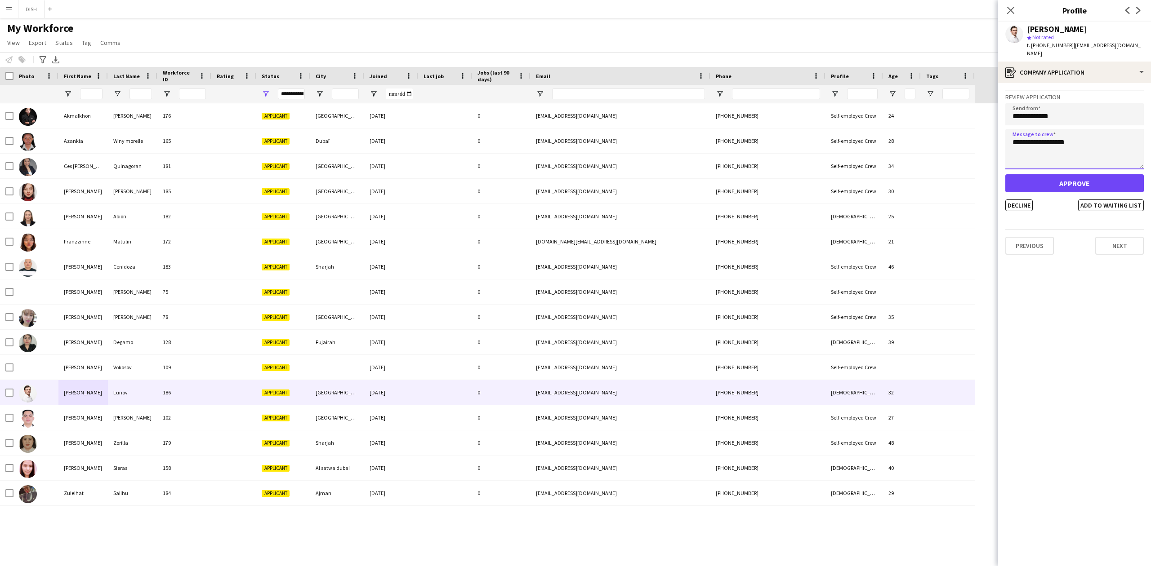
type textarea "**********"
click at [1084, 174] on button "Approve" at bounding box center [1074, 183] width 138 height 18
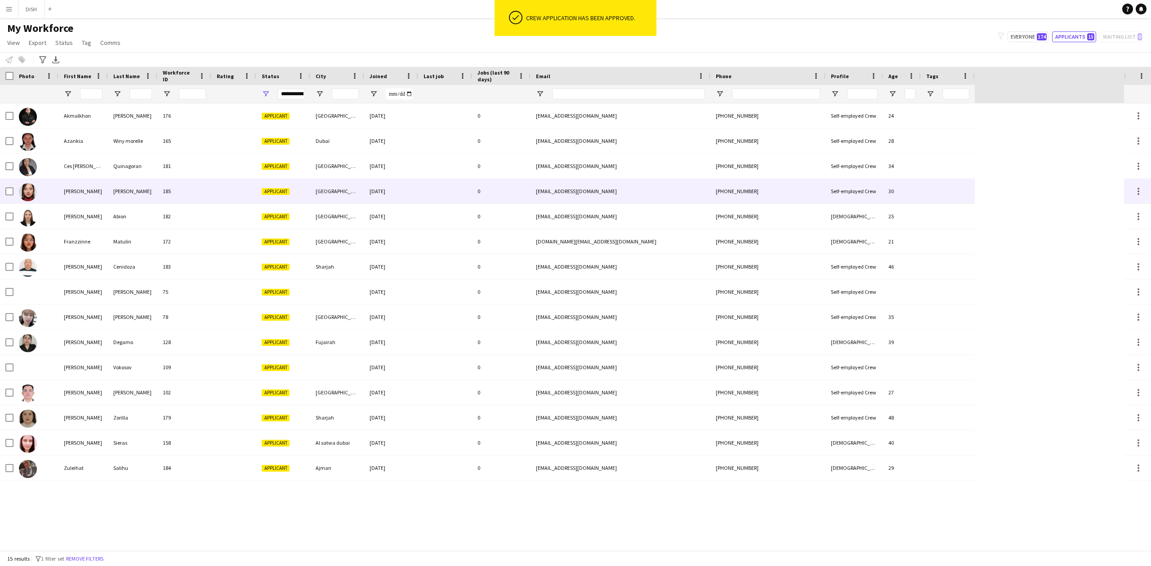
click at [31, 194] on img at bounding box center [28, 192] width 18 height 18
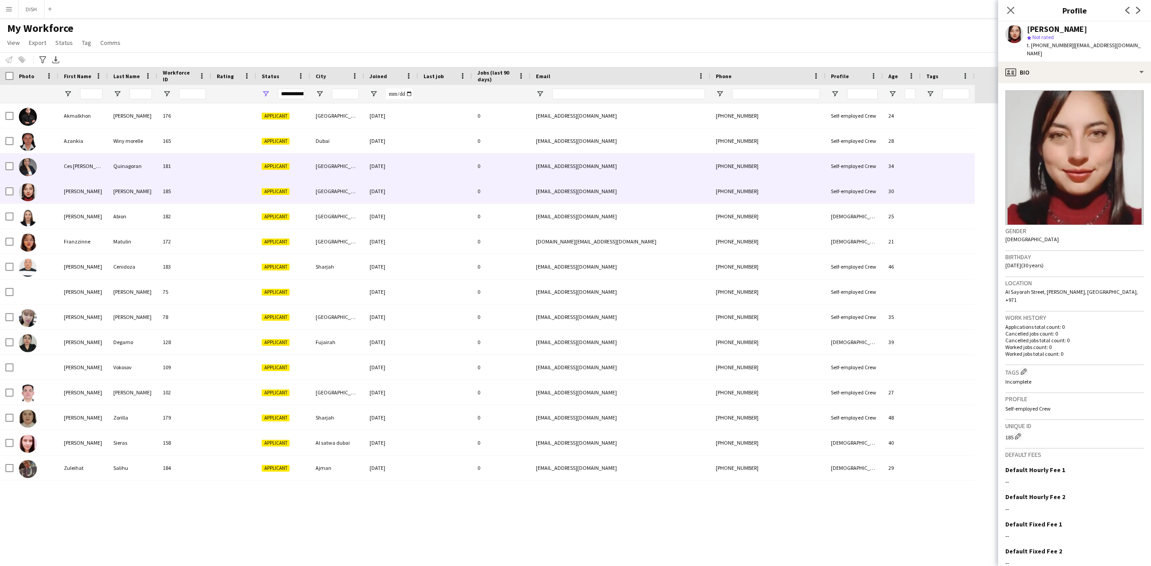
click at [24, 169] on img at bounding box center [28, 167] width 18 height 18
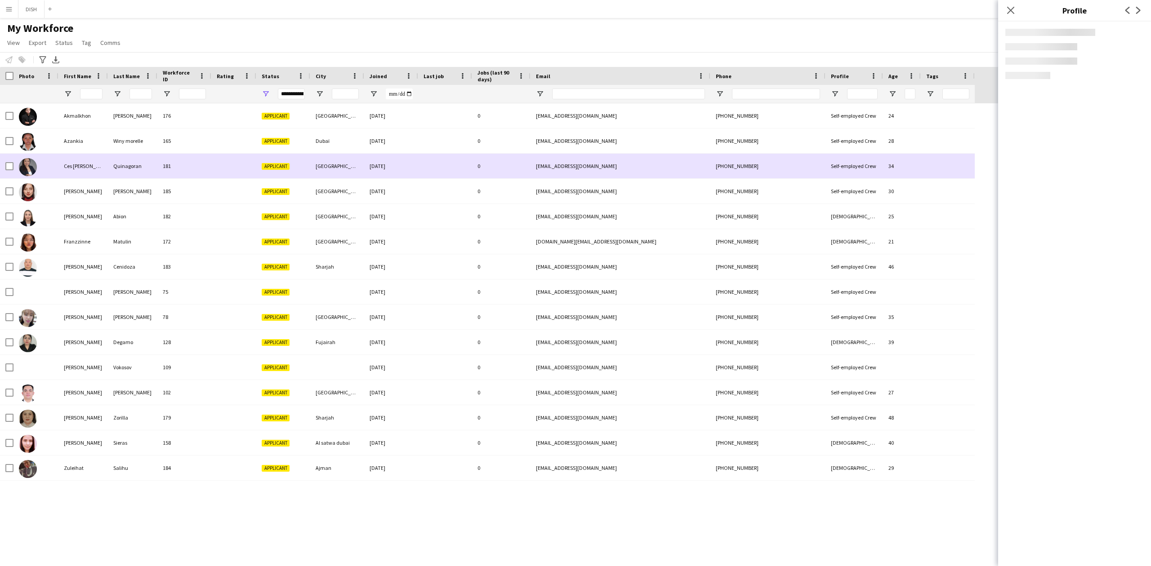
click at [24, 169] on img at bounding box center [28, 167] width 18 height 18
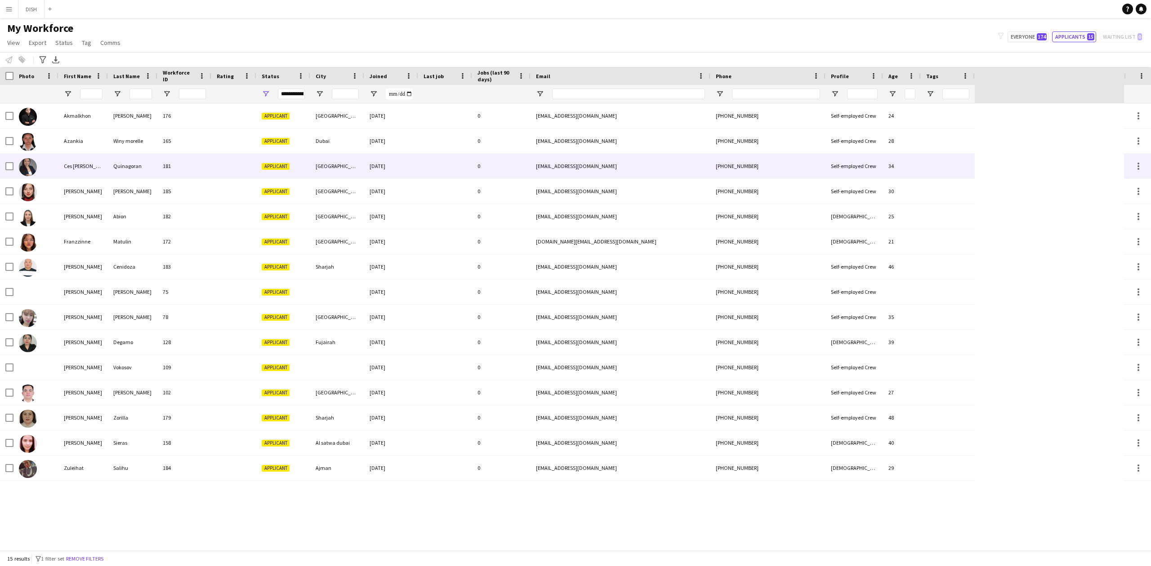
click at [24, 169] on img at bounding box center [28, 167] width 18 height 18
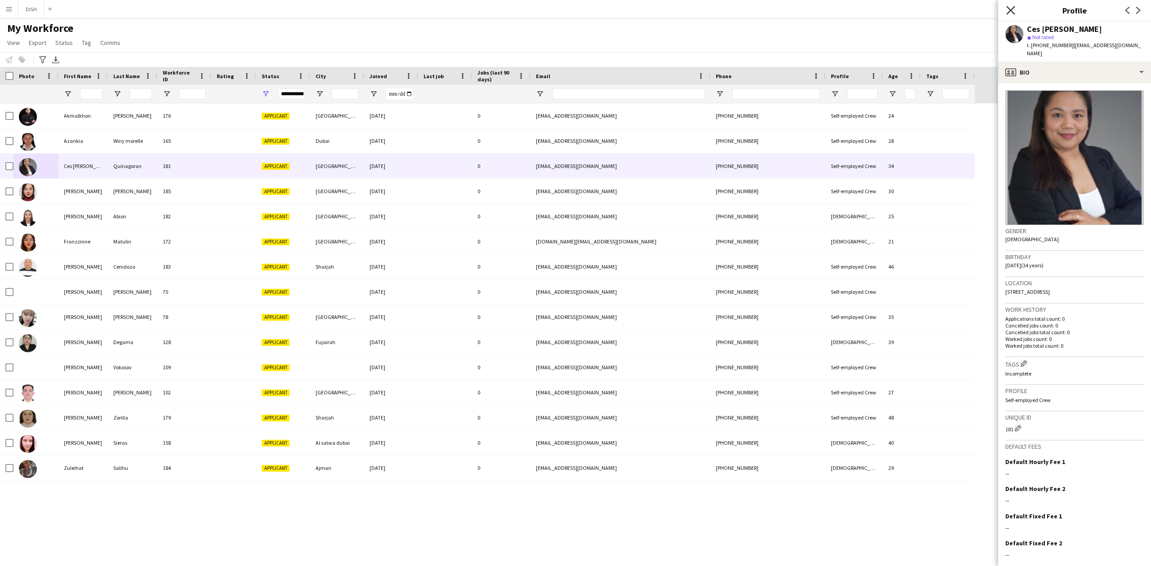
click at [1011, 13] on icon "Close pop-in" at bounding box center [1010, 10] width 9 height 9
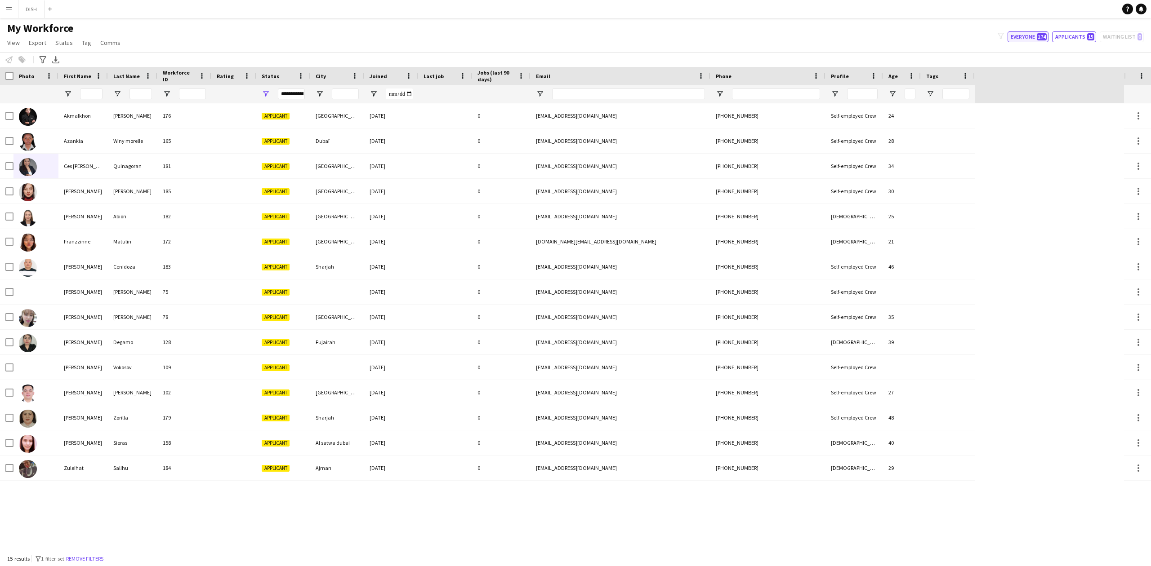
click at [1022, 38] on button "Everyone 174" at bounding box center [1027, 36] width 41 height 11
type input "**********"
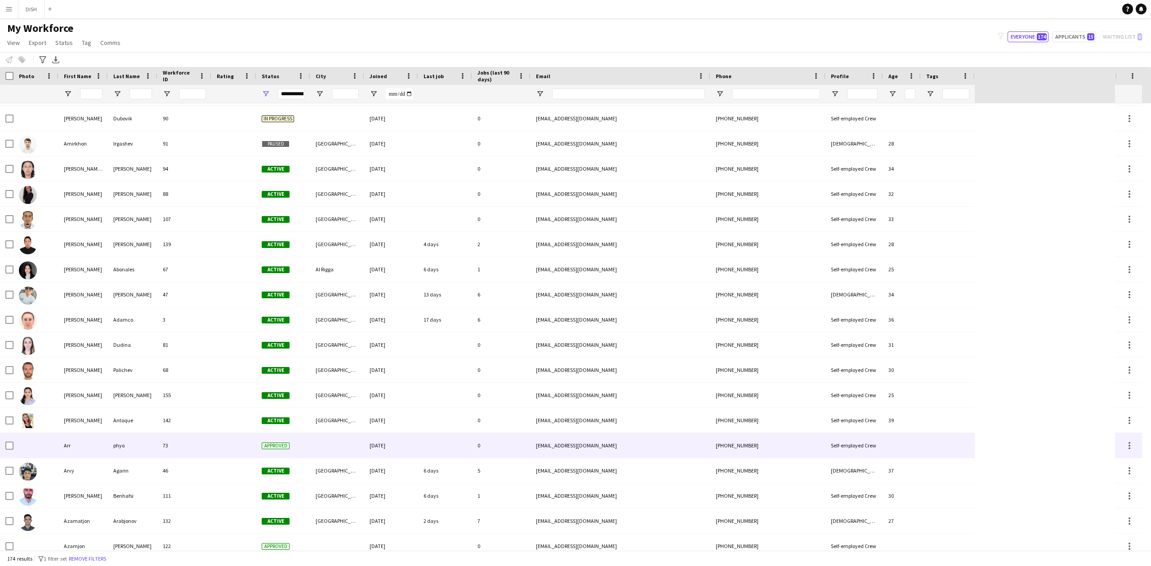
scroll to position [400, 0]
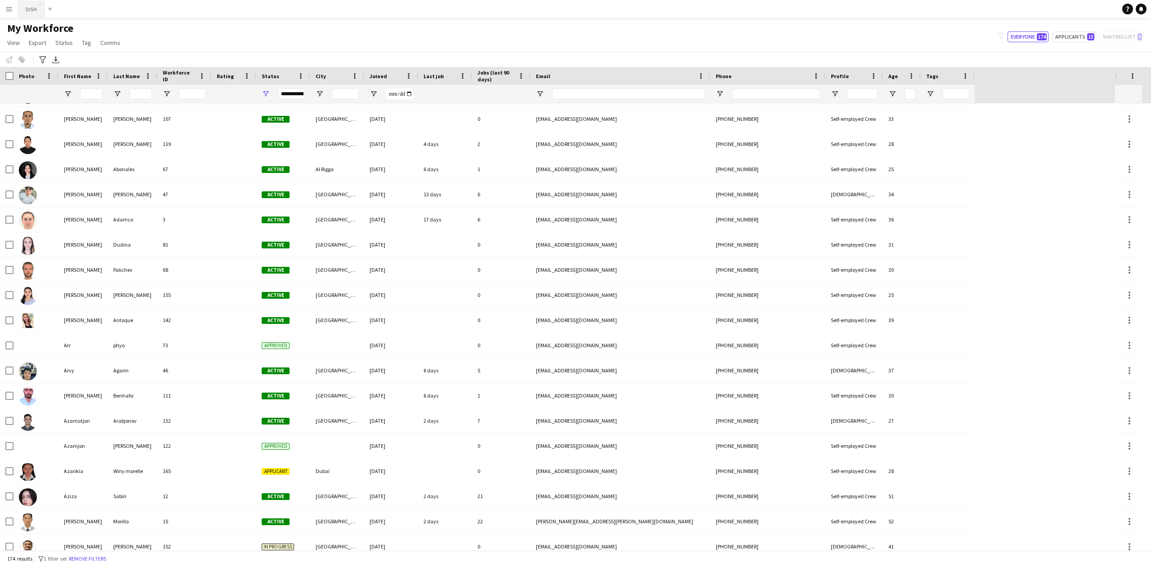
drag, startPoint x: 18, startPoint y: 7, endPoint x: 24, endPoint y: 13, distance: 8.0
click at [18, 7] on div "DISH Close Add" at bounding box center [36, 9] width 37 height 18
click at [31, 7] on button "DISH Close" at bounding box center [31, 9] width 26 height 18
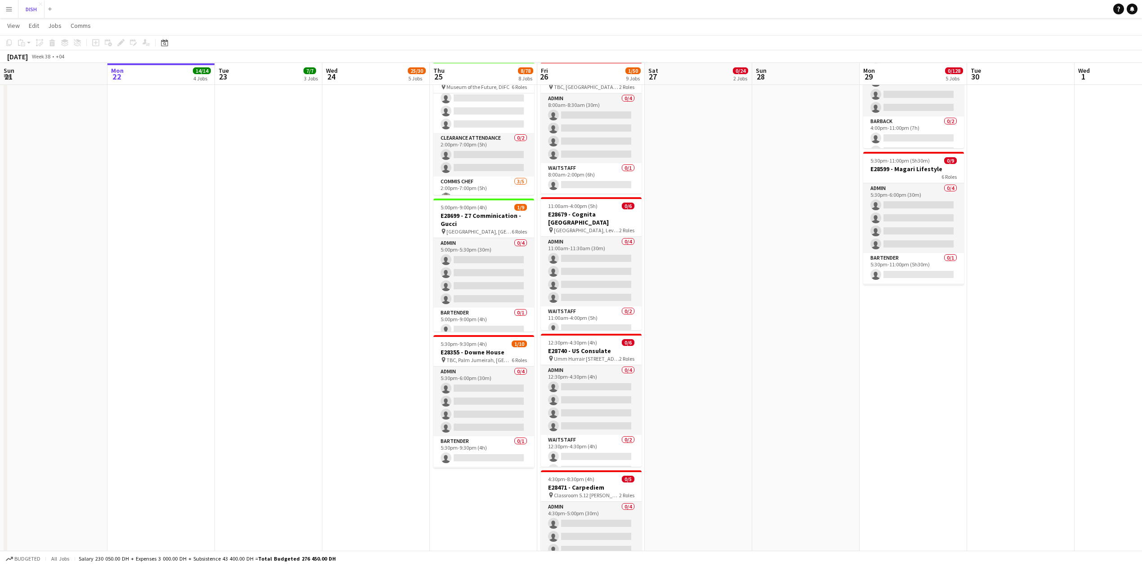
scroll to position [130, 0]
click at [486, 301] on app-card-role "Waitstaff 0/1 5:00pm-9:00pm (4h) single-neutral-actions" at bounding box center [483, 316] width 101 height 31
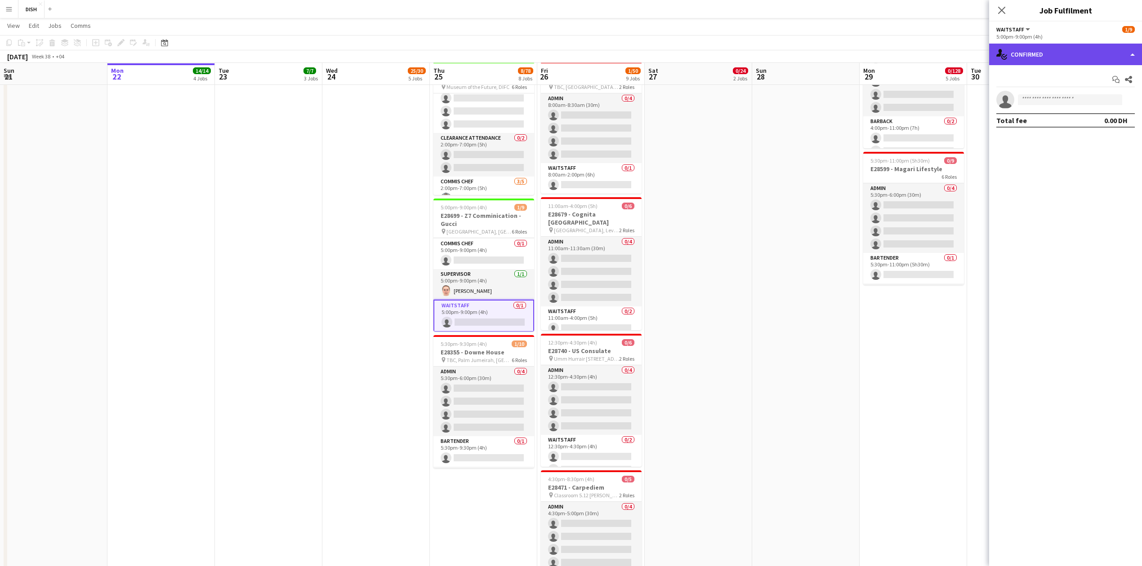
click at [1097, 51] on div "single-neutral-actions-check-2 Confirmed" at bounding box center [1065, 55] width 153 height 22
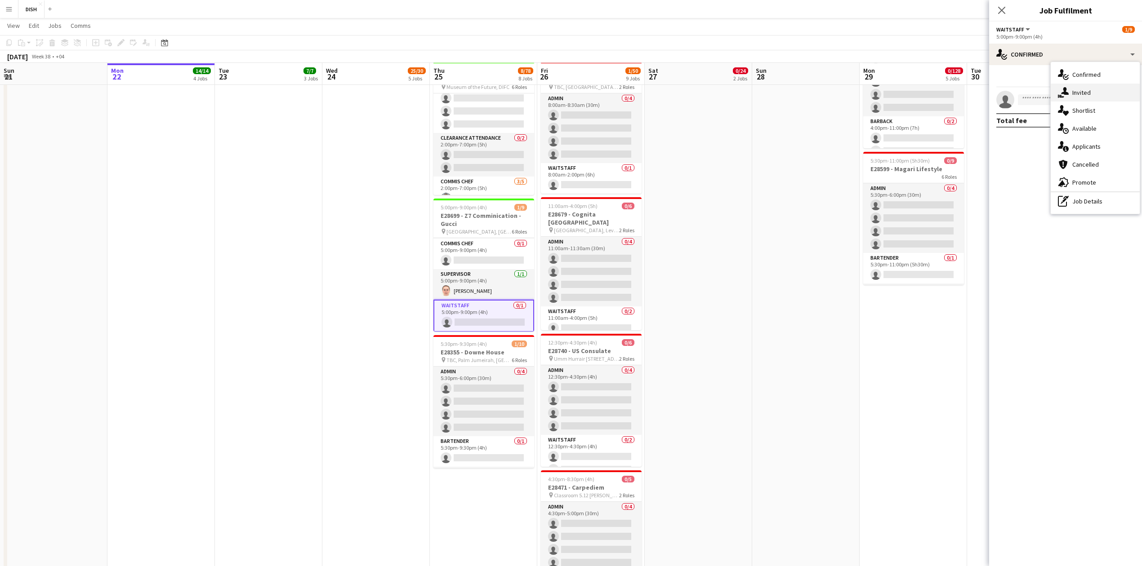
click at [1108, 85] on div "single-neutral-actions-share-1 Invited" at bounding box center [1095, 93] width 89 height 18
click at [1052, 106] on input "text" at bounding box center [1065, 101] width 138 height 22
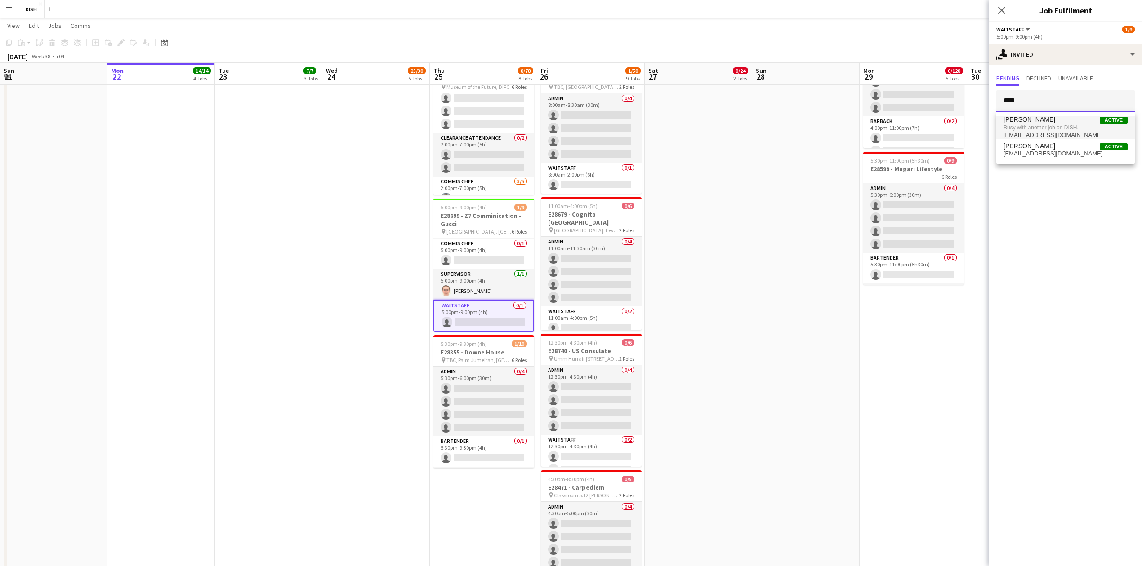
type input "****"
click at [1060, 126] on span "Busy with another job on DISH." at bounding box center [1065, 128] width 124 height 8
click at [1047, 95] on input "text" at bounding box center [1065, 101] width 138 height 22
type input "****"
drag, startPoint x: 1044, startPoint y: 147, endPoint x: 1051, endPoint y: 165, distance: 19.2
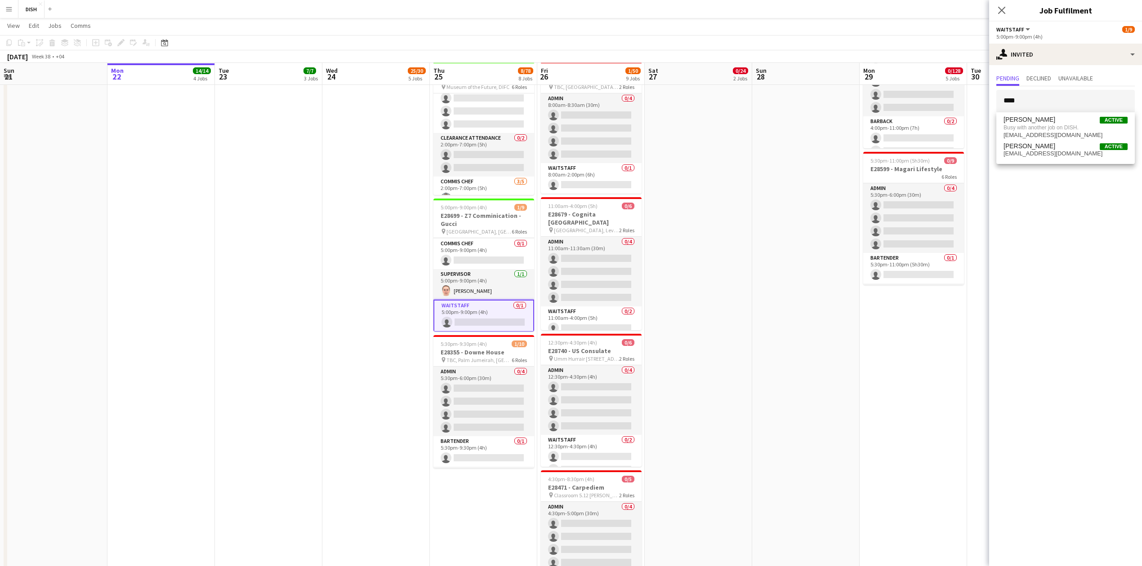
click at [1043, 148] on span "[PERSON_NAME] Active" at bounding box center [1065, 147] width 124 height 8
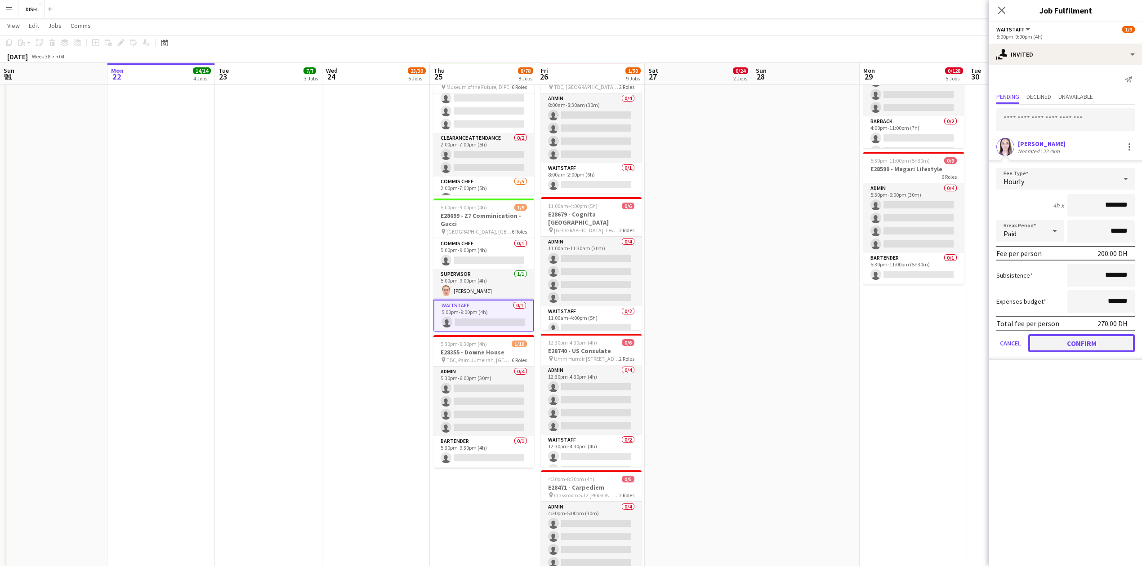
drag, startPoint x: 1092, startPoint y: 344, endPoint x: 927, endPoint y: 341, distance: 165.0
click at [1091, 344] on button "Confirm" at bounding box center [1081, 343] width 107 height 18
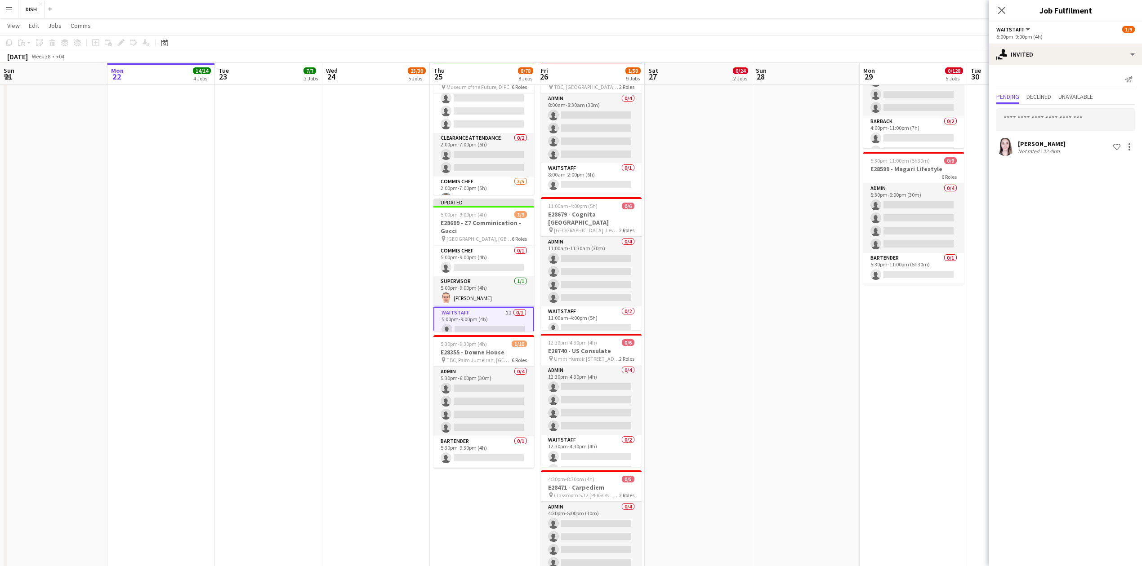
drag, startPoint x: 801, startPoint y: 333, endPoint x: 801, endPoint y: 326, distance: 6.3
click at [801, 331] on app-date-cell at bounding box center [805, 112] width 107 height 1020
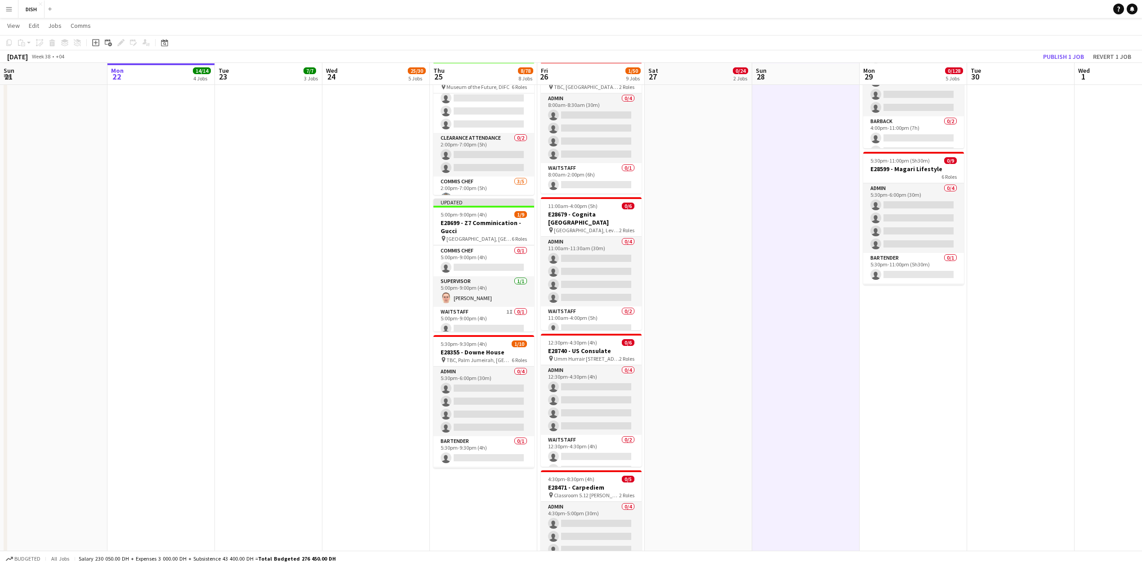
scroll to position [0, 214]
click at [1061, 56] on button "Publish 1 job" at bounding box center [1063, 57] width 48 height 12
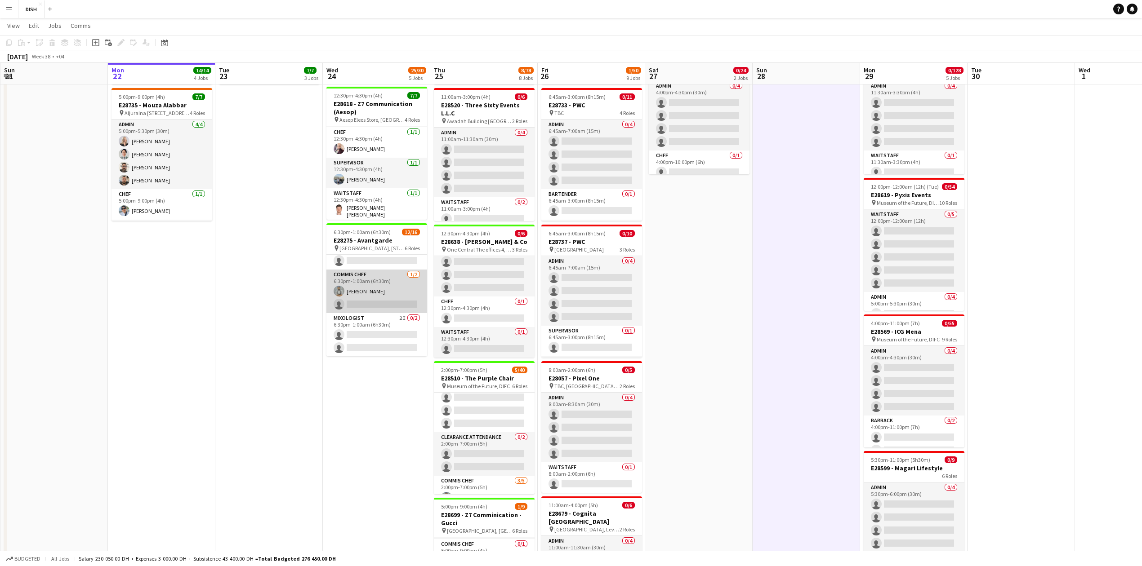
scroll to position [114, 0]
click at [426, 309] on app-date-cell "8:30am-2:00pm (5h30m) 5/5 E28742 - Fifth Element pin Novartis Office 03rd Floor…" at bounding box center [376, 411] width 107 height 1020
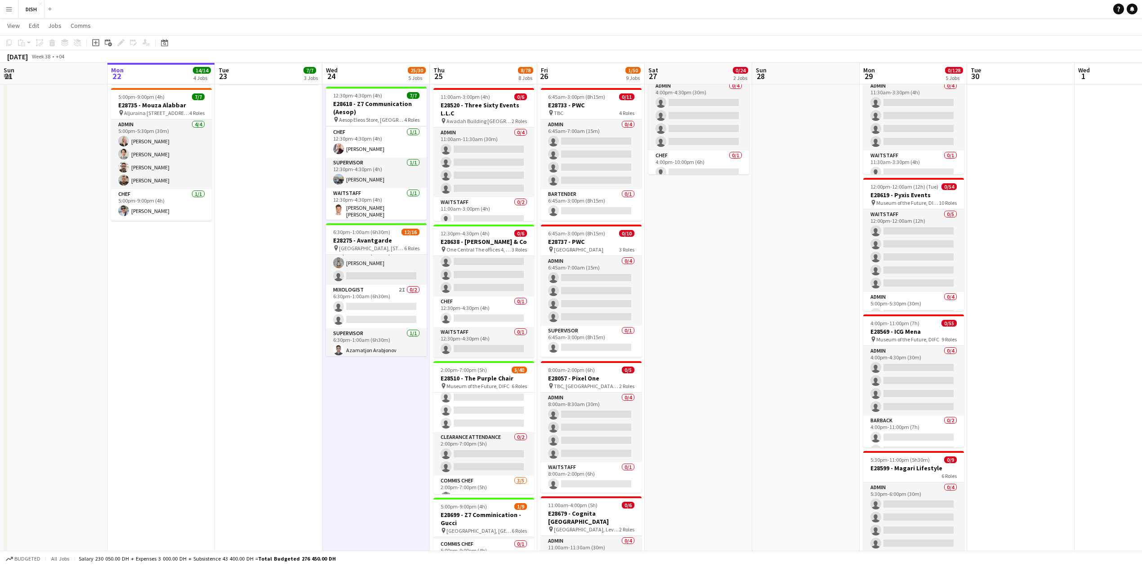
click at [298, 425] on app-date-cell "12:00pm-9:30pm (9h30m) 5/5 E28385 - Bold Solution (Messika) [DEMOGRAPHIC_DATA] …" at bounding box center [268, 411] width 107 height 1020
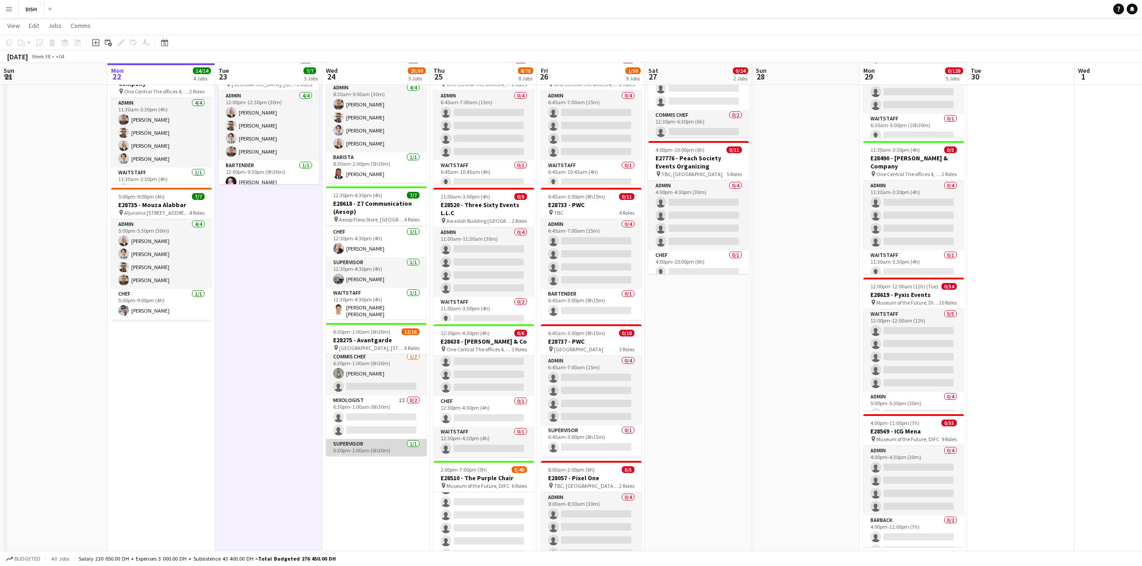
scroll to position [14, 0]
